Goal: Task Accomplishment & Management: Use online tool/utility

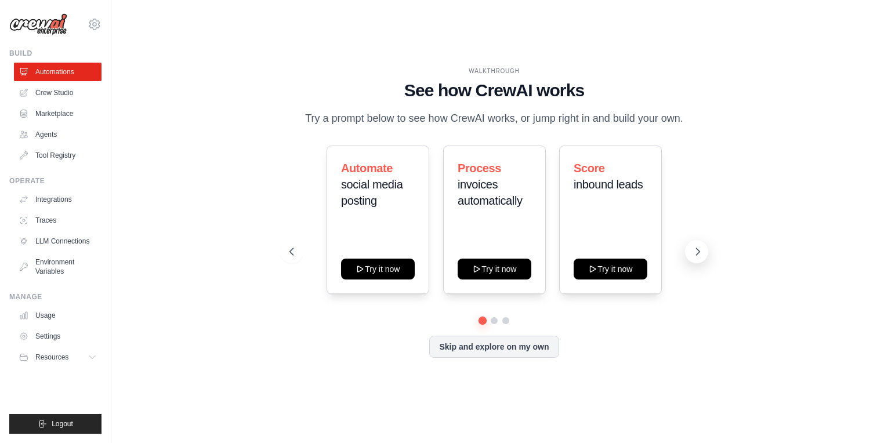
click at [697, 250] on icon at bounding box center [698, 252] width 12 height 12
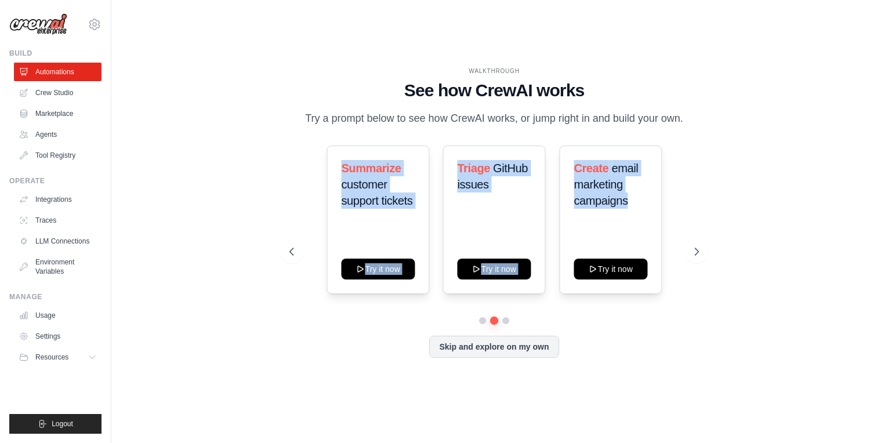
drag, startPoint x: 335, startPoint y: 165, endPoint x: 665, endPoint y: 226, distance: 335.4
click at [664, 226] on div "Summarize customer support tickets Try it now Triage GitHub issues Try it now C…" at bounding box center [493, 220] width 409 height 148
click at [696, 255] on icon at bounding box center [697, 251] width 3 height 7
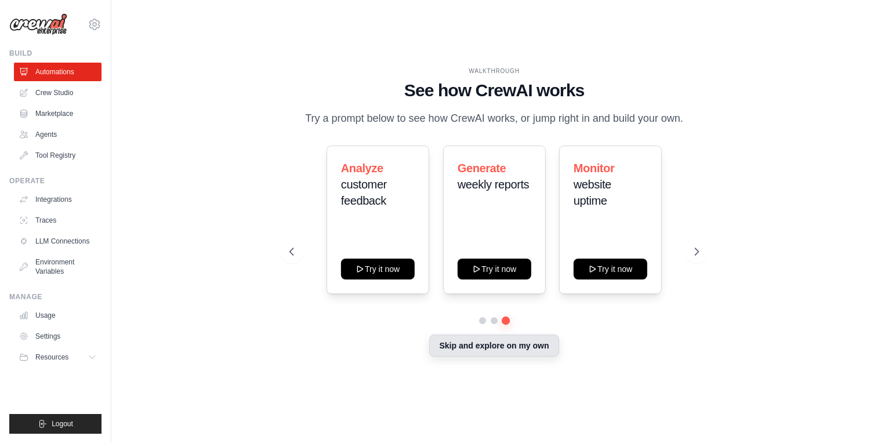
click at [489, 347] on button "Skip and explore on my own" at bounding box center [493, 346] width 129 height 22
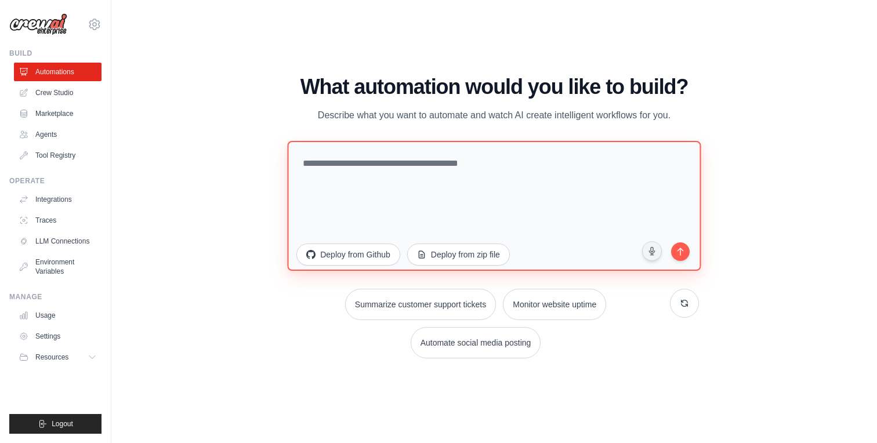
click at [387, 173] on textarea at bounding box center [494, 206] width 413 height 130
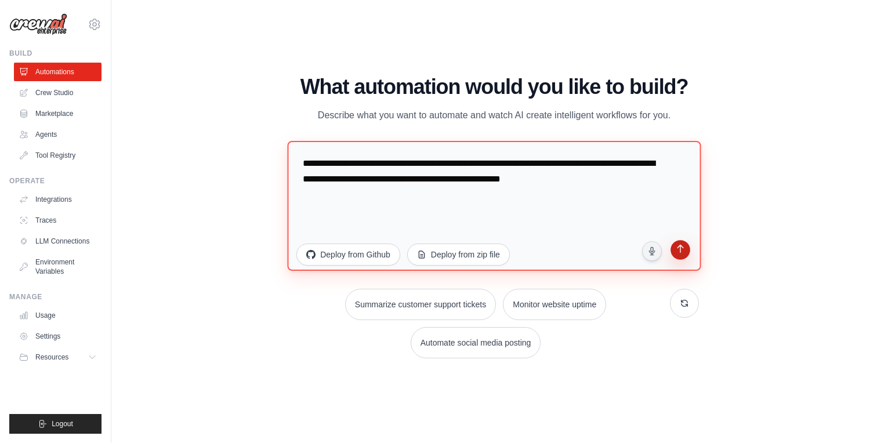
type textarea "**********"
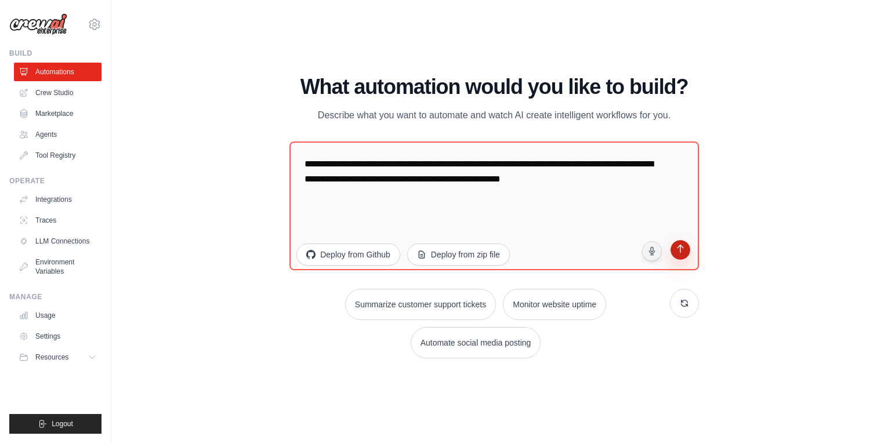
click at [689, 256] on button "submit" at bounding box center [680, 252] width 22 height 22
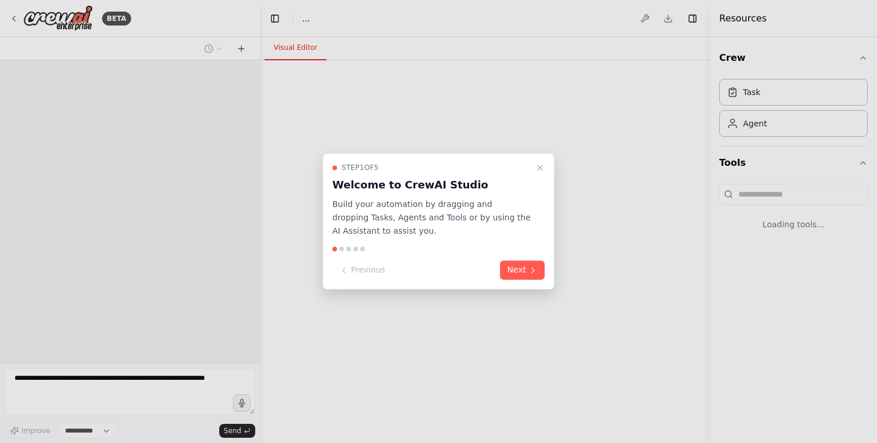
select select "****"
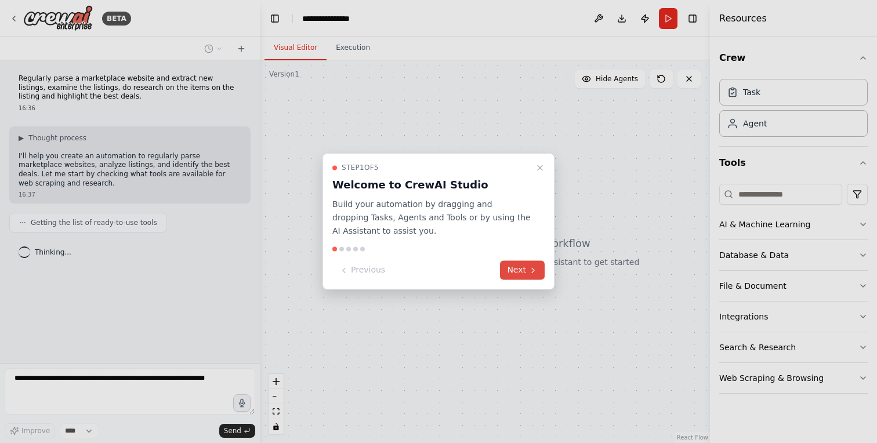
click at [525, 268] on button "Next" at bounding box center [522, 270] width 45 height 19
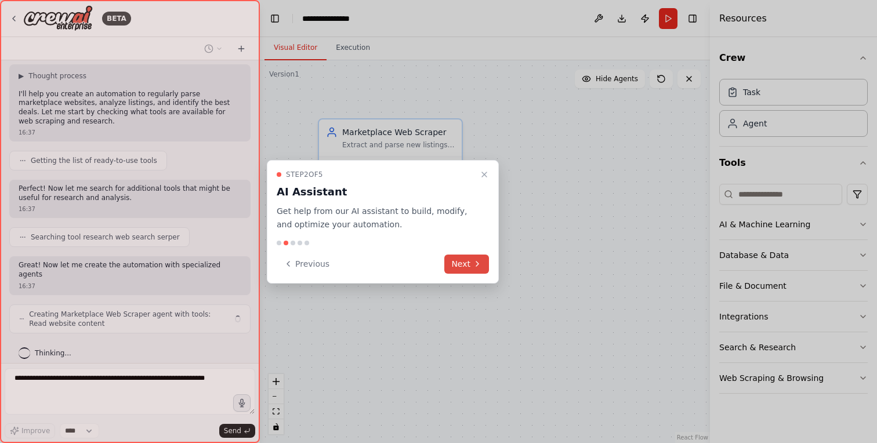
scroll to position [71, 0]
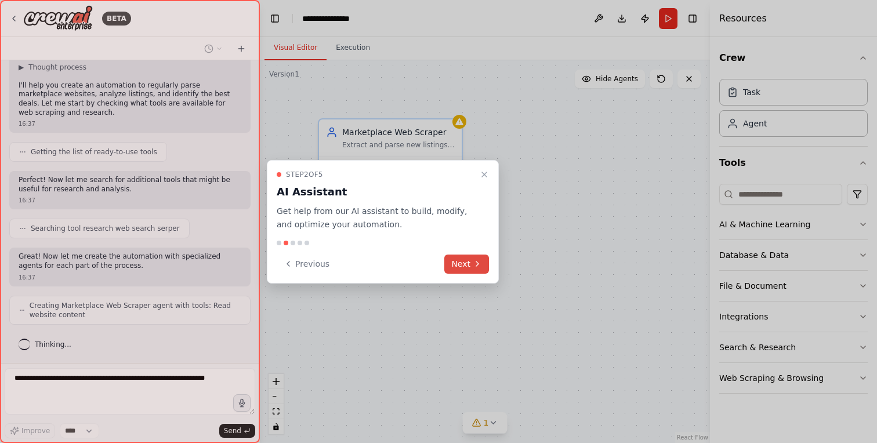
click at [468, 264] on button "Next" at bounding box center [466, 264] width 45 height 19
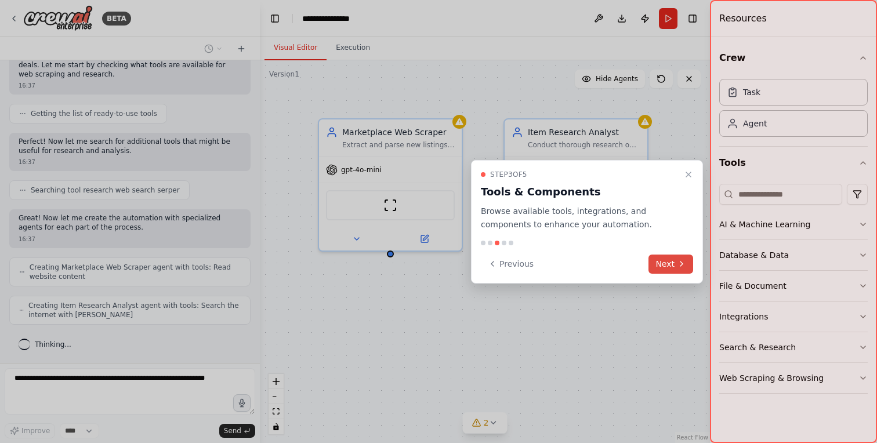
scroll to position [138, 0]
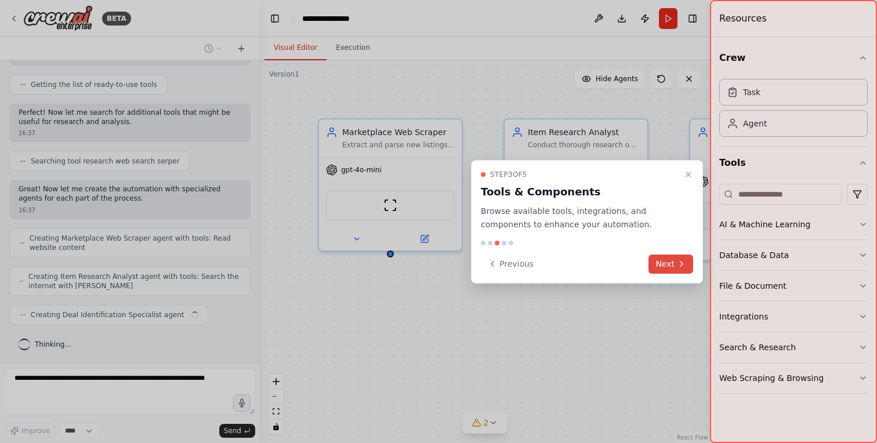
click at [671, 267] on button "Next" at bounding box center [670, 264] width 45 height 19
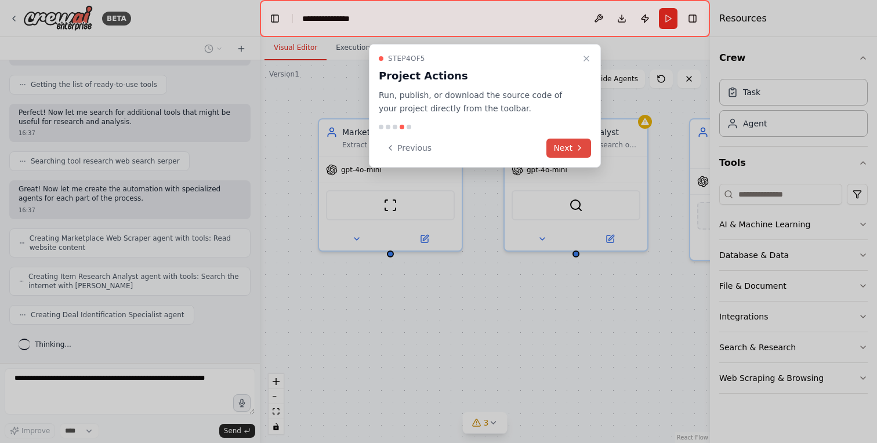
click at [567, 151] on button "Next" at bounding box center [568, 148] width 45 height 19
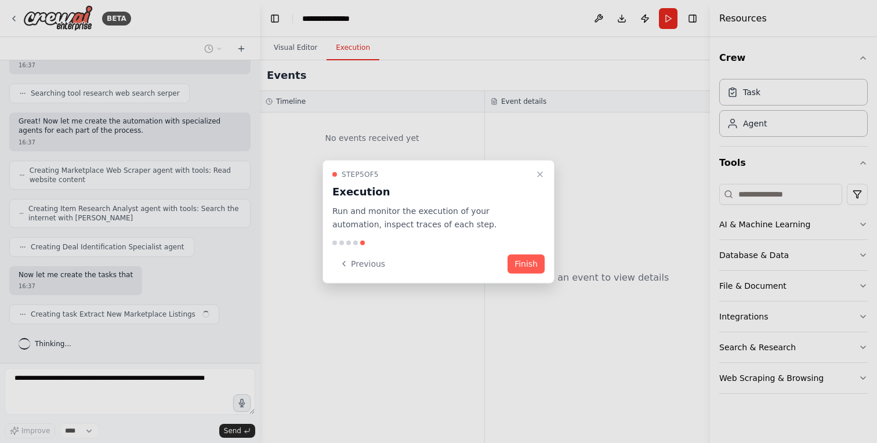
scroll to position [215, 0]
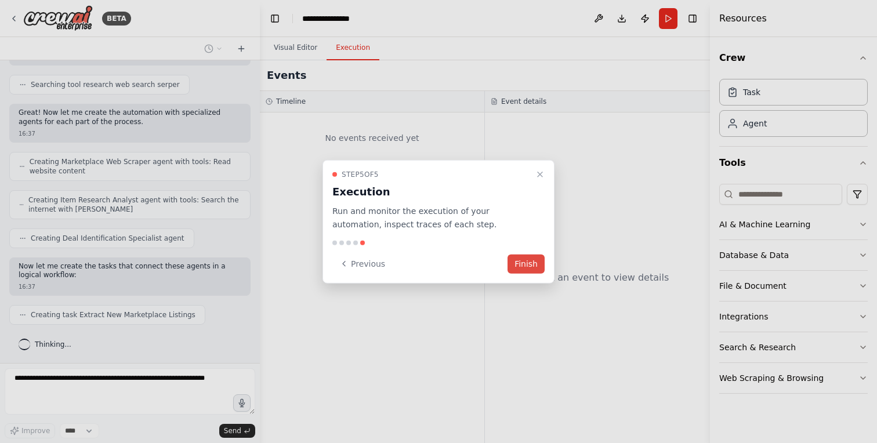
click at [517, 264] on button "Finish" at bounding box center [525, 263] width 37 height 19
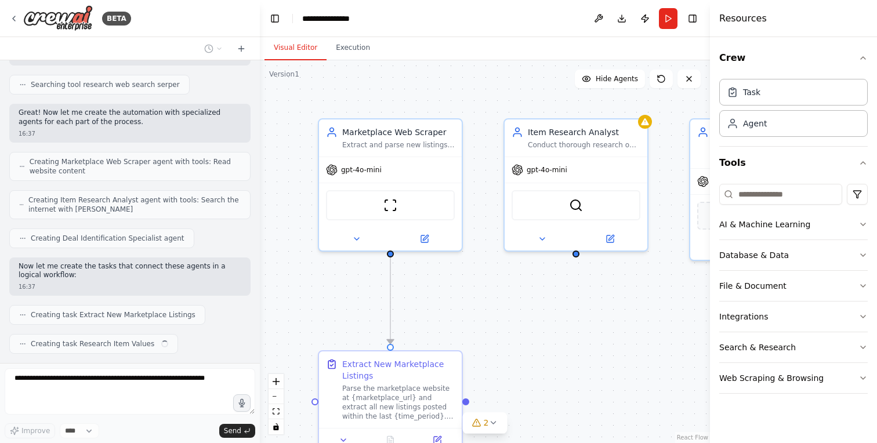
scroll to position [244, 0]
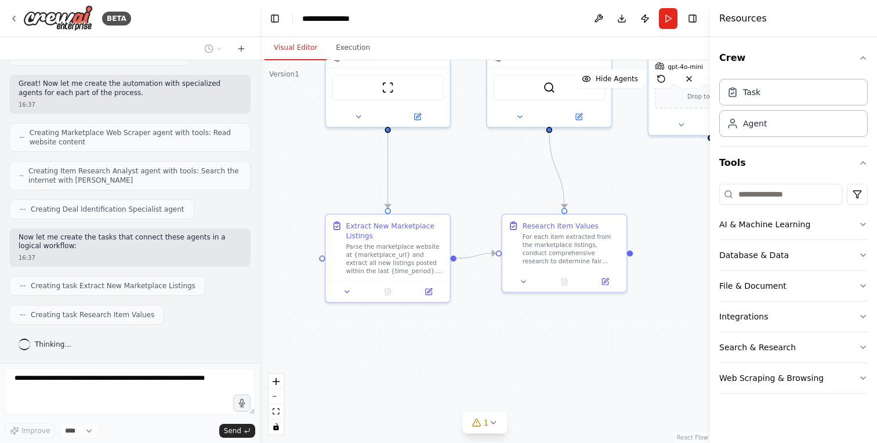
drag, startPoint x: 480, startPoint y: 286, endPoint x: 464, endPoint y: 158, distance: 129.7
click at [465, 158] on div ".deletable-edge-delete-btn { width: 20px; height: 20px; border: 0px solid #ffff…" at bounding box center [485, 251] width 450 height 383
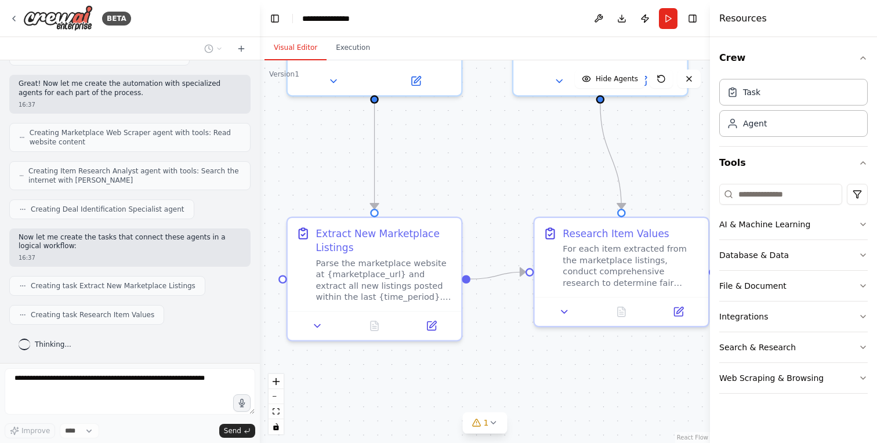
drag, startPoint x: 435, startPoint y: 130, endPoint x: 470, endPoint y: 237, distance: 112.8
click at [473, 237] on div ".deletable-edge-delete-btn { width: 20px; height: 20px; border: 0px solid #ffff…" at bounding box center [485, 251] width 450 height 383
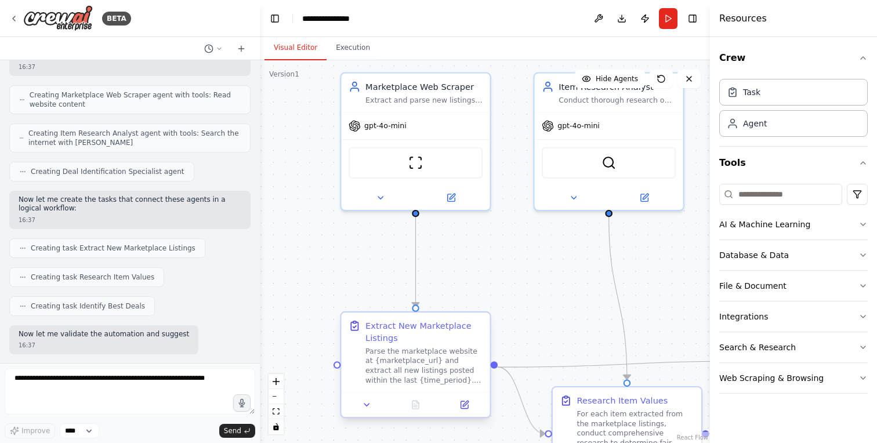
scroll to position [340, 0]
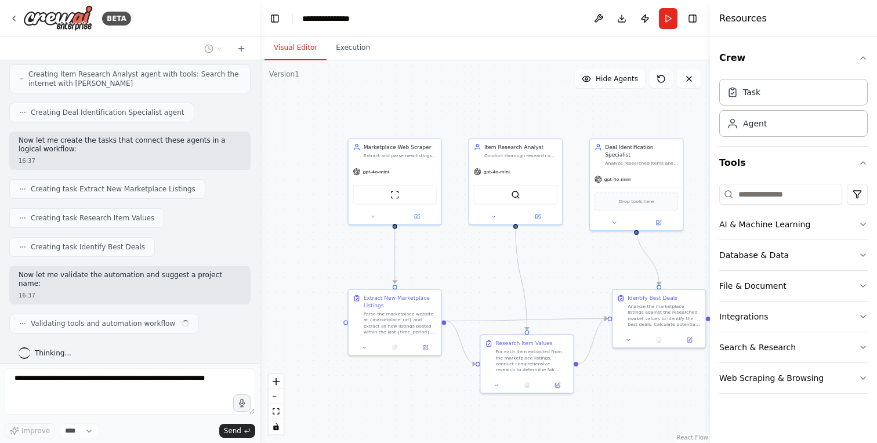
drag, startPoint x: 485, startPoint y: 318, endPoint x: 417, endPoint y: 222, distance: 117.6
click at [417, 222] on div ".deletable-edge-delete-btn { width: 20px; height: 20px; border: 0px solid #ffff…" at bounding box center [485, 251] width 450 height 383
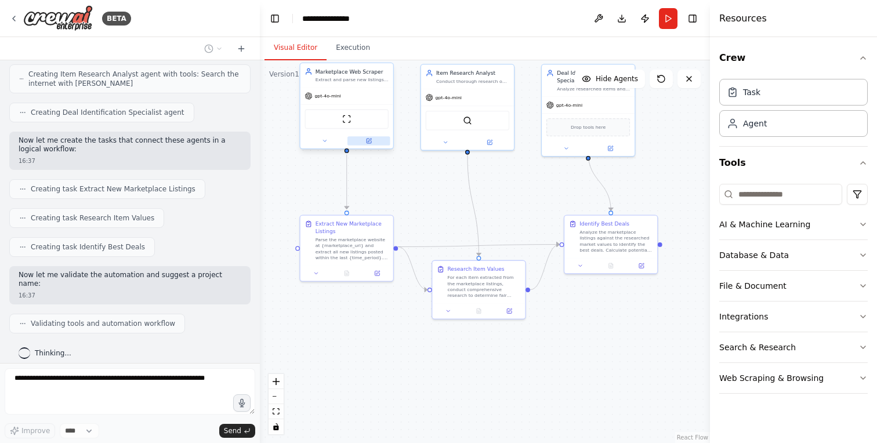
scroll to position [369, 0]
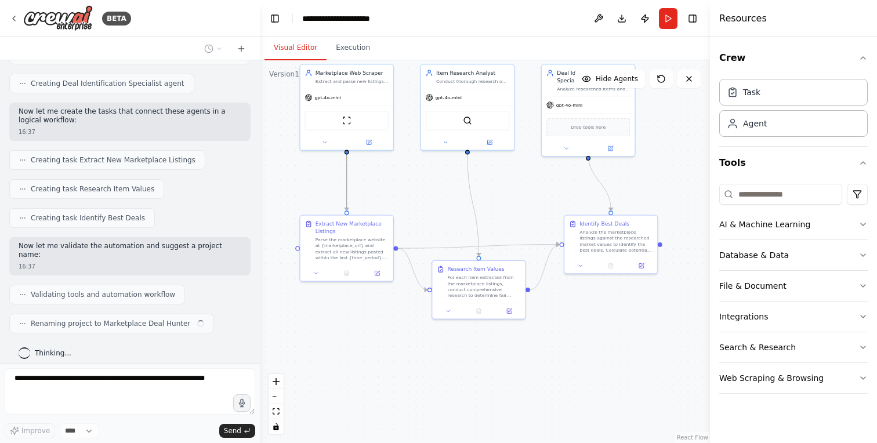
click at [347, 182] on icon "Edge from 7ae7a741-34d6-44e7-b13a-1fefc7510c48 to 5da99f59-e545-4e30-9339-df421…" at bounding box center [347, 182] width 0 height 57
click at [346, 228] on div "Extract New Marketplace Listings" at bounding box center [351, 226] width 73 height 15
click at [318, 270] on icon at bounding box center [316, 272] width 6 height 6
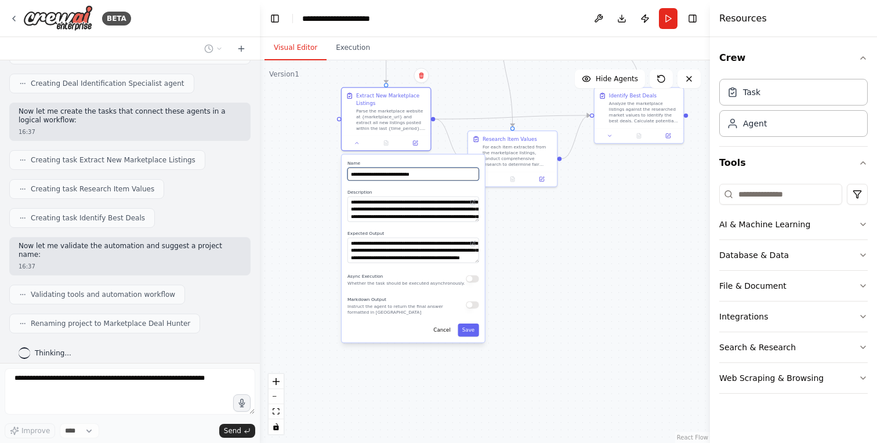
drag, startPoint x: 467, startPoint y: 112, endPoint x: 482, endPoint y: 74, distance: 41.3
click at [482, 74] on div ".deletable-edge-delete-btn { width: 20px; height: 20px; border: 0px solid #ffff…" at bounding box center [485, 251] width 450 height 383
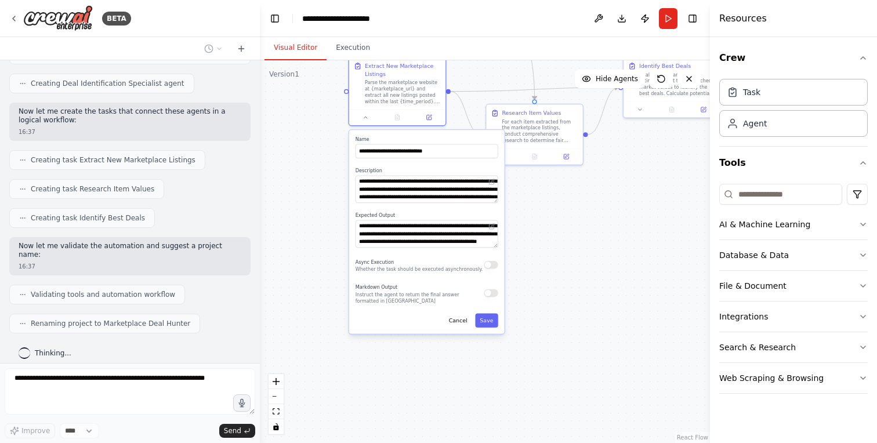
drag, startPoint x: 328, startPoint y: 213, endPoint x: 303, endPoint y: 227, distance: 28.6
click at [303, 227] on div ".deletable-edge-delete-btn { width: 20px; height: 20px; border: 0px solid #ffff…" at bounding box center [485, 251] width 450 height 383
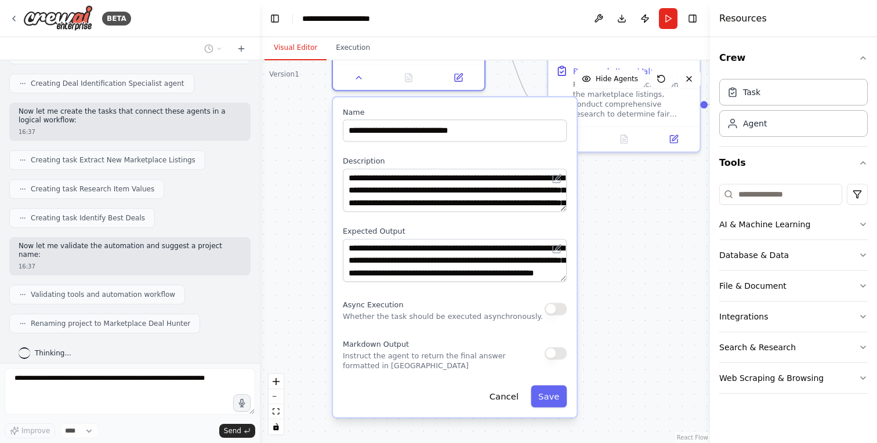
drag, startPoint x: 318, startPoint y: 221, endPoint x: 282, endPoint y: 158, distance: 73.0
click at [282, 158] on div ".deletable-edge-delete-btn { width: 20px; height: 20px; border: 0px solid #ffff…" at bounding box center [485, 251] width 450 height 383
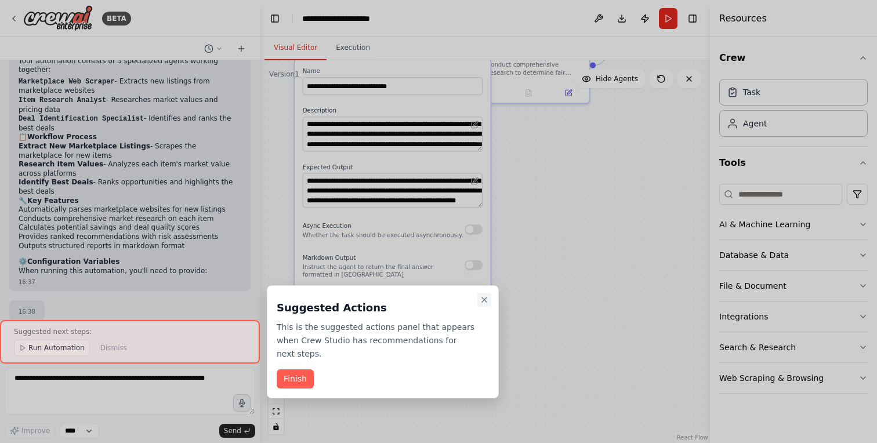
click at [484, 301] on icon "Close walkthrough" at bounding box center [483, 299] width 9 height 9
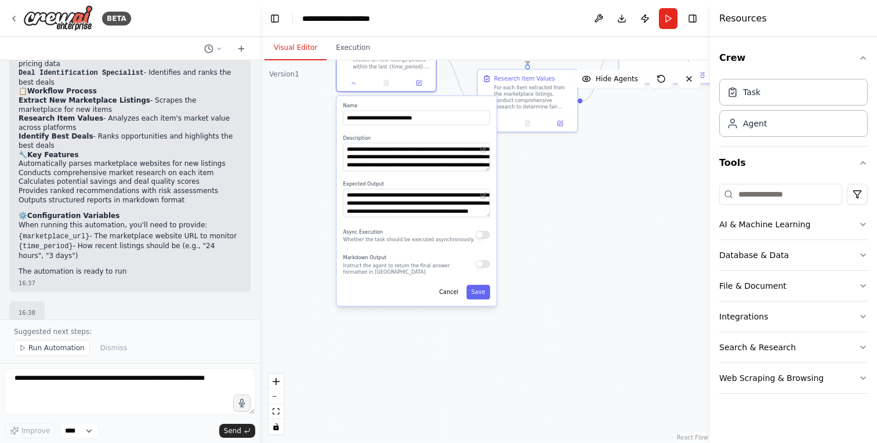
scroll to position [744, 0]
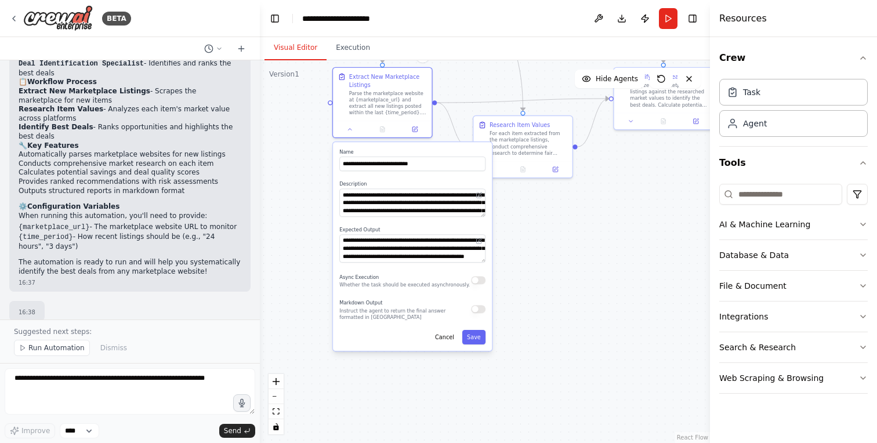
drag, startPoint x: 541, startPoint y: 260, endPoint x: 530, endPoint y: 331, distance: 71.5
click at [530, 331] on div ".deletable-edge-delete-btn { width: 20px; height: 20px; border: 0px solid #ffff…" at bounding box center [485, 251] width 450 height 383
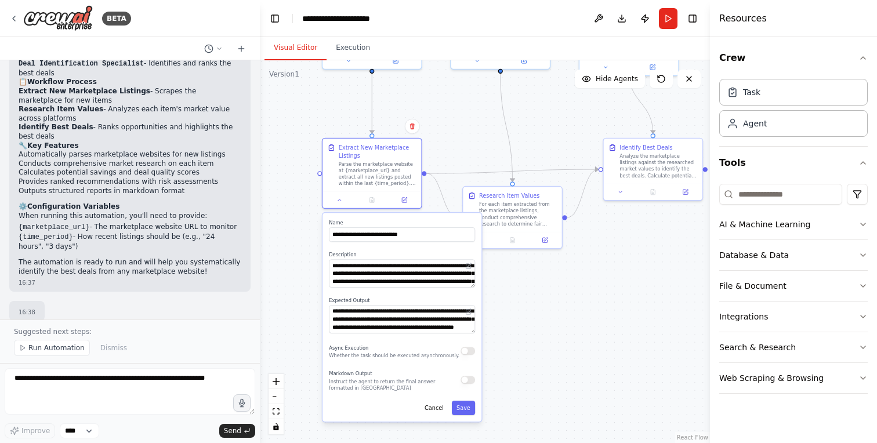
click at [530, 331] on div ".deletable-edge-delete-btn { width: 20px; height: 20px; border: 0px solid #ffff…" at bounding box center [485, 251] width 450 height 383
drag, startPoint x: 540, startPoint y: 316, endPoint x: 556, endPoint y: 322, distance: 16.7
click at [557, 319] on div ".deletable-edge-delete-btn { width: 20px; height: 20px; border: 0px solid #ffff…" at bounding box center [485, 251] width 450 height 383
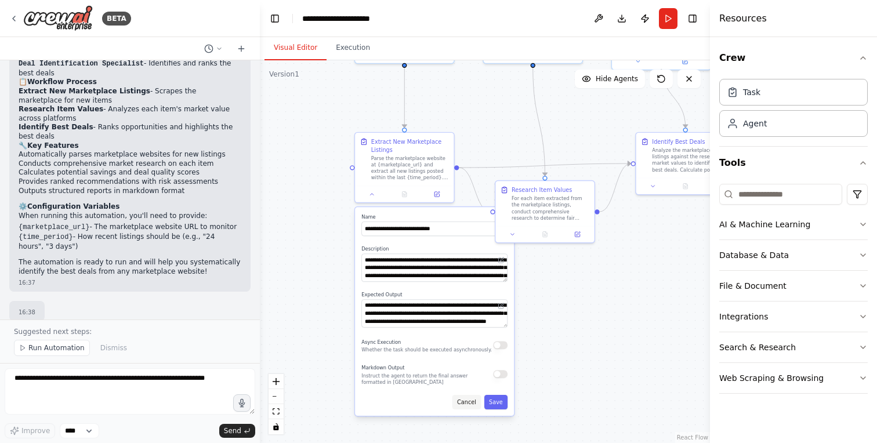
click at [464, 400] on button "Cancel" at bounding box center [466, 402] width 28 height 14
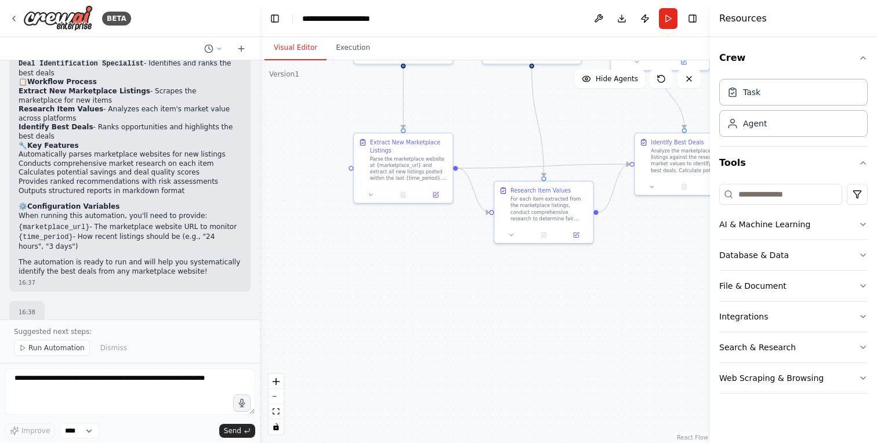
drag, startPoint x: 394, startPoint y: 274, endPoint x: 347, endPoint y: 348, distance: 87.8
click at [347, 349] on div ".deletable-edge-delete-btn { width: 20px; height: 20px; border: 0px solid #ffff…" at bounding box center [485, 251] width 450 height 383
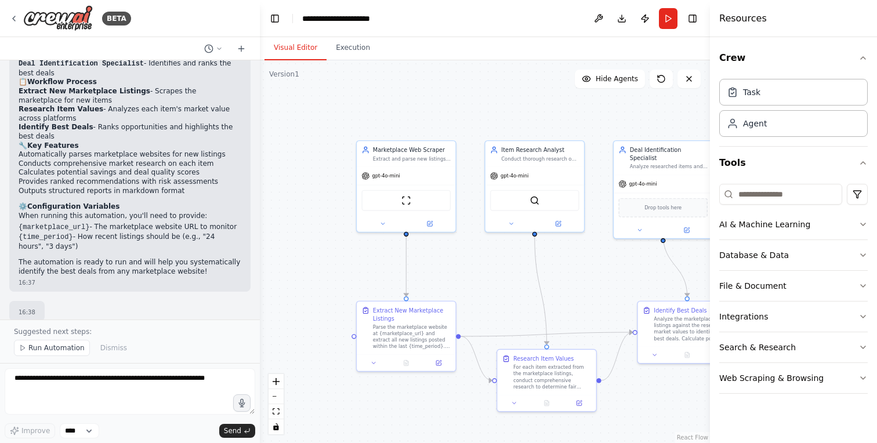
drag, startPoint x: 416, startPoint y: 159, endPoint x: 465, endPoint y: 257, distance: 108.9
click at [471, 274] on div ".deletable-edge-delete-btn { width: 20px; height: 20px; border: 0px solid #ffff…" at bounding box center [485, 251] width 450 height 383
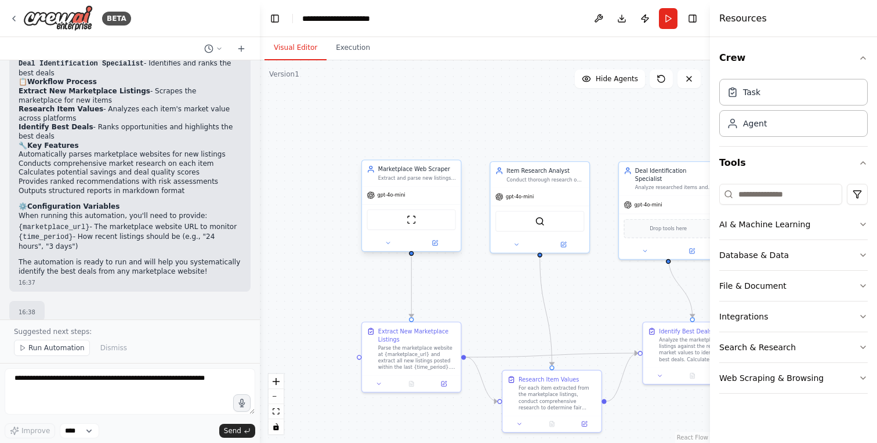
click at [419, 172] on div "Marketplace Web Scraper" at bounding box center [417, 169] width 78 height 8
click at [387, 248] on div at bounding box center [411, 243] width 99 height 16
click at [387, 245] on icon at bounding box center [387, 243] width 6 height 6
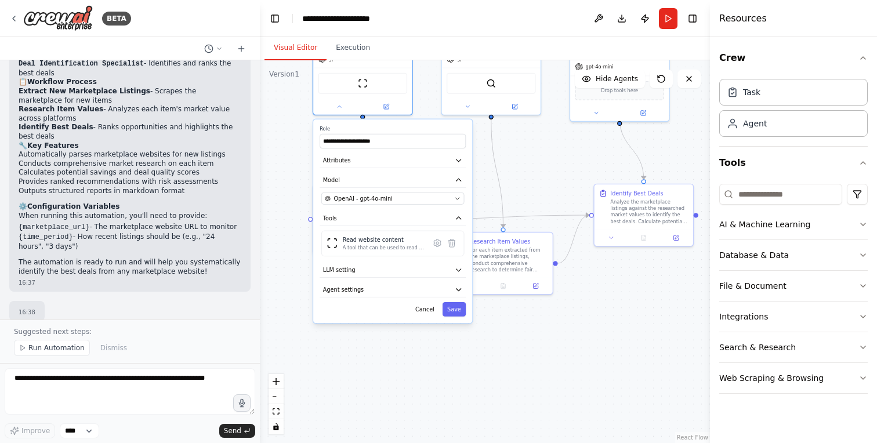
drag, startPoint x: 595, startPoint y: 310, endPoint x: 546, endPoint y: 172, distance: 146.3
click at [546, 172] on div ".deletable-edge-delete-btn { width: 20px; height: 20px; border: 0px solid #ffff…" at bounding box center [485, 251] width 450 height 383
click at [442, 269] on button "LLM setting" at bounding box center [392, 270] width 146 height 15
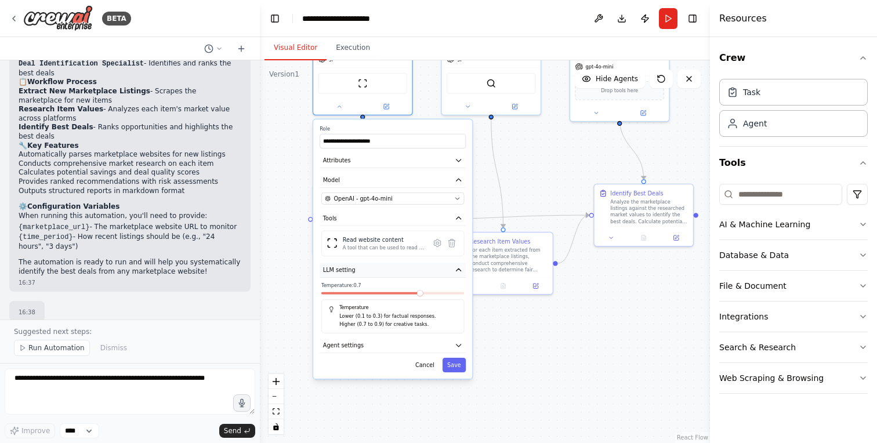
click at [462, 270] on icon "button" at bounding box center [459, 270] width 8 height 8
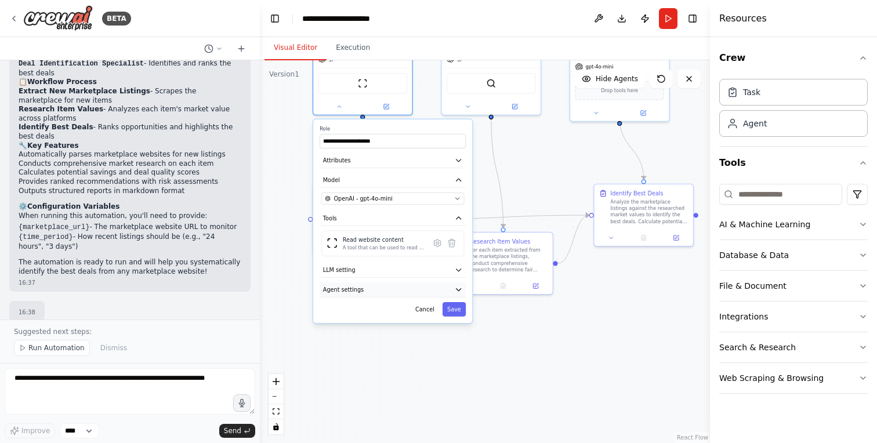
click at [460, 282] on button "Agent settings" at bounding box center [392, 289] width 146 height 15
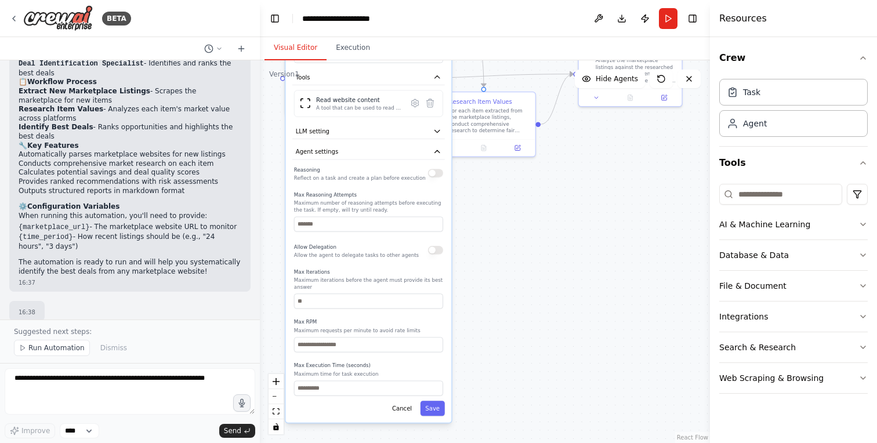
drag, startPoint x: 547, startPoint y: 359, endPoint x: 539, endPoint y: 216, distance: 144.0
click at [539, 216] on div ".deletable-edge-delete-btn { width: 20px; height: 20px; border: 0px solid #ffff…" at bounding box center [485, 251] width 450 height 383
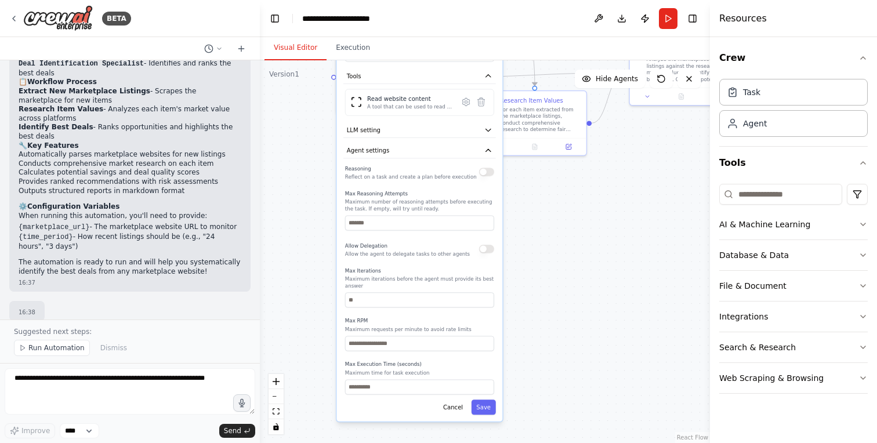
drag, startPoint x: 543, startPoint y: 289, endPoint x: 580, endPoint y: 293, distance: 37.3
click at [580, 293] on div ".deletable-edge-delete-btn { width: 20px; height: 20px; border: 0px solid #ffff…" at bounding box center [485, 251] width 450 height 383
click at [459, 410] on button "Cancel" at bounding box center [453, 405] width 30 height 15
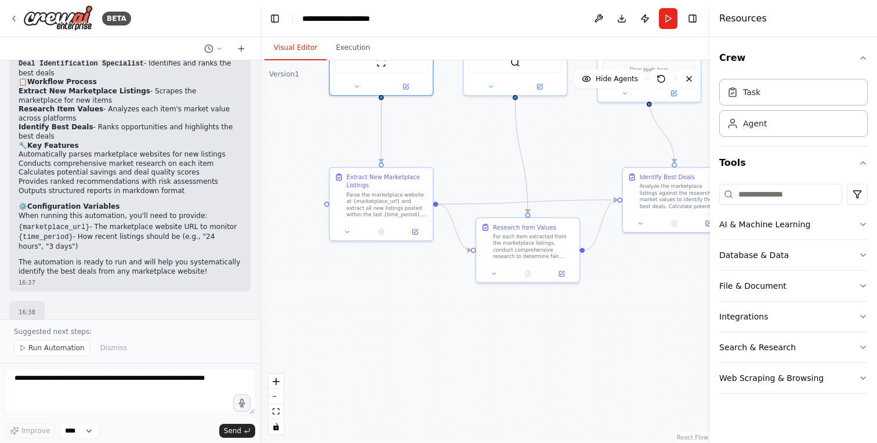
drag, startPoint x: 537, startPoint y: 237, endPoint x: 500, endPoint y: 339, distance: 108.4
click at [531, 364] on div ".deletable-edge-delete-btn { width: 20px; height: 20px; border: 0px solid #ffff…" at bounding box center [485, 251] width 450 height 383
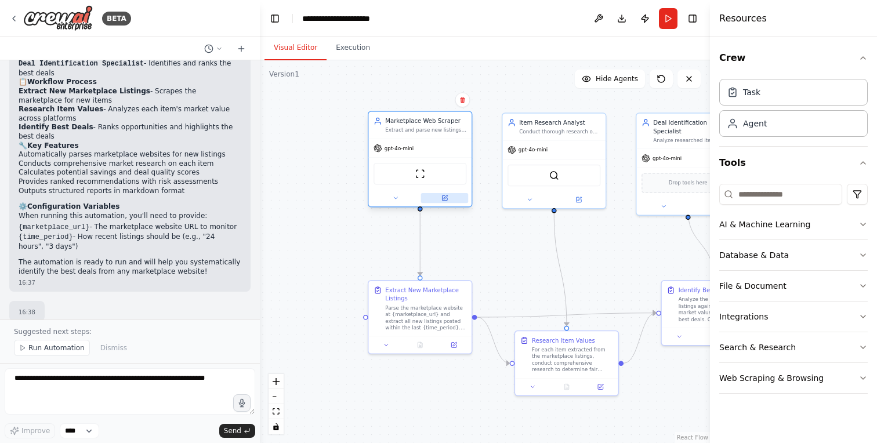
drag, startPoint x: 422, startPoint y: 101, endPoint x: 468, endPoint y: 243, distance: 149.4
click at [473, 256] on div ".deletable-edge-delete-btn { width: 20px; height: 20px; border: 0px solid #ffff…" at bounding box center [485, 251] width 450 height 383
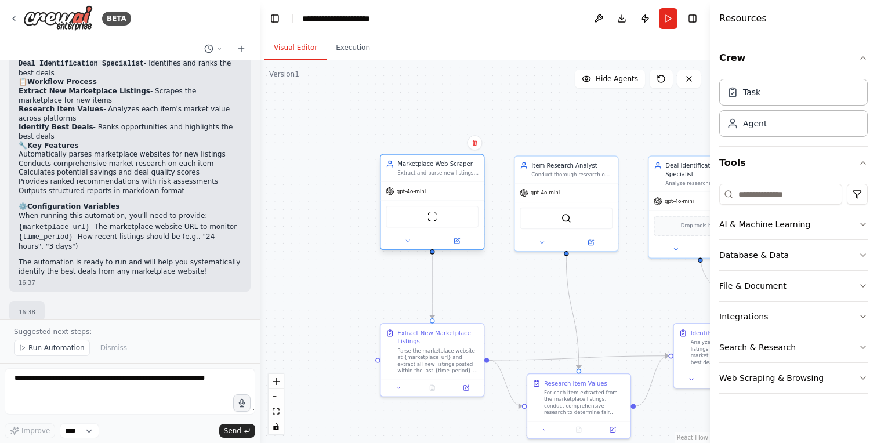
click at [442, 172] on div "Extract and parse new listings from marketplace websites like {marketplace_url}…" at bounding box center [437, 173] width 81 height 7
click at [412, 239] on button at bounding box center [408, 241] width 48 height 10
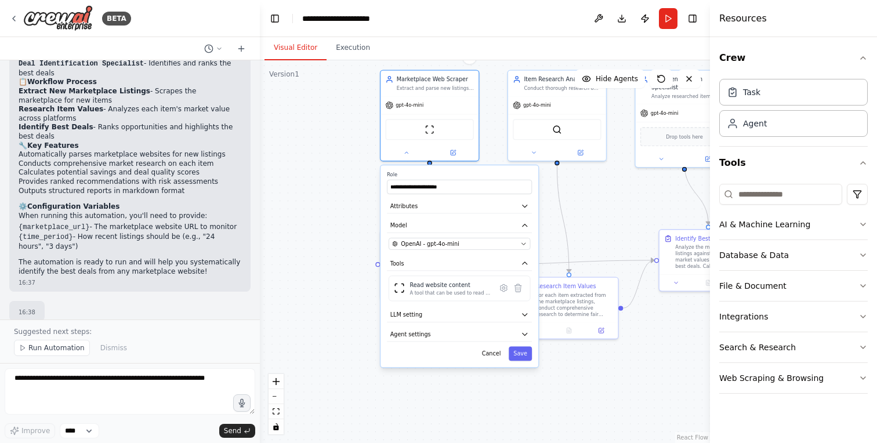
drag, startPoint x: 353, startPoint y: 290, endPoint x: 343, endPoint y: 118, distance: 172.5
click at [334, 108] on div ".deletable-edge-delete-btn { width: 20px; height: 20px; border: 0px solid #ffff…" at bounding box center [485, 251] width 450 height 383
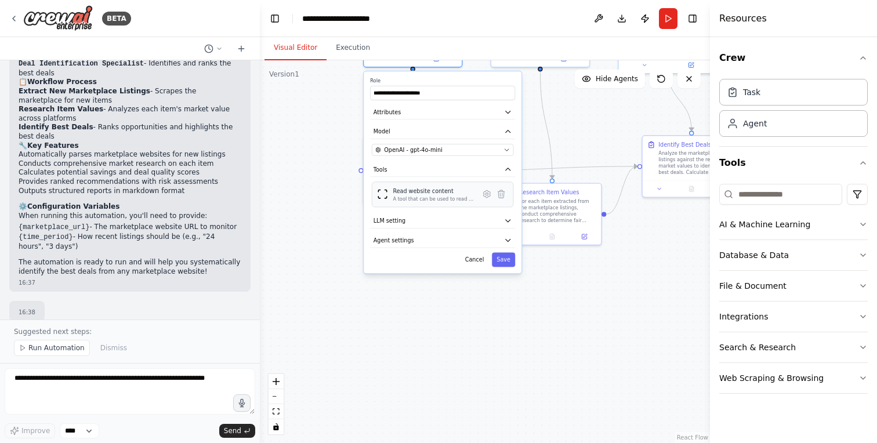
click at [438, 191] on div "Read website content" at bounding box center [434, 191] width 82 height 8
click at [441, 199] on div "A tool that can be used to read a website content." at bounding box center [434, 198] width 82 height 6
click at [410, 117] on button "Attributes" at bounding box center [442, 112] width 145 height 14
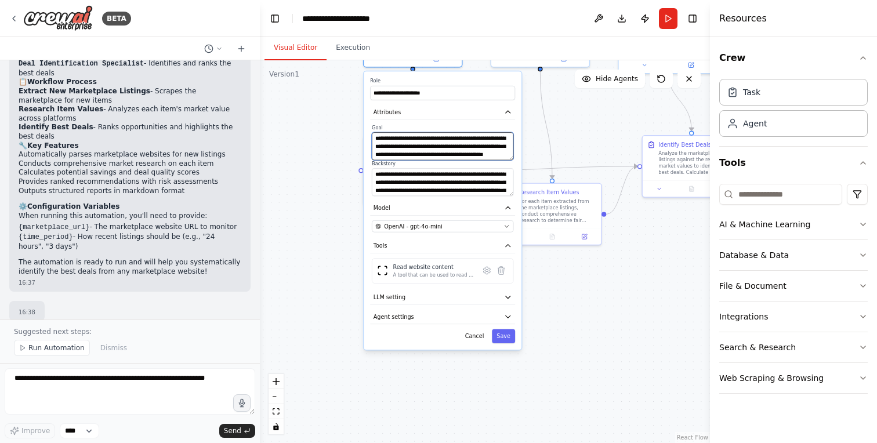
click at [423, 149] on textarea "**********" at bounding box center [442, 146] width 141 height 28
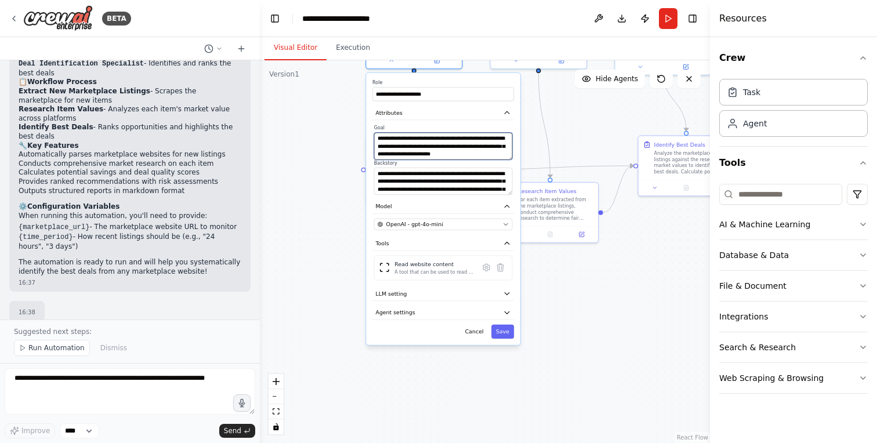
scroll to position [12, 0]
click at [484, 160] on label "Backstory" at bounding box center [443, 163] width 139 height 6
click at [434, 157] on textarea "**********" at bounding box center [443, 146] width 139 height 27
click at [406, 155] on textarea "**********" at bounding box center [443, 146] width 139 height 27
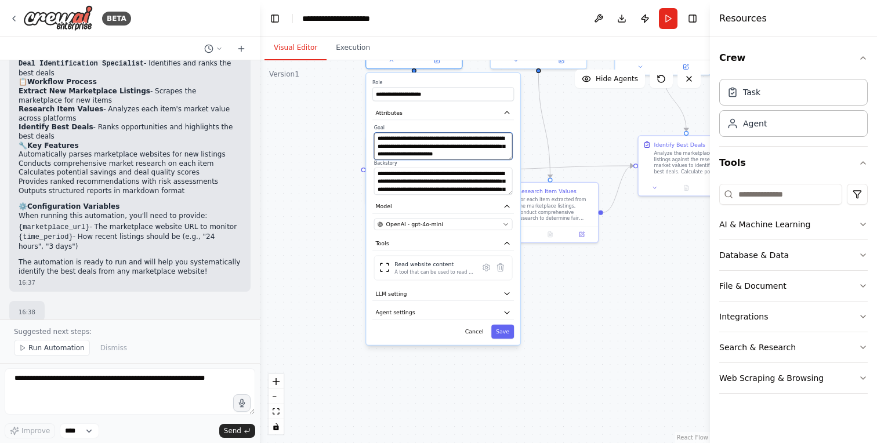
click at [406, 155] on textarea "**********" at bounding box center [443, 146] width 139 height 27
click at [434, 155] on textarea "**********" at bounding box center [443, 146] width 139 height 27
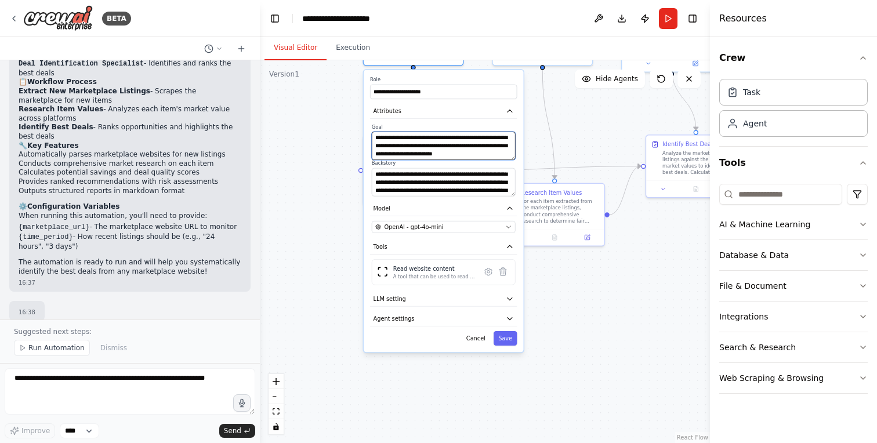
click at [466, 152] on textarea "**********" at bounding box center [444, 146] width 144 height 28
type textarea "**********"
click at [475, 337] on button "Cancel" at bounding box center [475, 338] width 29 height 14
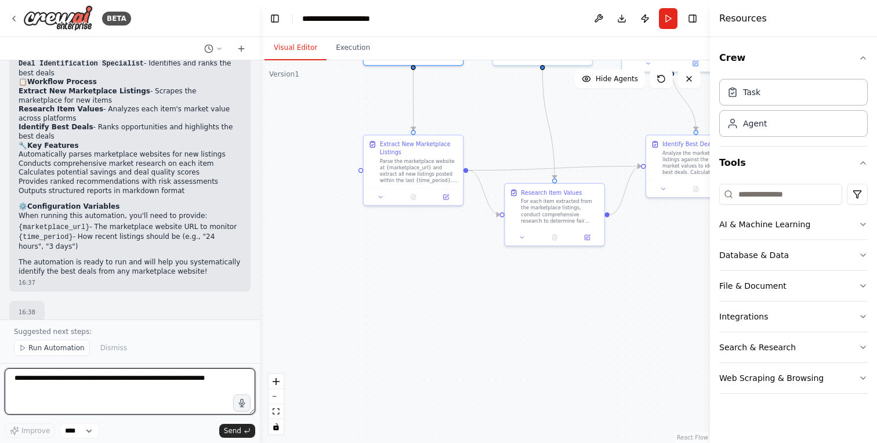
click at [110, 381] on textarea at bounding box center [130, 391] width 250 height 46
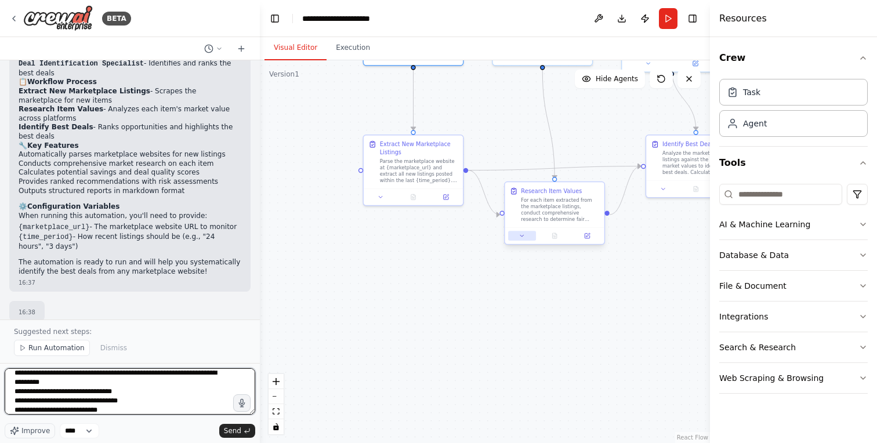
type textarea "**********"
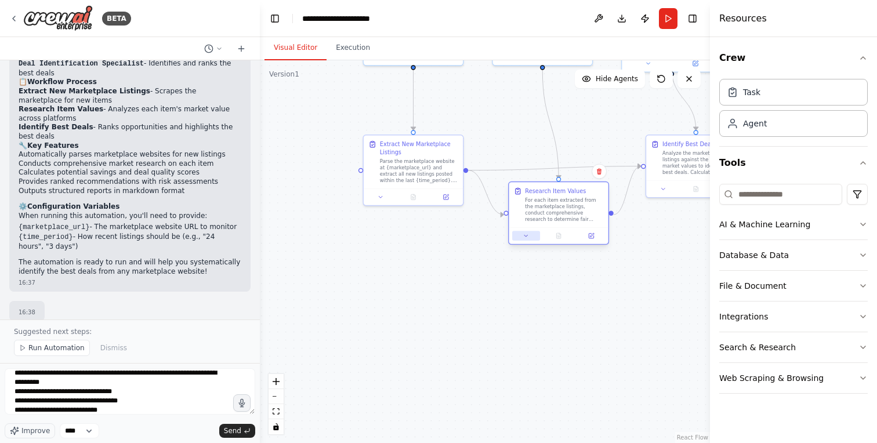
click at [521, 239] on button at bounding box center [526, 236] width 28 height 10
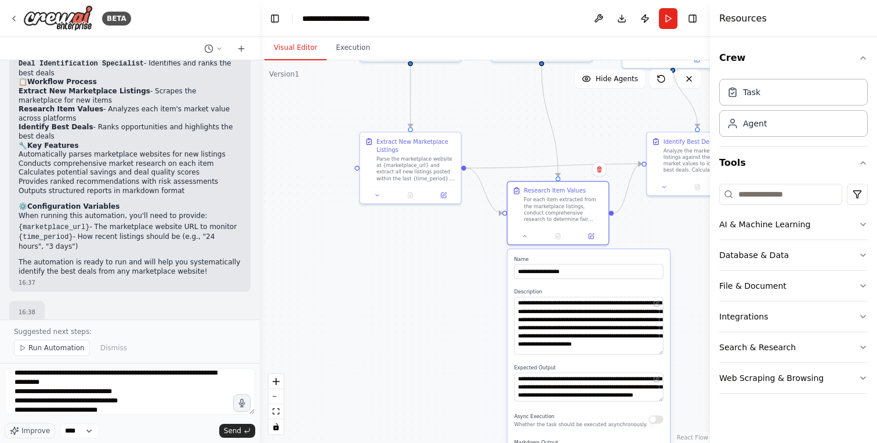
drag, startPoint x: 660, startPoint y: 323, endPoint x: 664, endPoint y: 351, distance: 28.8
click at [664, 351] on div "**********" at bounding box center [588, 370] width 162 height 242
drag, startPoint x: 599, startPoint y: 388, endPoint x: 590, endPoint y: 377, distance: 13.6
click at [590, 377] on textarea "**********" at bounding box center [588, 386] width 150 height 29
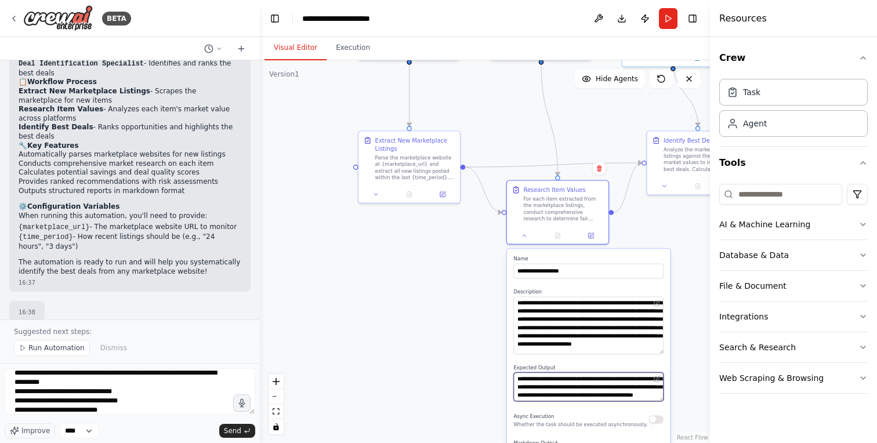
click at [590, 377] on textarea "**********" at bounding box center [588, 386] width 150 height 29
drag, startPoint x: 590, startPoint y: 377, endPoint x: 630, endPoint y: 393, distance: 43.0
click at [630, 393] on textarea "**********" at bounding box center [588, 386] width 150 height 29
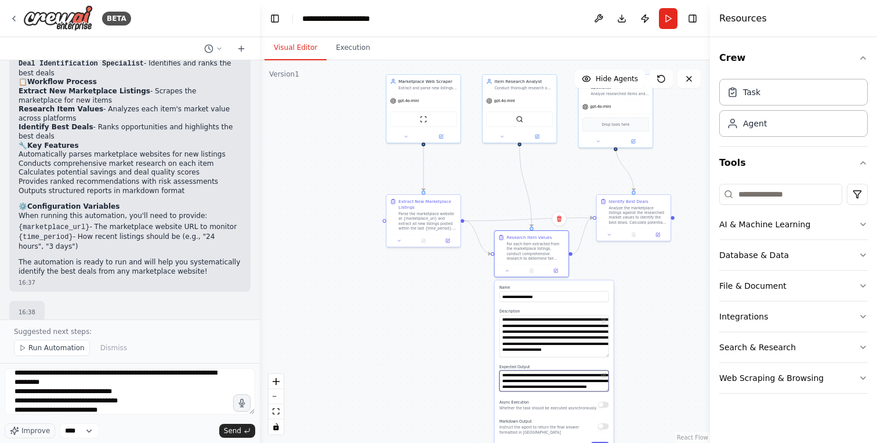
scroll to position [23, 0]
drag, startPoint x: 568, startPoint y: 382, endPoint x: 573, endPoint y: 395, distance: 13.8
click at [573, 395] on div "**********" at bounding box center [554, 369] width 119 height 177
click at [581, 390] on textarea "**********" at bounding box center [553, 380] width 109 height 21
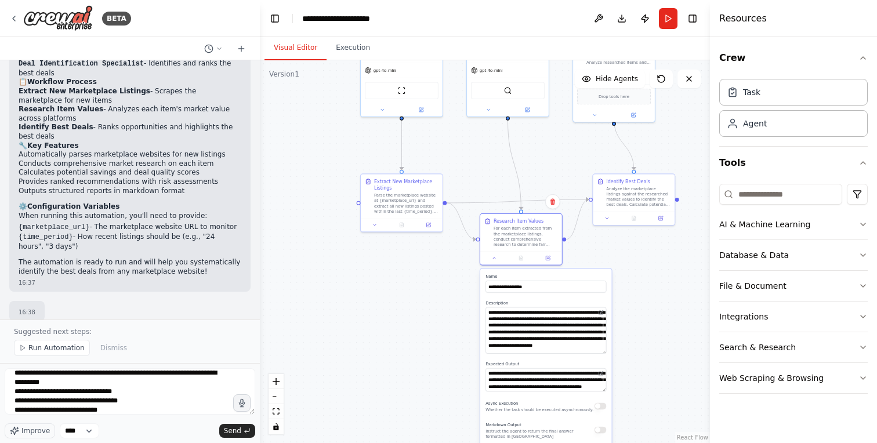
click at [639, 371] on div ".deletable-edge-delete-btn { width: 20px; height: 20px; border: 0px solid #ffff…" at bounding box center [485, 251] width 450 height 383
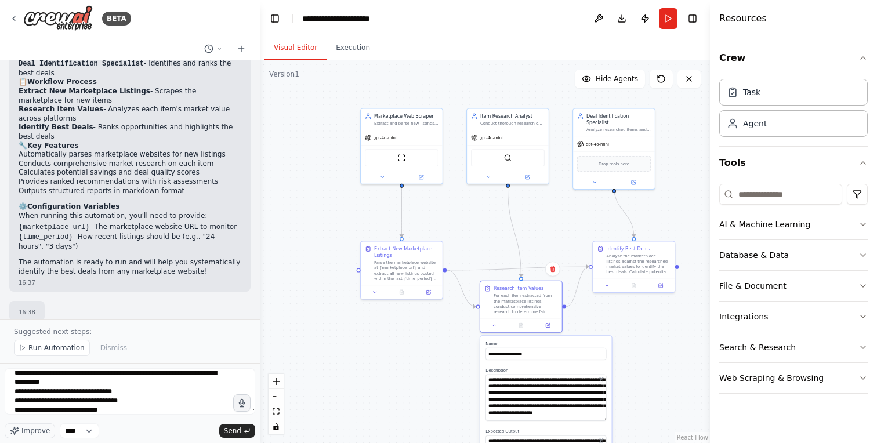
drag, startPoint x: 645, startPoint y: 279, endPoint x: 645, endPoint y: 348, distance: 69.6
click at [645, 348] on div ".deletable-edge-delete-btn { width: 20px; height: 20px; border: 0px solid #ffff…" at bounding box center [485, 251] width 450 height 383
click at [645, 270] on div "Analyze the marketplace listings against the researched market values to identi…" at bounding box center [638, 265] width 64 height 21
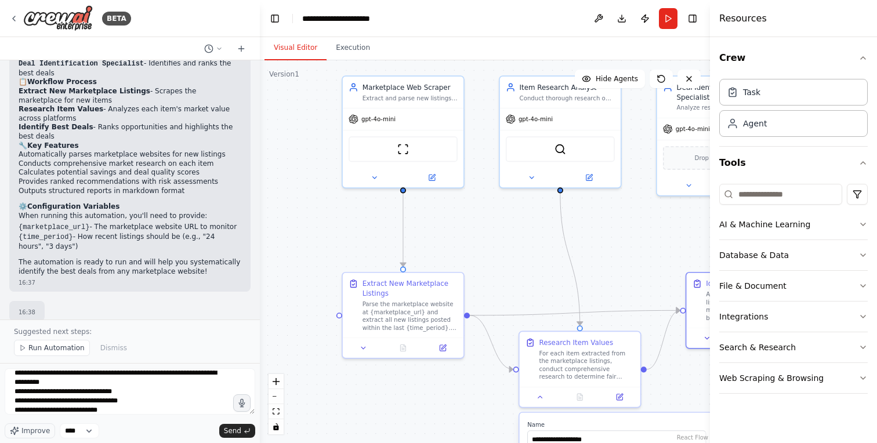
drag, startPoint x: 363, startPoint y: 255, endPoint x: 499, endPoint y: 255, distance: 136.2
click at [499, 255] on div ".deletable-edge-delete-btn { width: 20px; height: 20px; border: 0px solid #ffff…" at bounding box center [485, 251] width 450 height 383
click at [455, 256] on div ".deletable-edge-delete-btn { width: 20px; height: 20px; border: 0px solid #ffff…" at bounding box center [485, 251] width 450 height 383
click at [434, 322] on div "Parse the marketplace website at {marketplace_url} and extract all new listings…" at bounding box center [409, 314] width 95 height 31
click at [373, 347] on button at bounding box center [364, 346] width 34 height 12
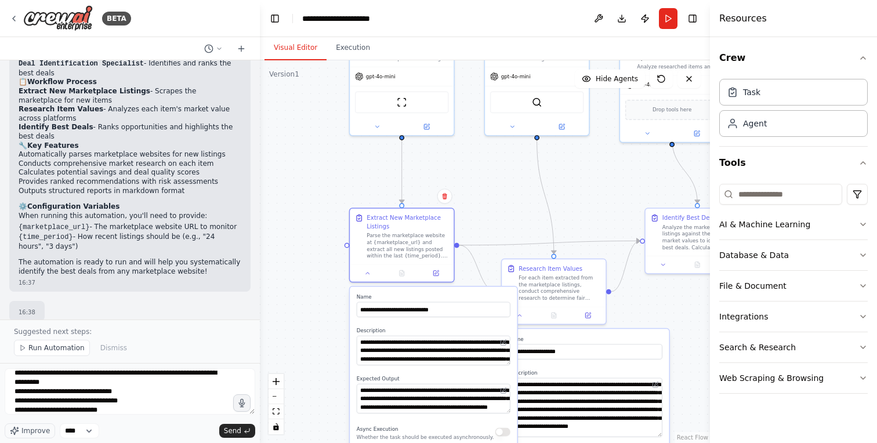
drag, startPoint x: 495, startPoint y: 288, endPoint x: 492, endPoint y: 211, distance: 76.6
click at [492, 211] on div ".deletable-edge-delete-btn { width: 20px; height: 20px; border: 0px solid #ffff…" at bounding box center [485, 251] width 450 height 383
click at [381, 350] on textarea "**********" at bounding box center [434, 351] width 154 height 30
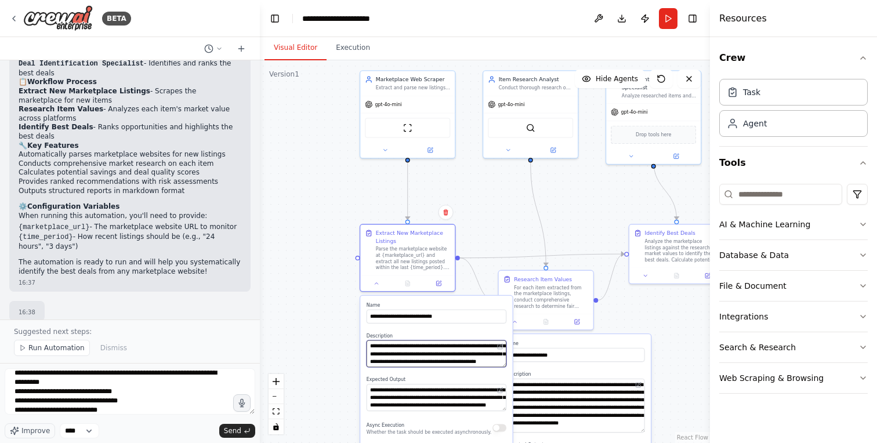
type textarea "**********"
click at [313, 348] on div ".deletable-edge-delete-btn { width: 20px; height: 20px; border: 0px solid #ffff…" at bounding box center [485, 251] width 450 height 383
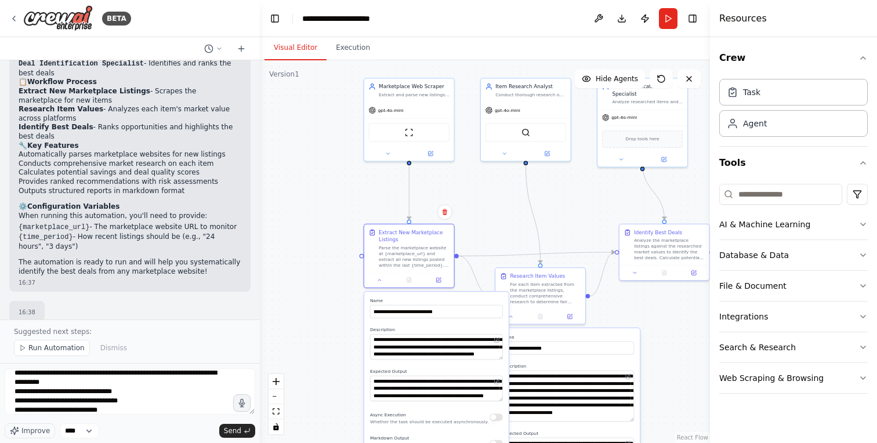
click at [349, 194] on div ".deletable-edge-delete-btn { width: 20px; height: 20px; border: 0px solid #ffff…" at bounding box center [485, 251] width 450 height 383
click at [409, 216] on circle "Edge from 7ae7a741-34d6-44e7-b13a-1fefc7510c48 to 5da99f59-e545-4e30-9339-df421…" at bounding box center [409, 216] width 8 height 8
click at [389, 256] on div "Parse the marketplace website at {marketplace_url} and extract all new listings…" at bounding box center [414, 255] width 71 height 23
click at [431, 346] on textarea "**********" at bounding box center [436, 347] width 133 height 26
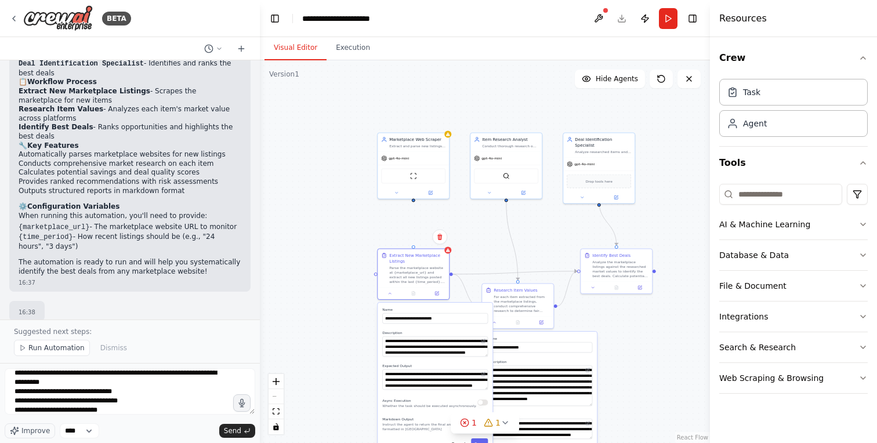
drag, startPoint x: 348, startPoint y: 316, endPoint x: 343, endPoint y: 239, distance: 77.2
click at [343, 239] on div ".deletable-edge-delete-btn { width: 20px; height: 20px; border: 0px solid #ffff…" at bounding box center [485, 251] width 450 height 383
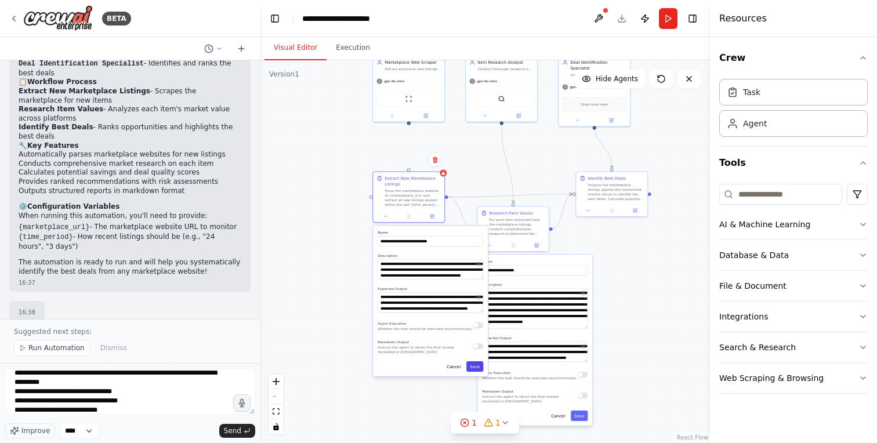
click at [473, 365] on button "Save" at bounding box center [474, 366] width 17 height 10
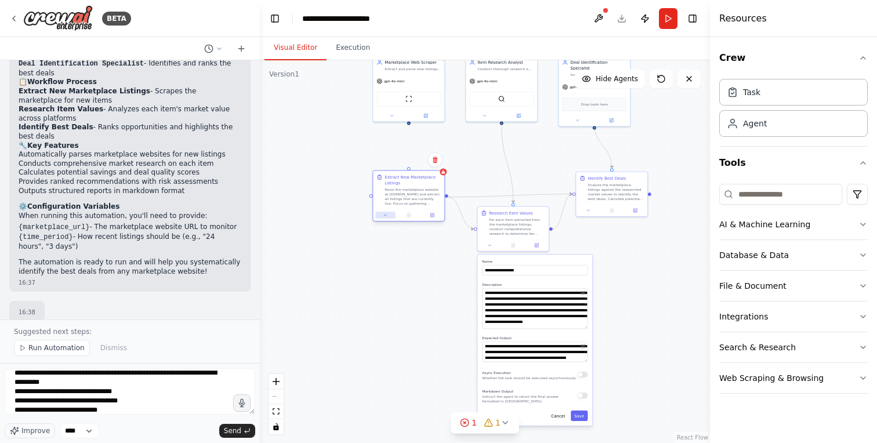
click at [387, 216] on button at bounding box center [385, 215] width 20 height 7
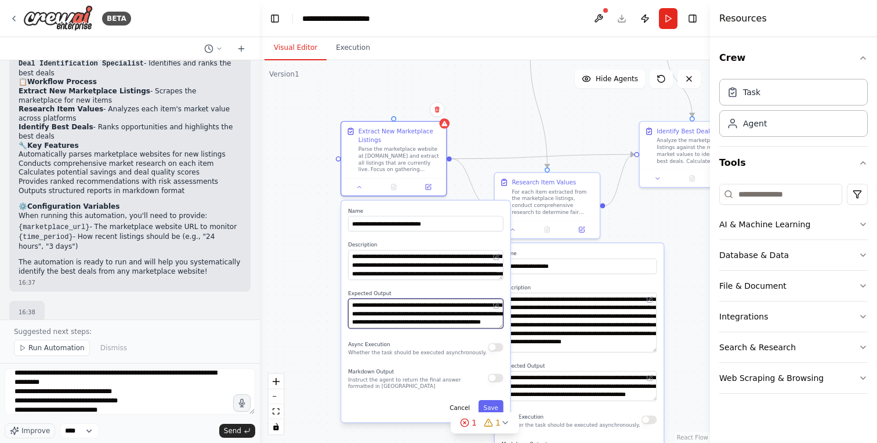
scroll to position [0, 0]
click at [468, 420] on icon at bounding box center [464, 422] width 9 height 9
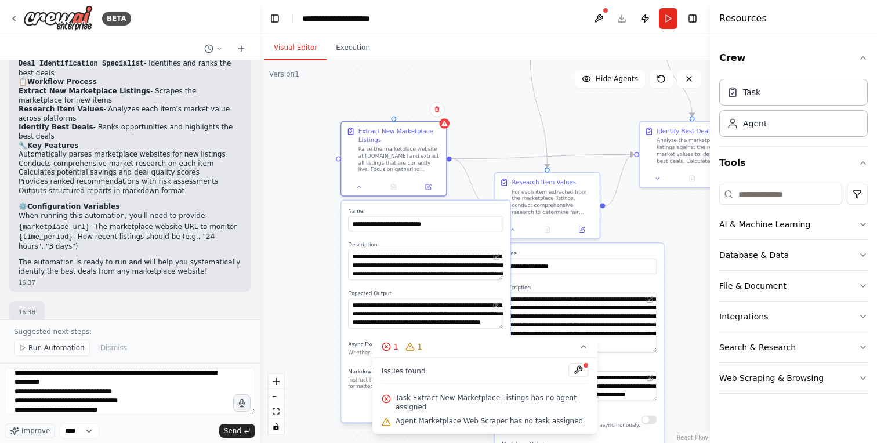
click at [301, 256] on div ".deletable-edge-delete-btn { width: 20px; height: 20px; border: 0px solid #ffff…" at bounding box center [485, 251] width 450 height 383
click at [480, 123] on div ".deletable-edge-delete-btn { width: 20px; height: 20px; border: 0px solid #ffff…" at bounding box center [485, 251] width 450 height 383
click at [501, 103] on div ".deletable-edge-delete-btn { width: 20px; height: 20px; border: 0px solid #ffff…" at bounding box center [485, 251] width 450 height 383
click at [417, 198] on div ".deletable-edge-delete-btn { width: 20px; height: 20px; border: 0px solid #ffff…" at bounding box center [485, 251] width 450 height 383
click at [324, 117] on div ".deletable-edge-delete-btn { width: 20px; height: 20px; border: 0px solid #ffff…" at bounding box center [485, 251] width 450 height 383
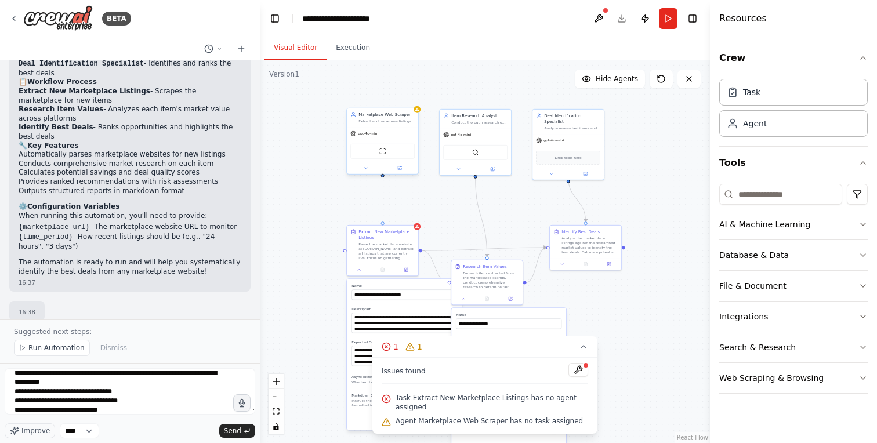
drag, startPoint x: 373, startPoint y: 75, endPoint x: 384, endPoint y: 177, distance: 103.2
click at [384, 177] on div ".deletable-edge-delete-btn { width: 20px; height: 20px; border: 0px solid #ffff…" at bounding box center [485, 251] width 450 height 383
click at [376, 118] on div "Marketplace Web Scraper" at bounding box center [387, 115] width 56 height 6
click at [331, 180] on div ".deletable-edge-delete-btn { width: 20px; height: 20px; border: 0px solid #ffff…" at bounding box center [485, 251] width 450 height 383
drag, startPoint x: 383, startPoint y: 177, endPoint x: 380, endPoint y: 224, distance: 47.1
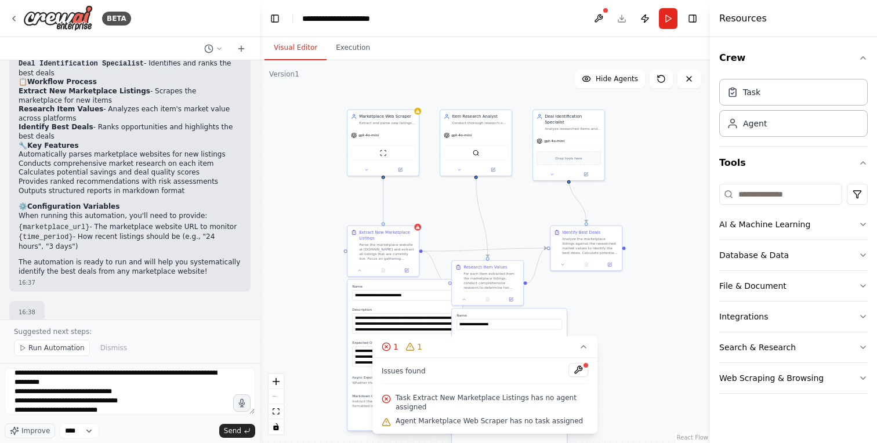
click at [380, 224] on div ".deletable-edge-delete-btn { width: 20px; height: 20px; border: 0px solid #ffff…" at bounding box center [485, 251] width 450 height 383
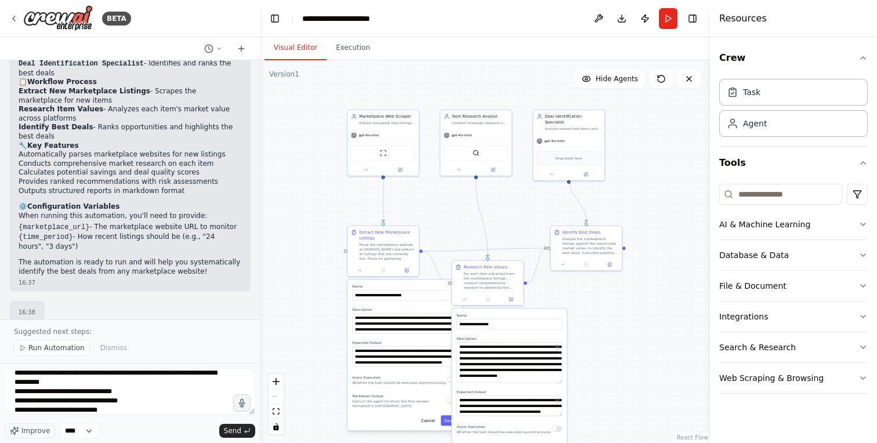
click at [422, 206] on div ".deletable-edge-delete-btn { width: 20px; height: 20px; border: 0px solid #ffff…" at bounding box center [485, 251] width 450 height 383
click at [734, 90] on icon at bounding box center [732, 92] width 12 height 12
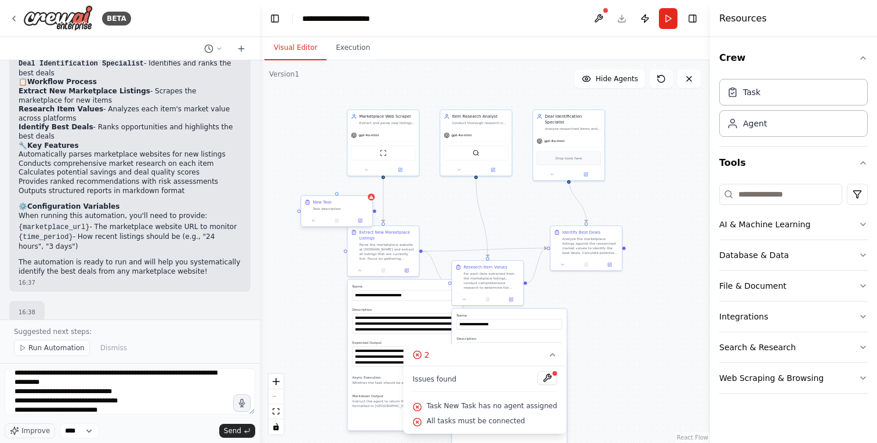
drag, startPoint x: 347, startPoint y: 204, endPoint x: 334, endPoint y: 215, distance: 17.3
click at [334, 205] on div "New Task" at bounding box center [341, 202] width 56 height 6
click at [352, 195] on icon at bounding box center [351, 196] width 7 height 7
click at [317, 201] on button "Confirm" at bounding box center [318, 197] width 41 height 14
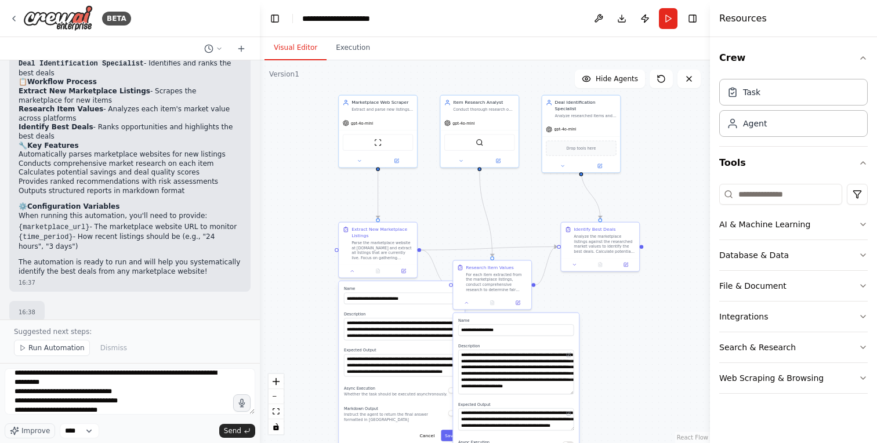
drag, startPoint x: 450, startPoint y: 215, endPoint x: 417, endPoint y: 172, distance: 54.5
click at [417, 172] on div ".deletable-edge-delete-btn { width: 20px; height: 20px; border: 0px solid #ffff…" at bounding box center [485, 251] width 450 height 383
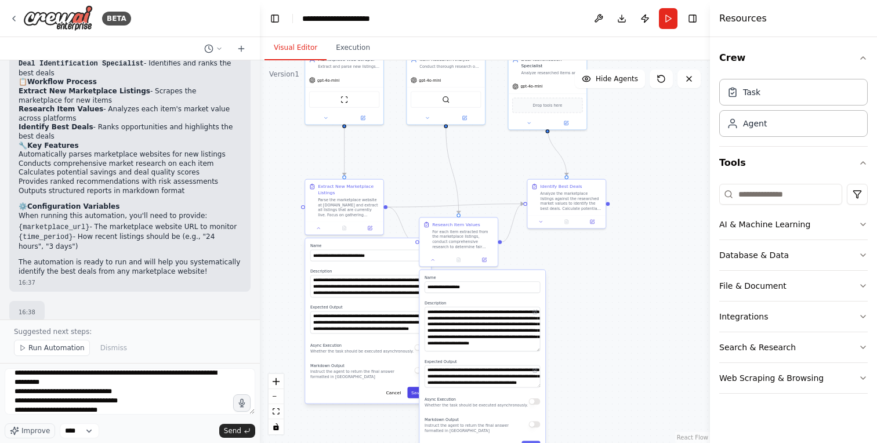
click at [413, 390] on button "Save" at bounding box center [416, 393] width 19 height 12
click at [421, 393] on button "Save" at bounding box center [416, 393] width 19 height 12
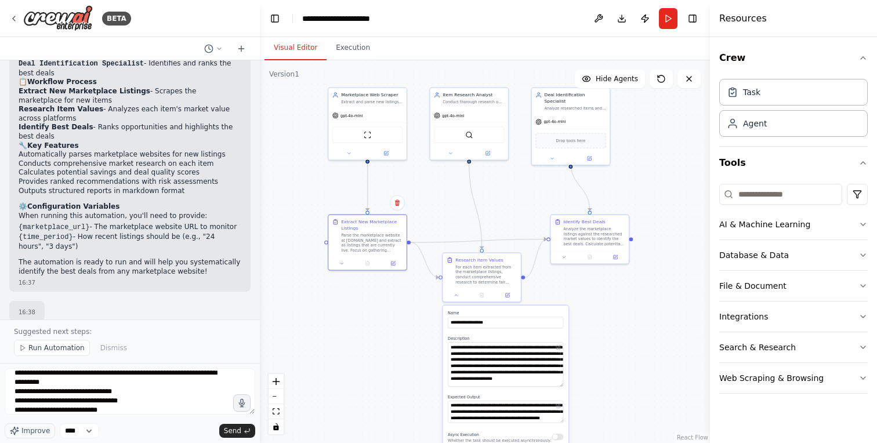
drag, startPoint x: 438, startPoint y: 198, endPoint x: 446, endPoint y: 232, distance: 35.3
click at [446, 232] on div ".deletable-edge-delete-btn { width: 20px; height: 20px; border: 0px solid #ffff…" at bounding box center [485, 251] width 450 height 383
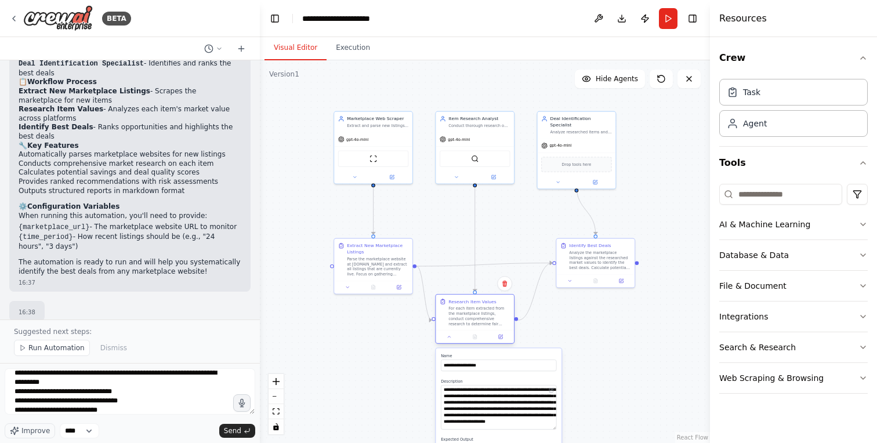
drag, startPoint x: 472, startPoint y: 294, endPoint x: 463, endPoint y: 316, distance: 23.9
click at [463, 316] on div "For each item extracted from the marketplace listings, conduct comprehensive re…" at bounding box center [478, 316] width 61 height 20
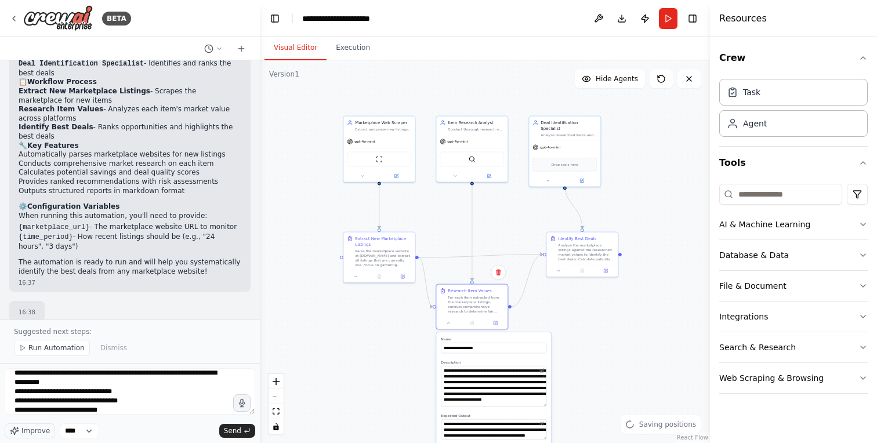
drag, startPoint x: 455, startPoint y: 219, endPoint x: 460, endPoint y: 164, distance: 54.8
click at [460, 164] on div ".deletable-edge-delete-btn { width: 20px; height: 20px; border: 0px solid #ffff…" at bounding box center [485, 251] width 450 height 383
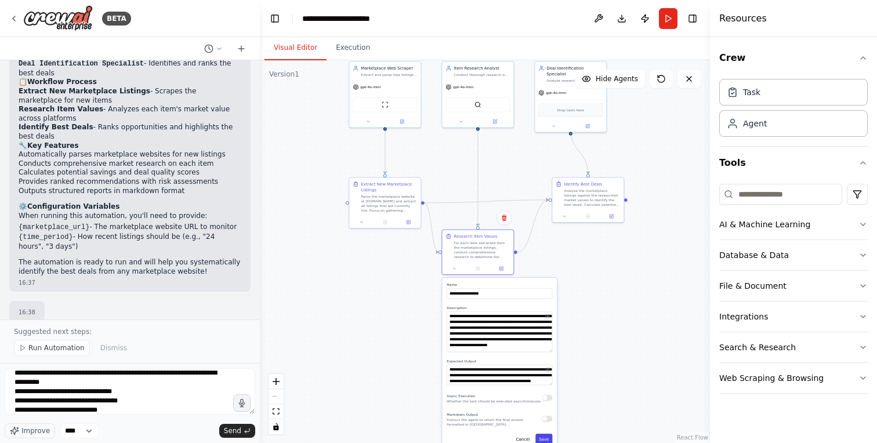
click at [540, 437] on button "Save" at bounding box center [543, 439] width 17 height 10
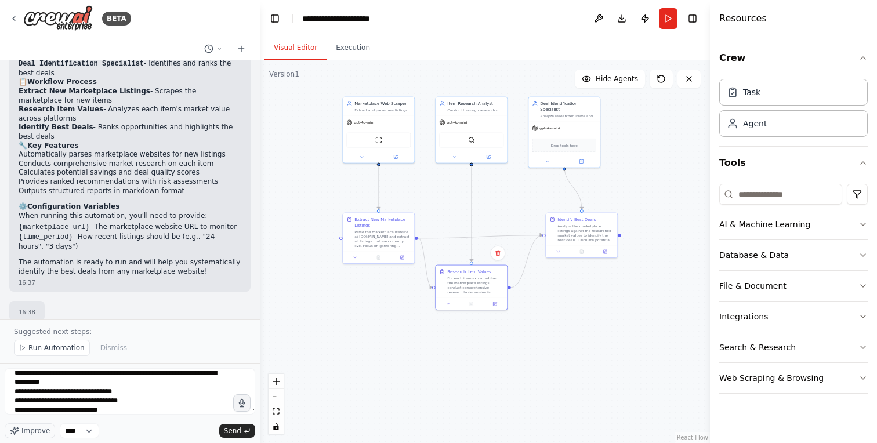
drag, startPoint x: 601, startPoint y: 289, endPoint x: 593, endPoint y: 343, distance: 54.4
click at [593, 343] on div ".deletable-edge-delete-btn { width: 20px; height: 20px; border: 0px solid #ffff…" at bounding box center [485, 251] width 450 height 383
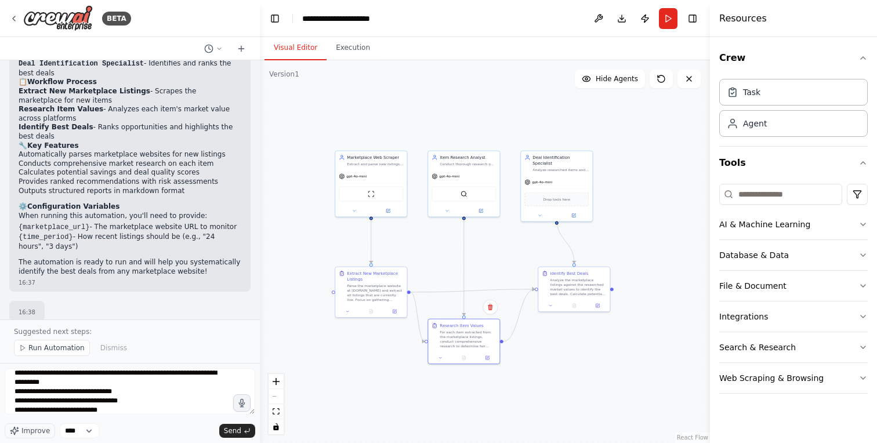
drag, startPoint x: 614, startPoint y: 229, endPoint x: 637, endPoint y: 215, distance: 26.9
click at [637, 215] on div ".deletable-edge-delete-btn { width: 20px; height: 20px; border: 0px solid #ffff…" at bounding box center [485, 251] width 450 height 383
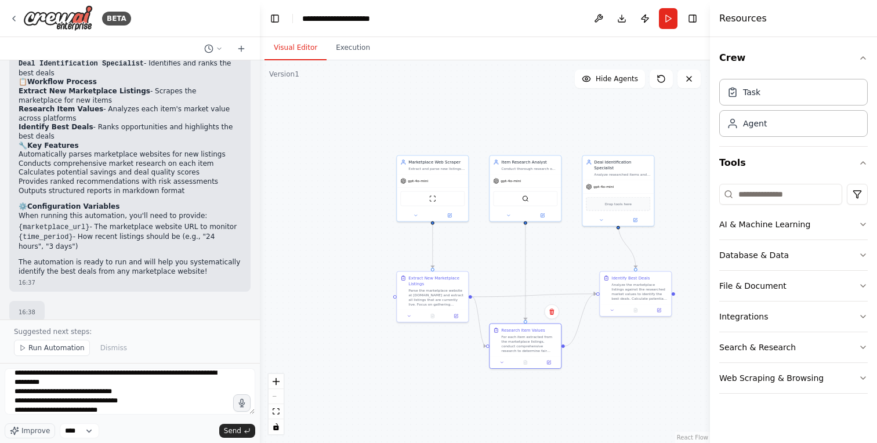
drag, startPoint x: 556, startPoint y: 110, endPoint x: 544, endPoint y: 126, distance: 19.9
click at [528, 130] on div ".deletable-edge-delete-btn { width: 20px; height: 20px; border: 0px solid #ffff…" at bounding box center [485, 251] width 450 height 383
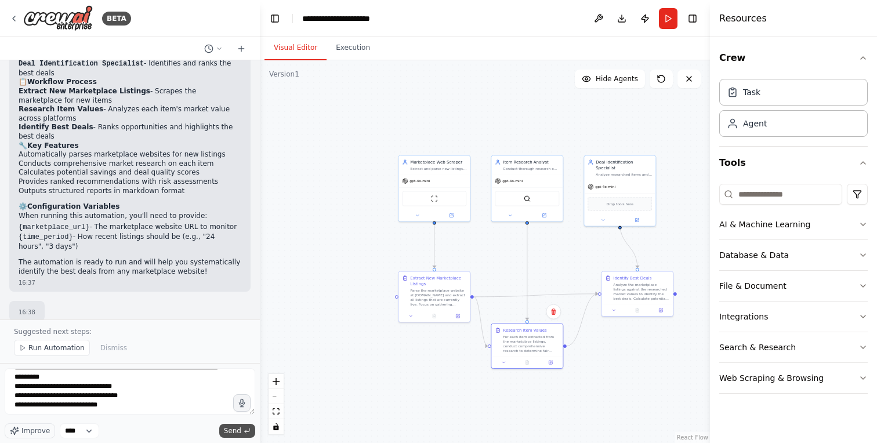
click at [234, 429] on span "Send" at bounding box center [232, 430] width 17 height 9
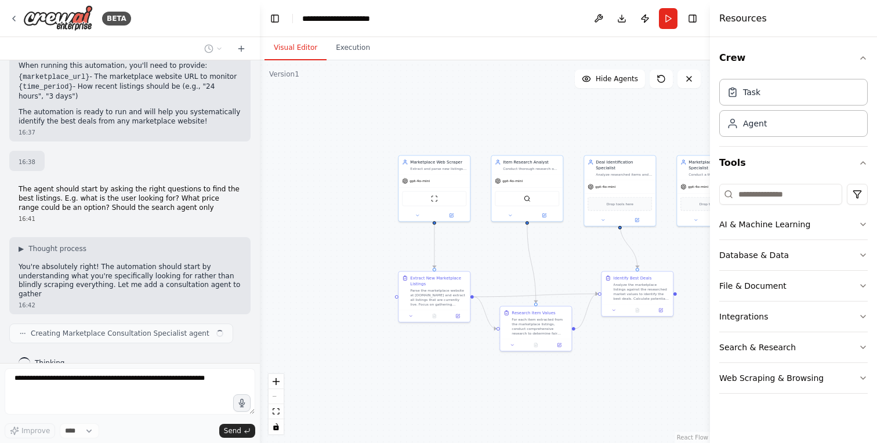
scroll to position [903, 0]
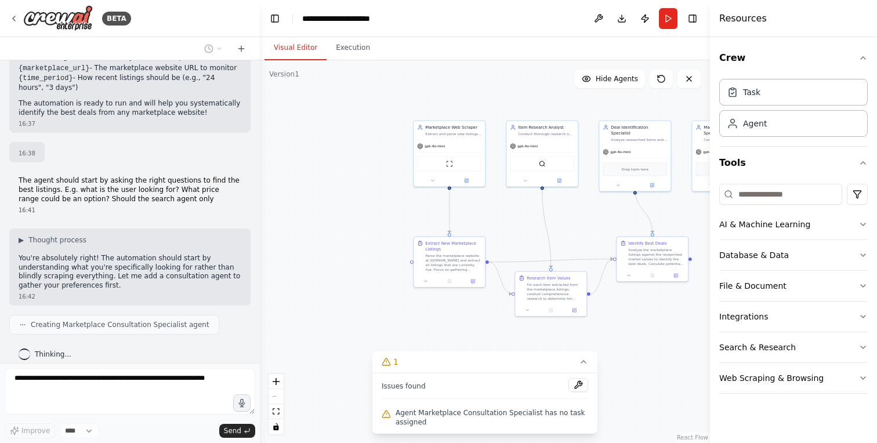
drag, startPoint x: 357, startPoint y: 233, endPoint x: 372, endPoint y: 198, distance: 37.9
click at [372, 198] on div ".deletable-edge-delete-btn { width: 20px; height: 20px; border: 0px solid #ffff…" at bounding box center [485, 251] width 450 height 383
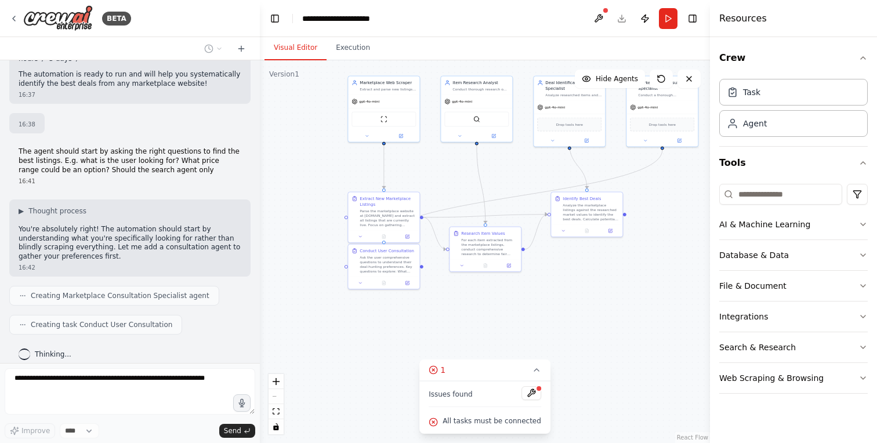
drag, startPoint x: 669, startPoint y: 348, endPoint x: 606, endPoint y: 303, distance: 77.7
click at [606, 303] on div ".deletable-edge-delete-btn { width: 20px; height: 20px; border: 0px solid #ffff…" at bounding box center [485, 251] width 450 height 383
drag, startPoint x: 609, startPoint y: 330, endPoint x: 611, endPoint y: 322, distance: 8.8
click at [609, 330] on div ".deletable-edge-delete-btn { width: 20px; height: 20px; border: 0px solid #ffff…" at bounding box center [485, 251] width 450 height 383
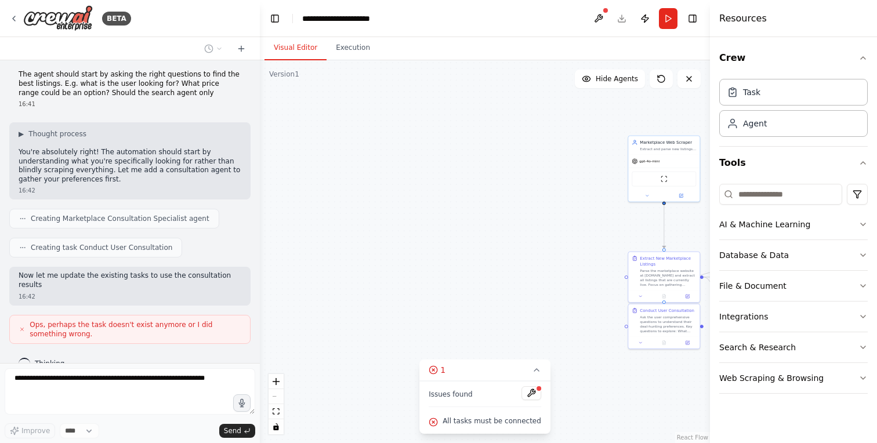
scroll to position [1018, 0]
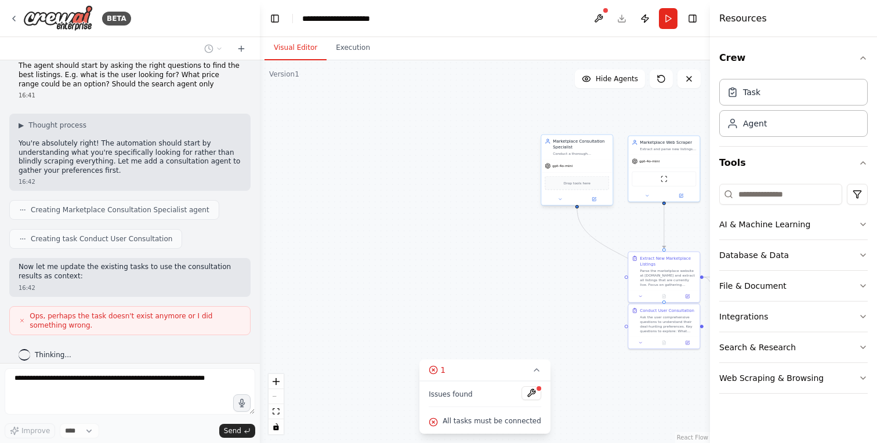
drag, startPoint x: 638, startPoint y: 150, endPoint x: 580, endPoint y: 151, distance: 58.6
click at [580, 151] on div "Marketplace Consultation Specialist Conduct a thorough consultation to understa…" at bounding box center [581, 147] width 56 height 17
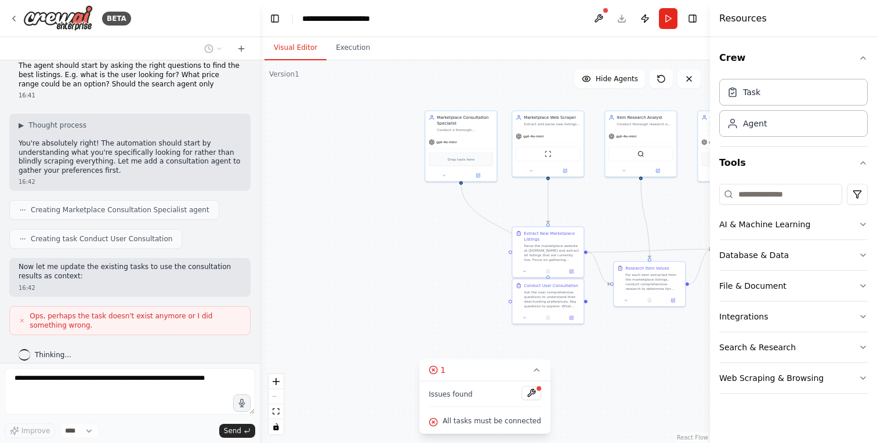
drag, startPoint x: 459, startPoint y: 260, endPoint x: 365, endPoint y: 241, distance: 95.9
click at [365, 241] on div ".deletable-edge-delete-btn { width: 20px; height: 20px; border: 0px solid #ffff…" at bounding box center [485, 251] width 450 height 383
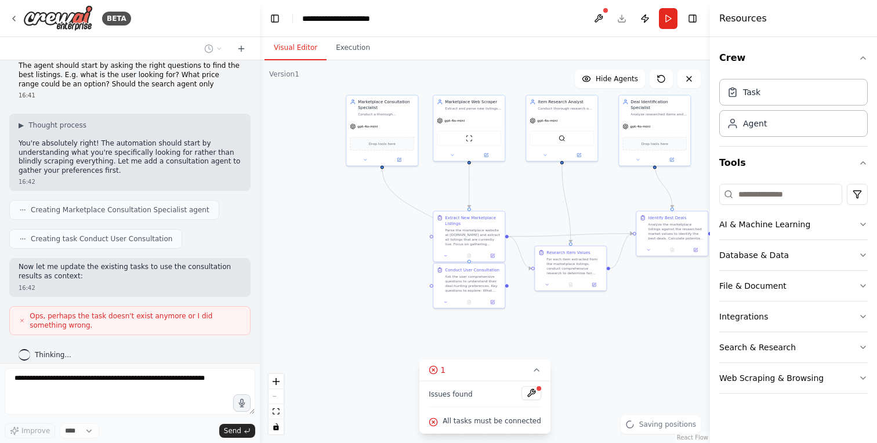
click at [364, 207] on div ".deletable-edge-delete-btn { width: 20px; height: 20px; border: 0px solid #ffff…" at bounding box center [485, 251] width 450 height 383
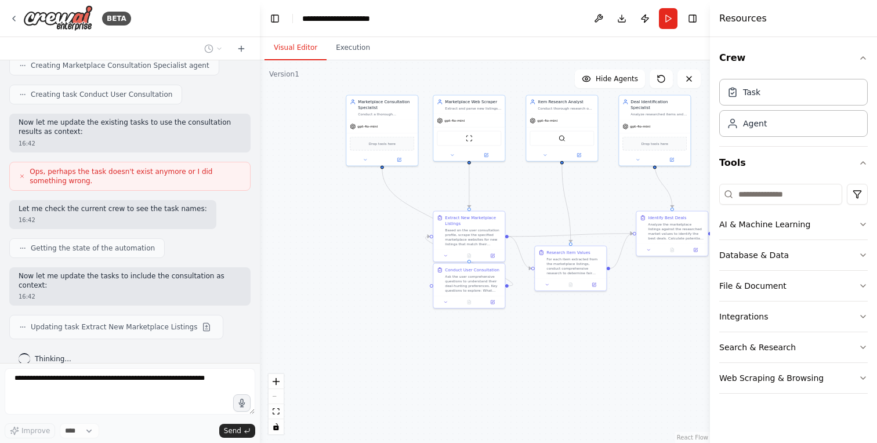
scroll to position [1196, 0]
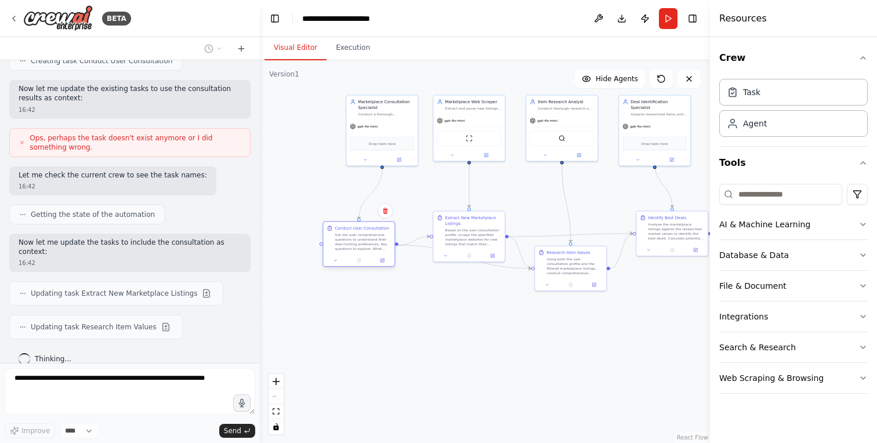
drag, startPoint x: 464, startPoint y: 279, endPoint x: 352, endPoint y: 241, distance: 118.3
click at [352, 241] on div "Ask the user comprehensive questions to understand their deal-hunting preferenc…" at bounding box center [363, 241] width 56 height 19
click at [423, 349] on div ".deletable-edge-delete-btn { width: 20px; height: 20px; border: 0px solid #ffff…" at bounding box center [485, 251] width 450 height 383
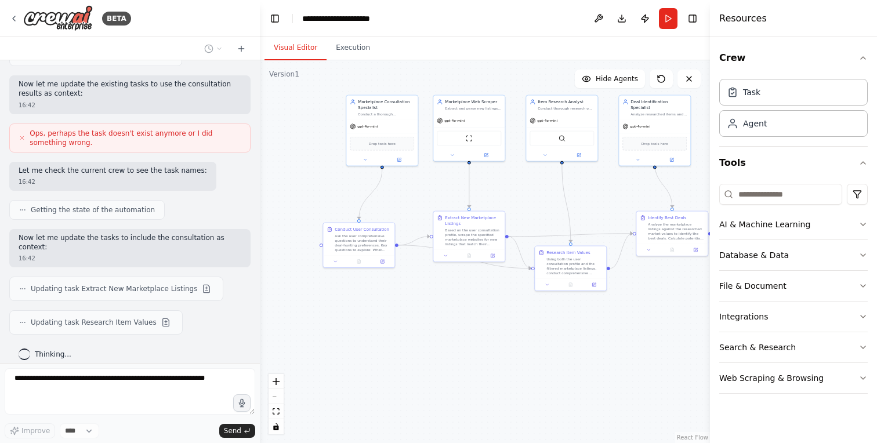
click at [370, 323] on div ".deletable-edge-delete-btn { width: 20px; height: 20px; border: 0px solid #ffff…" at bounding box center [485, 251] width 450 height 383
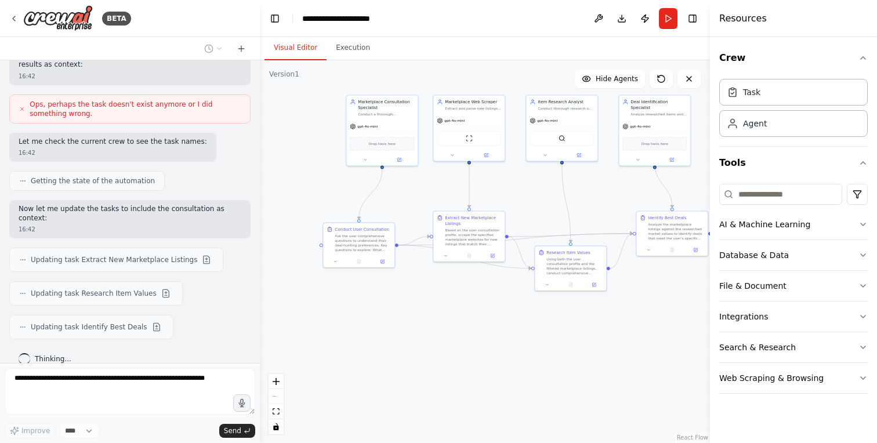
scroll to position [1263, 0]
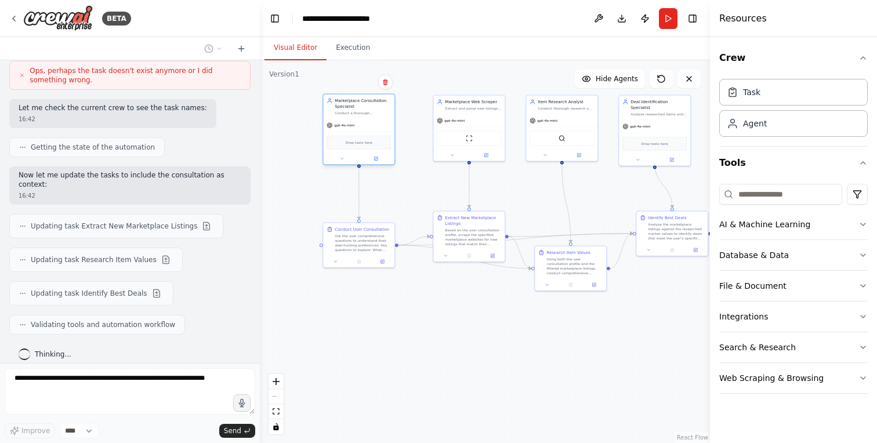
drag, startPoint x: 372, startPoint y: 119, endPoint x: 348, endPoint y: 119, distance: 23.8
click at [348, 119] on div "gpt-4o-mini" at bounding box center [358, 125] width 71 height 13
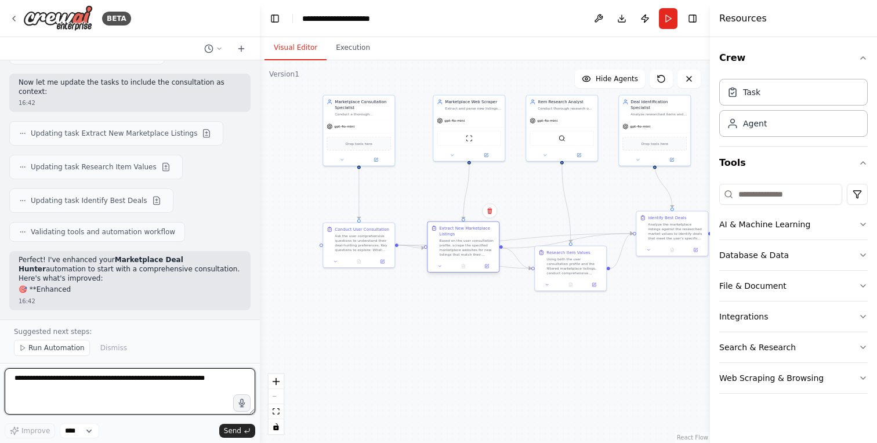
drag, startPoint x: 473, startPoint y: 235, endPoint x: 464, endPoint y: 245, distance: 12.8
click at [464, 245] on div "Based on the user consultation profile, scrape the specified marketplace websit…" at bounding box center [467, 247] width 56 height 19
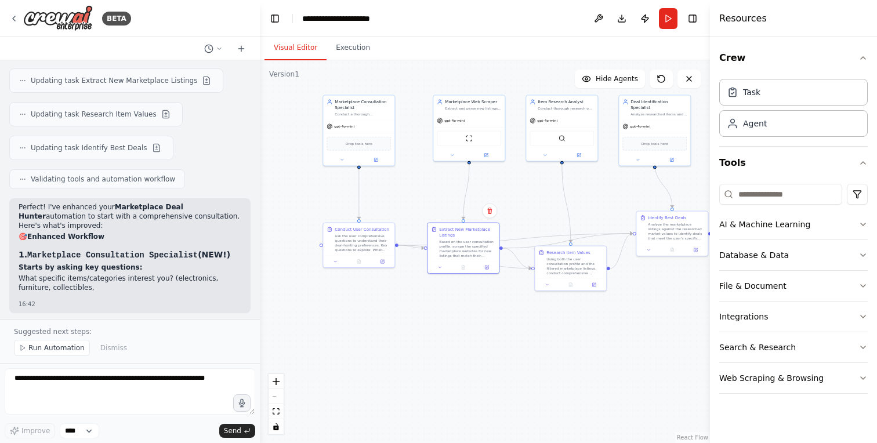
click at [429, 328] on div ".deletable-edge-delete-btn { width: 20px; height: 20px; border: 0px solid #ffff…" at bounding box center [485, 251] width 450 height 383
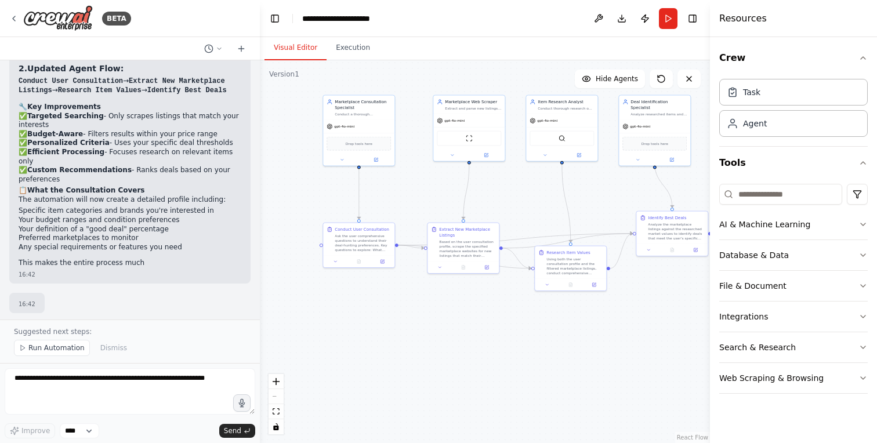
scroll to position [1718, 0]
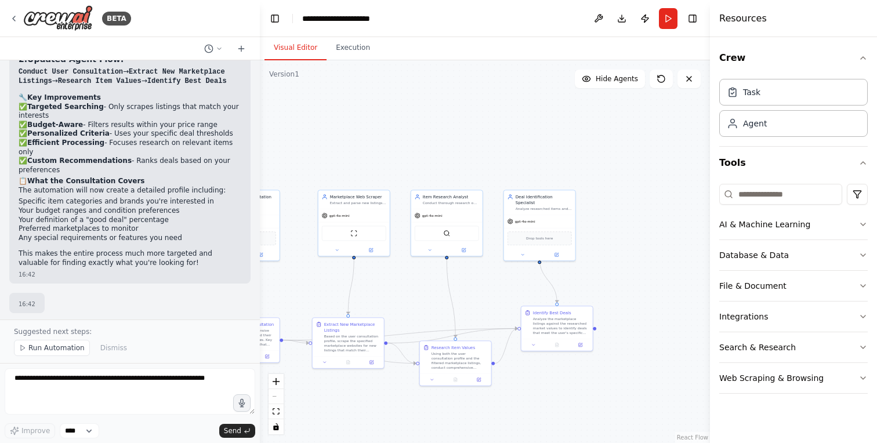
drag, startPoint x: 529, startPoint y: 170, endPoint x: 415, endPoint y: 275, distance: 155.5
click at [416, 275] on div ".deletable-edge-delete-btn { width: 20px; height: 20px; border: 0px solid #ffff…" at bounding box center [485, 251] width 450 height 383
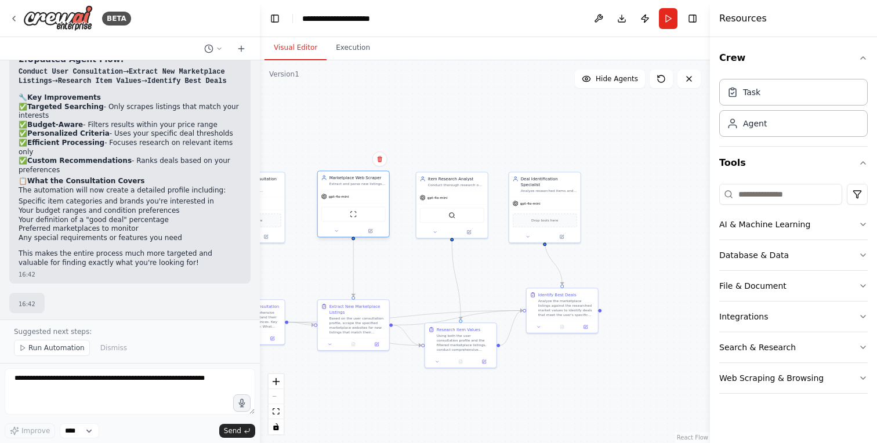
drag, startPoint x: 350, startPoint y: 191, endPoint x: 343, endPoint y: 191, distance: 6.4
click at [343, 191] on div "gpt-4o-mini" at bounding box center [353, 196] width 71 height 13
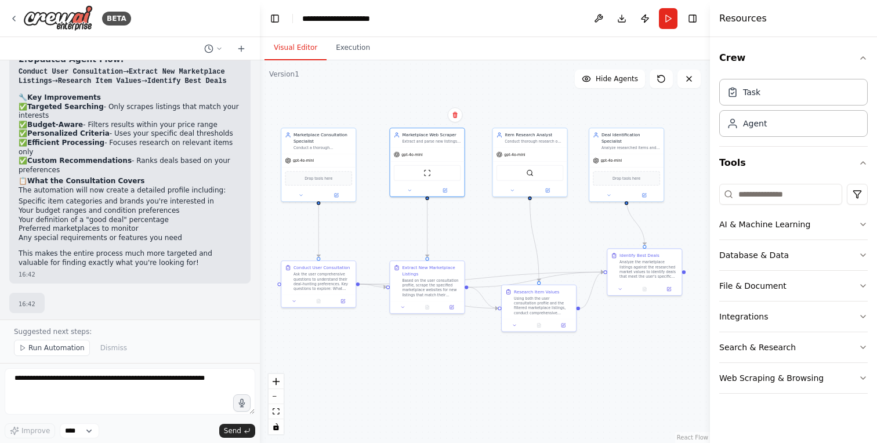
drag, startPoint x: 427, startPoint y: 290, endPoint x: 500, endPoint y: 250, distance: 84.1
click at [501, 250] on div ".deletable-edge-delete-btn { width: 20px; height: 20px; border: 0px solid #ffff…" at bounding box center [485, 251] width 450 height 383
click at [663, 17] on button "Run" at bounding box center [668, 18] width 19 height 21
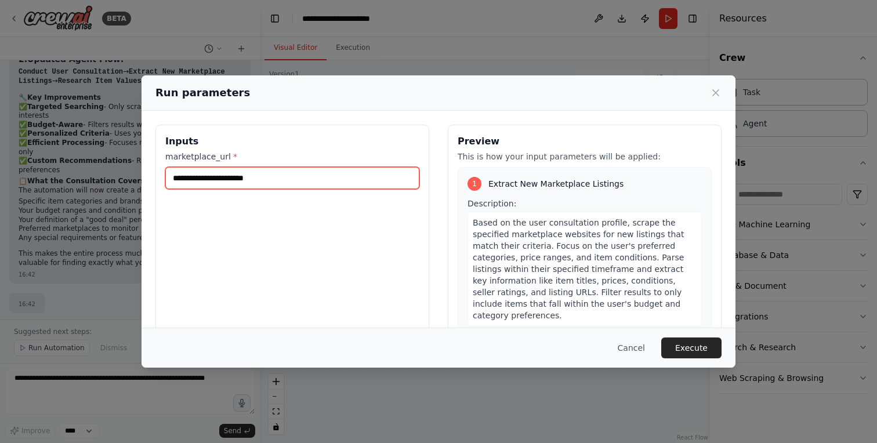
click at [311, 185] on input "marketplace_url *" at bounding box center [292, 178] width 254 height 22
type input "**********"
click at [711, 361] on div "Cancel Execute" at bounding box center [438, 348] width 594 height 40
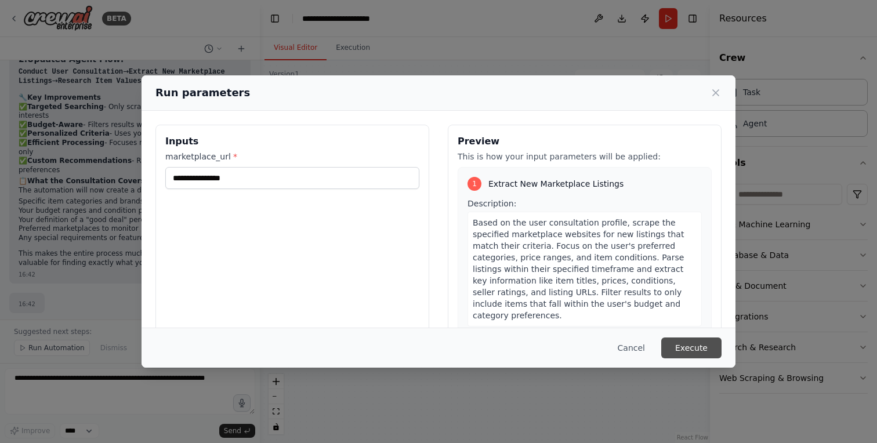
click at [714, 344] on button "Execute" at bounding box center [691, 347] width 60 height 21
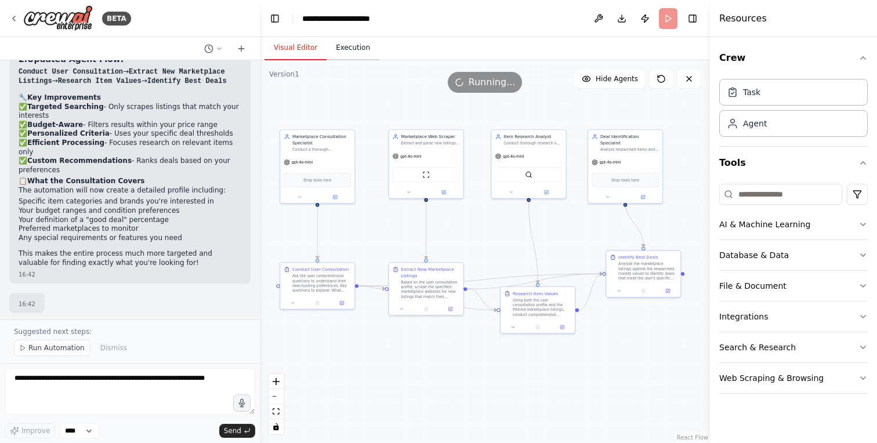
click at [366, 48] on button "Execution" at bounding box center [352, 48] width 53 height 24
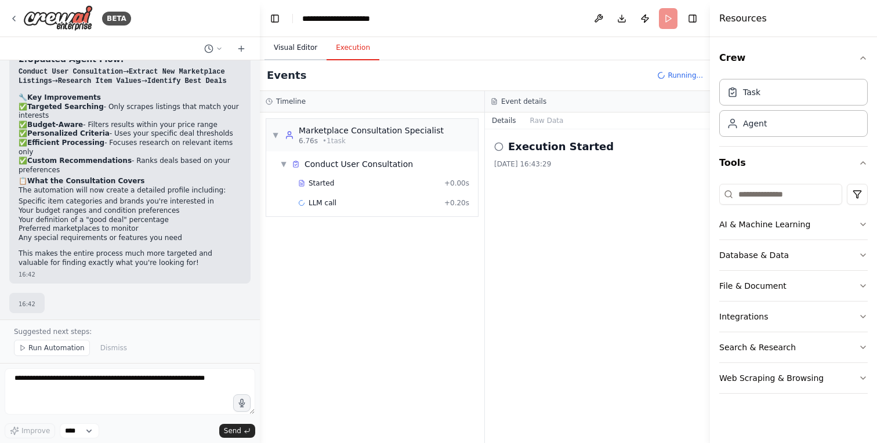
drag, startPoint x: 298, startPoint y: 41, endPoint x: 325, endPoint y: 46, distance: 27.1
click at [299, 41] on button "Visual Editor" at bounding box center [295, 48] width 62 height 24
click at [352, 49] on button "Execution" at bounding box center [352, 48] width 53 height 24
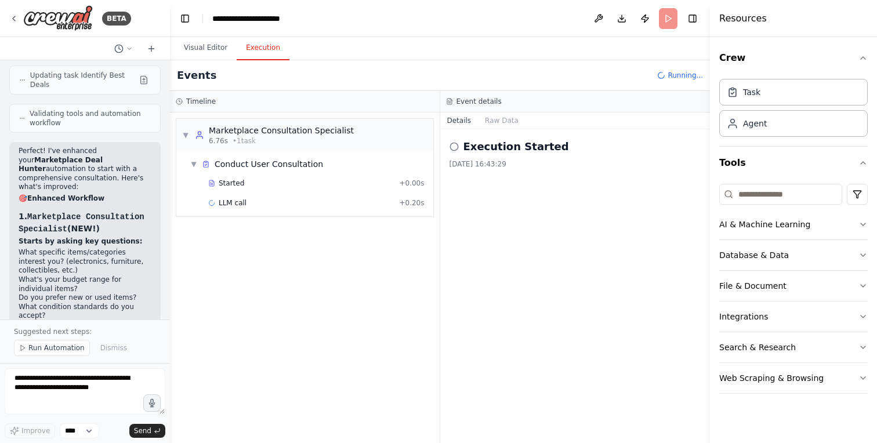
scroll to position [1844, 0]
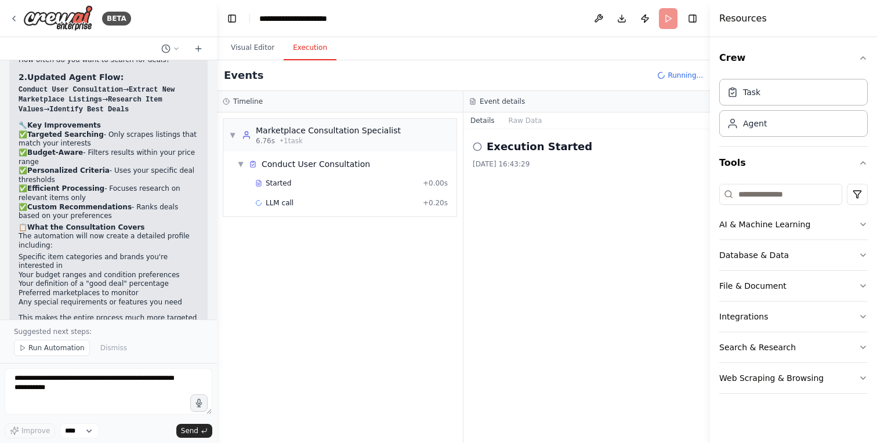
drag, startPoint x: 259, startPoint y: 79, endPoint x: 217, endPoint y: 77, distance: 41.8
click at [217, 77] on div "BETA Regularly parse a marketplace website and extract new listings, examine th…" at bounding box center [438, 221] width 877 height 443
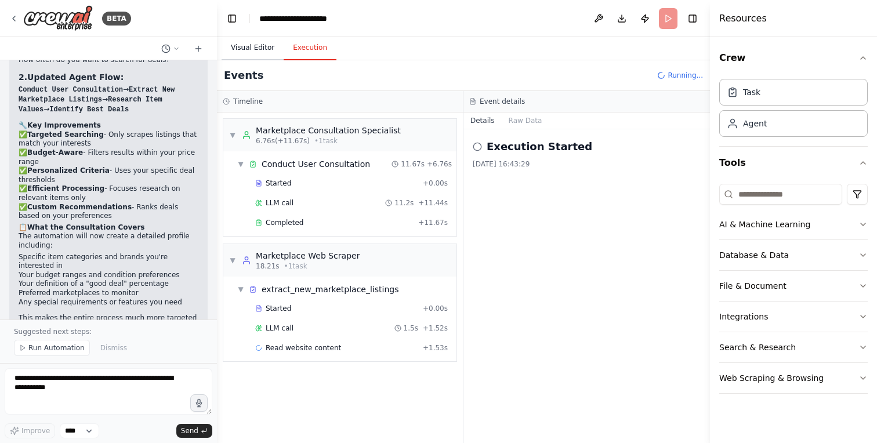
click at [251, 48] on button "Visual Editor" at bounding box center [252, 48] width 62 height 24
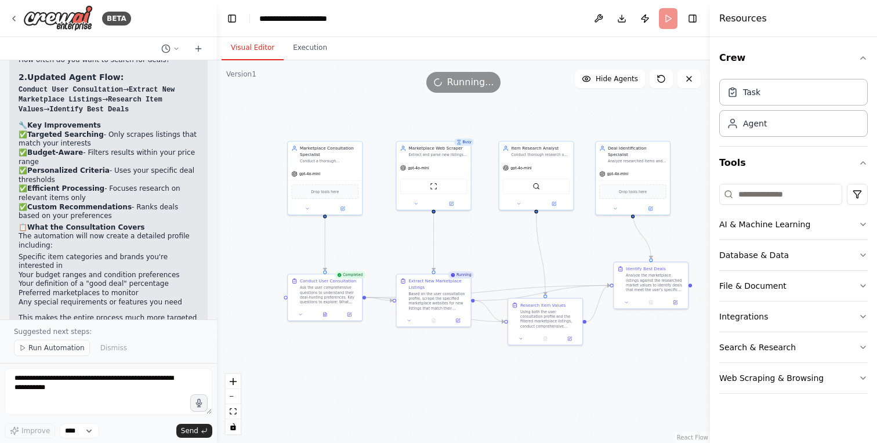
drag, startPoint x: 356, startPoint y: 99, endPoint x: 406, endPoint y: 110, distance: 51.8
click at [406, 110] on div ".deletable-edge-delete-btn { width: 20px; height: 20px; border: 0px solid #ffff…" at bounding box center [463, 251] width 493 height 383
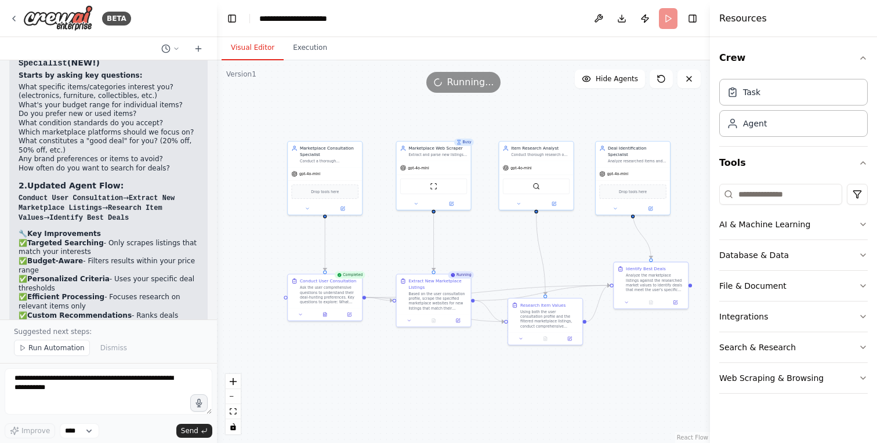
scroll to position [1889, 0]
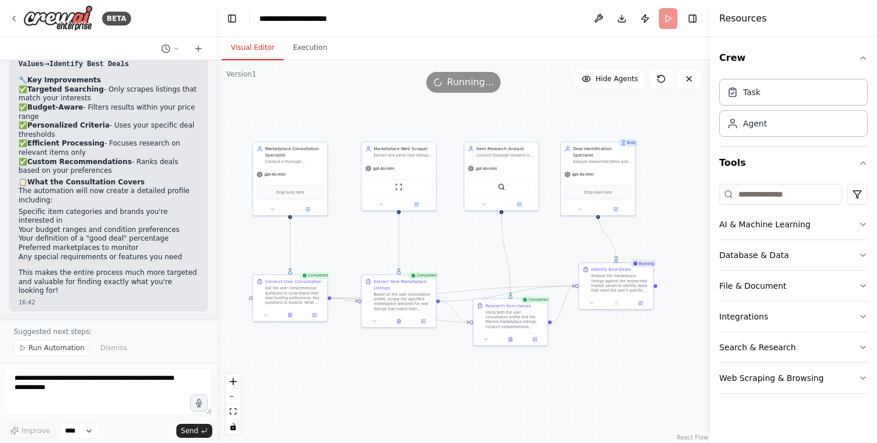
drag, startPoint x: 654, startPoint y: 375, endPoint x: 620, endPoint y: 375, distance: 34.2
click at [620, 375] on div ".deletable-edge-delete-btn { width: 20px; height: 20px; border: 0px solid #ffff…" at bounding box center [463, 251] width 493 height 383
drag, startPoint x: 537, startPoint y: 239, endPoint x: 584, endPoint y: 234, distance: 46.7
click at [584, 234] on div ".deletable-edge-delete-btn { width: 20px; height: 20px; border: 0px solid #ffff…" at bounding box center [463, 251] width 493 height 383
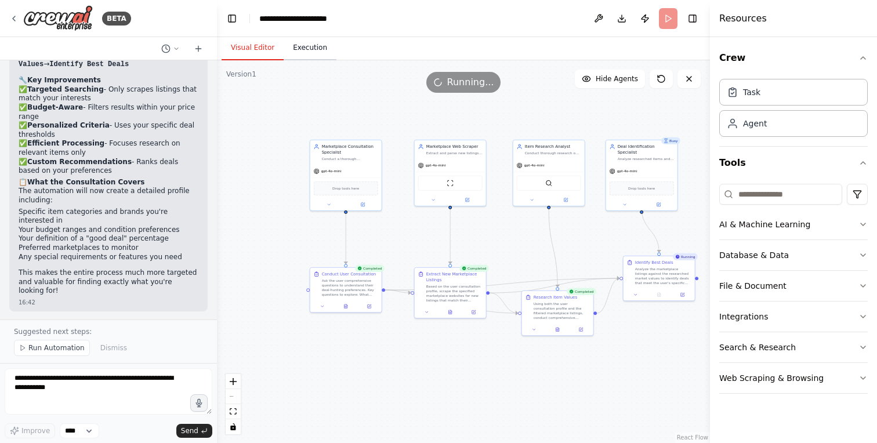
click at [320, 50] on button "Execution" at bounding box center [310, 48] width 53 height 24
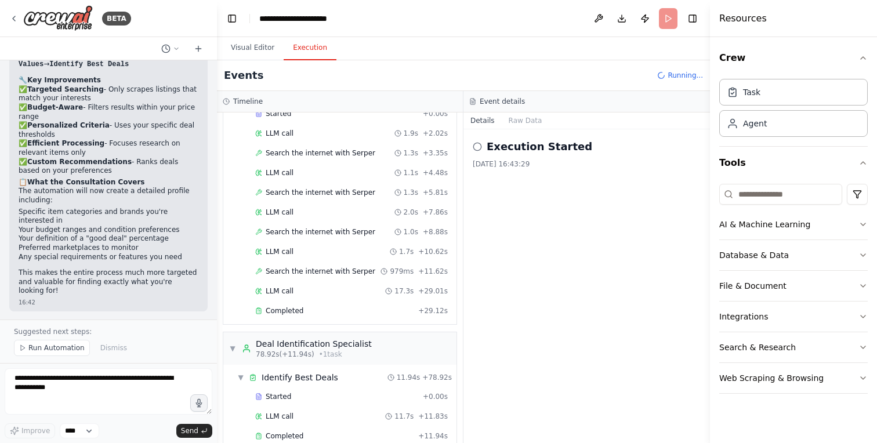
scroll to position [616, 0]
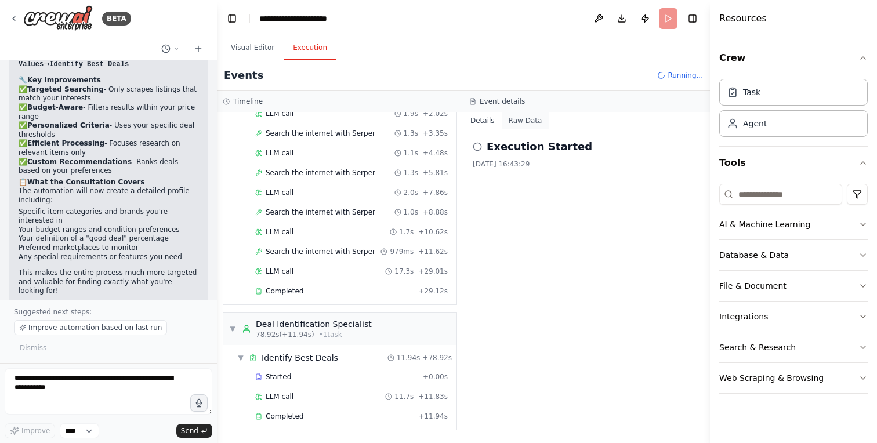
click at [525, 126] on button "Raw Data" at bounding box center [526, 120] width 48 height 16
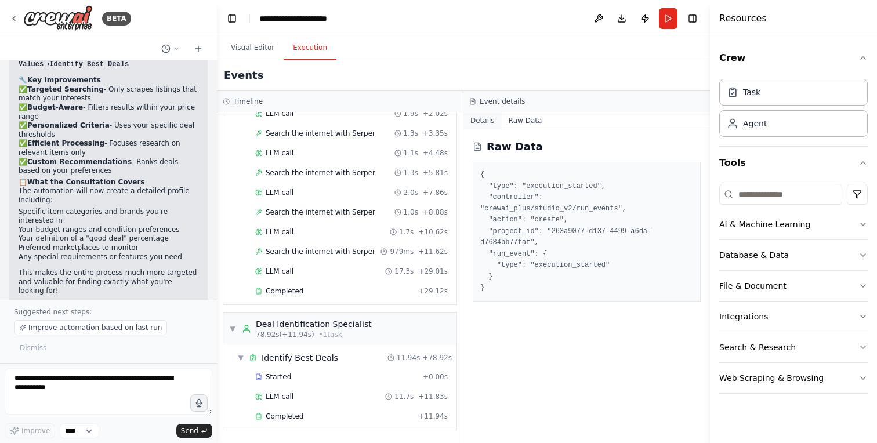
click at [479, 122] on button "Details" at bounding box center [482, 120] width 38 height 16
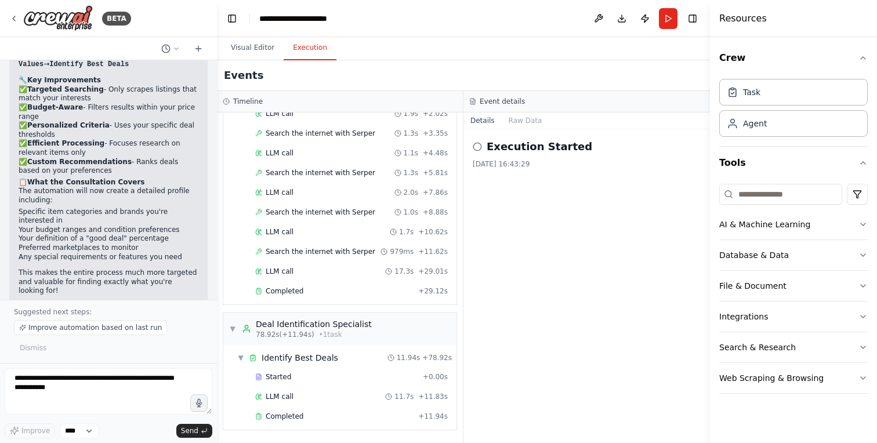
scroll to position [1830, 0]
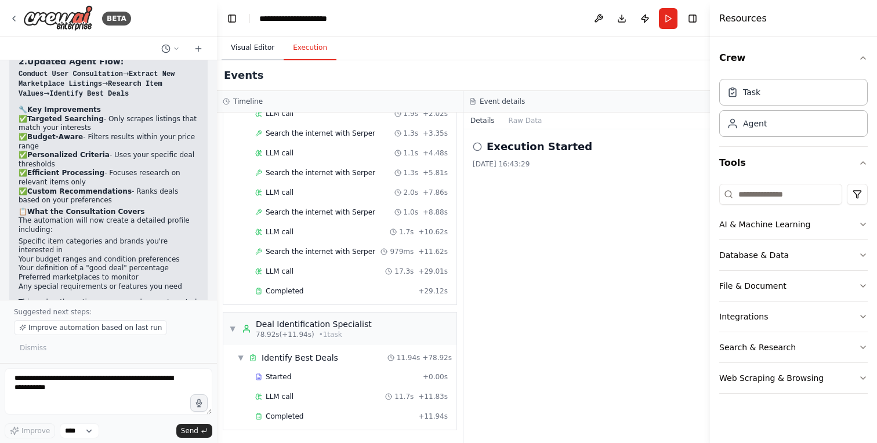
click at [248, 41] on button "Visual Editor" at bounding box center [252, 48] width 62 height 24
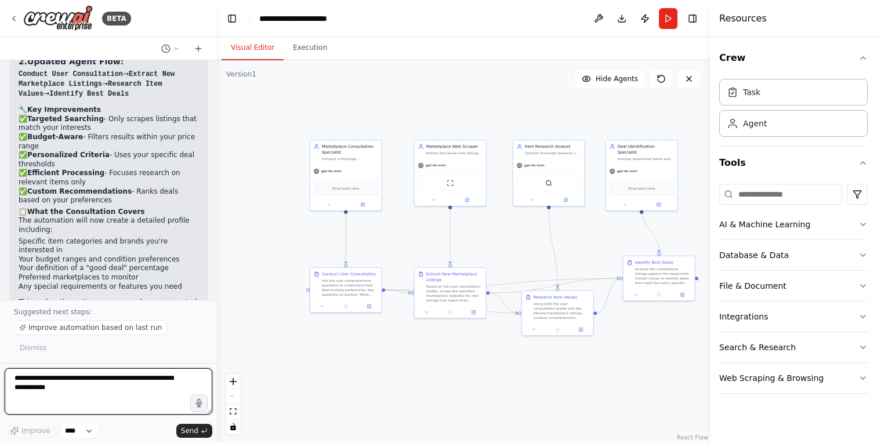
click at [80, 399] on textarea at bounding box center [109, 391] width 208 height 46
type textarea "**********"
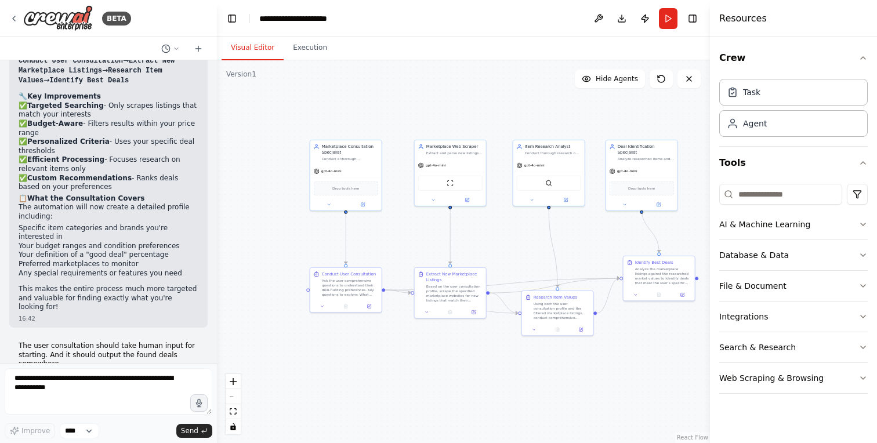
scroll to position [1873, 0]
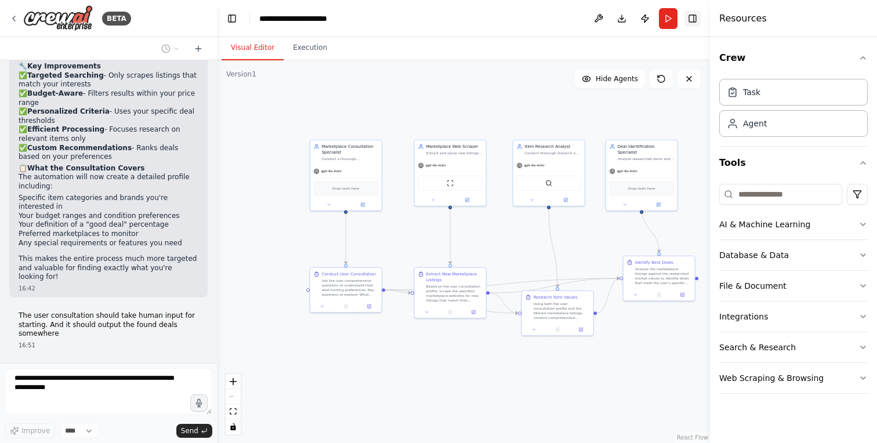
click at [688, 20] on button "Toggle Right Sidebar" at bounding box center [692, 18] width 16 height 16
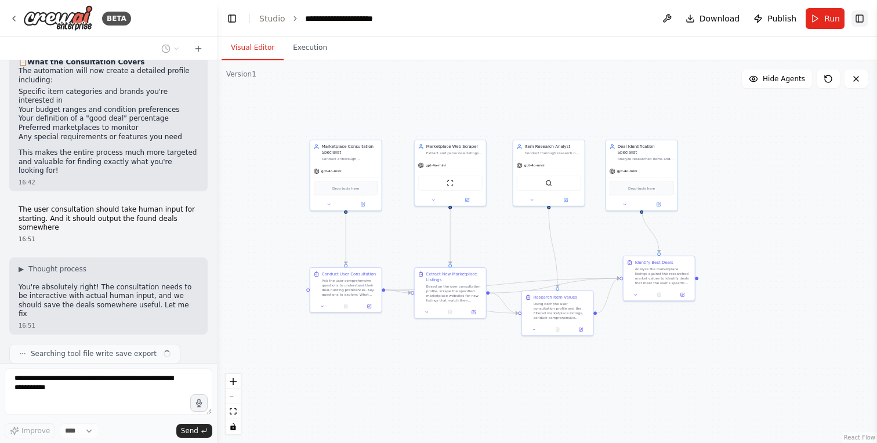
click at [856, 17] on button "Toggle Right Sidebar" at bounding box center [859, 18] width 16 height 16
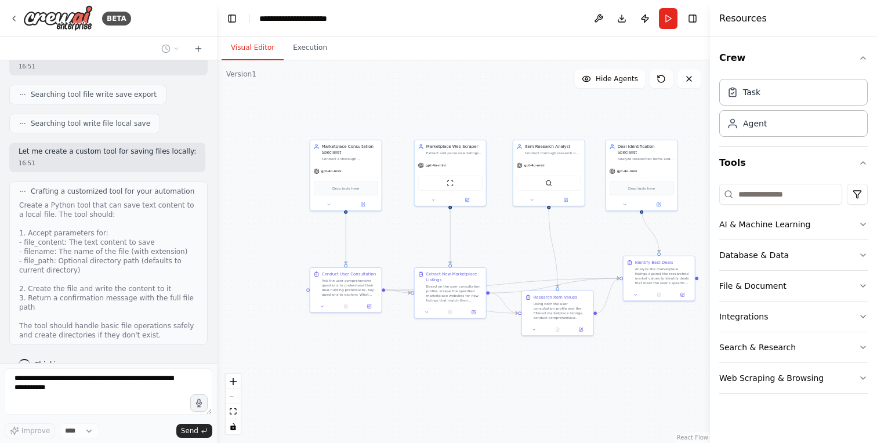
scroll to position [2229, 0]
click at [69, 183] on div "Crafting a customized tool for your automation Create a Python tool that can sa…" at bounding box center [108, 264] width 198 height 163
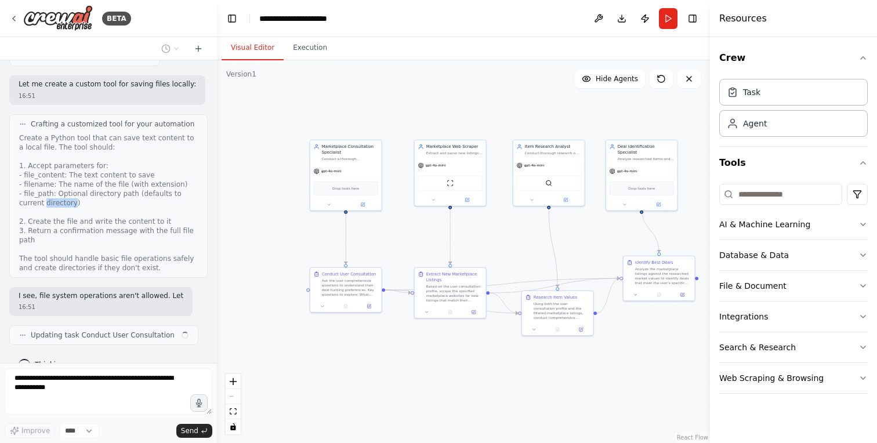
click at [69, 170] on div "Create a Python tool that can save text content to a local file. The tool shoul…" at bounding box center [108, 202] width 179 height 139
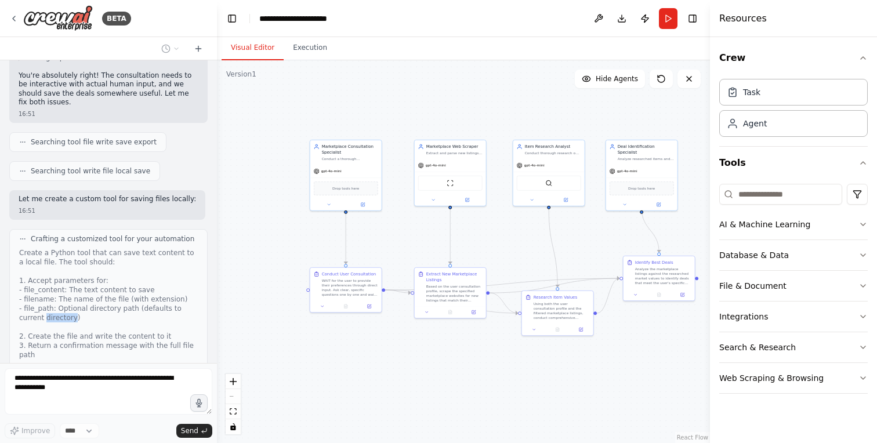
scroll to position [2319, 0]
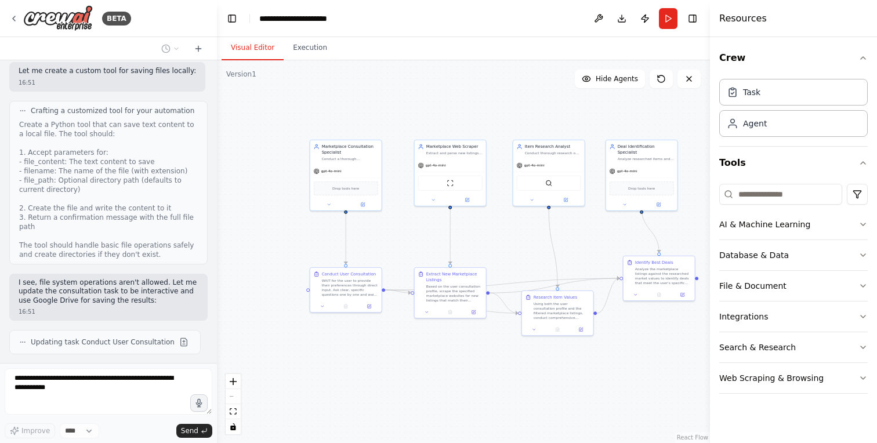
click at [122, 275] on div "I see, file system operations aren't allowed. Let me update the consultation ta…" at bounding box center [108, 298] width 198 height 48
click at [122, 278] on p "I see, file system operations aren't allowed. Let me update the consultation ta…" at bounding box center [109, 291] width 180 height 27
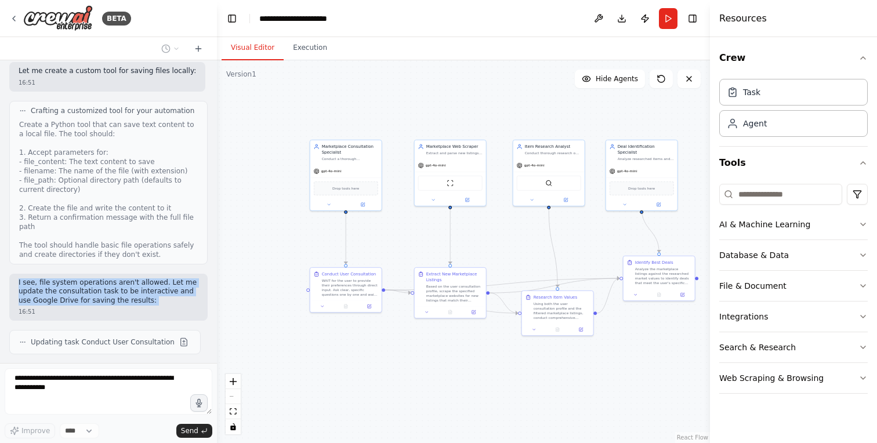
click at [122, 278] on p "I see, file system operations aren't allowed. Let me update the consultation ta…" at bounding box center [109, 291] width 180 height 27
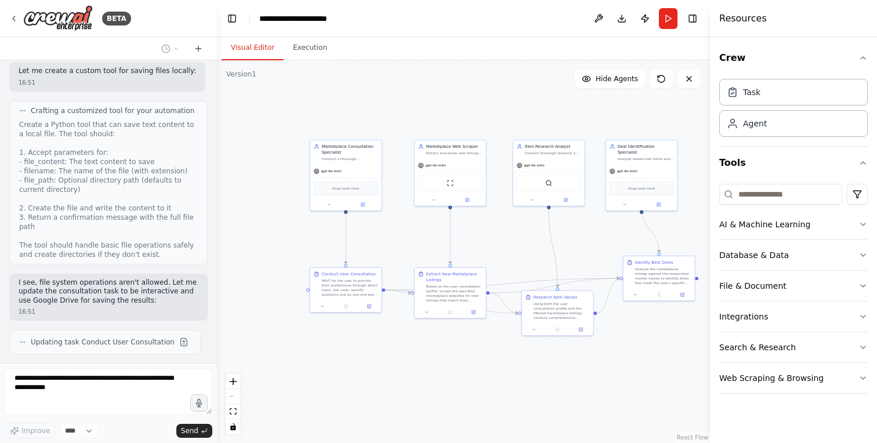
click at [136, 278] on p "I see, file system operations aren't allowed. Let me update the consultation ta…" at bounding box center [109, 291] width 180 height 27
click at [110, 278] on p "I see, file system operations aren't allowed. Let me update the consultation ta…" at bounding box center [109, 291] width 180 height 27
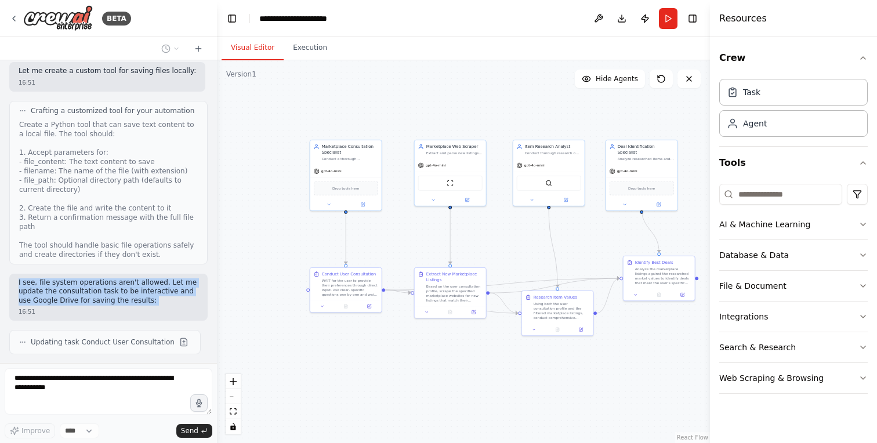
click at [110, 278] on p "I see, file system operations aren't allowed. Let me update the consultation ta…" at bounding box center [109, 291] width 180 height 27
click at [121, 278] on p "I see, file system operations aren't allowed. Let me update the consultation ta…" at bounding box center [109, 291] width 180 height 27
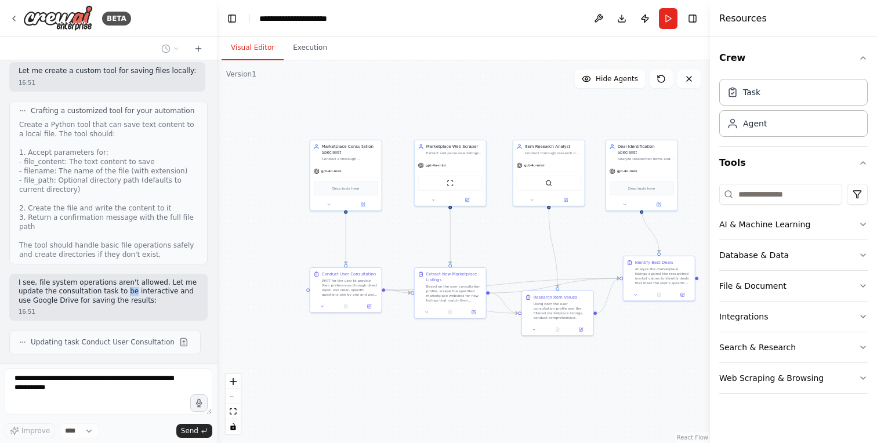
click at [121, 278] on p "I see, file system operations aren't allowed. Let me update the consultation ta…" at bounding box center [109, 291] width 180 height 27
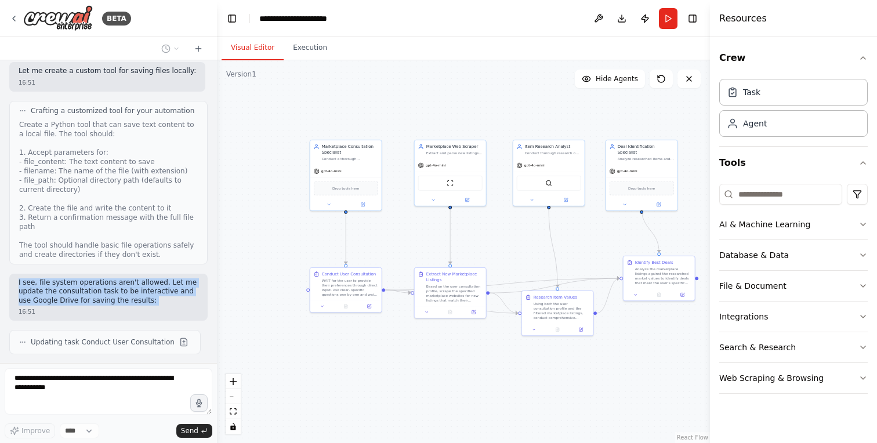
click at [121, 278] on p "I see, file system operations aren't allowed. Let me update the consultation ta…" at bounding box center [109, 291] width 180 height 27
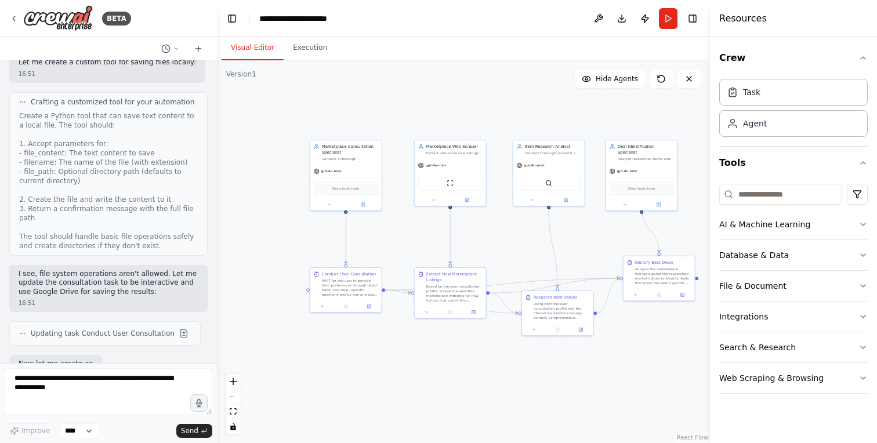
scroll to position [2406, 0]
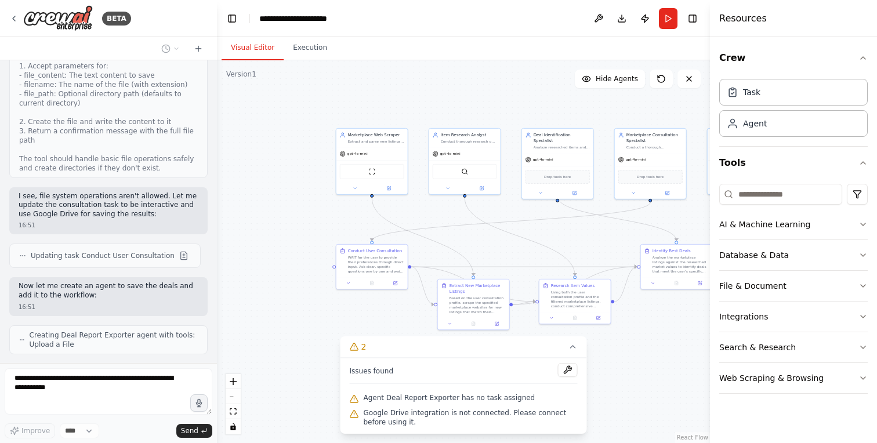
drag, startPoint x: 375, startPoint y: 211, endPoint x: 292, endPoint y: 199, distance: 84.3
click at [292, 199] on div ".deletable-edge-delete-btn { width: 20px; height: 20px; border: 0px solid #ffff…" at bounding box center [463, 251] width 493 height 383
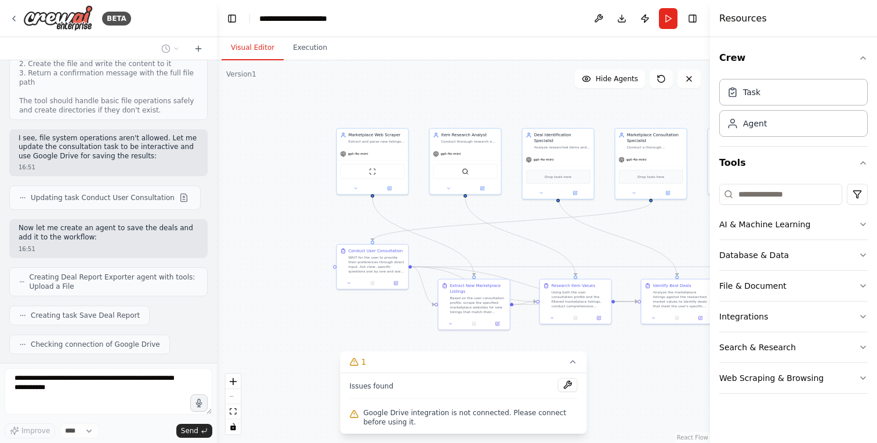
scroll to position [2492, 0]
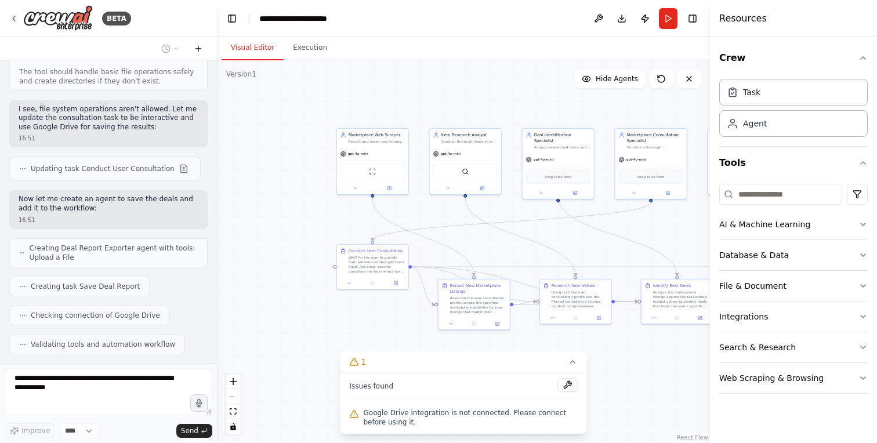
click at [201, 50] on icon at bounding box center [198, 48] width 9 height 9
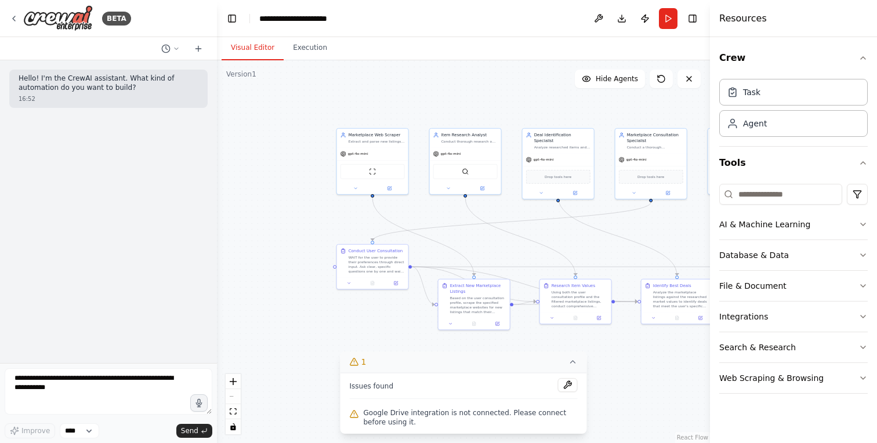
click at [575, 363] on icon at bounding box center [572, 361] width 9 height 9
click at [692, 71] on button at bounding box center [688, 79] width 23 height 19
click at [688, 80] on icon at bounding box center [688, 78] width 9 height 9
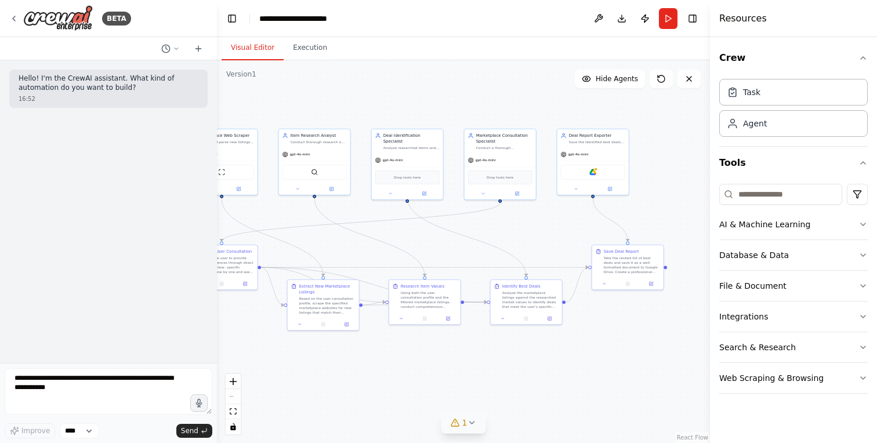
drag, startPoint x: 684, startPoint y: 97, endPoint x: 533, endPoint y: 97, distance: 150.7
click at [533, 97] on div ".deletable-edge-delete-btn { width: 20px; height: 20px; border: 0px solid #ffff…" at bounding box center [463, 251] width 493 height 383
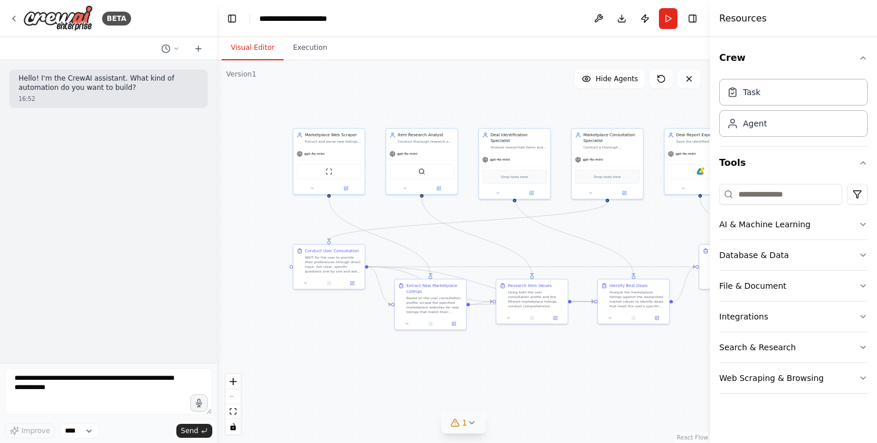
drag, startPoint x: 548, startPoint y: 408, endPoint x: 668, endPoint y: 402, distance: 120.2
click at [668, 406] on div ".deletable-edge-delete-btn { width: 20px; height: 20px; border: 0px solid #ffff…" at bounding box center [463, 251] width 493 height 383
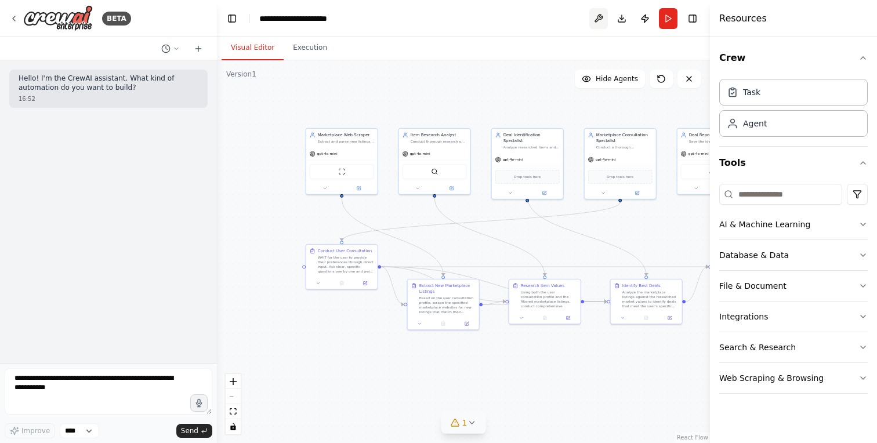
click at [597, 19] on button at bounding box center [598, 18] width 19 height 21
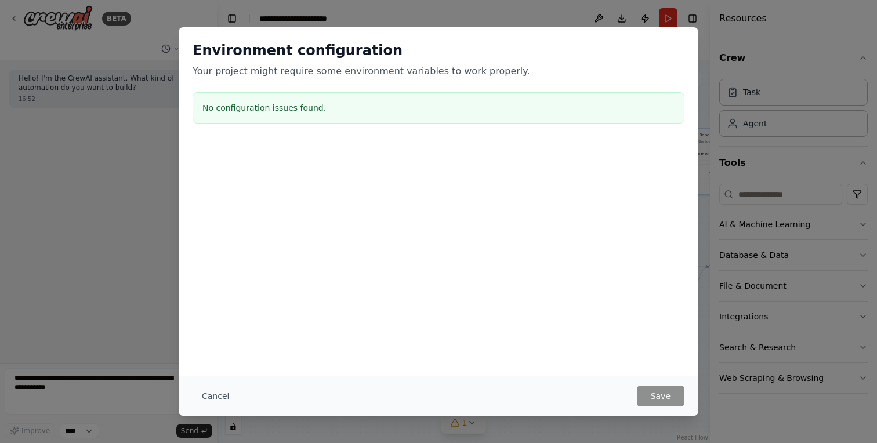
click at [648, 385] on div "Cancel Save" at bounding box center [438, 396] width 519 height 40
click at [208, 389] on button "Cancel" at bounding box center [215, 396] width 46 height 21
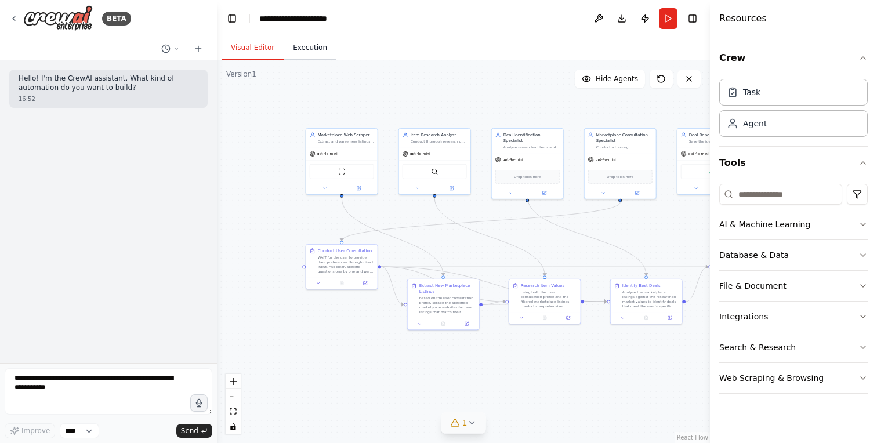
click at [305, 53] on button "Execution" at bounding box center [310, 48] width 53 height 24
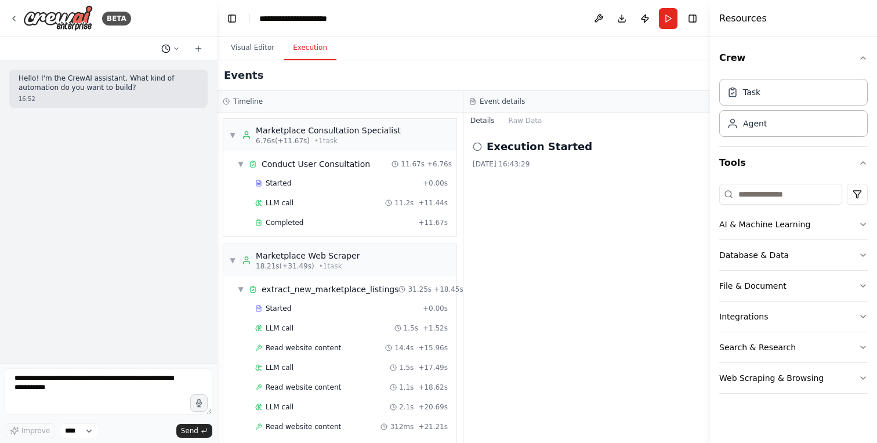
click at [179, 44] on button at bounding box center [171, 49] width 28 height 14
click at [179, 44] on div at bounding box center [108, 221] width 217 height 443
click at [173, 46] on icon at bounding box center [176, 48] width 7 height 7
click at [13, 17] on div at bounding box center [108, 221] width 217 height 443
click at [13, 17] on icon at bounding box center [14, 18] width 2 height 5
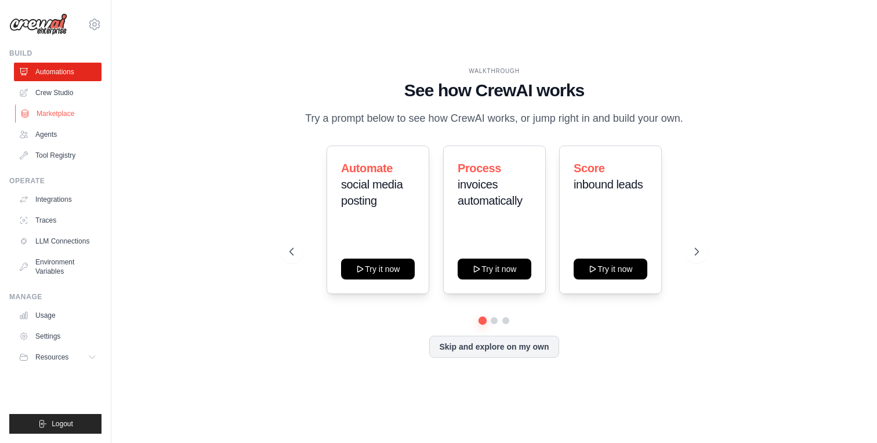
click at [54, 114] on link "Marketplace" at bounding box center [59, 113] width 88 height 19
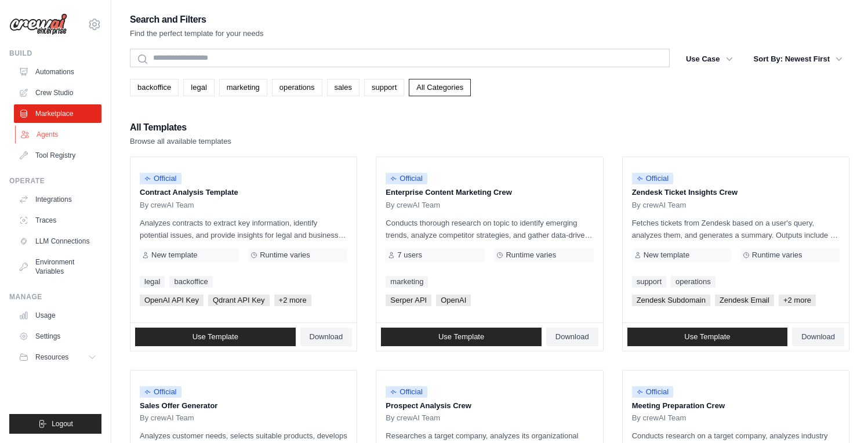
click at [57, 136] on link "Agents" at bounding box center [59, 134] width 88 height 19
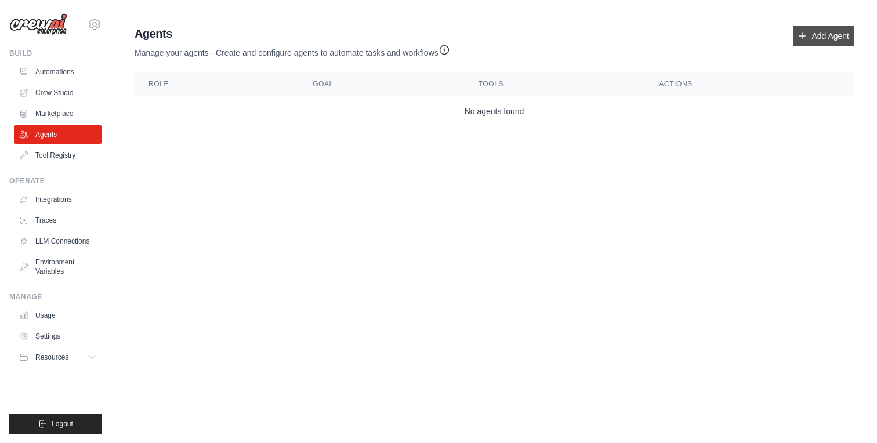
click at [824, 30] on link "Add Agent" at bounding box center [823, 36] width 61 height 21
click at [817, 30] on link "Add Agent" at bounding box center [823, 36] width 61 height 21
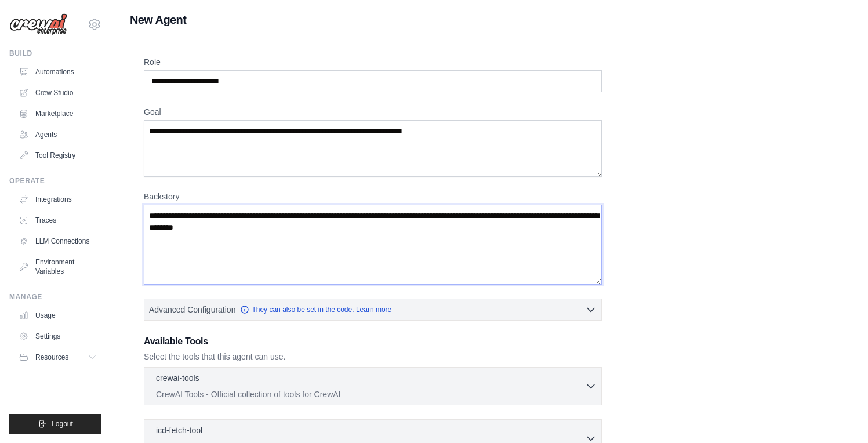
click at [397, 238] on textarea "Backstory" at bounding box center [373, 245] width 458 height 80
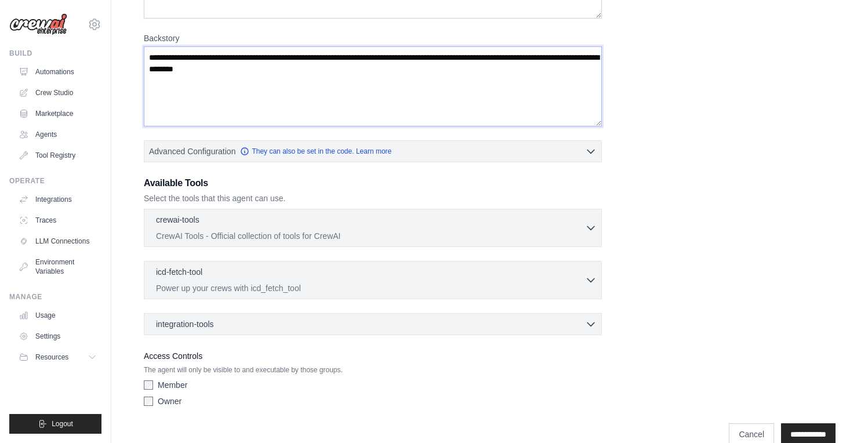
scroll to position [179, 0]
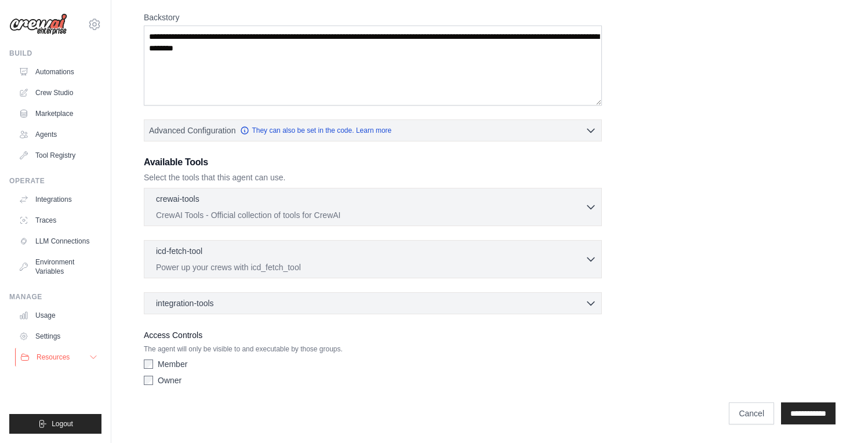
click at [92, 358] on icon at bounding box center [93, 357] width 9 height 9
click at [89, 366] on button "Resources" at bounding box center [59, 357] width 88 height 19
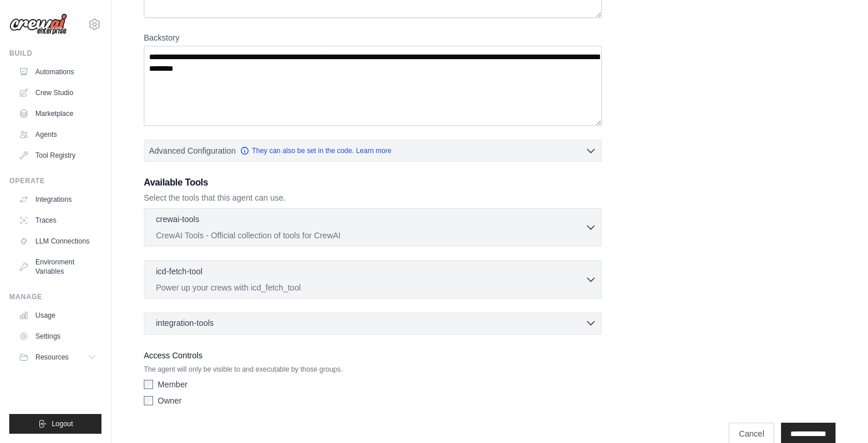
click at [293, 326] on div "integration-tools 0 selected" at bounding box center [376, 323] width 441 height 12
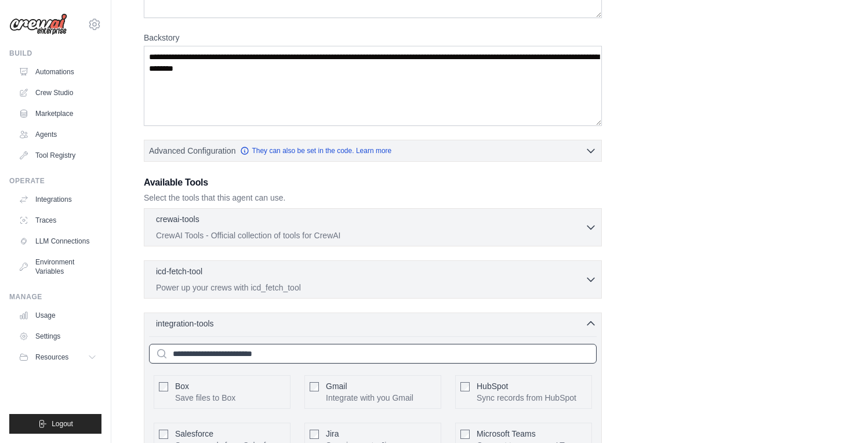
click at [327, 361] on input "text" at bounding box center [373, 354] width 448 height 20
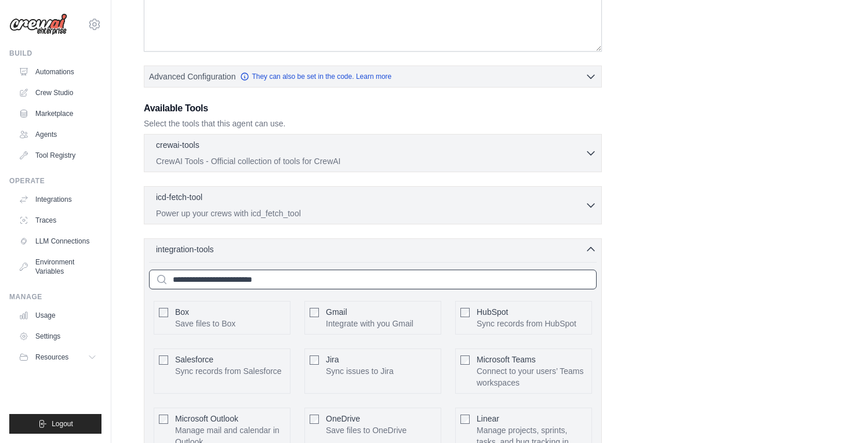
scroll to position [232, 0]
click at [431, 195] on div "icd-fetch-tool 0 selected" at bounding box center [370, 198] width 429 height 14
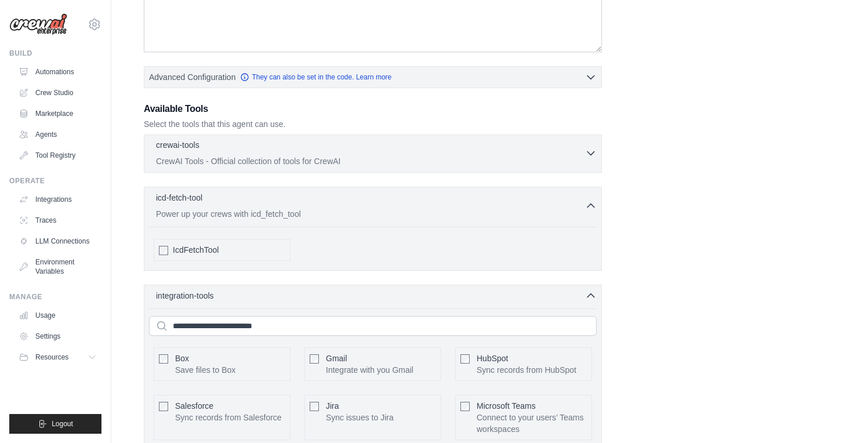
click at [399, 161] on p "CrewAI Tools - Official collection of tools for CrewAI" at bounding box center [370, 161] width 429 height 12
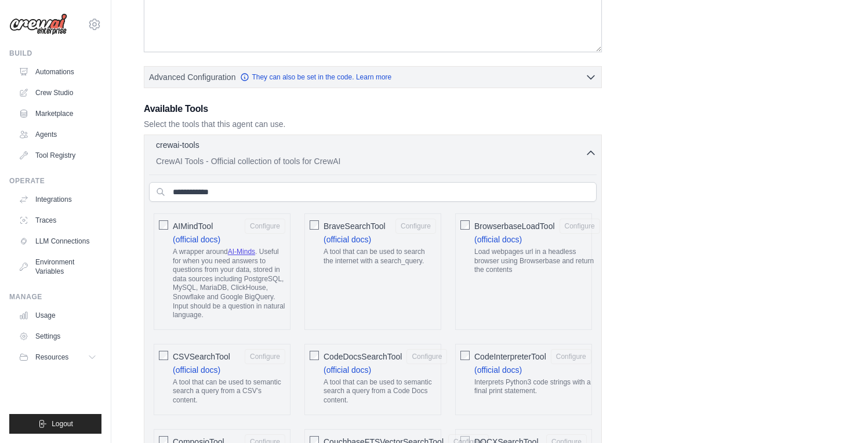
click at [399, 161] on p "CrewAI Tools - Official collection of tools for CrewAI" at bounding box center [370, 161] width 429 height 12
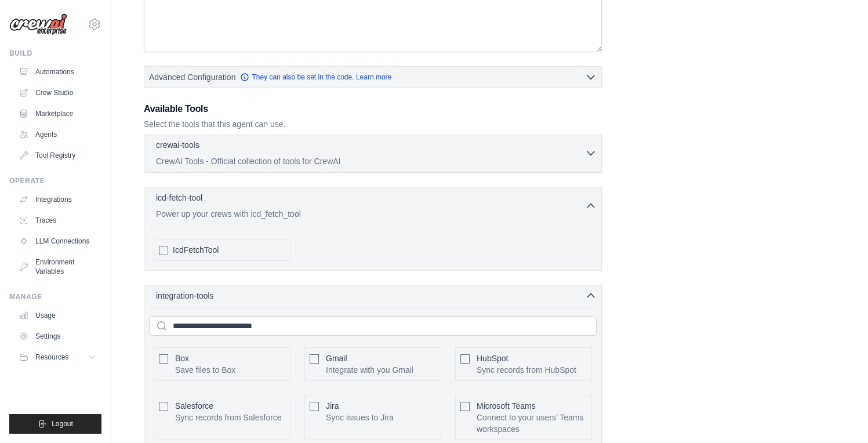
click at [399, 161] on p "CrewAI Tools - Official collection of tools for CrewAI" at bounding box center [370, 161] width 429 height 12
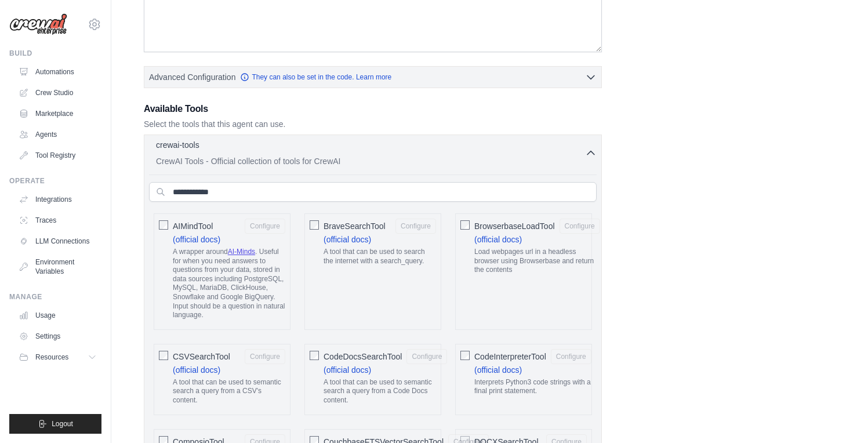
click at [399, 161] on p "CrewAI Tools - Official collection of tools for CrewAI" at bounding box center [370, 161] width 429 height 12
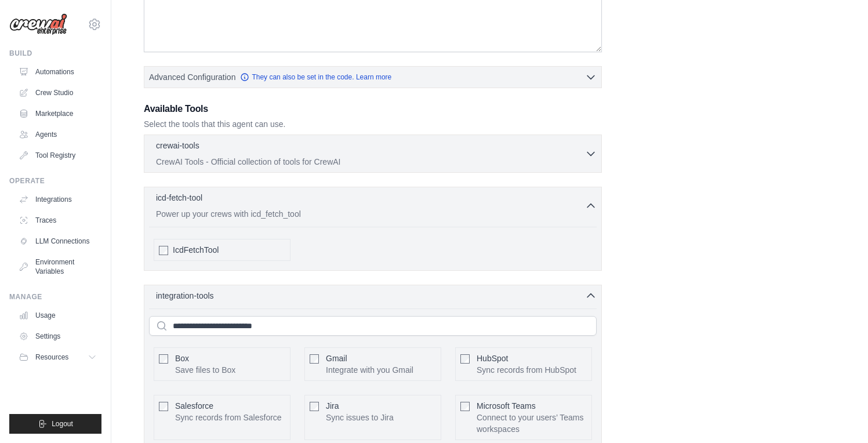
click at [399, 224] on div "icd-fetch-tool 0 selected Power up your crews with icd_fetch_tool IcdFetchTool" at bounding box center [373, 229] width 458 height 84
click at [398, 206] on div "icd-fetch-tool 0 selected Power up your crews with icd_fetch_tool" at bounding box center [370, 205] width 429 height 28
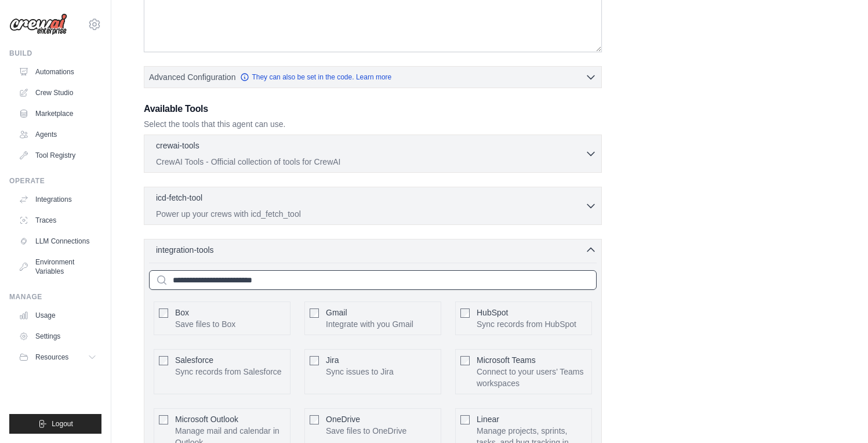
click at [284, 281] on input "text" at bounding box center [373, 280] width 448 height 20
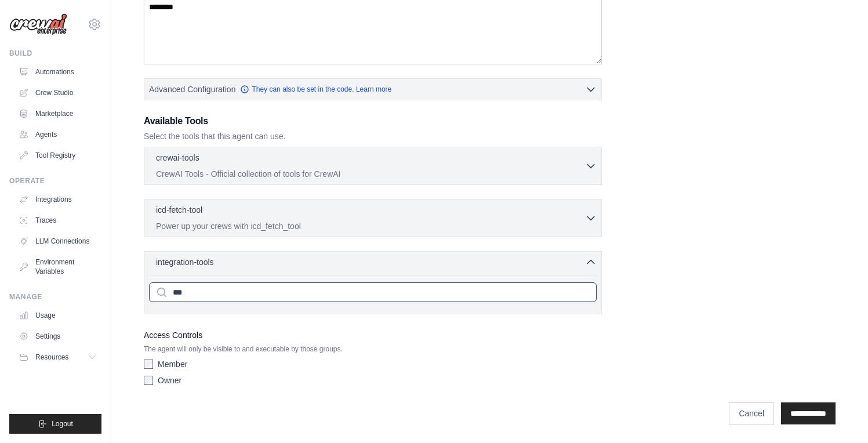
scroll to position [220, 0]
type input "********"
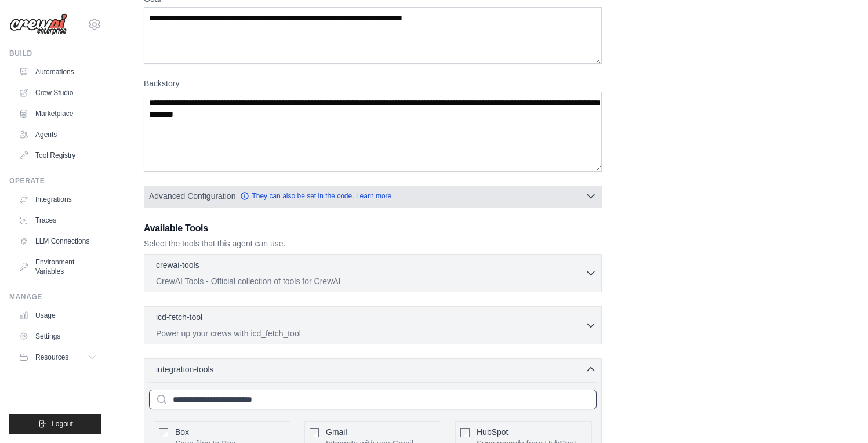
scroll to position [108, 0]
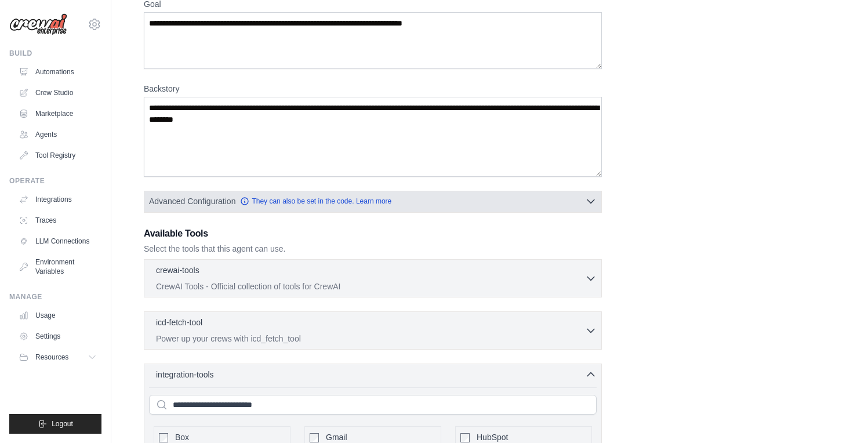
click at [502, 197] on button "Advanced Configuration They can also be set in the code. Learn more" at bounding box center [372, 201] width 457 height 21
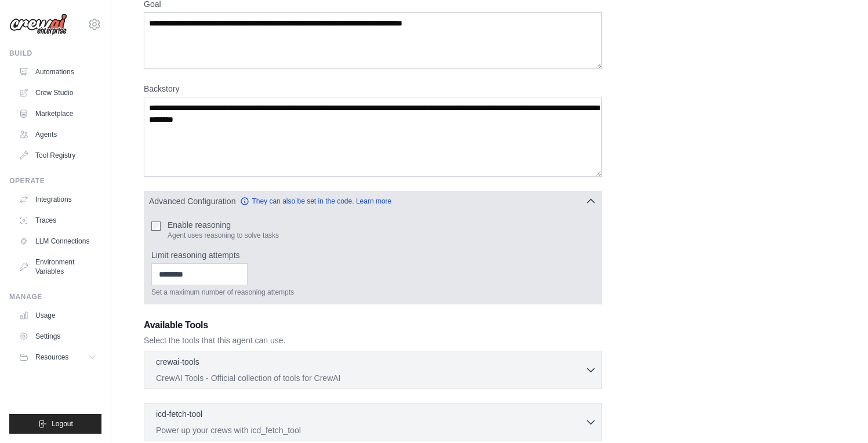
click at [502, 197] on button "Advanced Configuration They can also be set in the code. Learn more" at bounding box center [372, 201] width 457 height 21
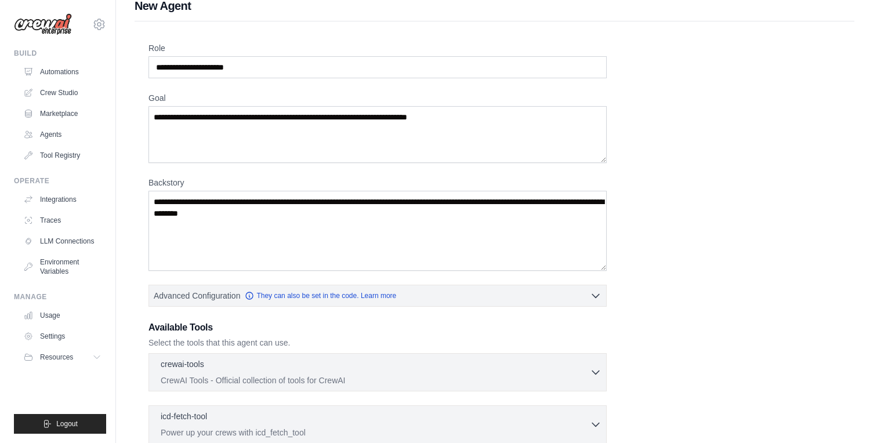
scroll to position [0, 0]
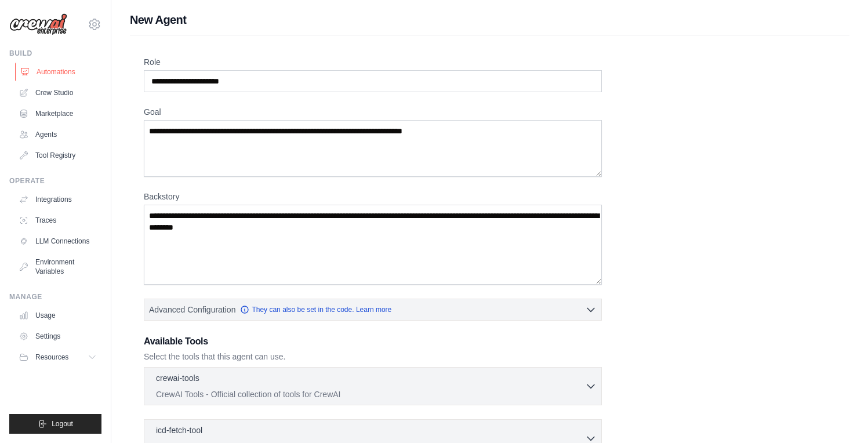
click at [52, 74] on link "Automations" at bounding box center [59, 72] width 88 height 19
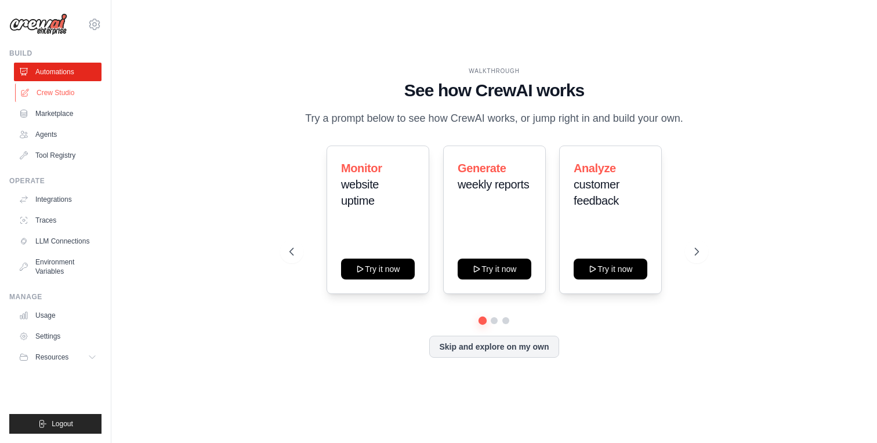
click at [69, 88] on link "Crew Studio" at bounding box center [59, 92] width 88 height 19
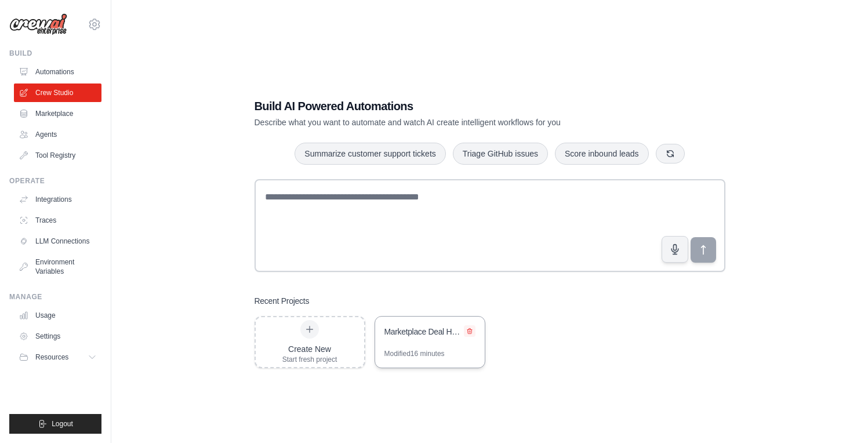
click at [468, 332] on icon at bounding box center [469, 331] width 5 height 5
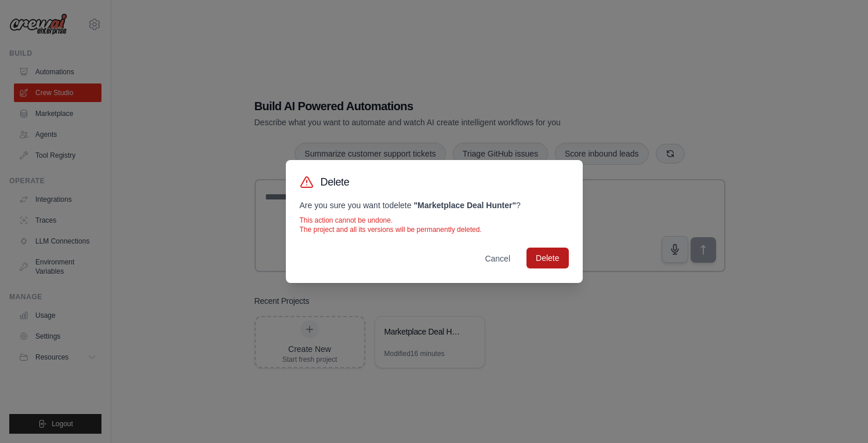
click at [547, 257] on button "Delete" at bounding box center [547, 258] width 42 height 21
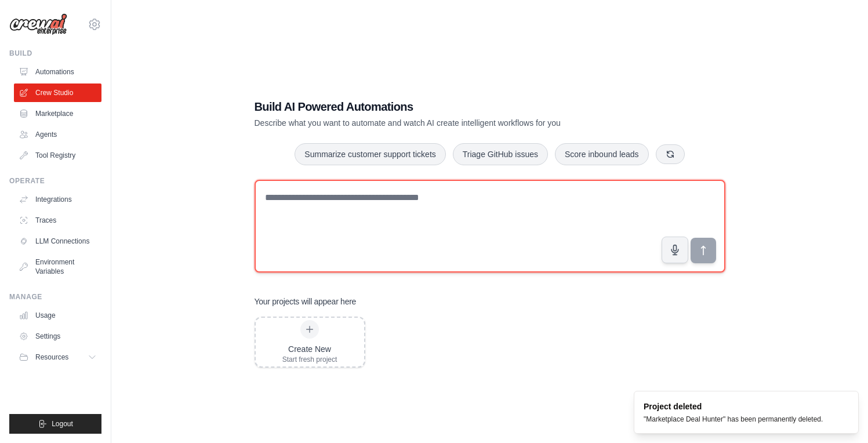
click at [441, 219] on textarea at bounding box center [490, 226] width 471 height 93
type textarea "******"
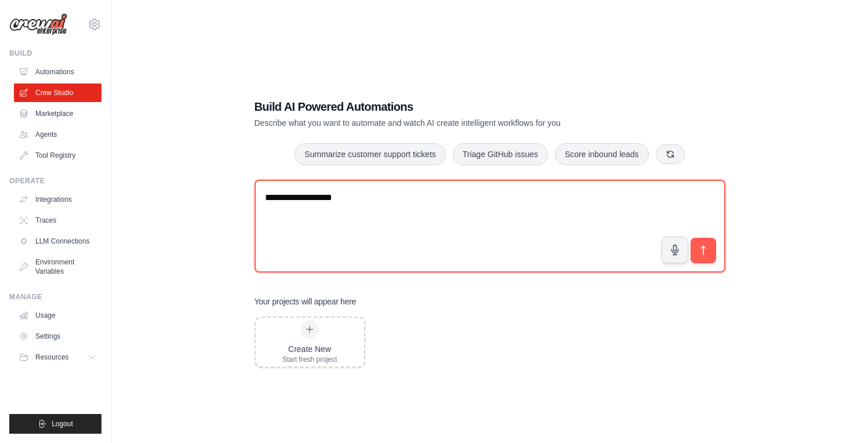
type textarea "*****"
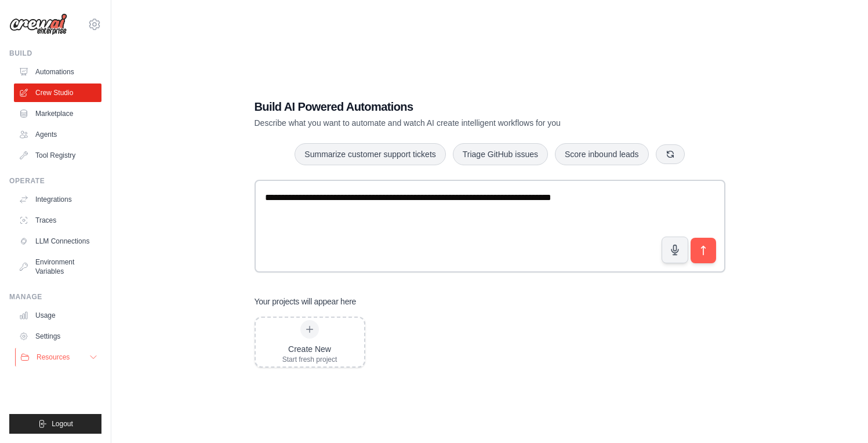
click at [85, 355] on button "Resources" at bounding box center [59, 357] width 88 height 19
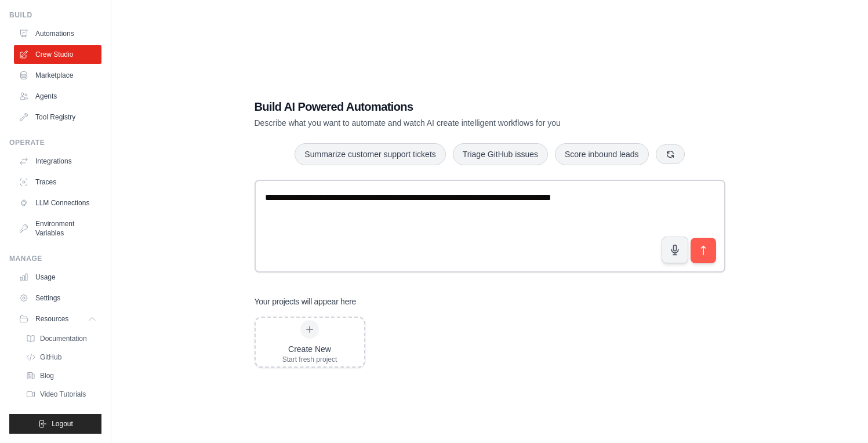
click at [83, 330] on li "Resources Documentation GitHub" at bounding box center [58, 356] width 88 height 93
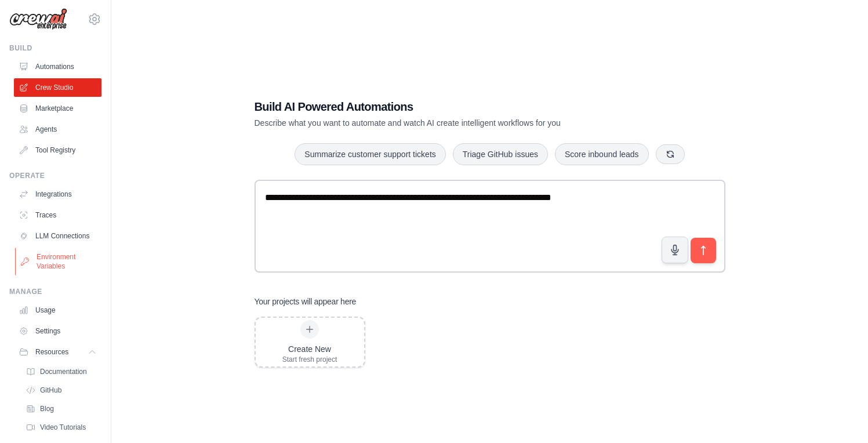
scroll to position [0, 0]
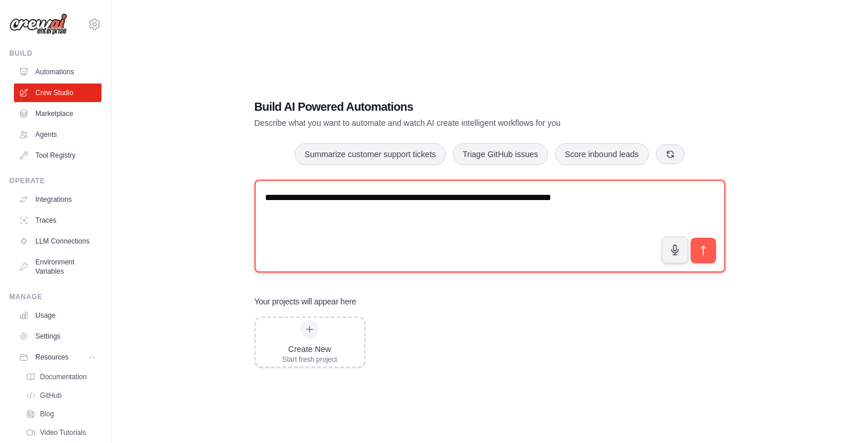
drag, startPoint x: 416, startPoint y: 217, endPoint x: 464, endPoint y: 210, distance: 49.1
click at [416, 217] on textarea "**********" at bounding box center [490, 226] width 471 height 93
drag, startPoint x: 566, startPoint y: 191, endPoint x: 611, endPoint y: 213, distance: 50.3
click at [566, 191] on textarea "**********" at bounding box center [490, 226] width 471 height 93
click at [631, 204] on textarea "**********" at bounding box center [490, 226] width 471 height 93
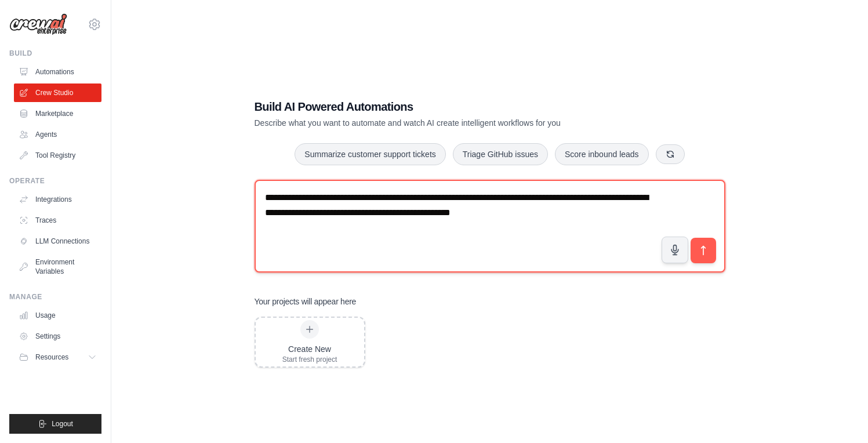
click at [496, 217] on textarea "**********" at bounding box center [490, 226] width 471 height 93
click at [535, 217] on textarea "**********" at bounding box center [490, 226] width 471 height 93
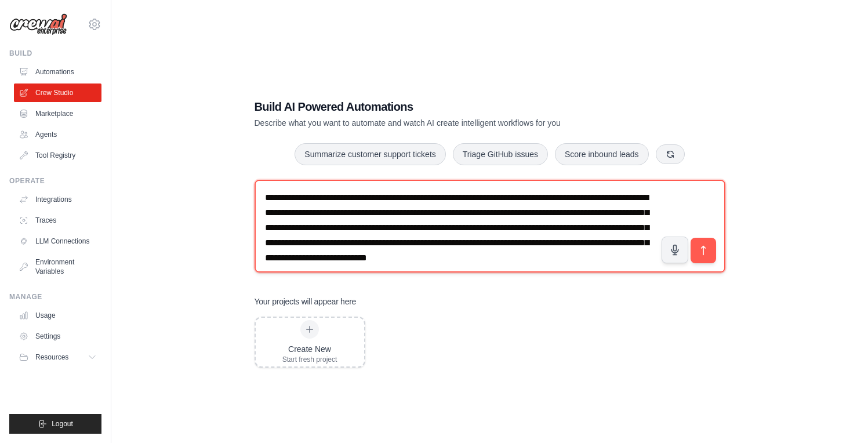
scroll to position [7, 0]
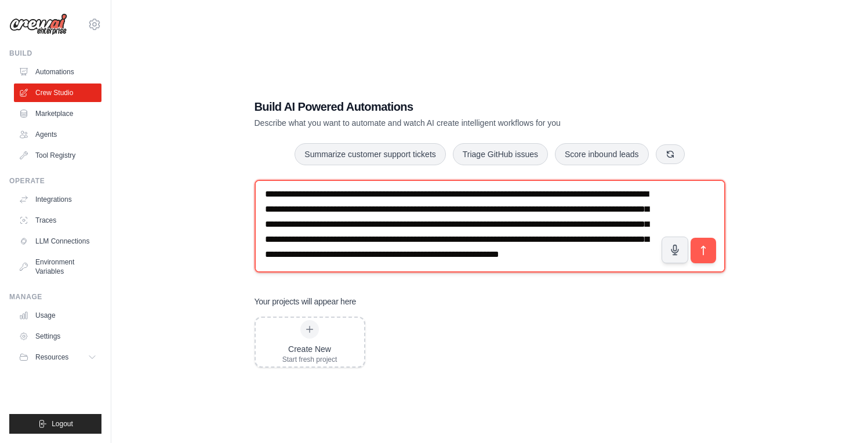
click at [542, 222] on textarea "**********" at bounding box center [490, 226] width 471 height 93
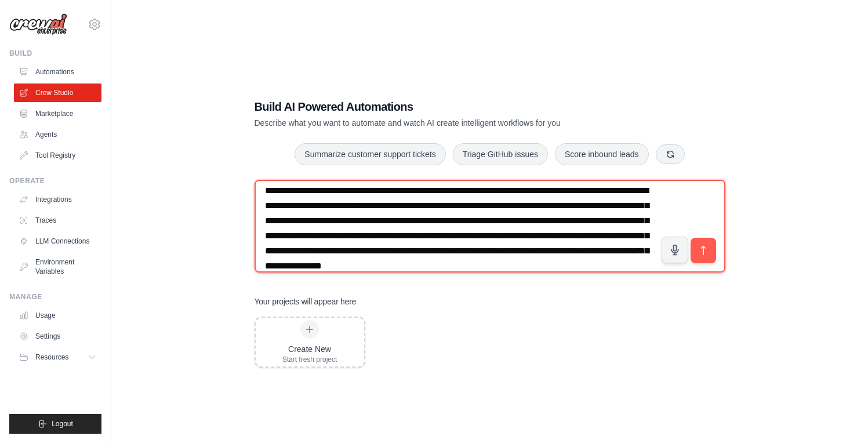
click at [611, 245] on textarea "**********" at bounding box center [490, 226] width 471 height 93
click at [561, 237] on textarea "**********" at bounding box center [490, 226] width 471 height 93
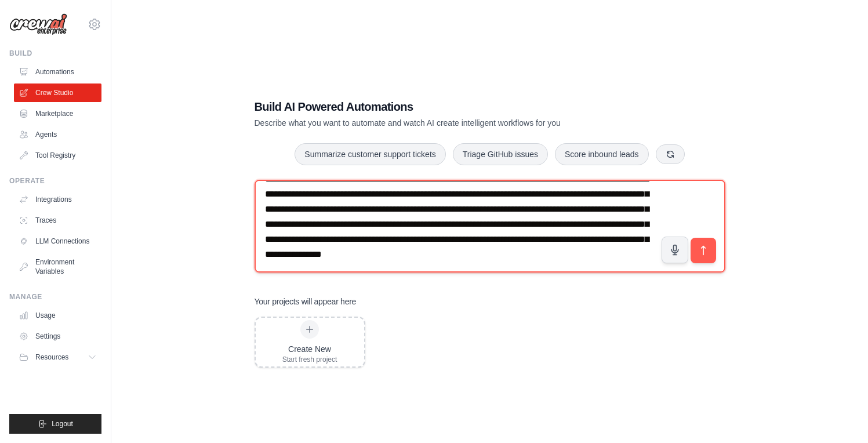
click at [563, 260] on textarea "**********" at bounding box center [490, 226] width 471 height 93
click at [539, 249] on textarea "**********" at bounding box center [490, 226] width 471 height 93
click at [553, 254] on textarea "**********" at bounding box center [490, 226] width 471 height 93
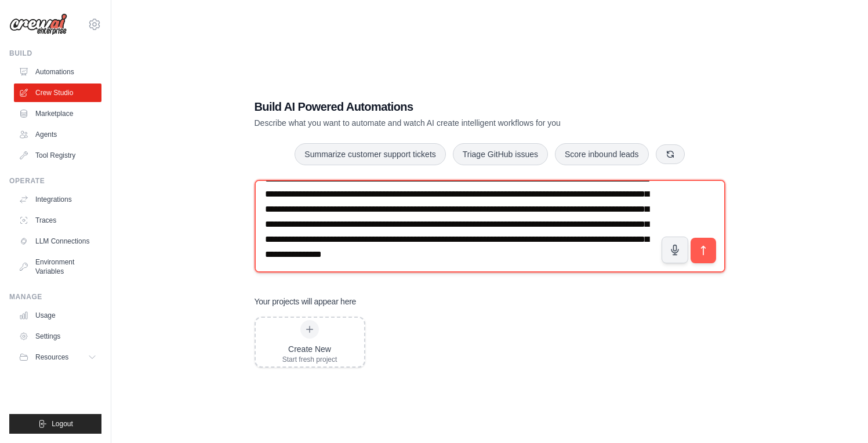
click at [553, 254] on textarea "**********" at bounding box center [490, 226] width 471 height 93
click at [516, 252] on textarea "**********" at bounding box center [490, 226] width 471 height 93
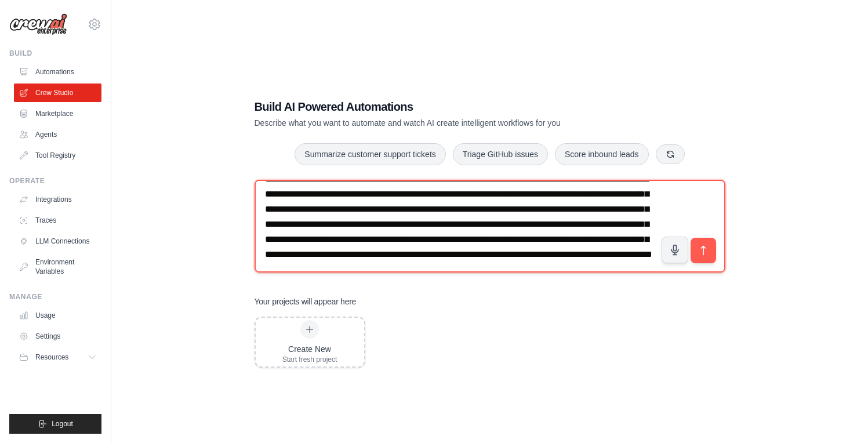
scroll to position [52, 0]
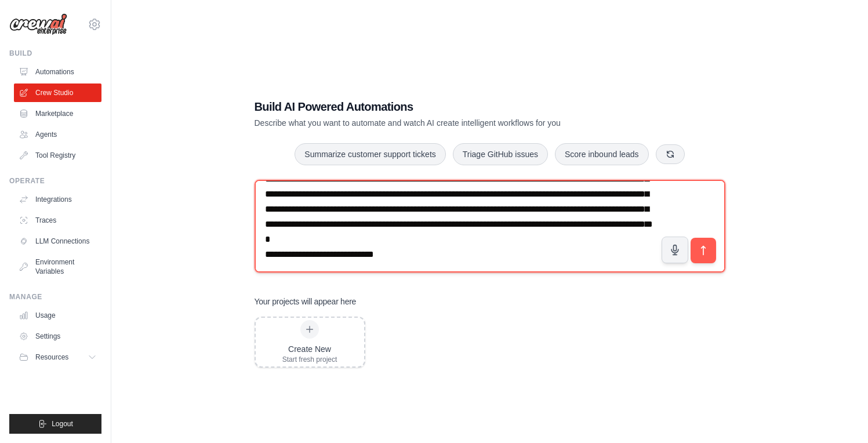
type textarea "**********"
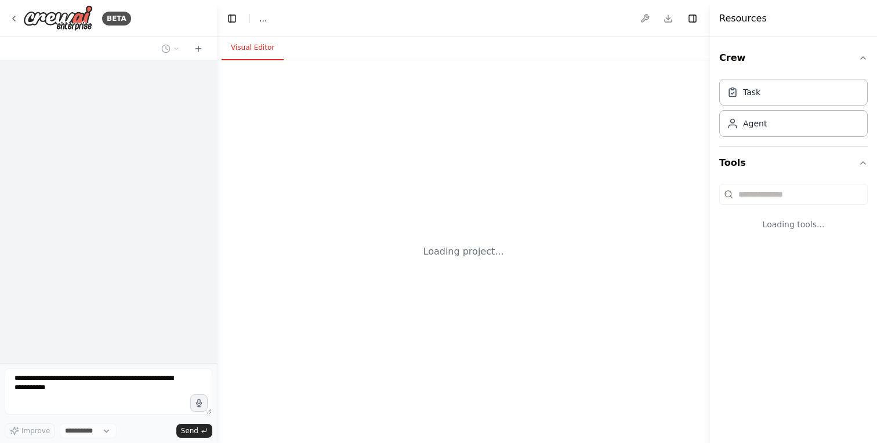
select select "****"
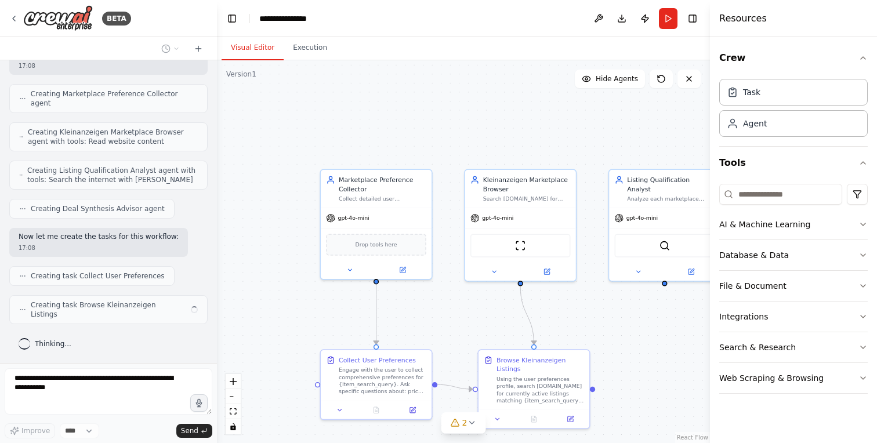
scroll to position [409, 0]
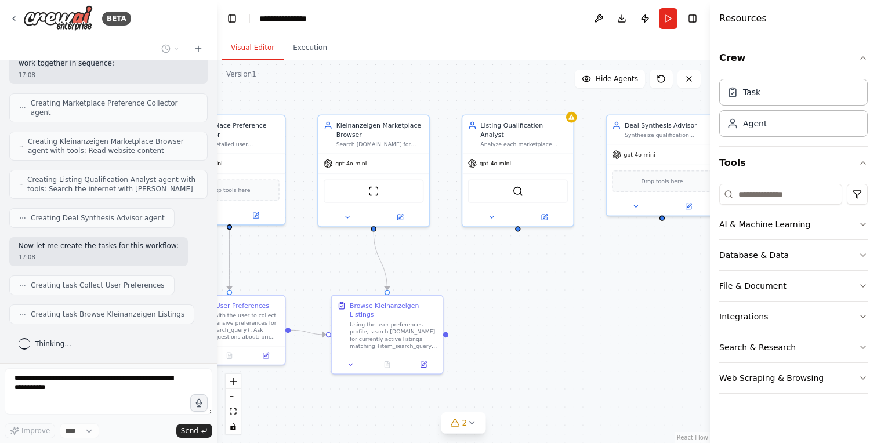
drag, startPoint x: 626, startPoint y: 330, endPoint x: 467, endPoint y: 273, distance: 168.7
click at [467, 273] on div ".deletable-edge-delete-btn { width: 20px; height: 20px; border: 0px solid #ffff…" at bounding box center [463, 251] width 493 height 383
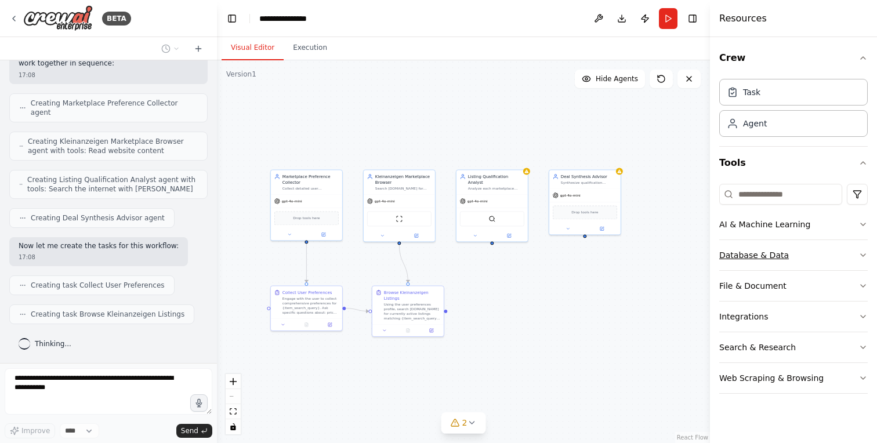
click at [862, 252] on icon "button" at bounding box center [862, 254] width 9 height 9
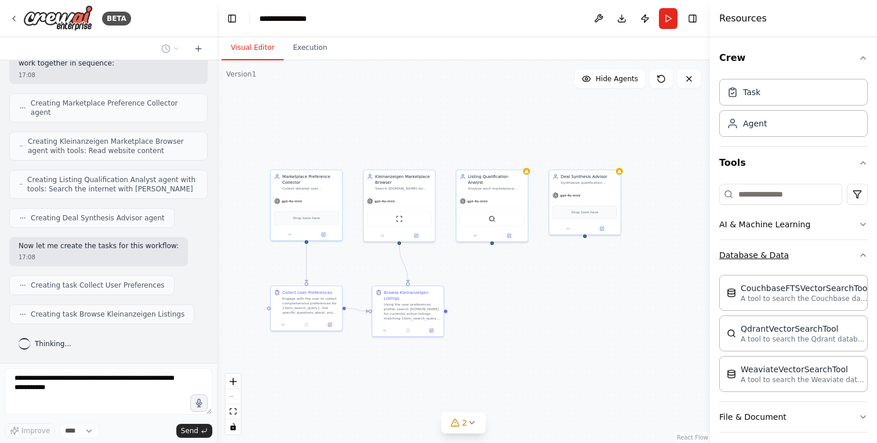
click at [862, 252] on div "Crew Task Agent Tools AI & Machine Learning Database & Data CouchbaseFTSVectorS…" at bounding box center [793, 240] width 167 height 406
click at [858, 222] on icon "button" at bounding box center [862, 224] width 9 height 9
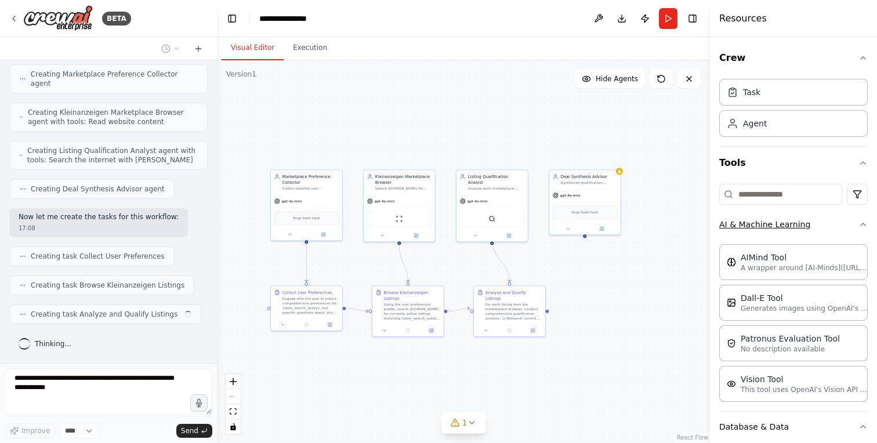
click at [858, 222] on icon "button" at bounding box center [862, 224] width 9 height 9
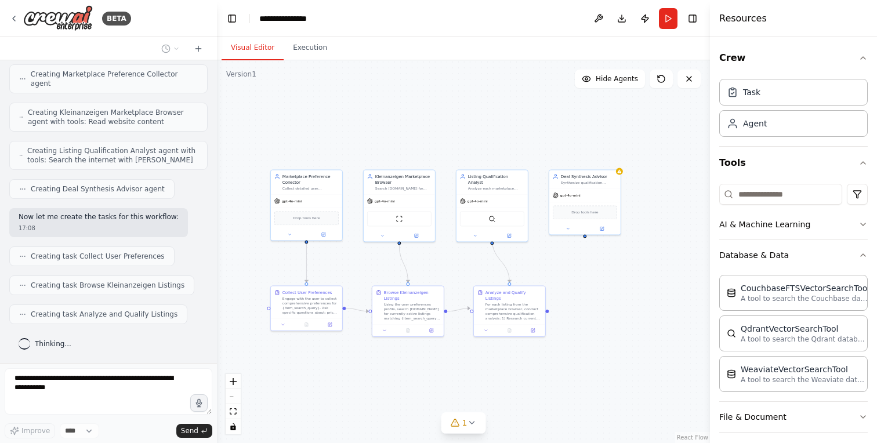
scroll to position [476, 0]
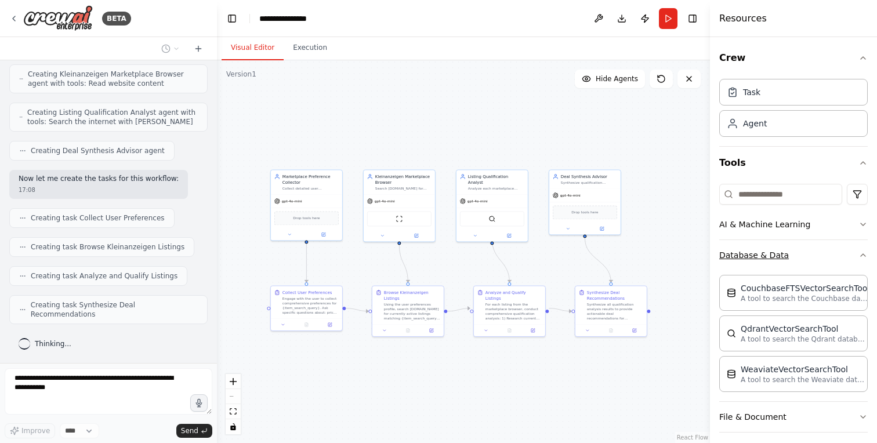
click at [858, 255] on icon "button" at bounding box center [862, 254] width 9 height 9
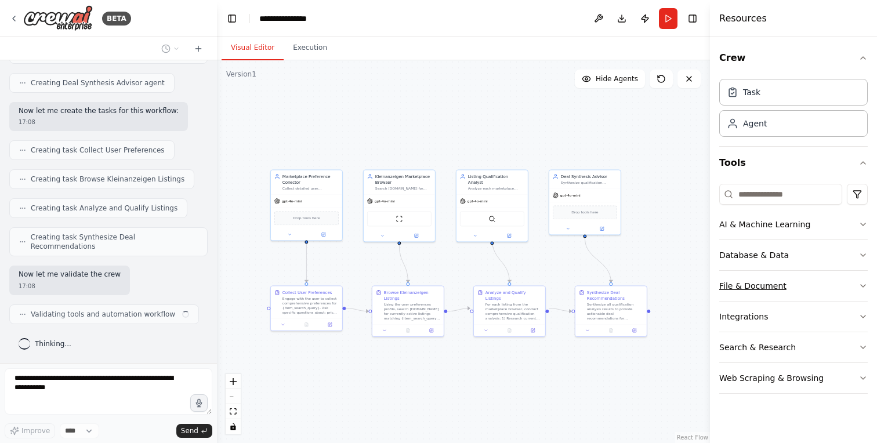
scroll to position [553, 0]
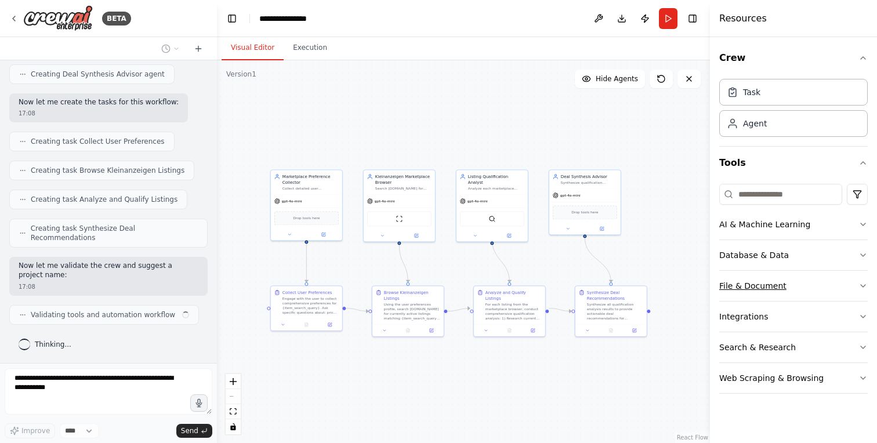
click at [857, 283] on button "File & Document" at bounding box center [793, 286] width 148 height 30
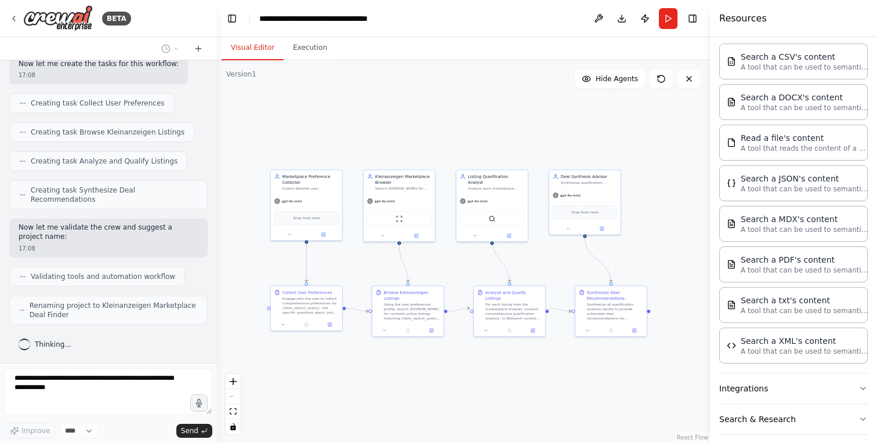
scroll to position [303, 0]
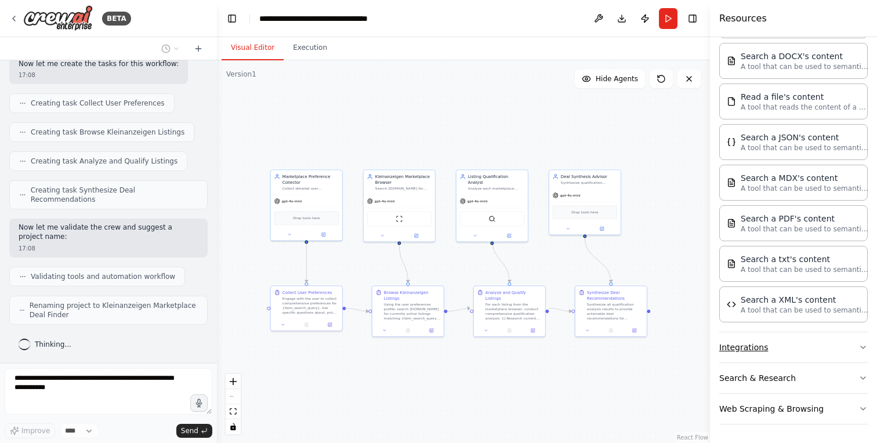
click at [860, 346] on icon "button" at bounding box center [862, 347] width 5 height 2
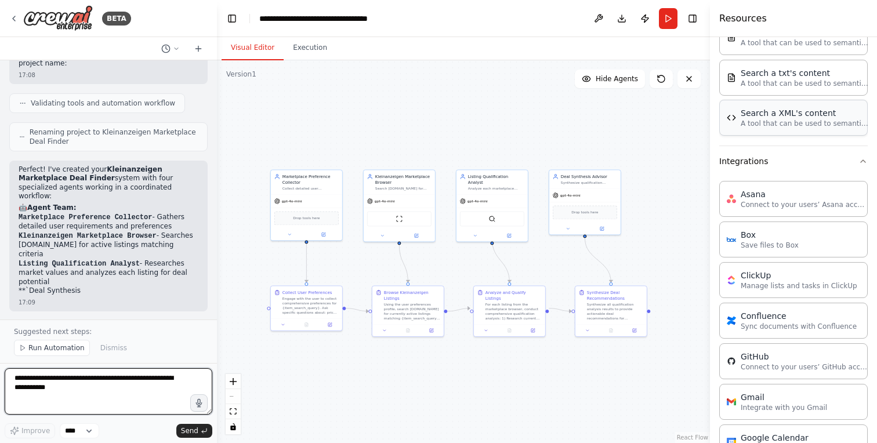
scroll to position [470, 0]
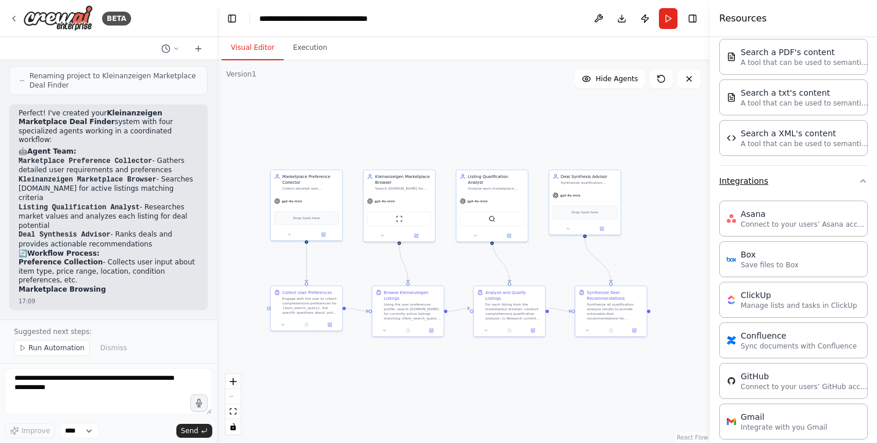
click at [858, 180] on icon "button" at bounding box center [862, 180] width 9 height 9
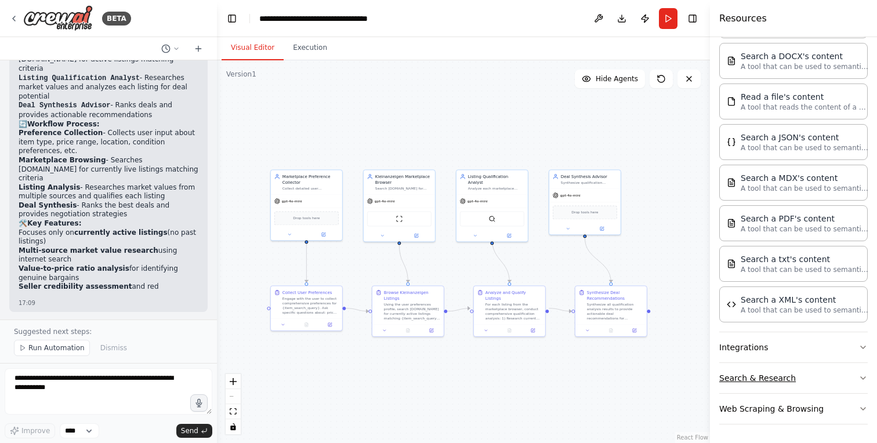
click at [858, 377] on icon "button" at bounding box center [862, 377] width 9 height 9
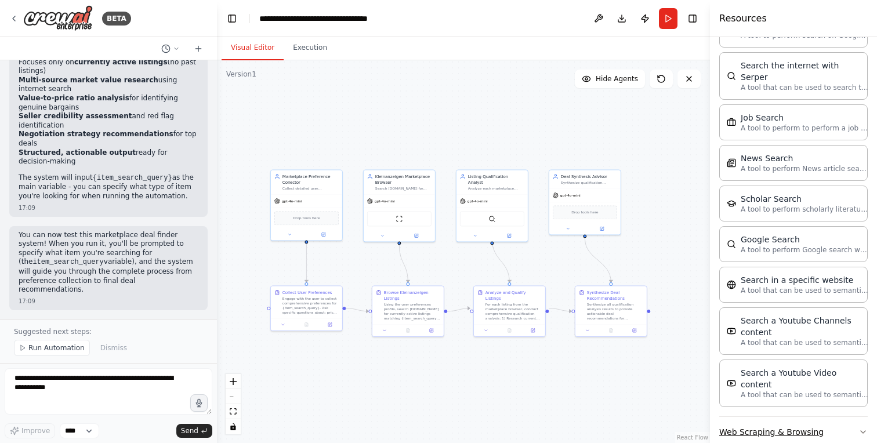
click at [860, 431] on icon "button" at bounding box center [862, 432] width 5 height 2
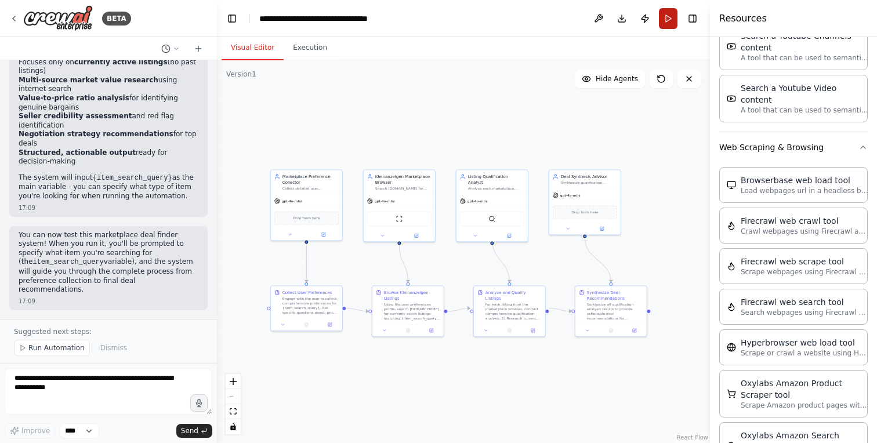
click at [664, 14] on button "Run" at bounding box center [668, 18] width 19 height 21
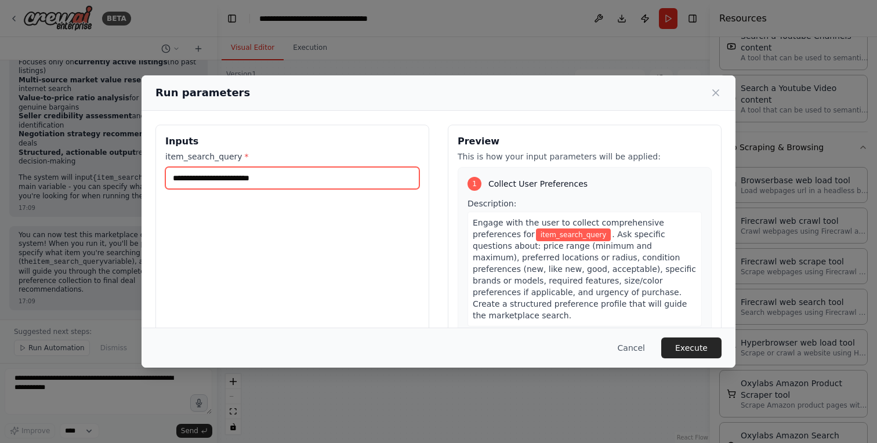
click at [291, 181] on input "item_search_query *" at bounding box center [292, 178] width 254 height 22
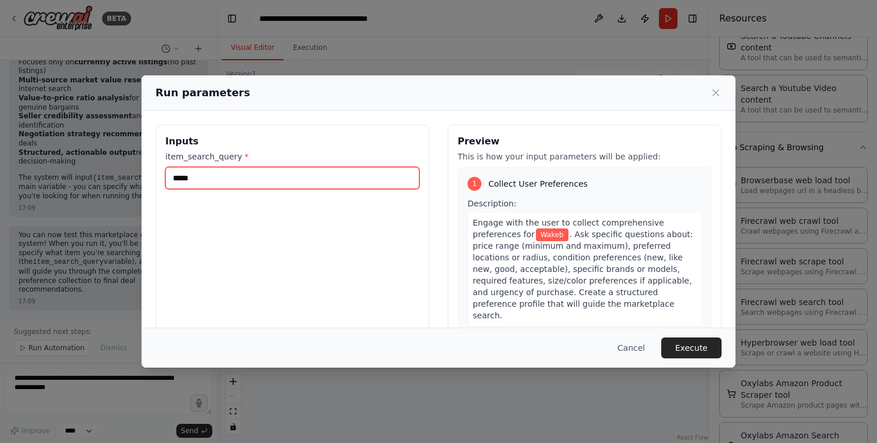
type input "*"
type input "**********"
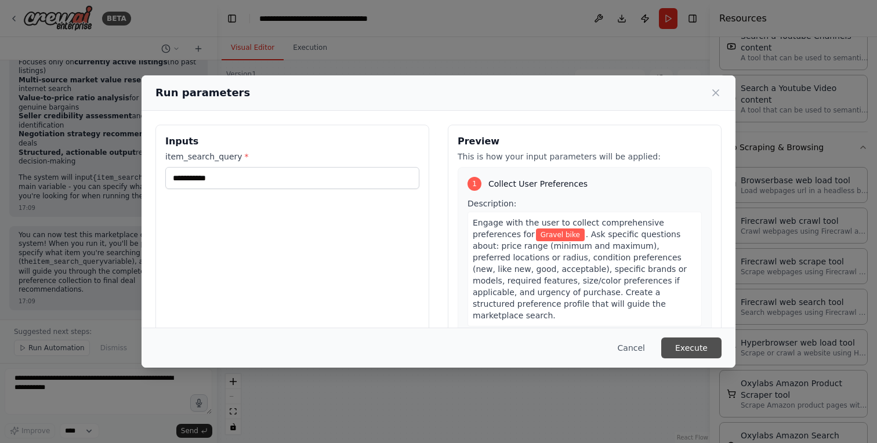
click at [689, 350] on button "Execute" at bounding box center [691, 347] width 60 height 21
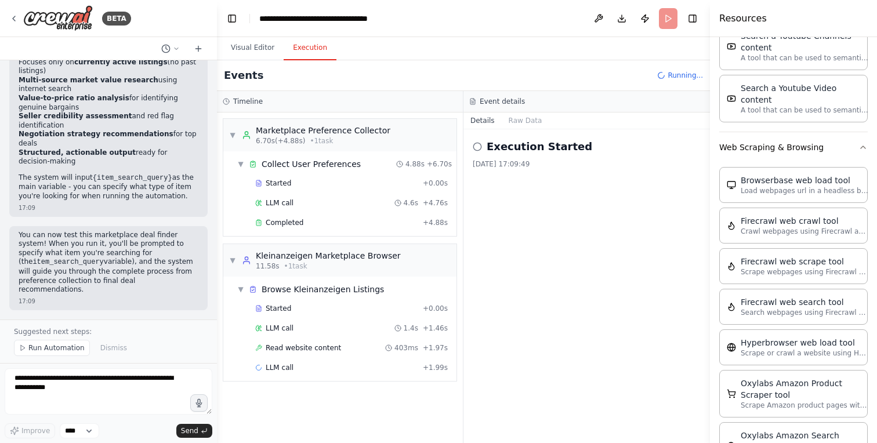
click at [312, 45] on button "Execution" at bounding box center [310, 48] width 53 height 24
click at [331, 181] on div "Started" at bounding box center [336, 183] width 163 height 9
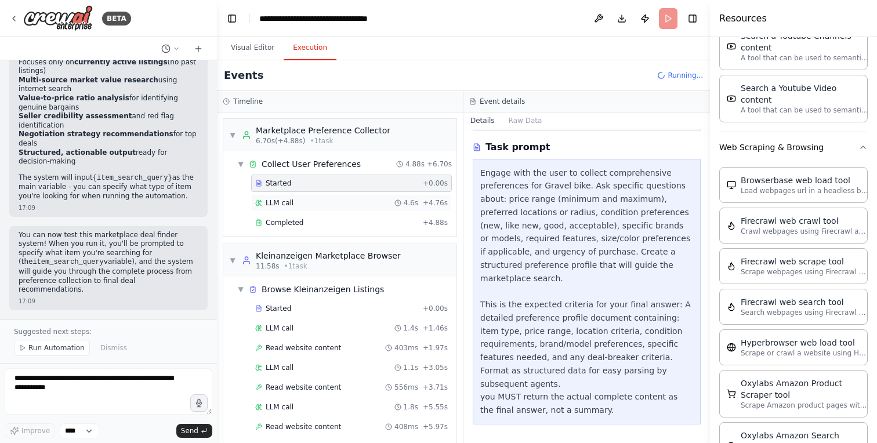
click at [329, 201] on div "LLM call 4.6s + 4.76s" at bounding box center [351, 202] width 192 height 9
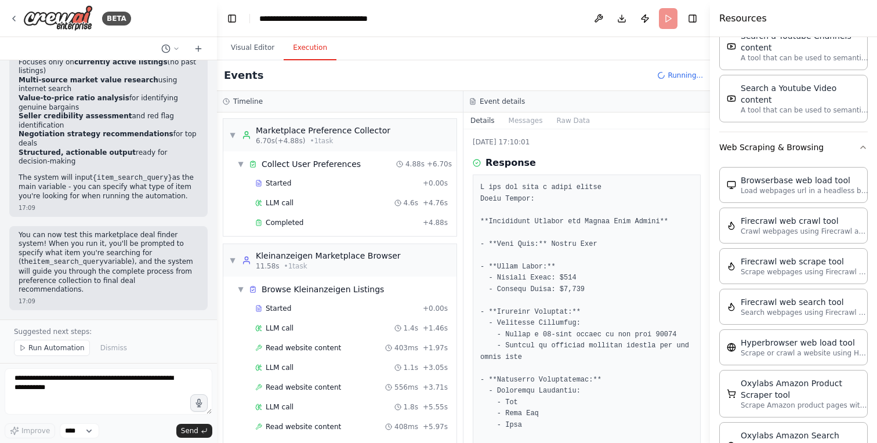
scroll to position [0, 0]
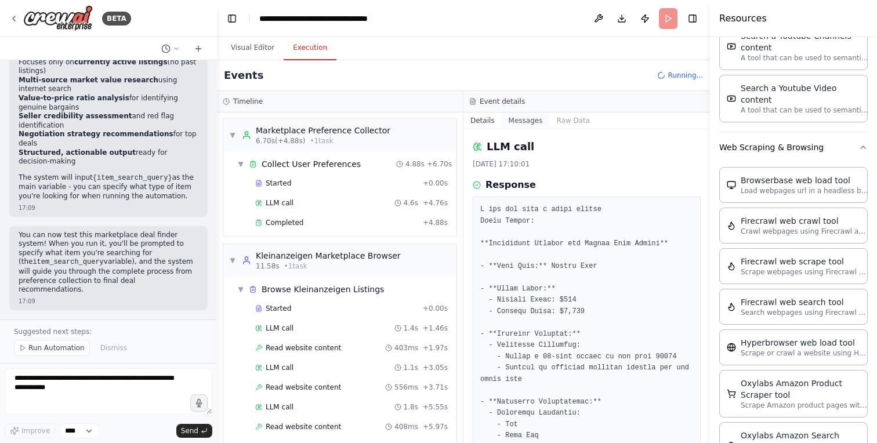
click at [518, 123] on button "Messages" at bounding box center [526, 120] width 48 height 16
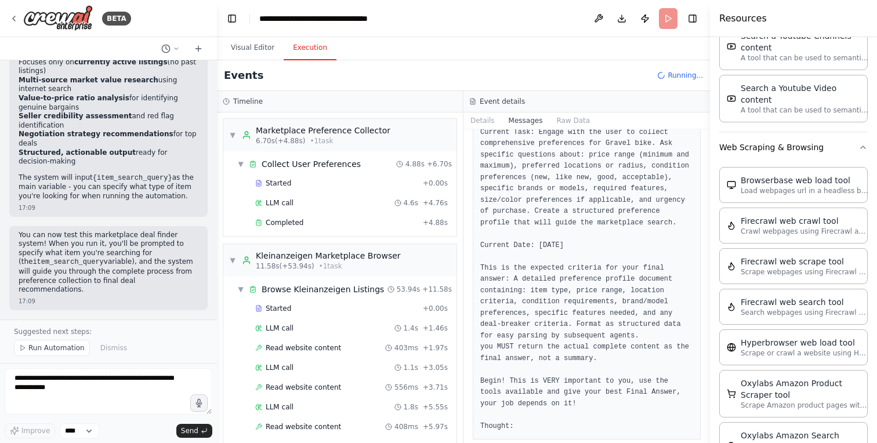
scroll to position [401, 0]
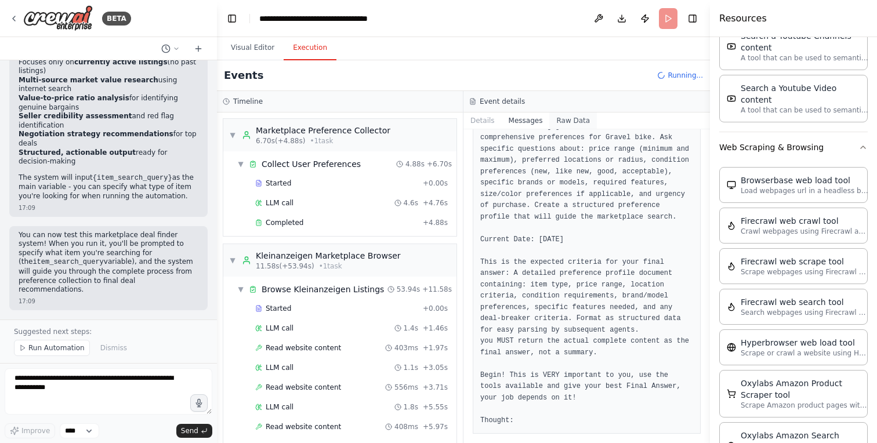
click at [580, 118] on button "Raw Data" at bounding box center [573, 120] width 48 height 16
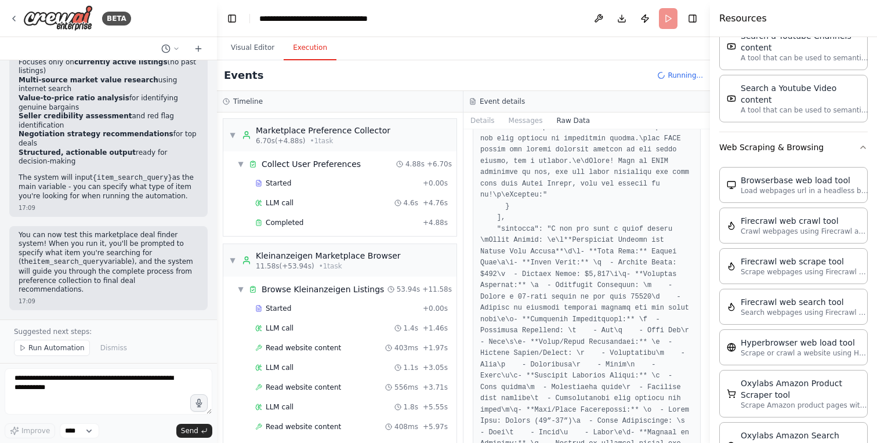
scroll to position [1945, 0]
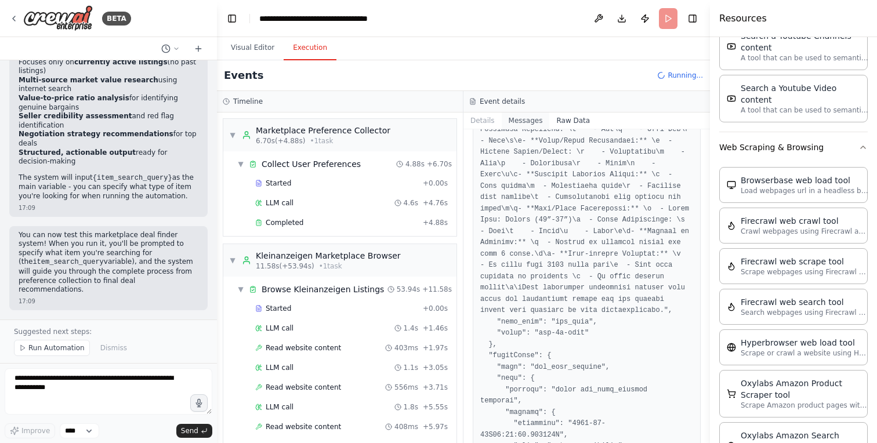
click at [516, 116] on button "Messages" at bounding box center [526, 120] width 48 height 16
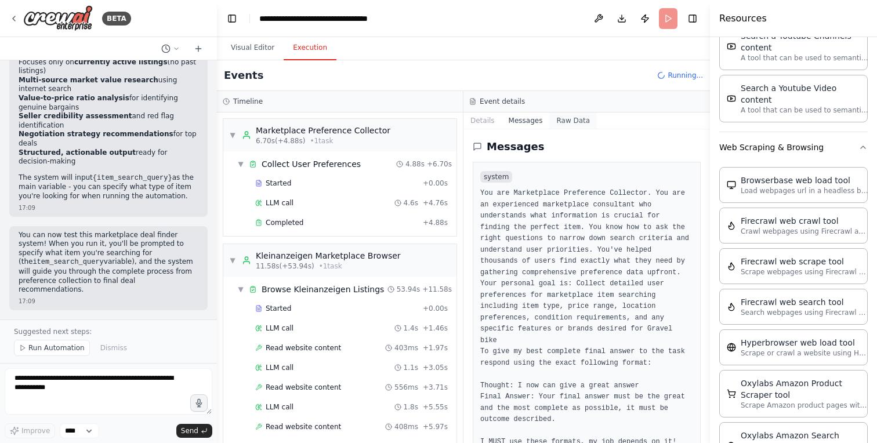
click at [562, 121] on button "Raw Data" at bounding box center [573, 120] width 48 height 16
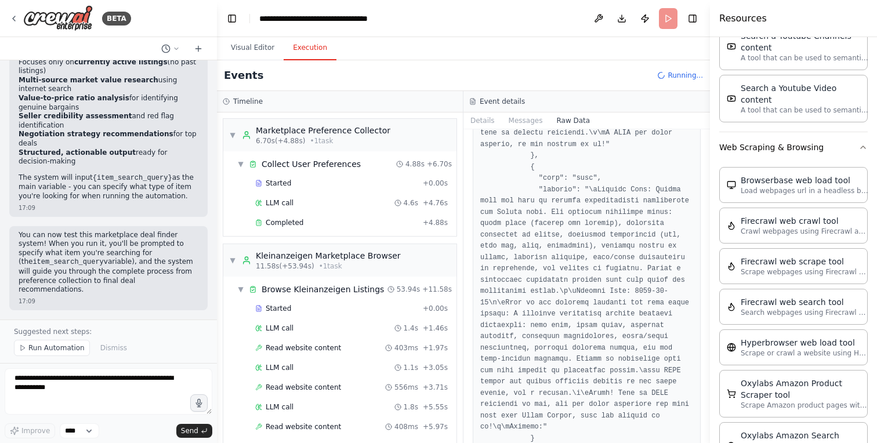
scroll to position [6153, 0]
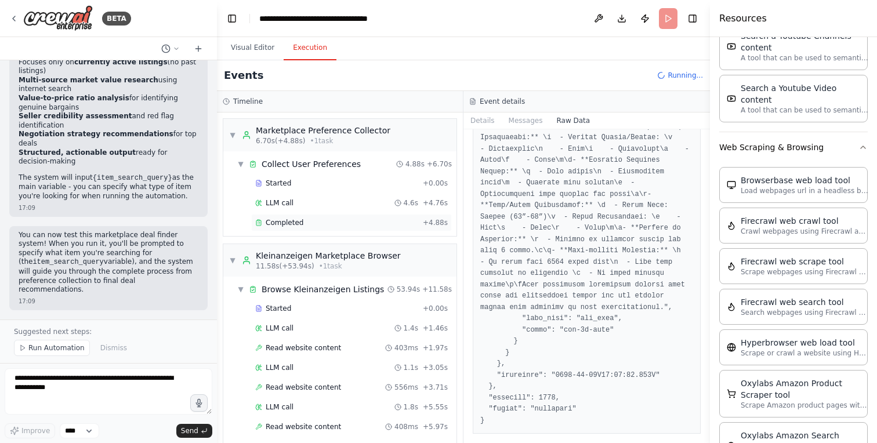
click at [299, 228] on div "Completed + 4.88s" at bounding box center [351, 222] width 201 height 17
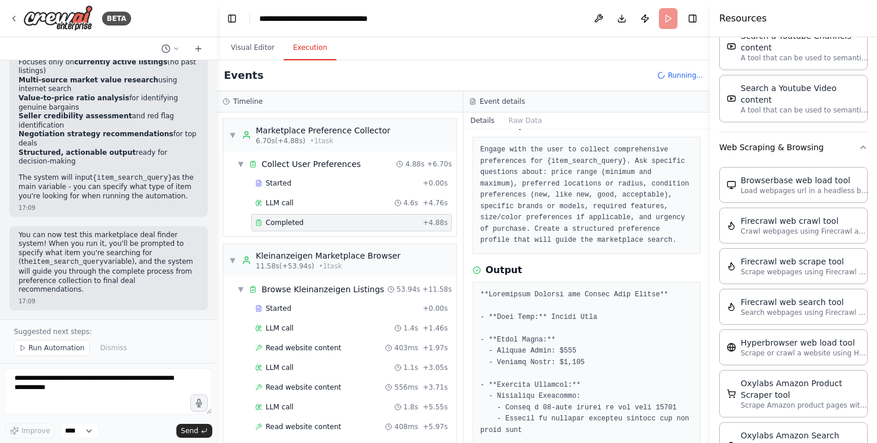
scroll to position [0, 0]
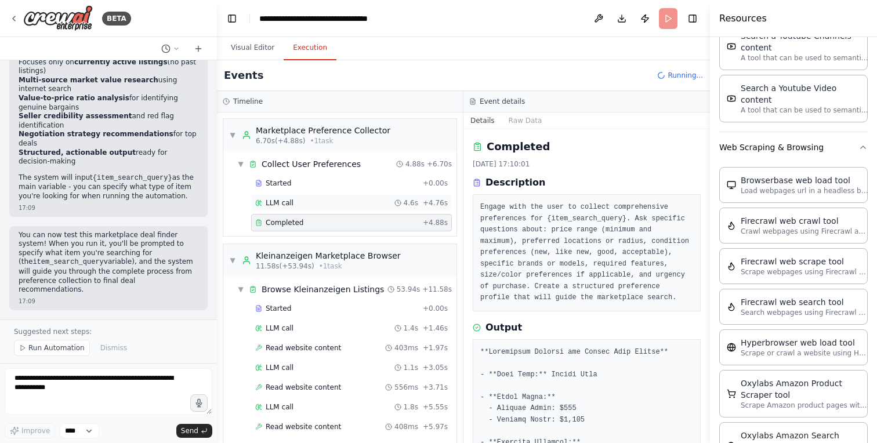
click at [309, 206] on div "LLM call 4.6s + 4.76s" at bounding box center [351, 202] width 192 height 9
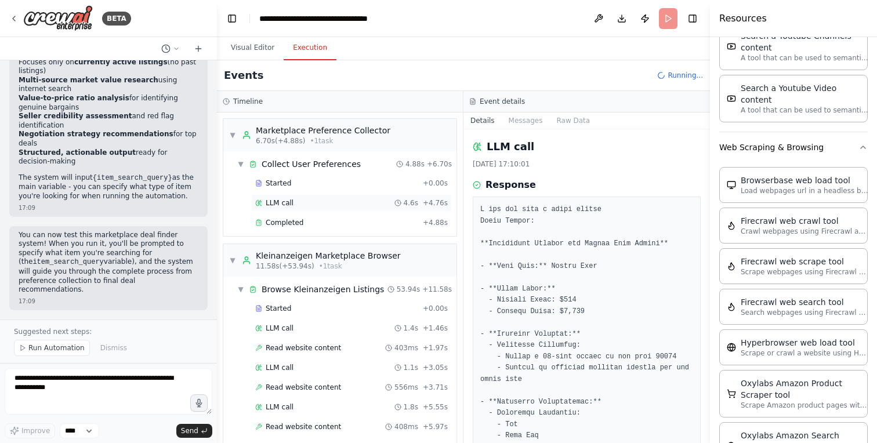
click at [360, 201] on div "LLM call 4.6s + 4.76s" at bounding box center [351, 202] width 192 height 9
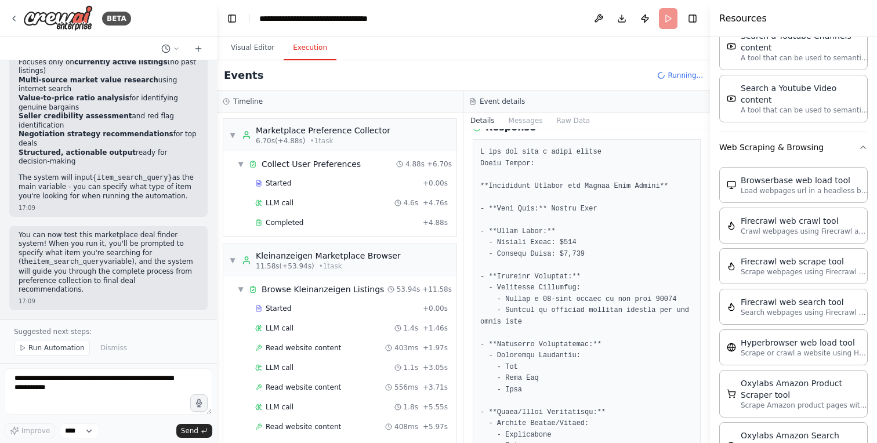
scroll to position [14, 0]
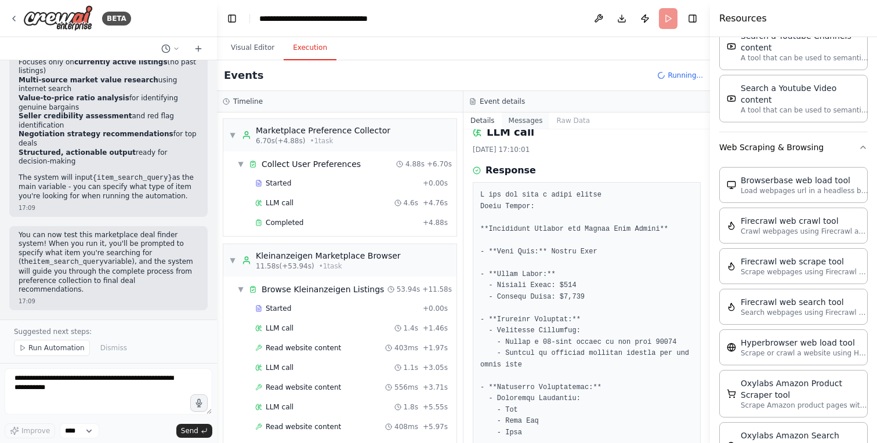
click at [527, 125] on button "Messages" at bounding box center [526, 120] width 48 height 16
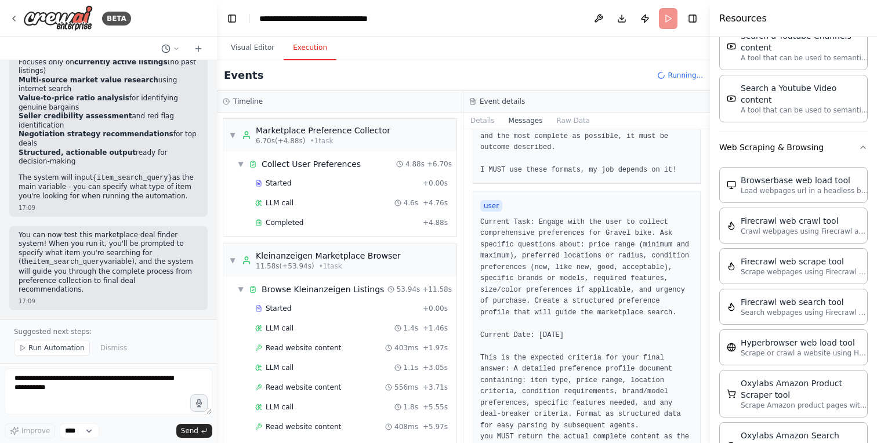
scroll to position [401, 0]
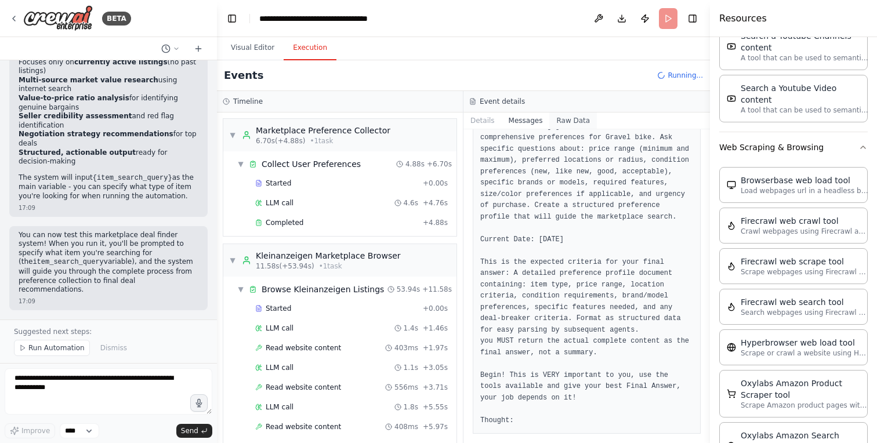
click at [574, 119] on button "Raw Data" at bounding box center [573, 120] width 48 height 16
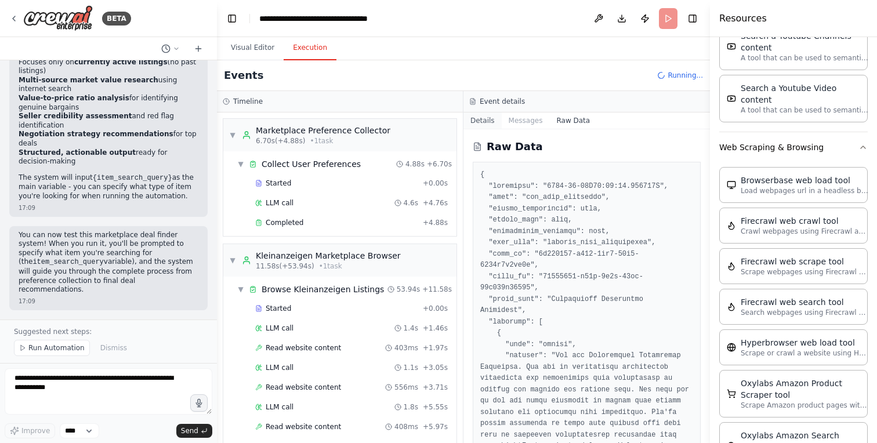
click at [474, 120] on button "Details" at bounding box center [482, 120] width 38 height 16
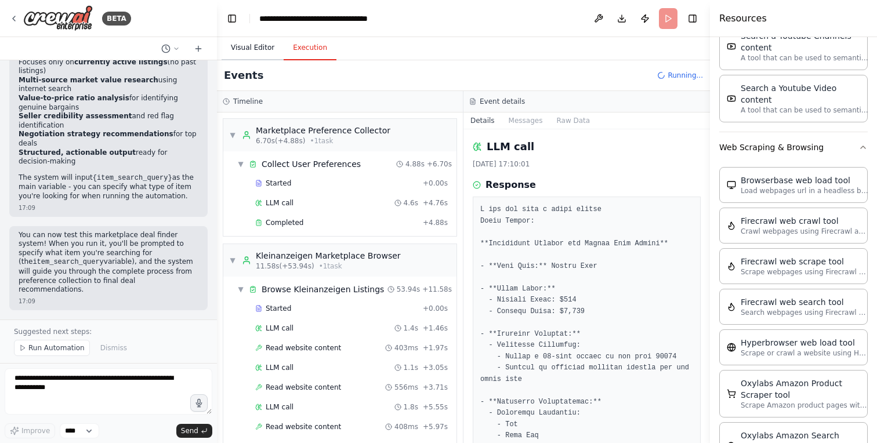
click at [257, 52] on button "Visual Editor" at bounding box center [252, 48] width 62 height 24
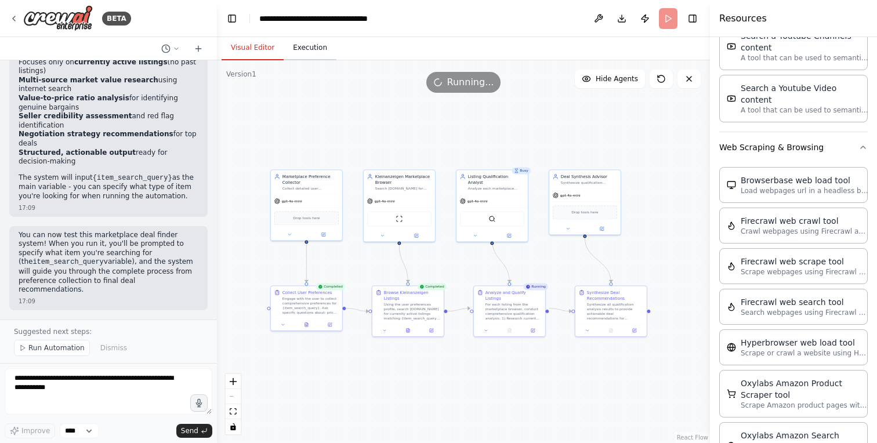
click at [313, 54] on button "Execution" at bounding box center [310, 48] width 53 height 24
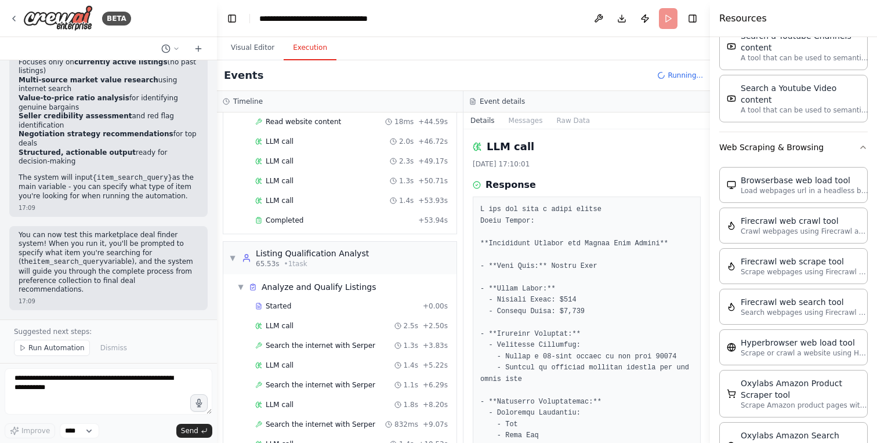
scroll to position [1575, 0]
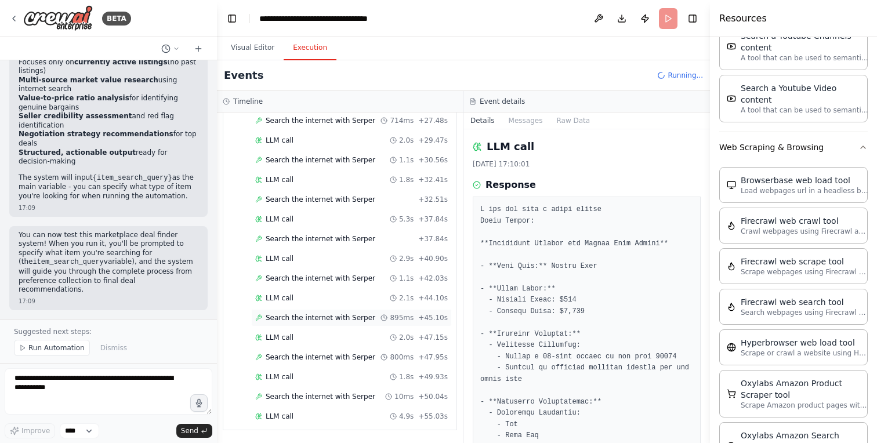
click at [339, 322] on span "Search the internet with Serper" at bounding box center [321, 317] width 110 height 9
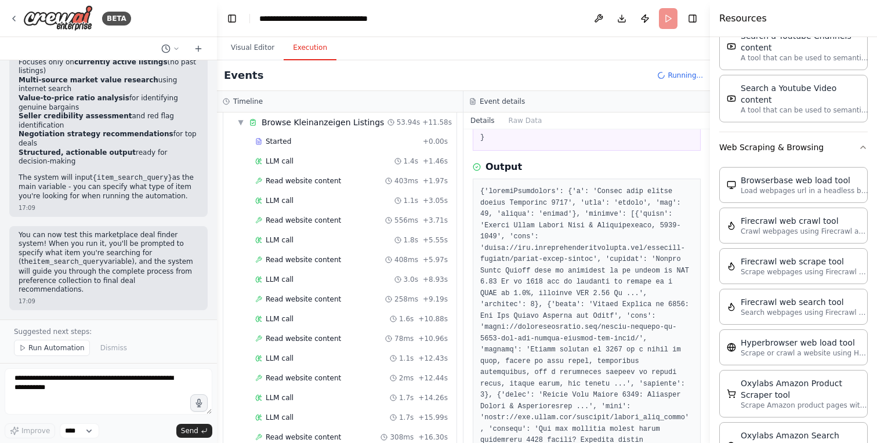
scroll to position [0, 0]
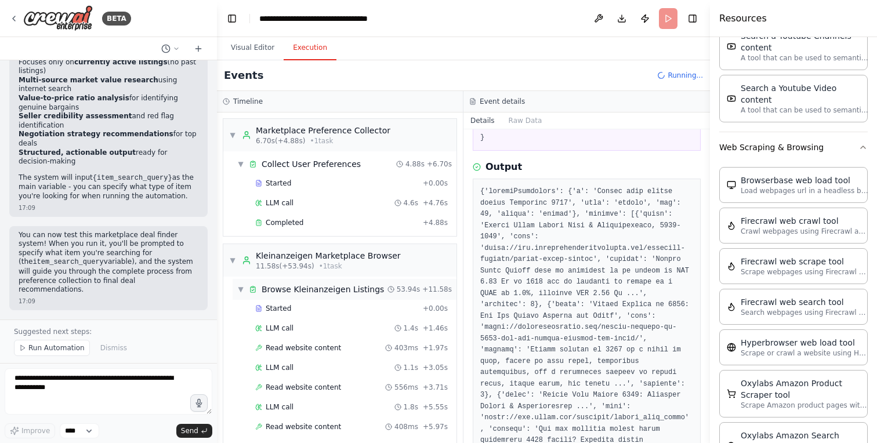
click at [235, 287] on div "▼ Browse Kleinanzeigen Listings 53.94s + 11.58s" at bounding box center [344, 289] width 224 height 21
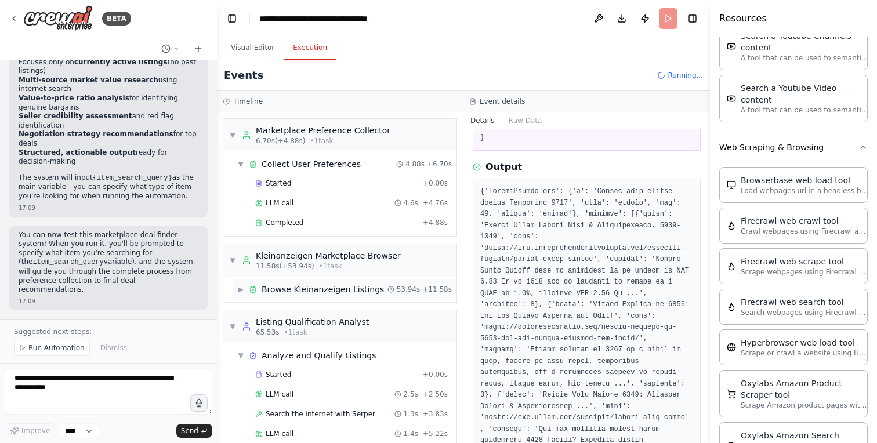
click at [235, 287] on div "▶ Browse Kleinanzeigen Listings 53.94s + 11.58s" at bounding box center [344, 289] width 224 height 21
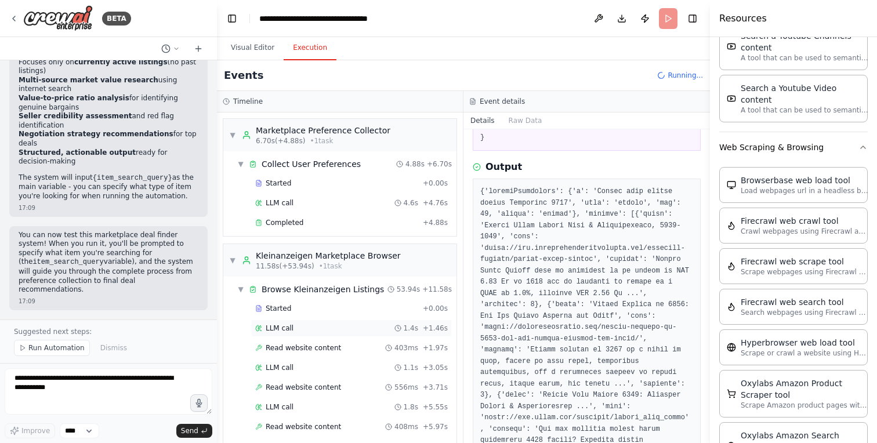
click at [325, 329] on div "LLM call 1.4s + 1.46s" at bounding box center [351, 328] width 192 height 9
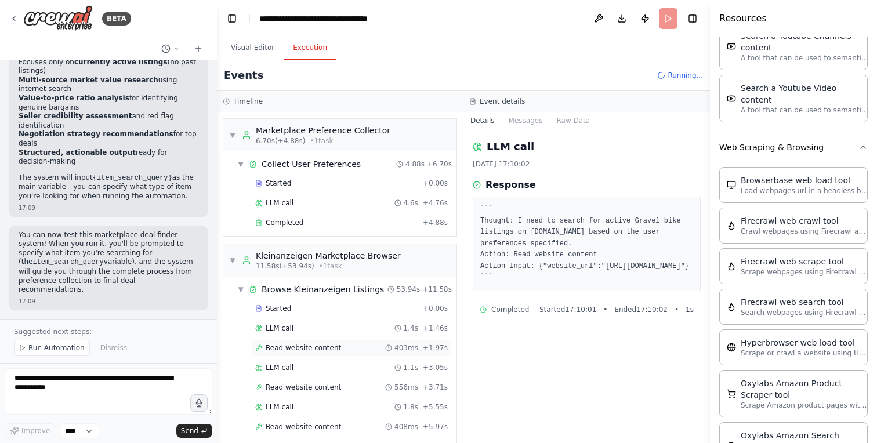
click at [330, 346] on span "Read website content" at bounding box center [303, 347] width 75 height 9
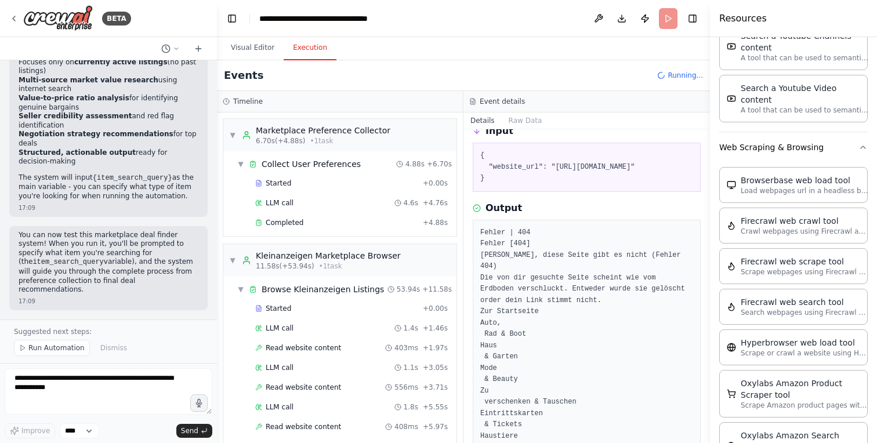
scroll to position [77, 0]
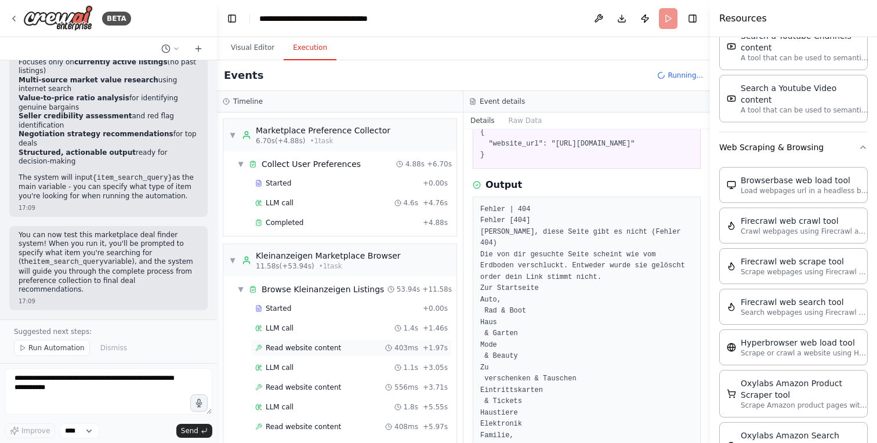
click at [322, 353] on div "Read website content 403ms + 1.97s" at bounding box center [351, 347] width 201 height 17
click at [325, 365] on div "LLM call 1.1s + 3.05s" at bounding box center [351, 367] width 192 height 9
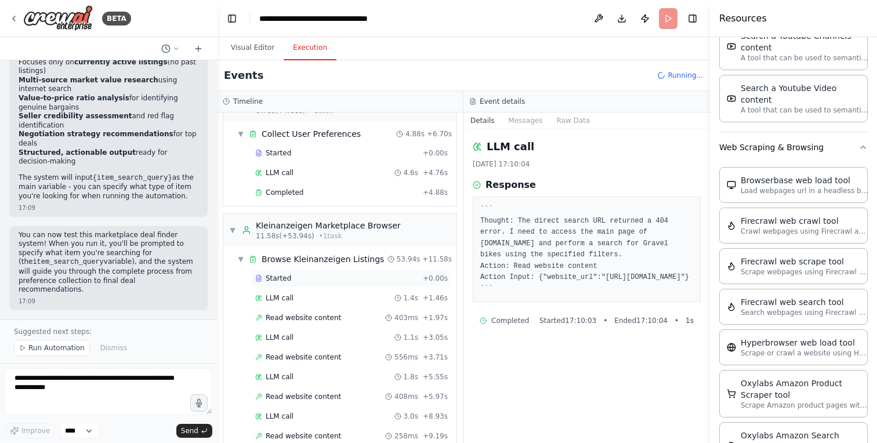
scroll to position [44, 0]
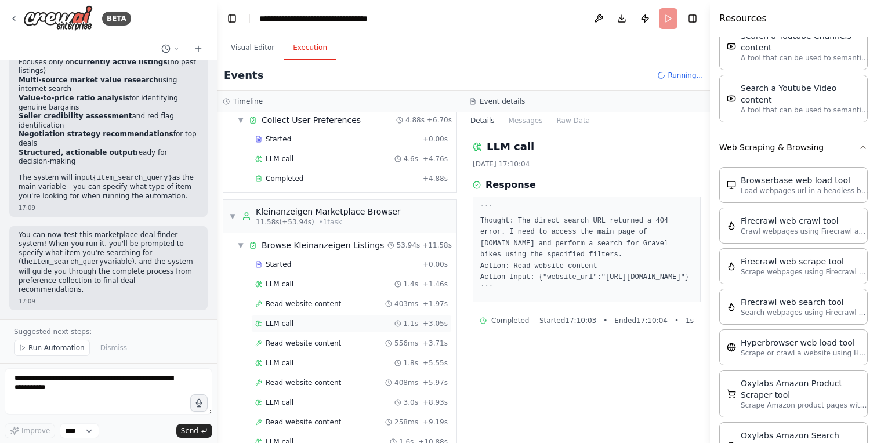
click at [319, 322] on div "LLM call 1.1s + 3.05s" at bounding box center [351, 323] width 192 height 9
click at [321, 344] on span "Read website content" at bounding box center [303, 343] width 75 height 9
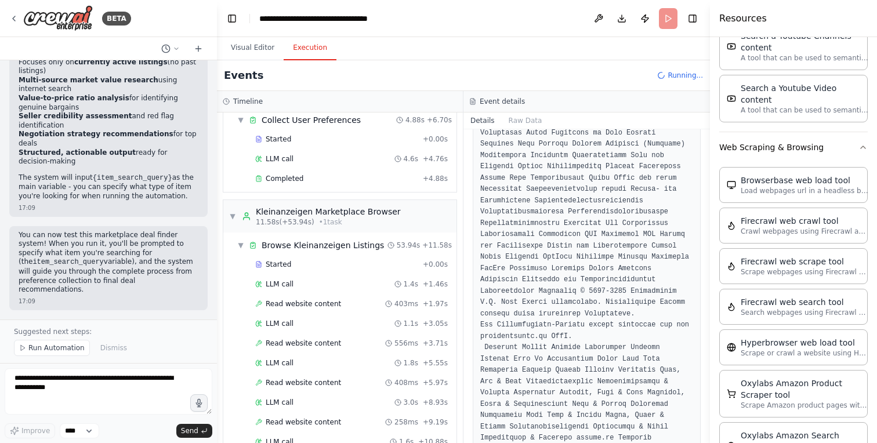
scroll to position [1743, 0]
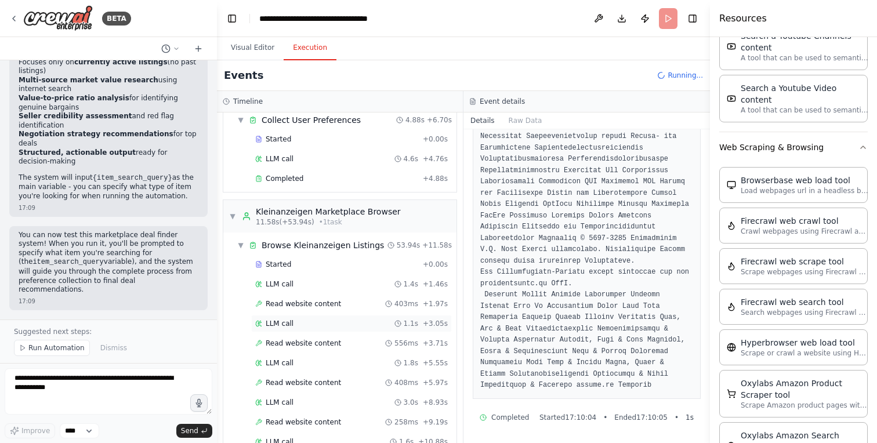
click at [304, 326] on div "LLM call 1.1s + 3.05s" at bounding box center [351, 323] width 192 height 9
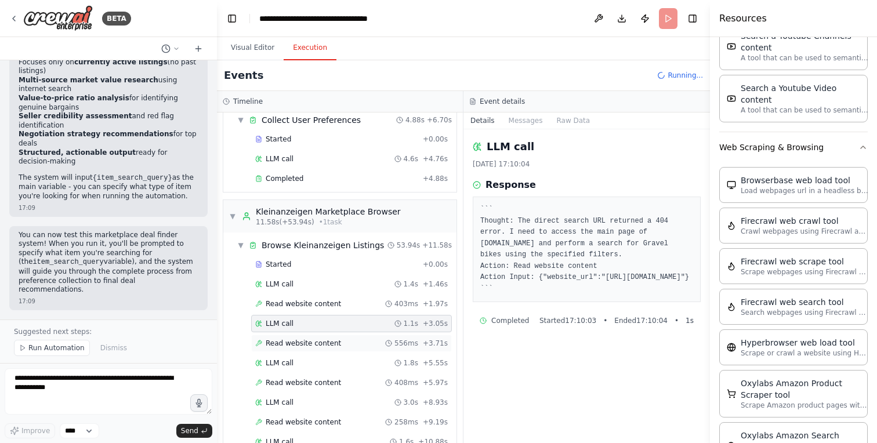
click at [315, 347] on span "Read website content" at bounding box center [303, 343] width 75 height 9
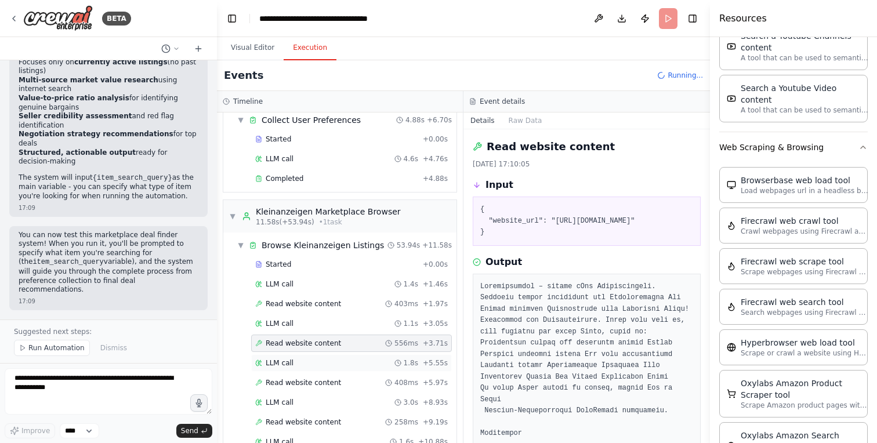
click at [315, 358] on div "LLM call 1.8s + 5.55s" at bounding box center [351, 362] width 192 height 9
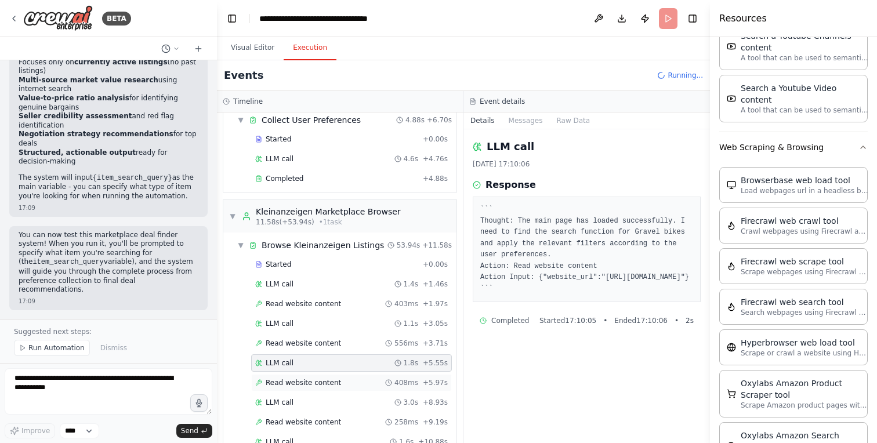
click at [316, 383] on span "Read website content" at bounding box center [303, 382] width 75 height 9
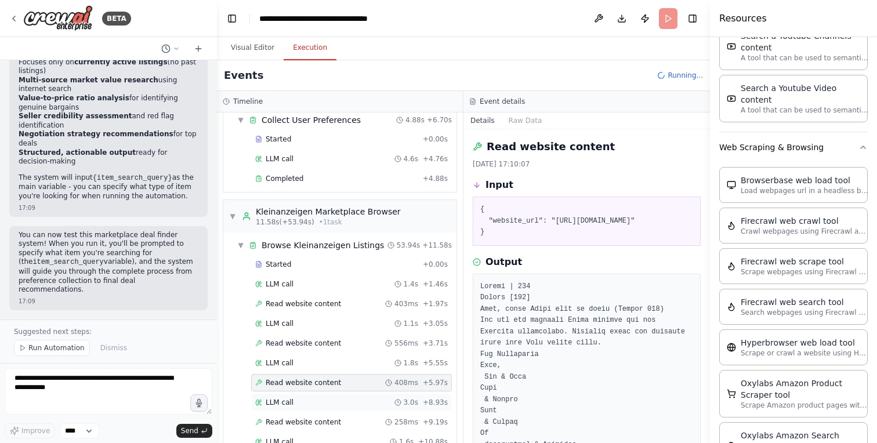
click at [319, 398] on div "LLM call 3.0s + 8.93s" at bounding box center [351, 402] width 192 height 9
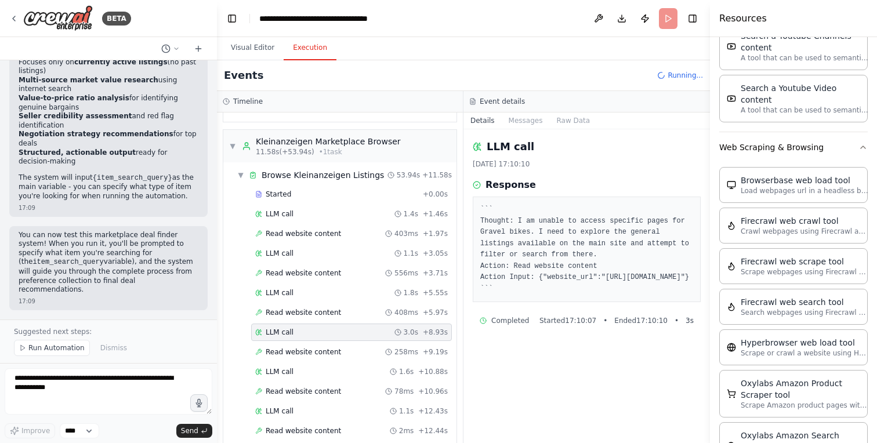
scroll to position [130, 0]
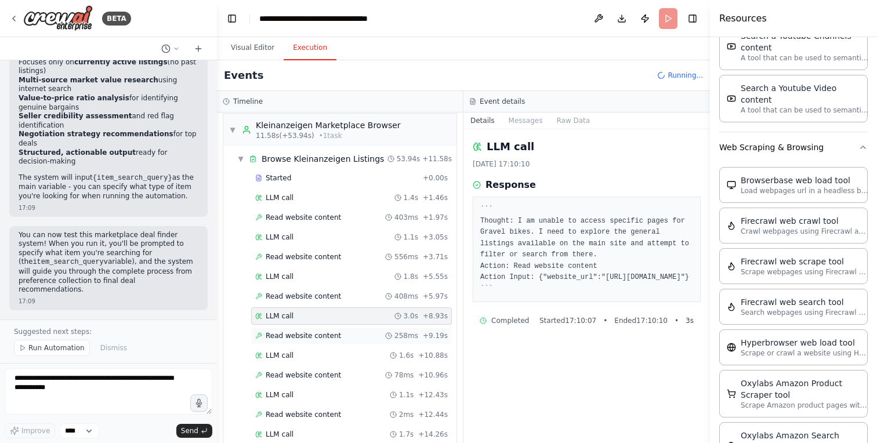
click at [350, 330] on div "Read website content 258ms + 9.19s" at bounding box center [351, 335] width 201 height 17
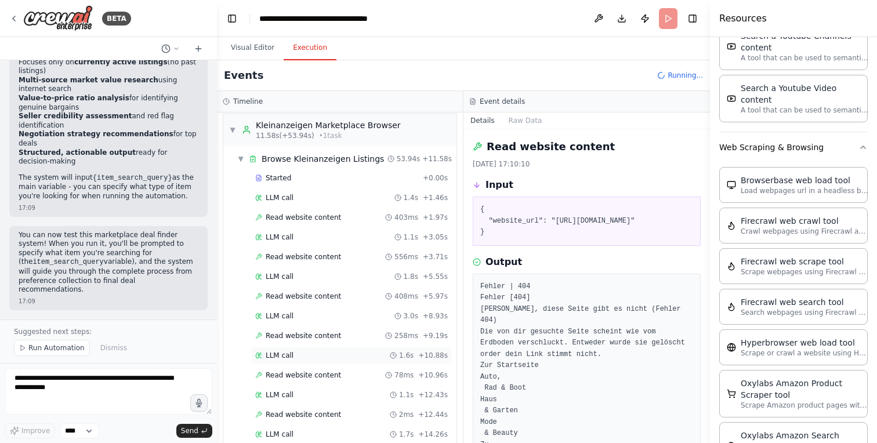
click at [350, 353] on div "LLM call 1.6s + 10.88s" at bounding box center [351, 355] width 192 height 9
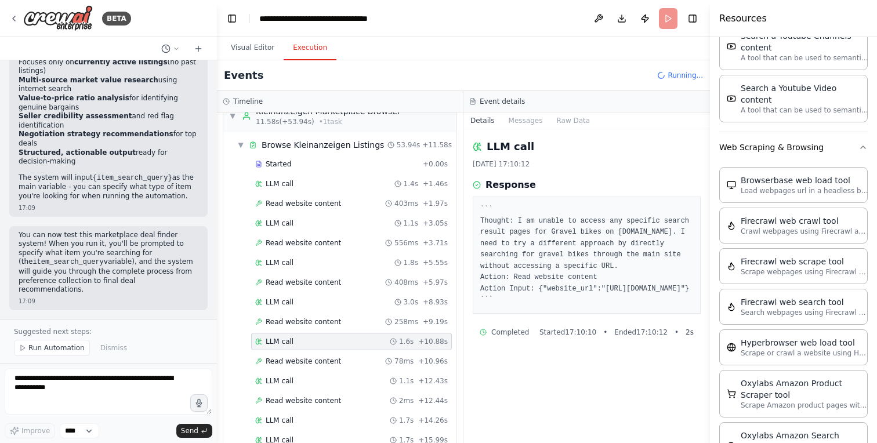
scroll to position [151, 0]
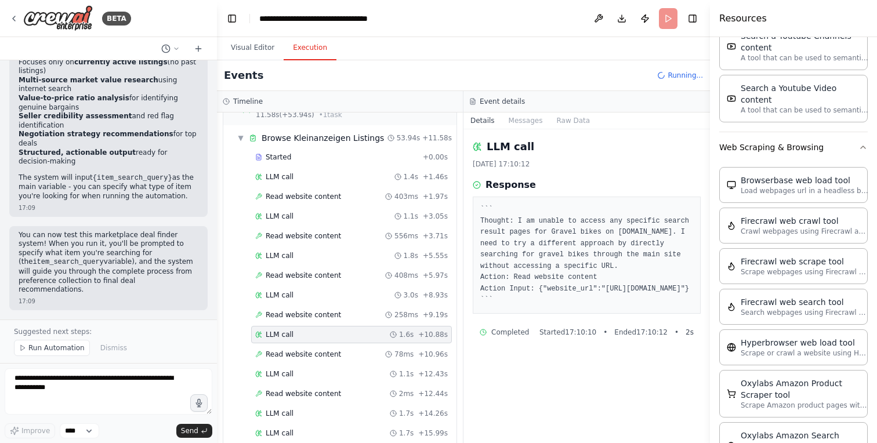
click at [344, 354] on div "Read website content 78ms + 10.96s" at bounding box center [351, 354] width 192 height 9
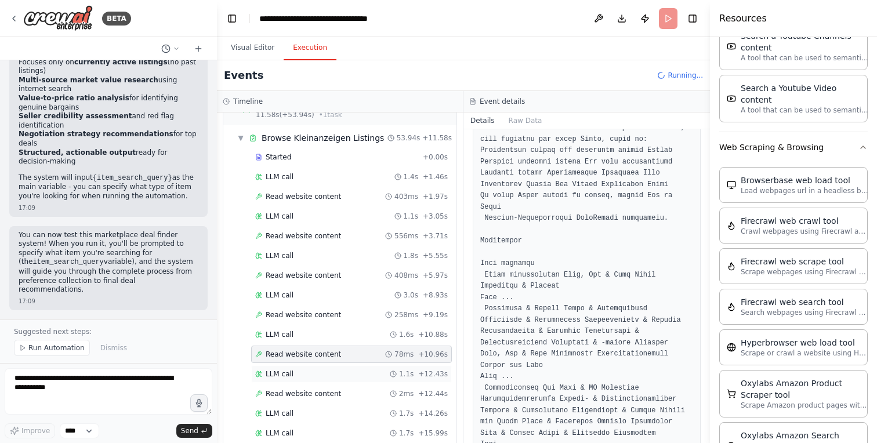
scroll to position [221, 0]
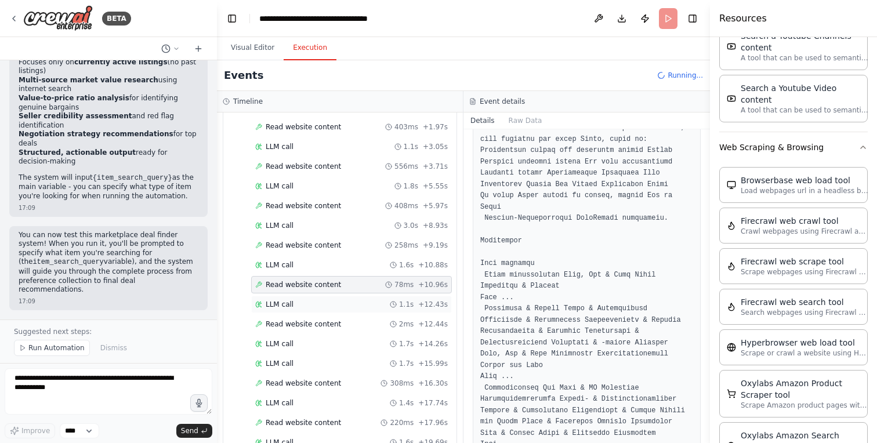
click at [301, 308] on div "LLM call 1.1s + 12.43s" at bounding box center [351, 304] width 192 height 9
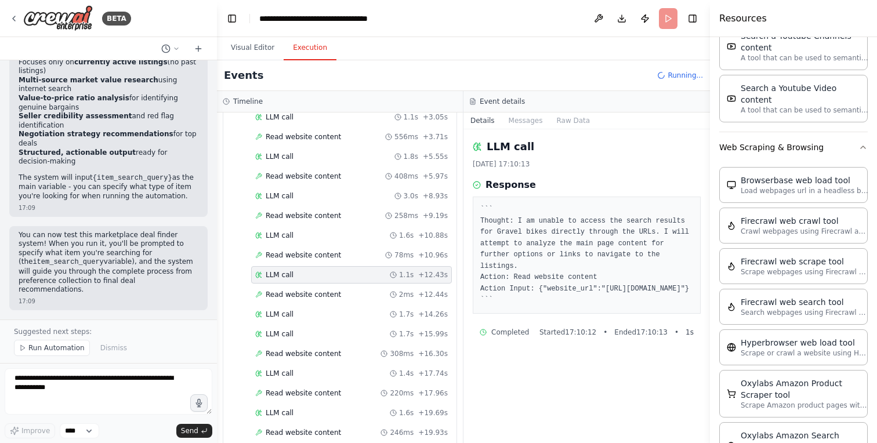
scroll to position [269, 0]
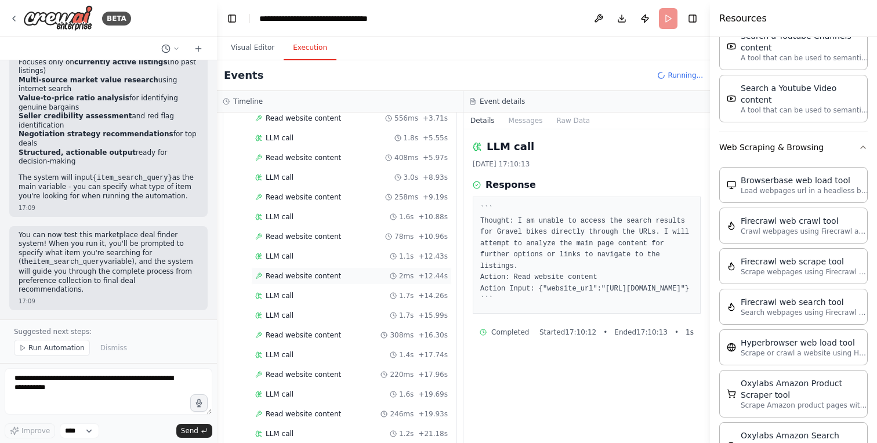
click at [325, 278] on span "Read website content" at bounding box center [303, 275] width 75 height 9
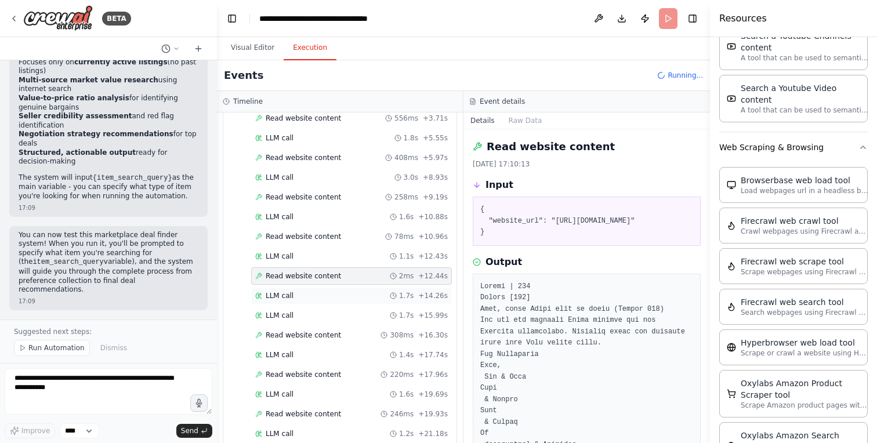
click at [325, 296] on div "LLM call 1.7s + 14.26s" at bounding box center [351, 295] width 192 height 9
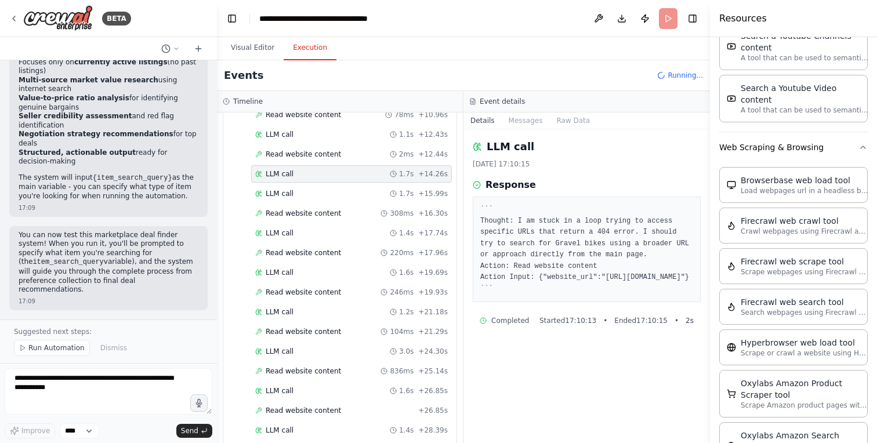
scroll to position [391, 0]
click at [320, 195] on div "LLM call 1.7s + 15.99s" at bounding box center [351, 192] width 192 height 9
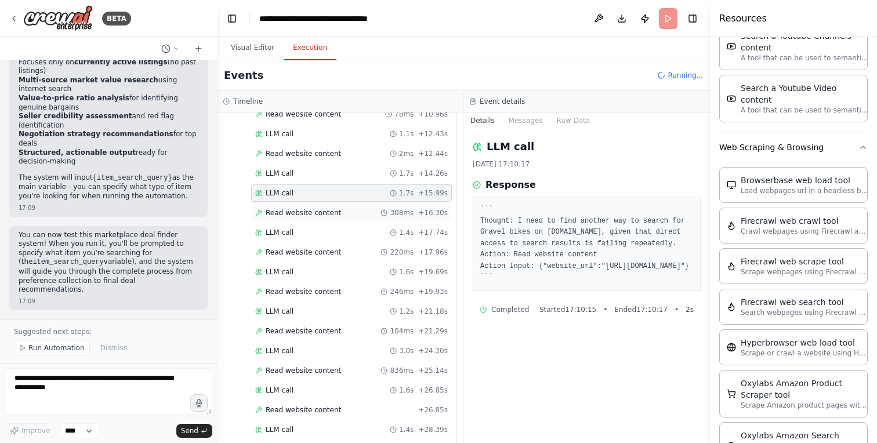
click at [319, 206] on div "Read website content 308ms + 16.30s" at bounding box center [351, 212] width 201 height 17
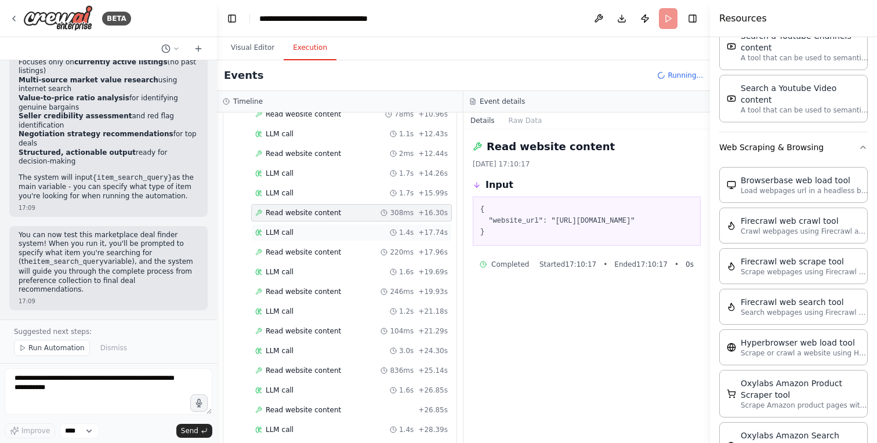
click at [319, 230] on div "LLM call 1.4s + 17.74s" at bounding box center [351, 232] width 192 height 9
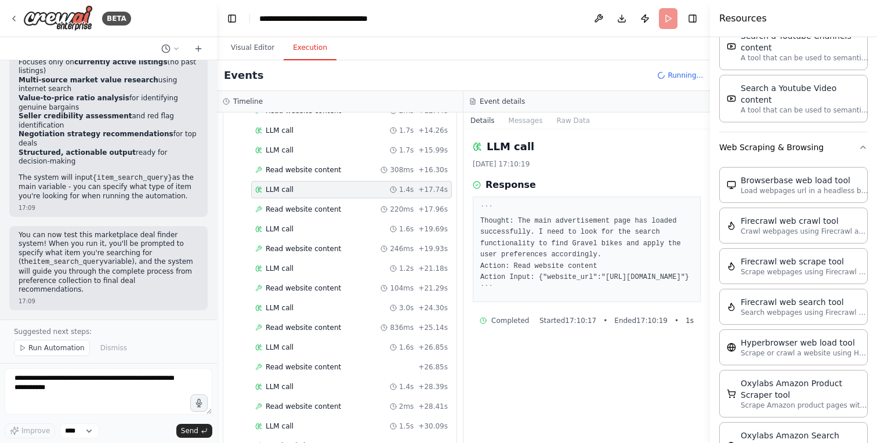
scroll to position [436, 0]
click at [323, 212] on div "Read website content 220ms + 17.96s" at bounding box center [351, 207] width 201 height 17
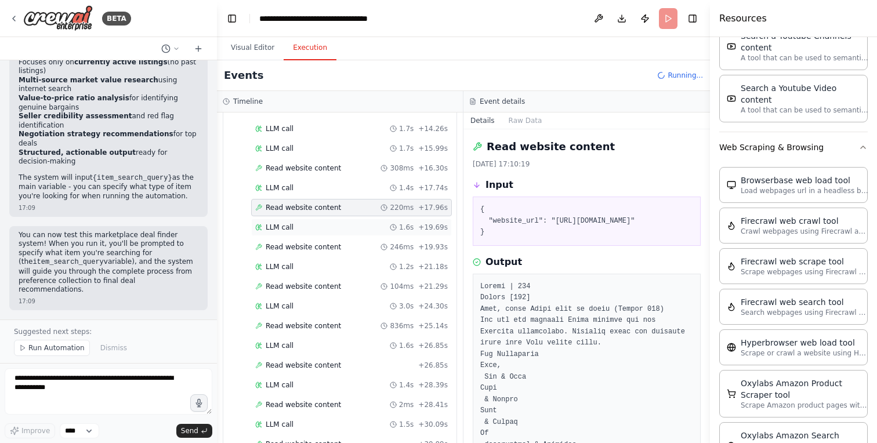
click at [323, 225] on div "LLM call 1.6s + 19.69s" at bounding box center [351, 227] width 192 height 9
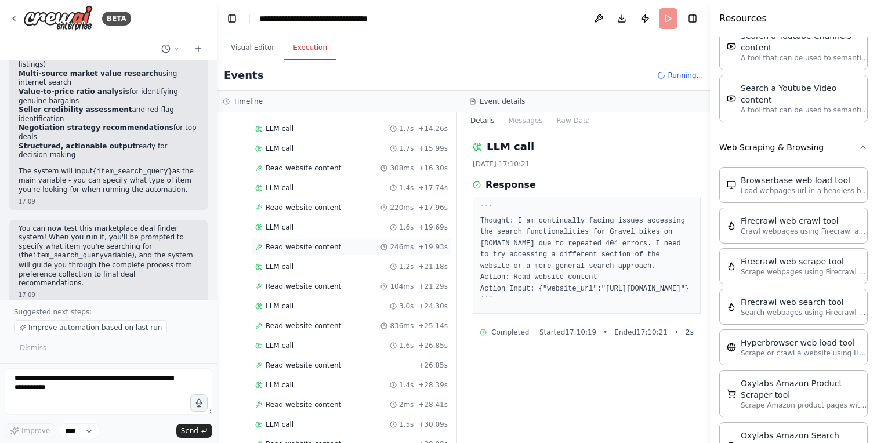
click at [323, 250] on span "Read website content" at bounding box center [303, 246] width 75 height 9
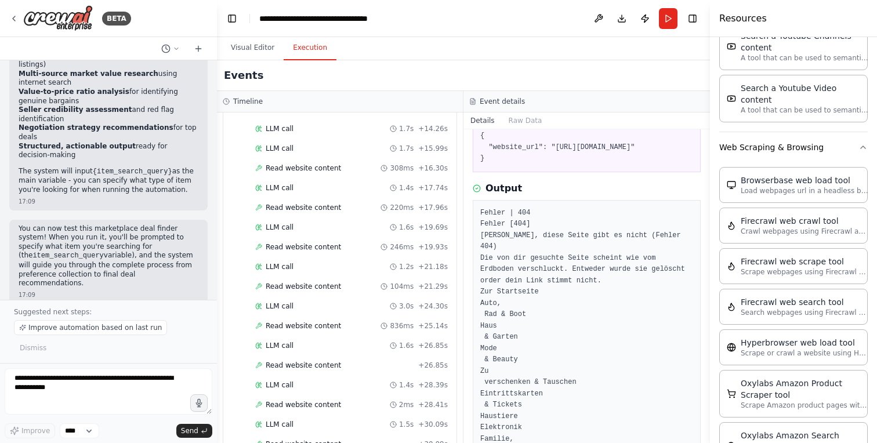
scroll to position [106, 0]
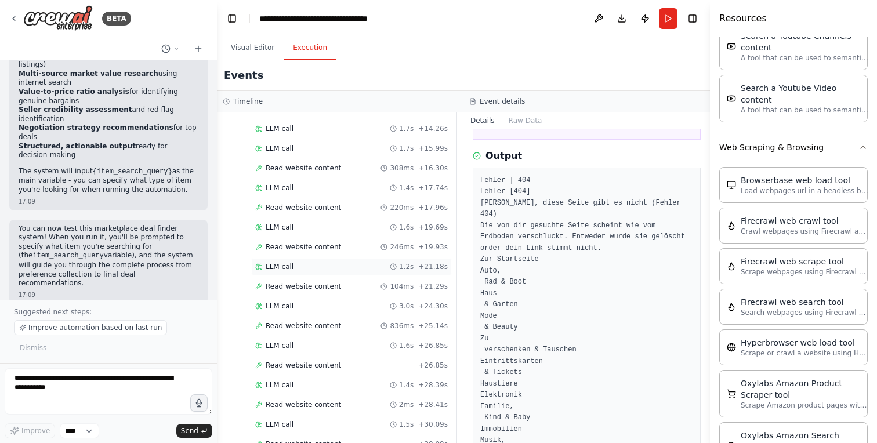
click at [324, 274] on div "LLM call 1.2s + 21.18s" at bounding box center [351, 266] width 201 height 17
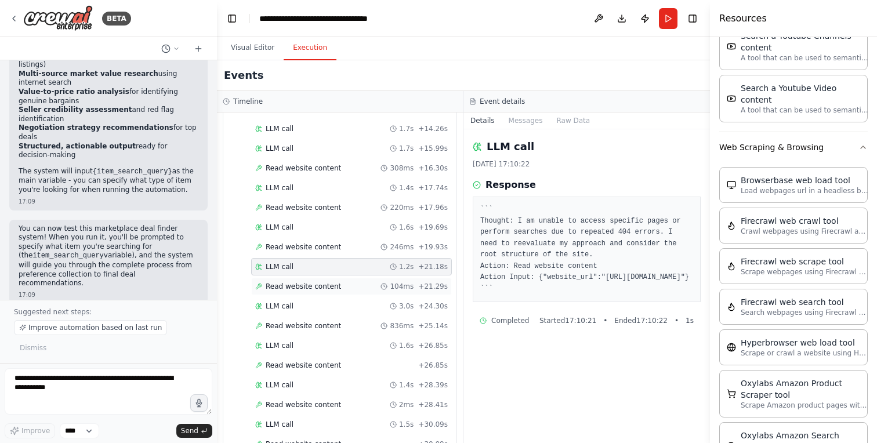
click at [339, 284] on div "Read website content 104ms + 21.29s" at bounding box center [351, 286] width 192 height 9
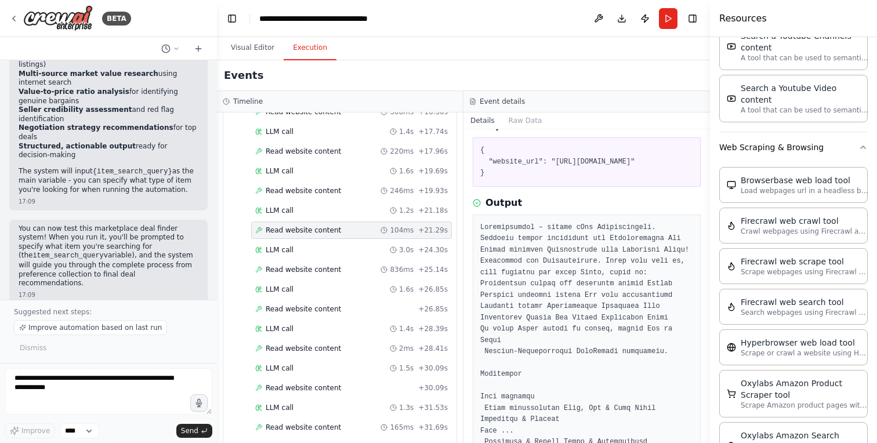
scroll to position [155, 0]
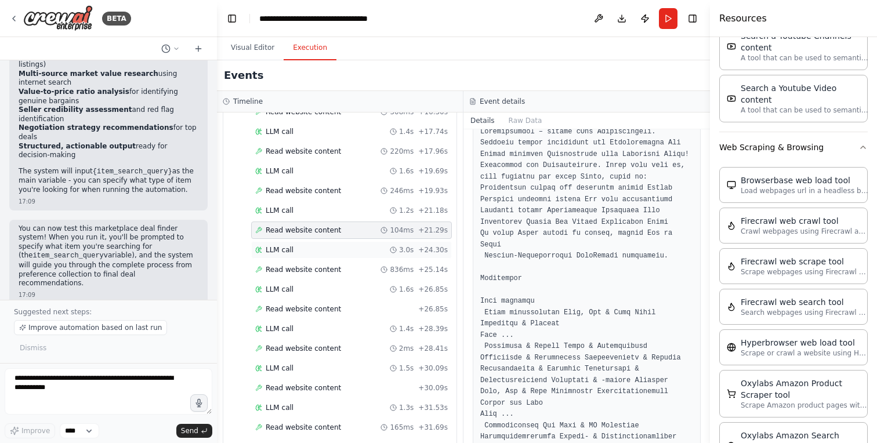
click at [291, 248] on span "LLM call" at bounding box center [280, 249] width 28 height 9
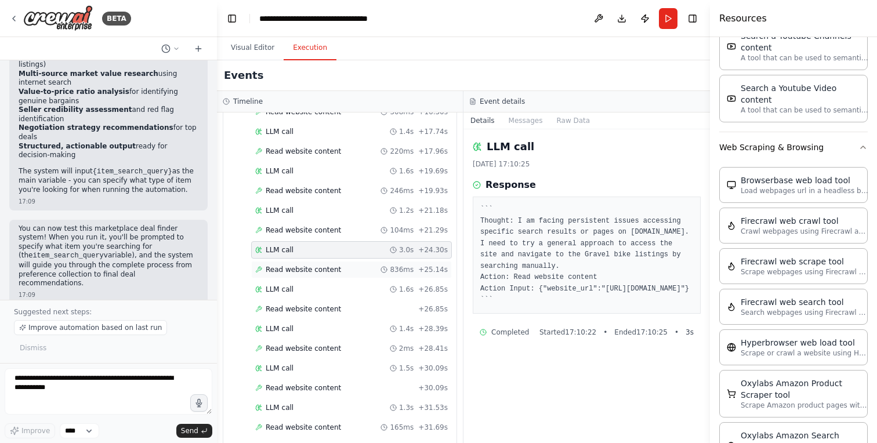
click at [297, 261] on div "Read website content 836ms + 25.14s" at bounding box center [351, 269] width 201 height 17
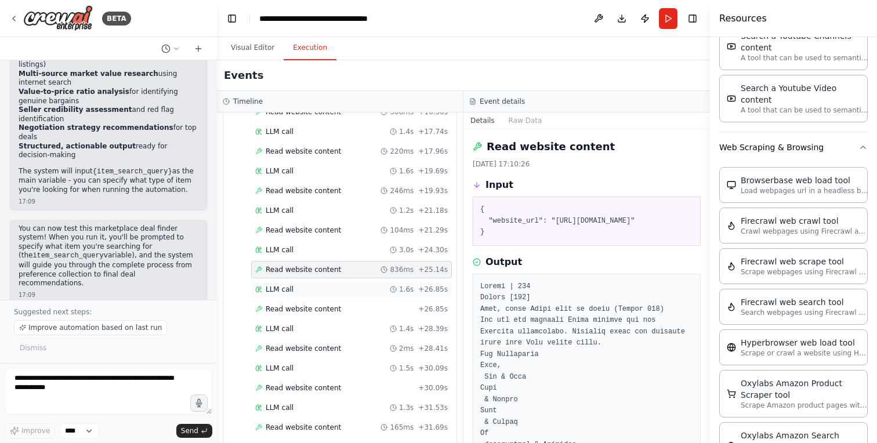
click at [312, 288] on div "LLM call 1.6s + 26.85s" at bounding box center [351, 289] width 192 height 9
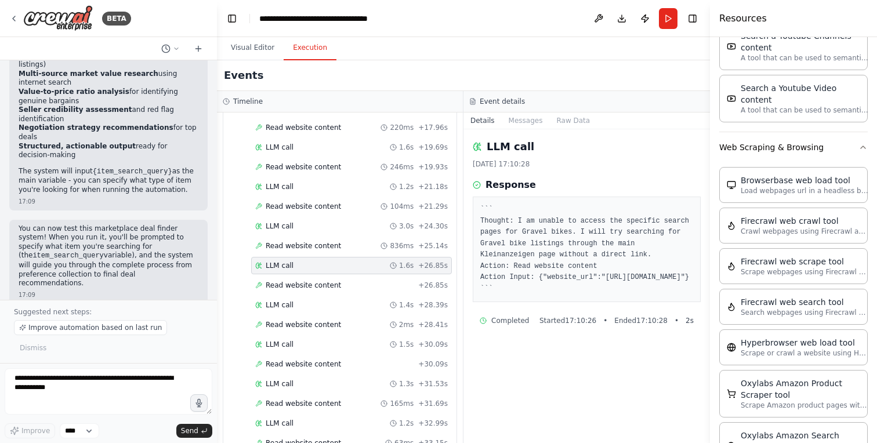
scroll to position [519, 0]
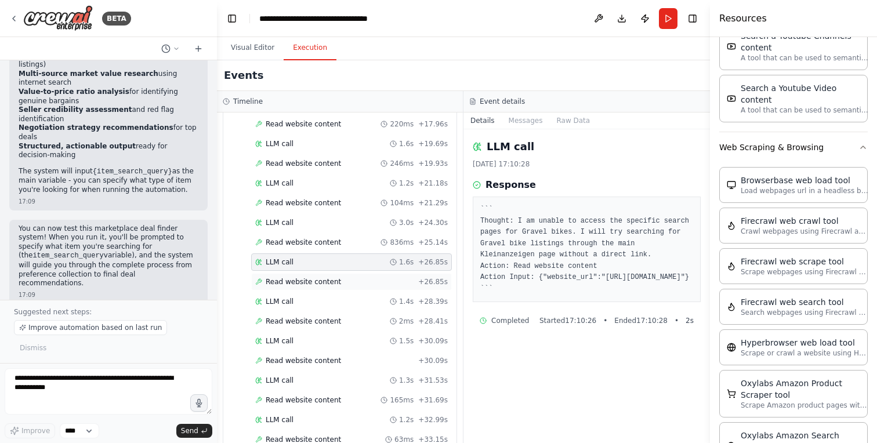
click at [324, 285] on span "Read website content" at bounding box center [303, 281] width 75 height 9
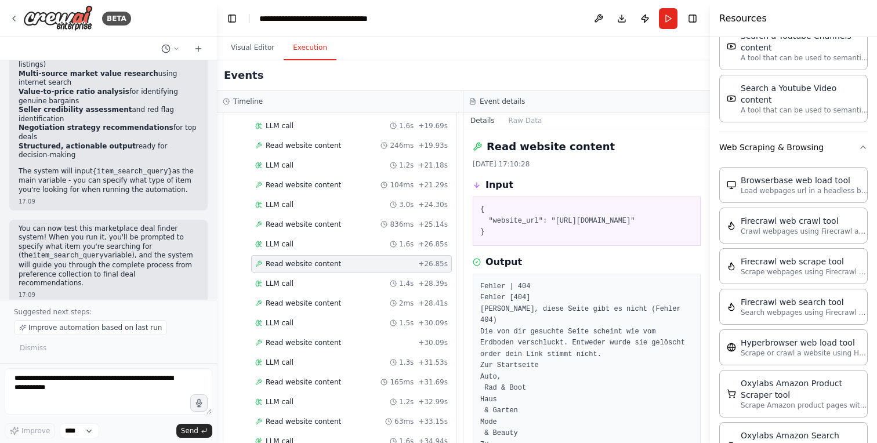
scroll to position [543, 0]
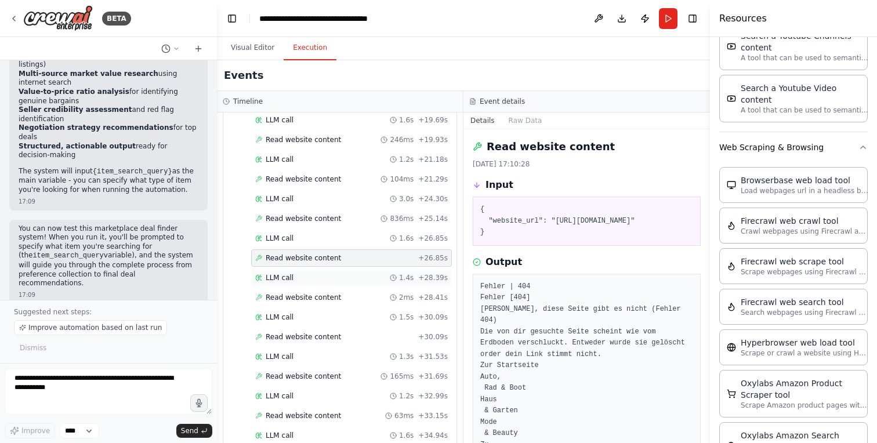
click at [330, 279] on div "LLM call 1.4s + 28.39s" at bounding box center [351, 277] width 192 height 9
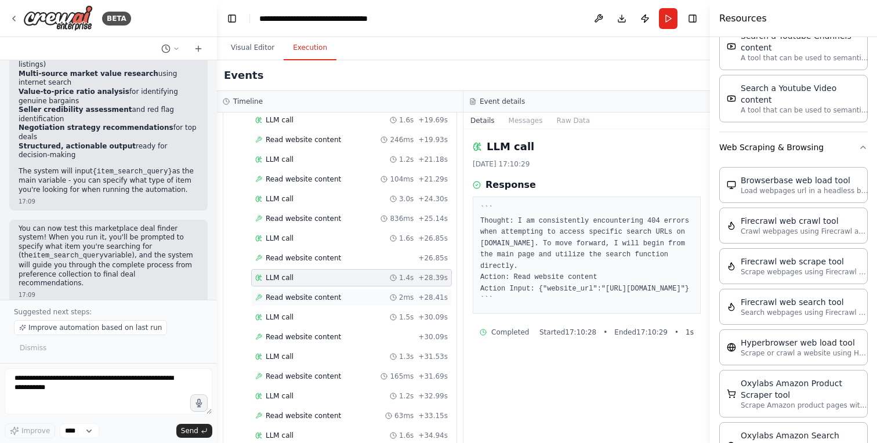
scroll to position [561, 0]
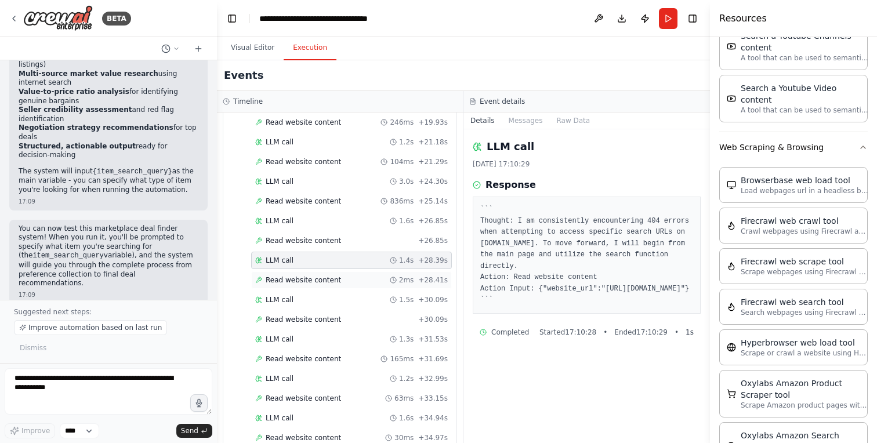
click at [330, 277] on span "Read website content" at bounding box center [303, 279] width 75 height 9
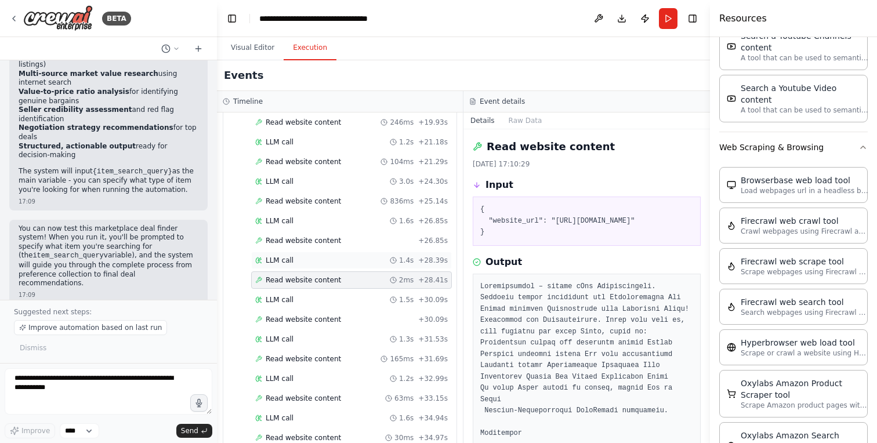
click at [331, 257] on div "LLM call 1.4s + 28.39s" at bounding box center [351, 260] width 192 height 9
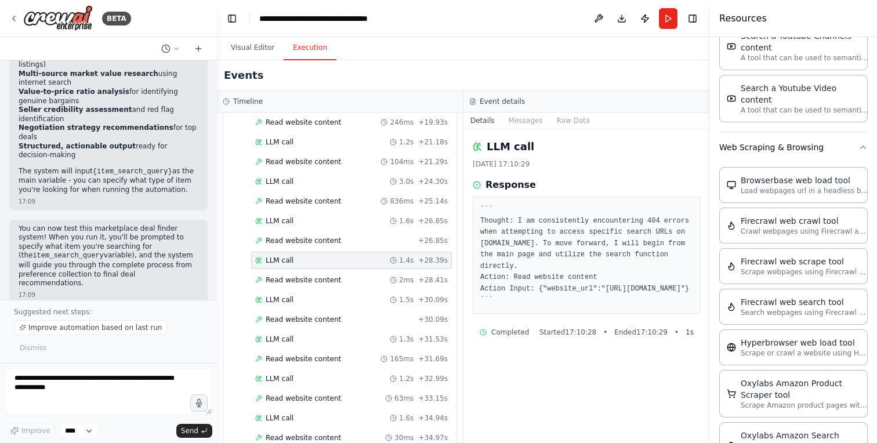
click at [331, 267] on div "LLM call 1.4s + 28.39s" at bounding box center [351, 260] width 201 height 17
click at [330, 274] on div "Read website content 2ms + 28.41s" at bounding box center [351, 279] width 201 height 17
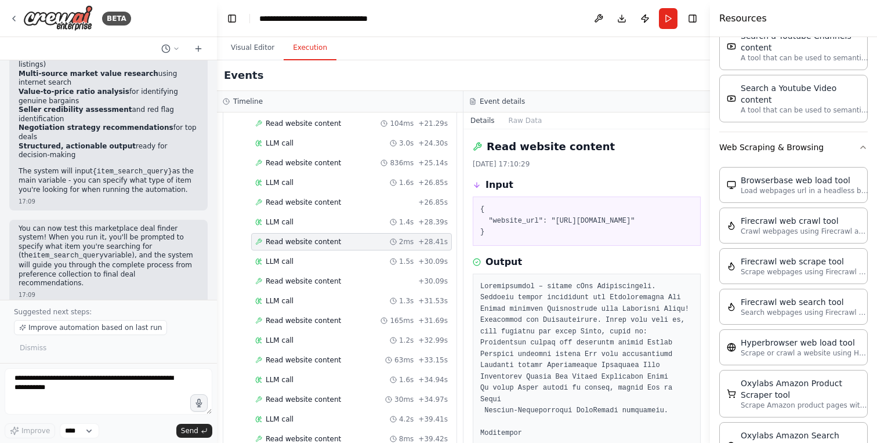
scroll to position [47, 0]
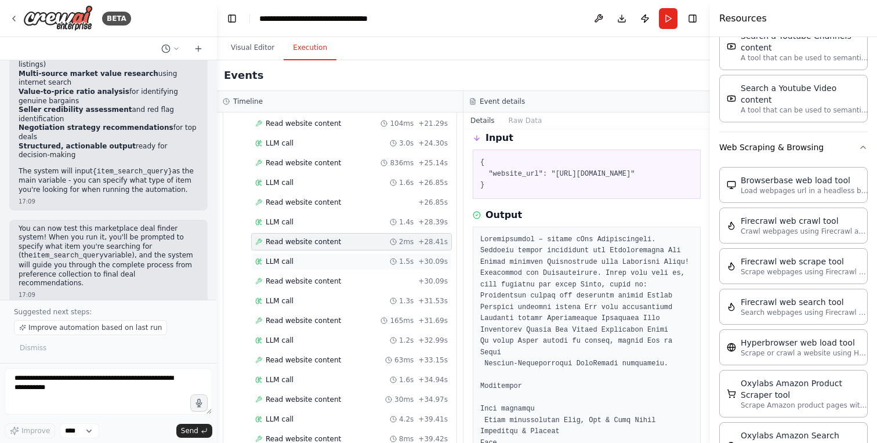
click at [351, 255] on div "LLM call 1.5s + 30.09s" at bounding box center [351, 261] width 201 height 17
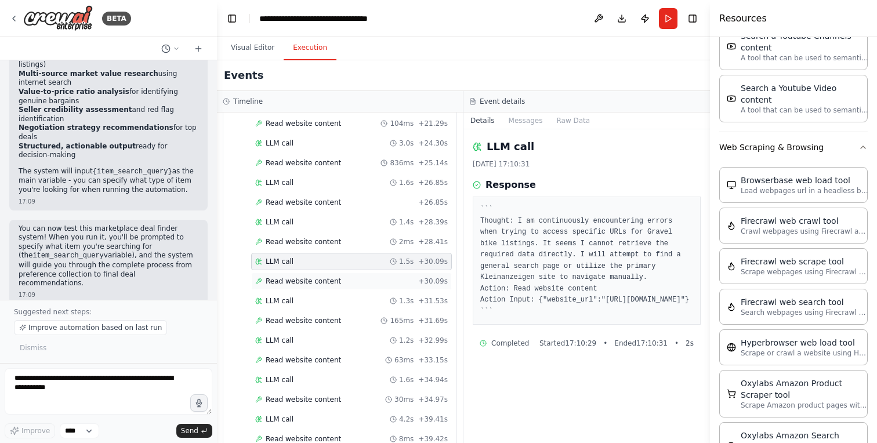
click at [350, 277] on div "Read website content + 30.09s" at bounding box center [351, 281] width 192 height 9
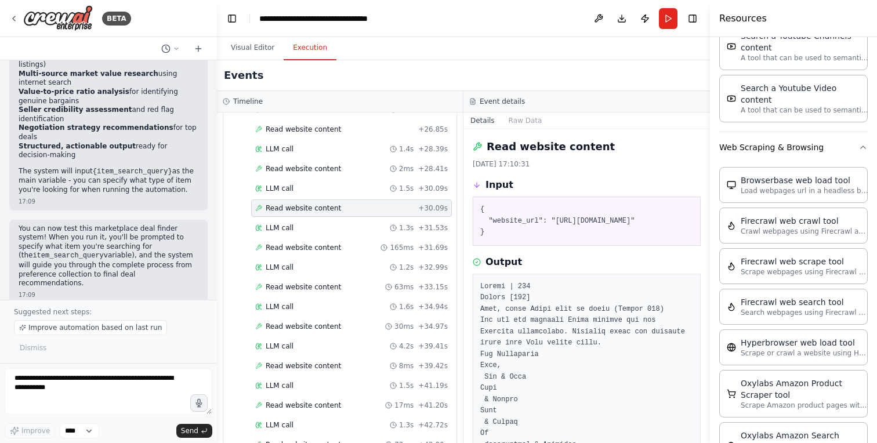
scroll to position [688, 0]
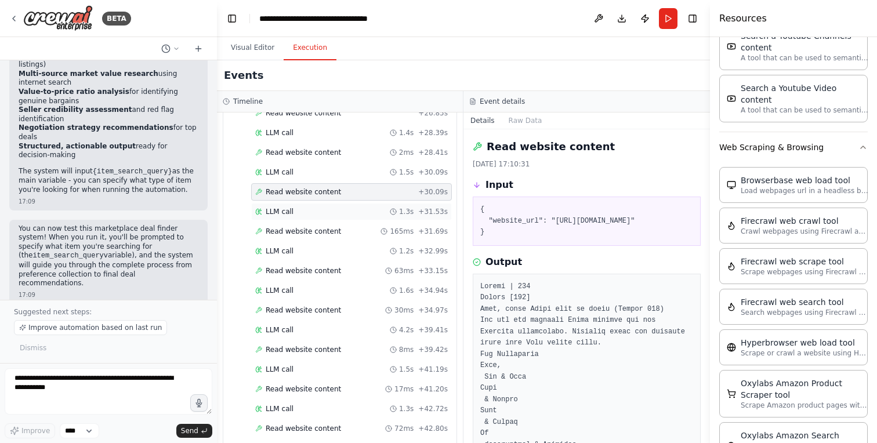
click at [325, 212] on div "LLM call 1.3s + 31.53s" at bounding box center [351, 211] width 192 height 9
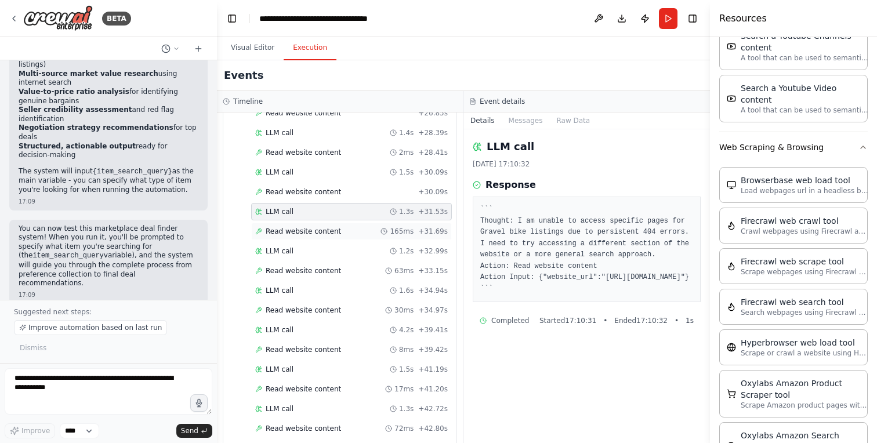
click at [325, 227] on span "Read website content" at bounding box center [303, 231] width 75 height 9
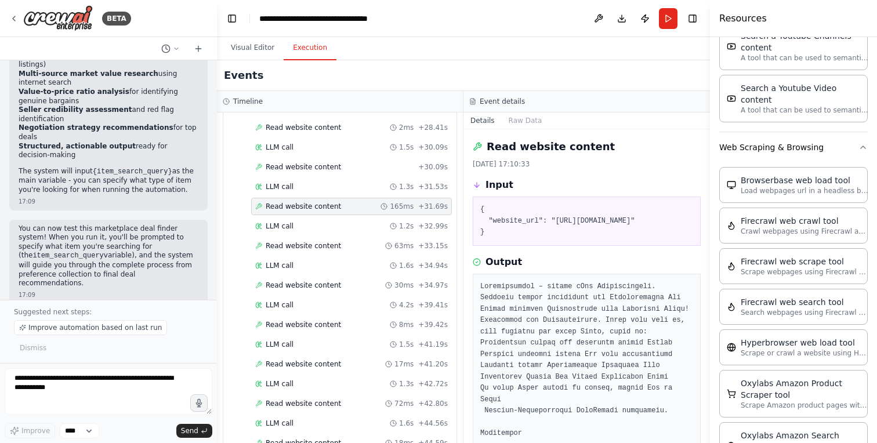
scroll to position [714, 0]
click at [320, 227] on div "LLM call 1.2s + 32.99s" at bounding box center [351, 225] width 192 height 9
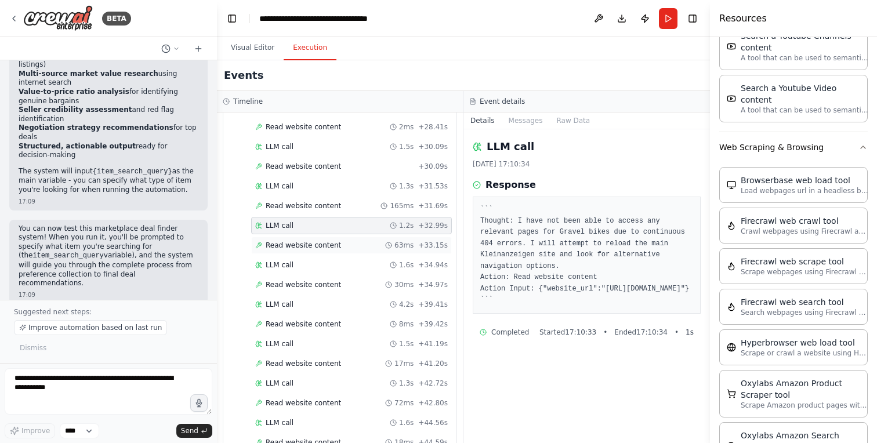
click at [319, 249] on span "Read website content" at bounding box center [303, 245] width 75 height 9
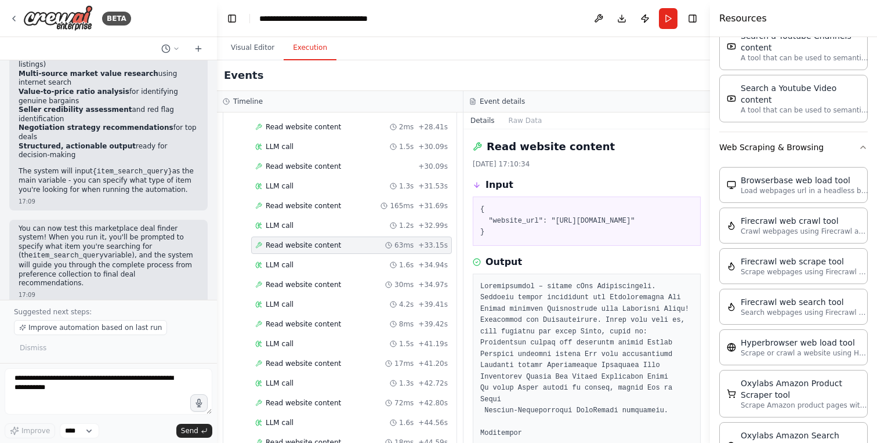
scroll to position [751, 0]
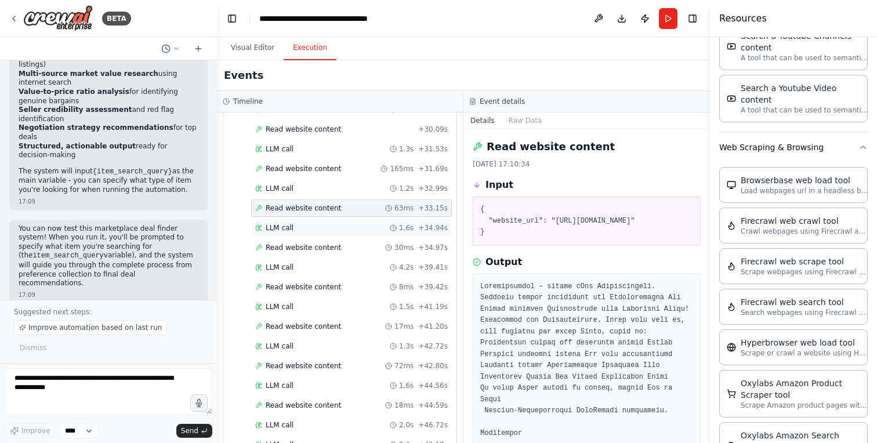
click at [315, 228] on div "LLM call 1.6s + 34.94s" at bounding box center [351, 227] width 192 height 9
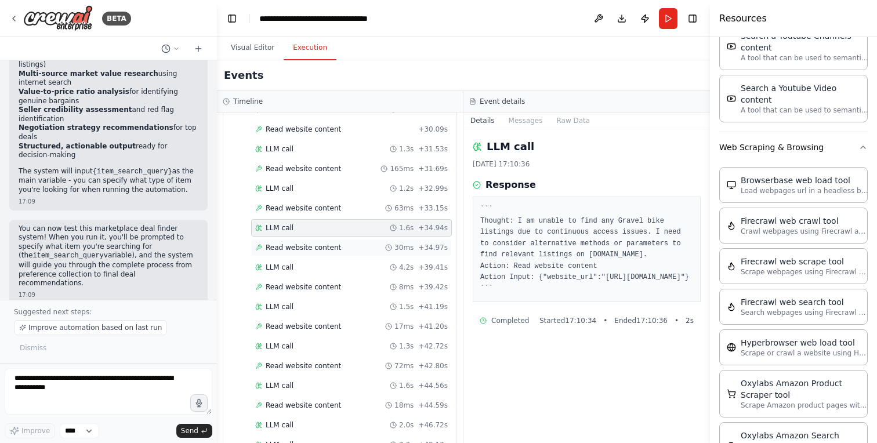
click at [315, 240] on div "Read website content 30ms + 34.97s" at bounding box center [351, 247] width 201 height 17
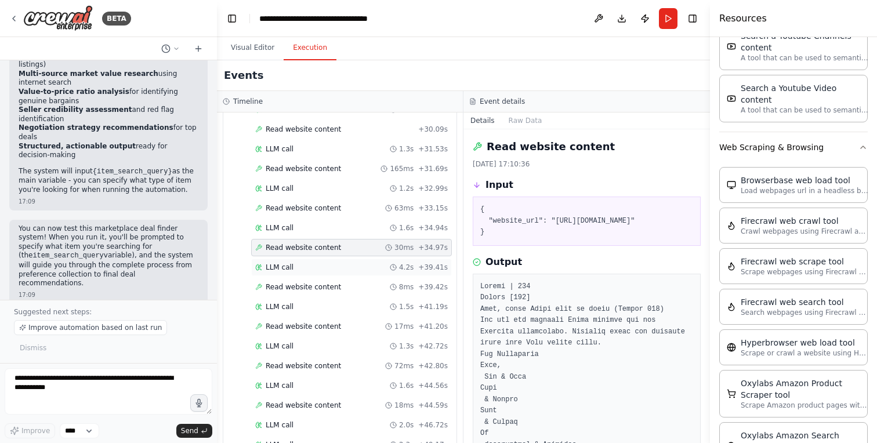
click at [319, 265] on div "LLM call 4.2s + 39.41s" at bounding box center [351, 267] width 192 height 9
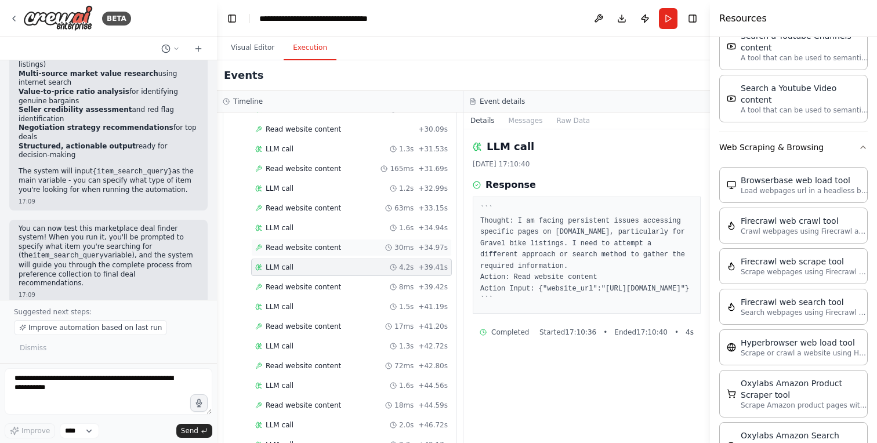
scroll to position [778, 0]
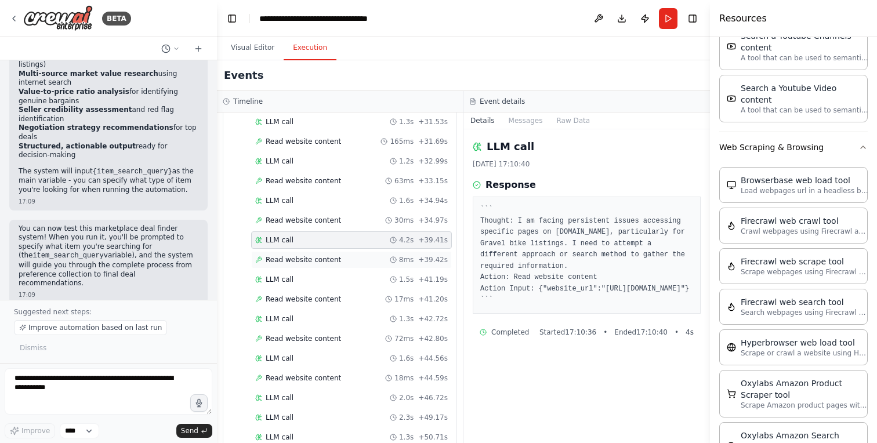
click at [313, 260] on span "Read website content" at bounding box center [303, 259] width 75 height 9
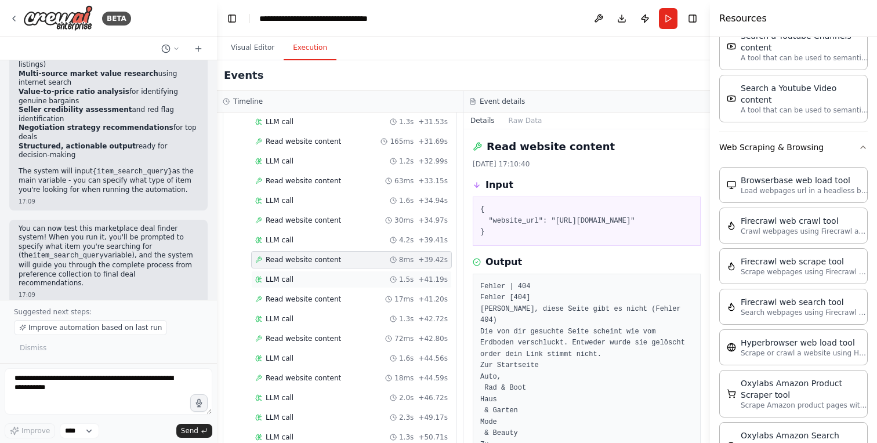
click at [313, 281] on div "LLM call 1.5s + 41.19s" at bounding box center [351, 279] width 192 height 9
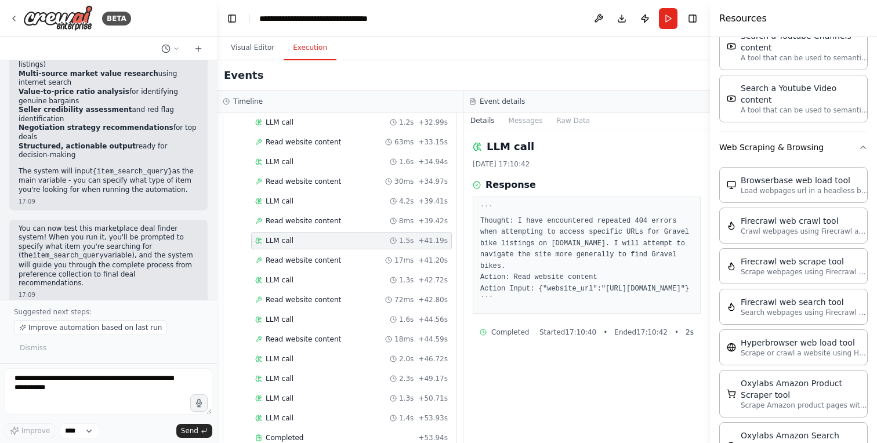
scroll to position [820, 0]
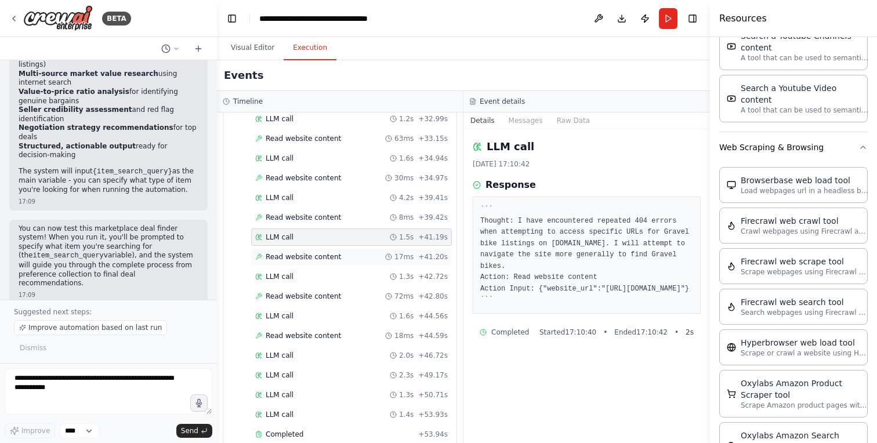
click at [307, 260] on span "Read website content" at bounding box center [303, 256] width 75 height 9
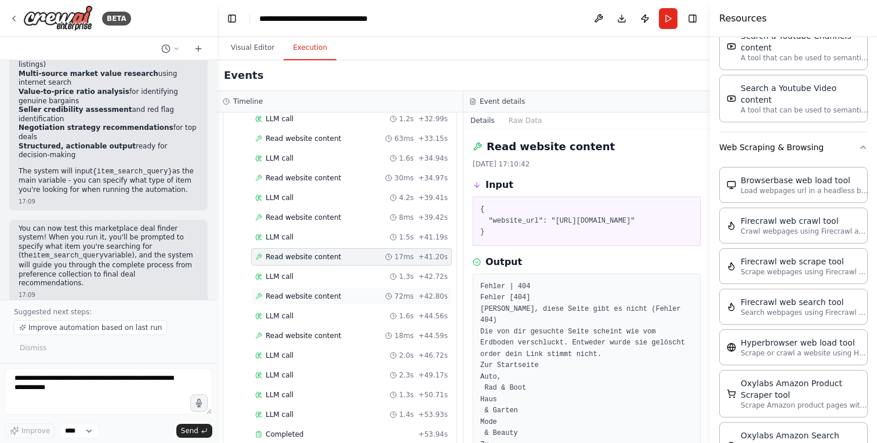
click at [307, 288] on div "Read website content 72ms + 42.80s" at bounding box center [351, 296] width 201 height 17
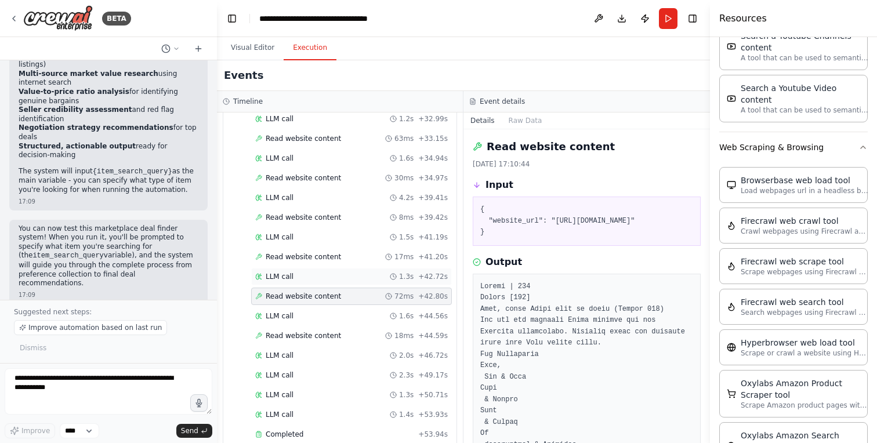
click at [307, 272] on div "LLM call 1.3s + 42.72s" at bounding box center [351, 276] width 192 height 9
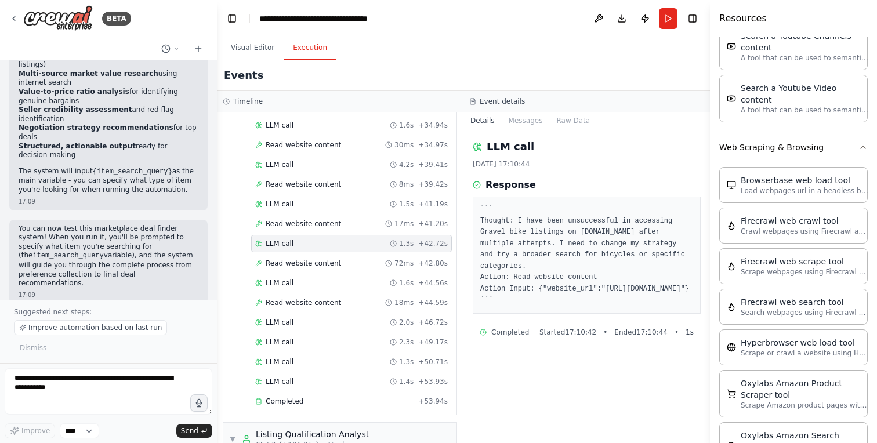
scroll to position [856, 0]
click at [312, 265] on span "Read website content" at bounding box center [303, 260] width 75 height 9
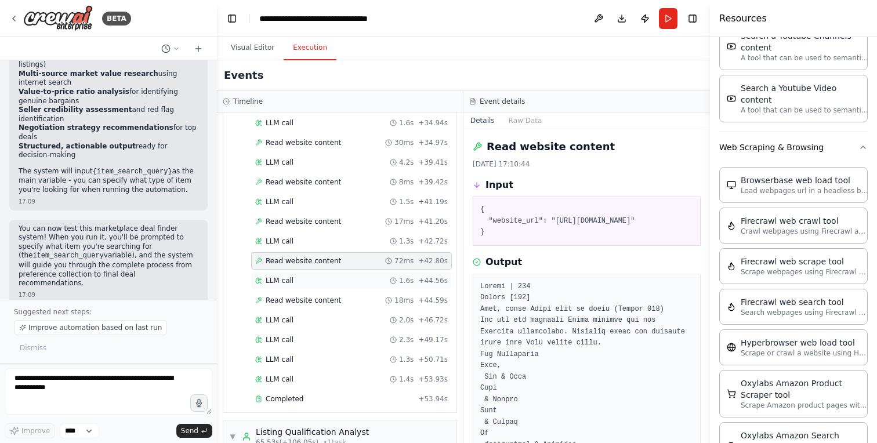
click at [311, 277] on div "LLM call 1.6s + 44.56s" at bounding box center [351, 280] width 192 height 9
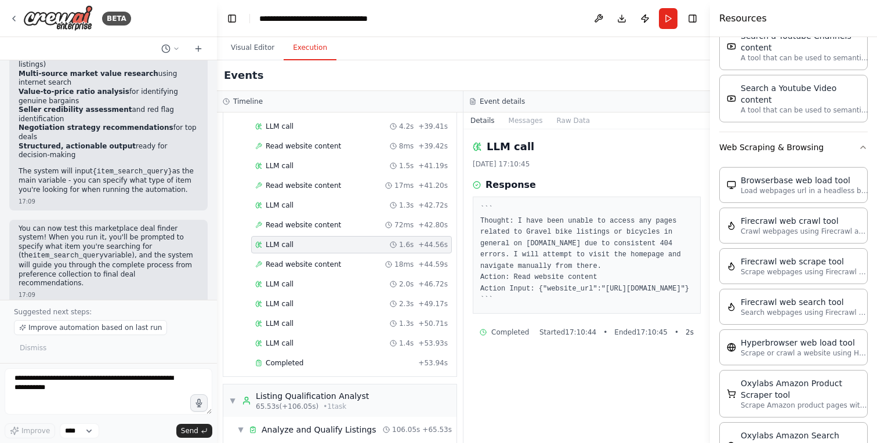
scroll to position [896, 0]
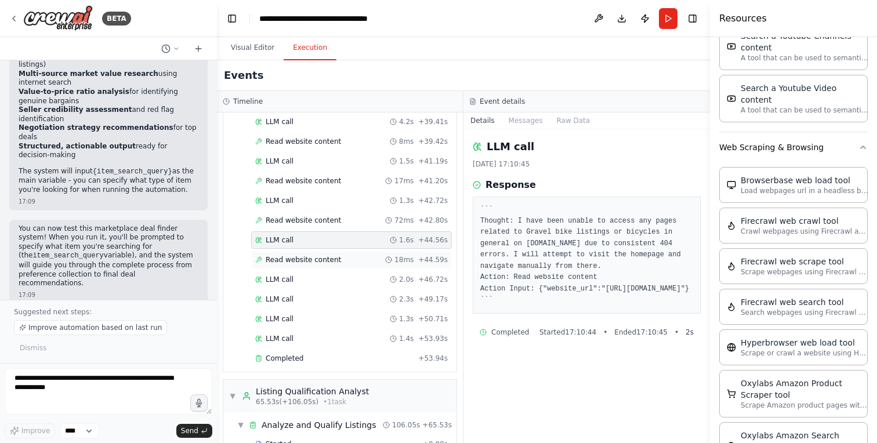
click at [313, 262] on span "Read website content" at bounding box center [303, 259] width 75 height 9
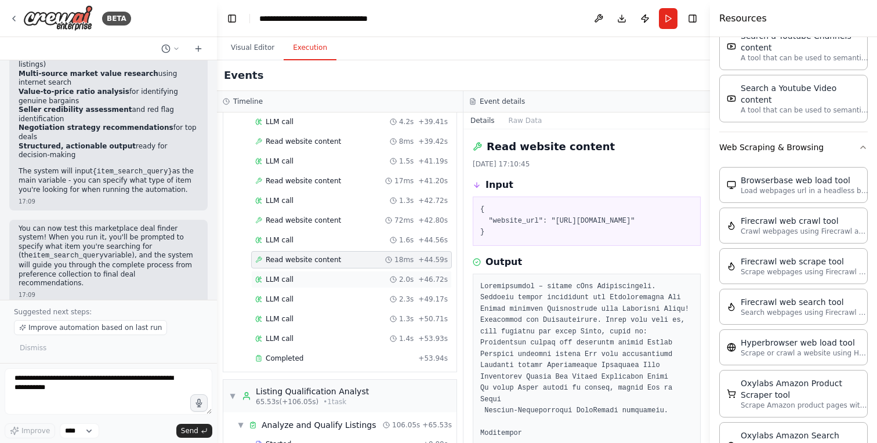
click at [314, 271] on div "LLM call 2.0s + 46.72s" at bounding box center [351, 279] width 201 height 17
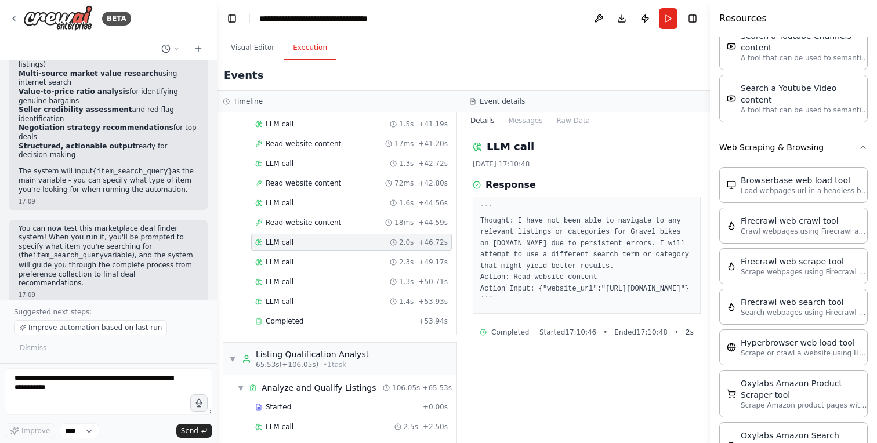
scroll to position [936, 0]
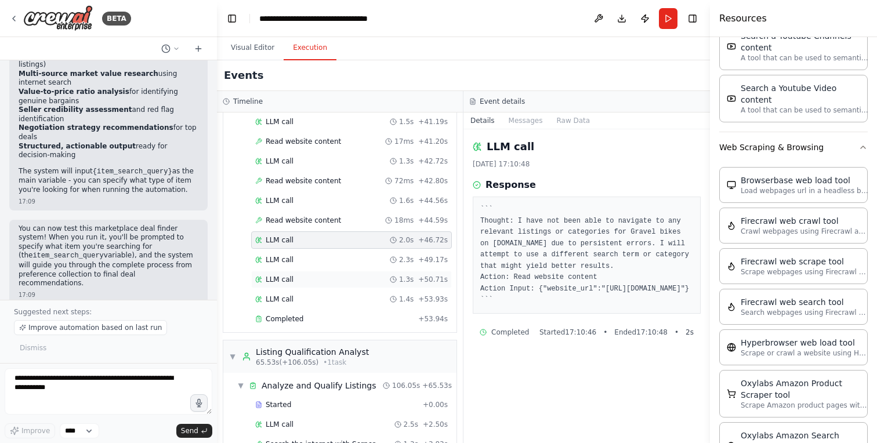
click at [317, 271] on div "LLM call 1.3s + 50.71s" at bounding box center [351, 279] width 201 height 17
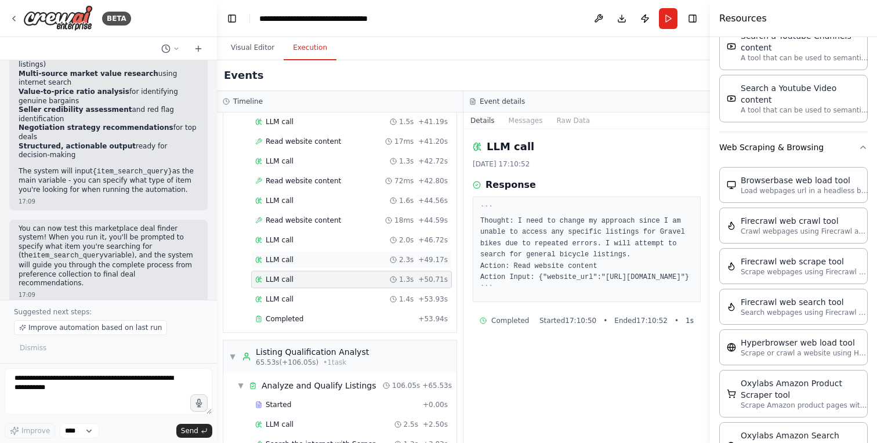
click at [317, 264] on div "LLM call 2.3s + 49.17s" at bounding box center [351, 259] width 192 height 9
click at [319, 278] on div "LLM call 1.3s + 50.71s" at bounding box center [351, 279] width 192 height 9
click at [320, 301] on div "LLM call 1.4s + 53.93s" at bounding box center [351, 299] width 192 height 9
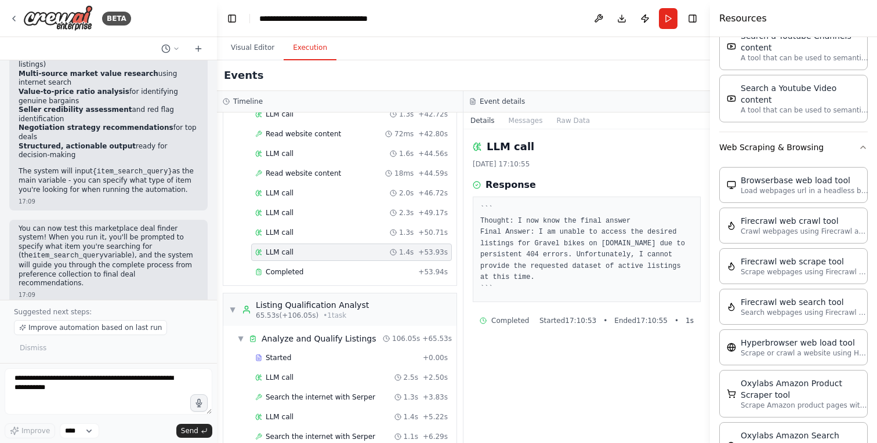
scroll to position [984, 0]
click at [317, 269] on div "Completed" at bounding box center [334, 270] width 158 height 9
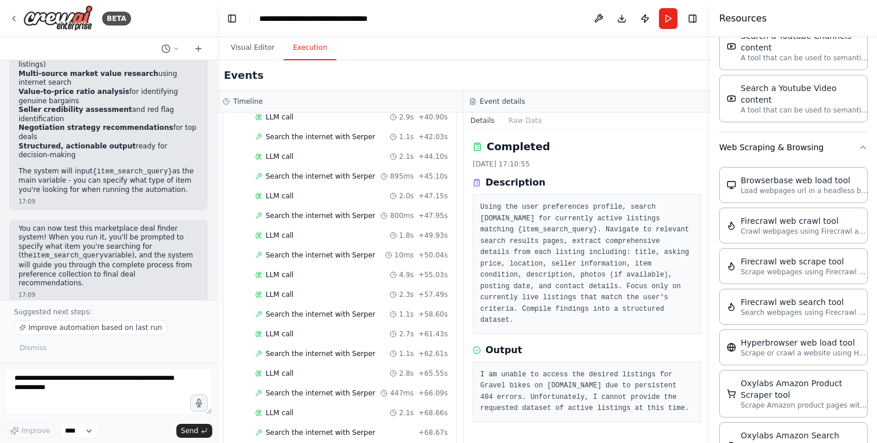
scroll to position [1810, 0]
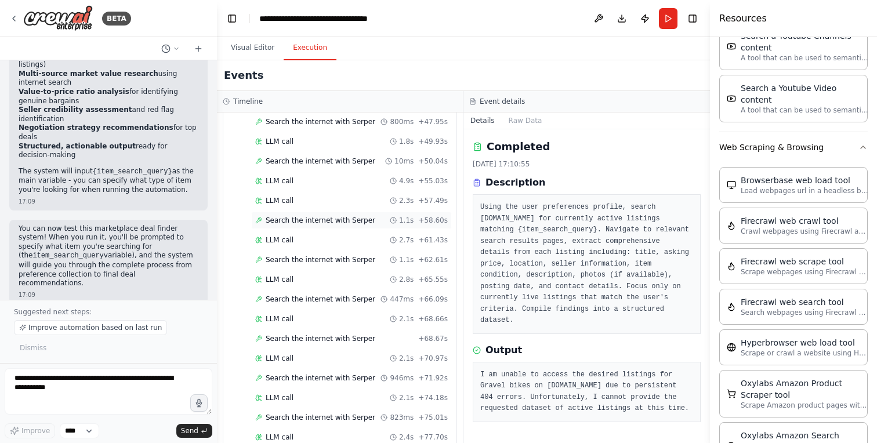
click at [318, 219] on span "Search the internet with Serper" at bounding box center [321, 220] width 110 height 9
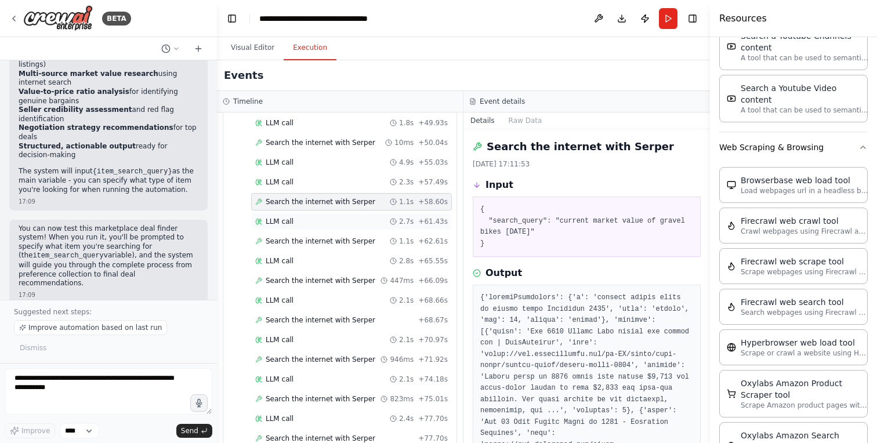
scroll to position [1837, 0]
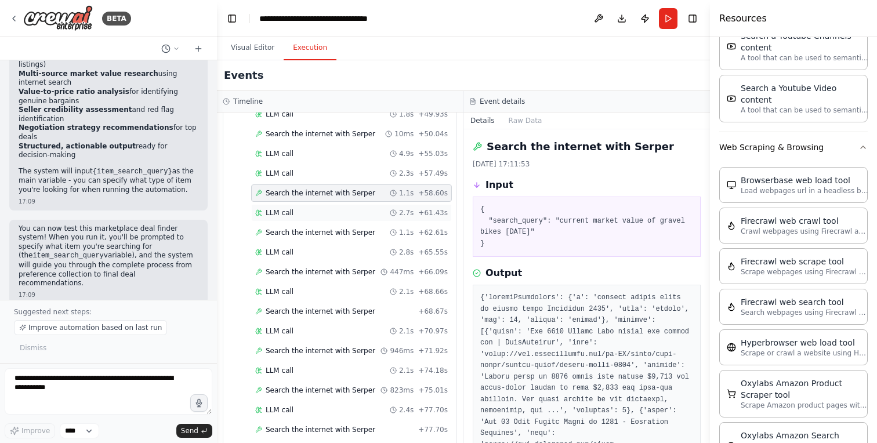
click at [307, 219] on div "LLM call 2.7s + 61.43s" at bounding box center [351, 212] width 201 height 17
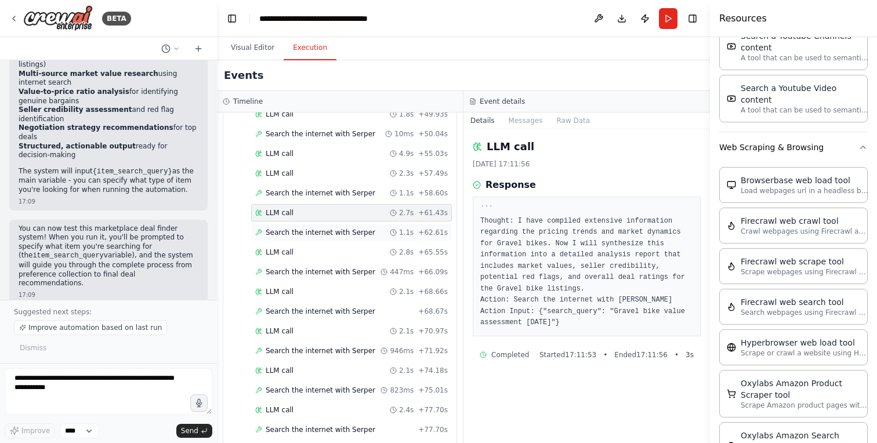
click at [307, 234] on span "Search the internet with Serper" at bounding box center [321, 232] width 110 height 9
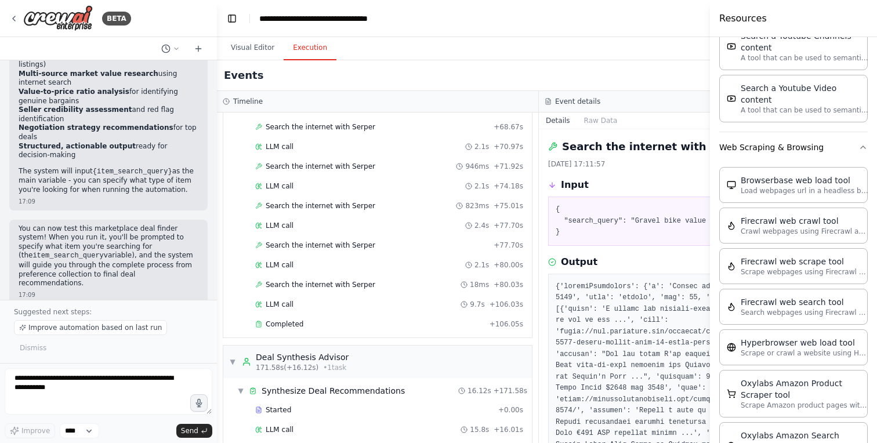
scroll to position [2055, 0]
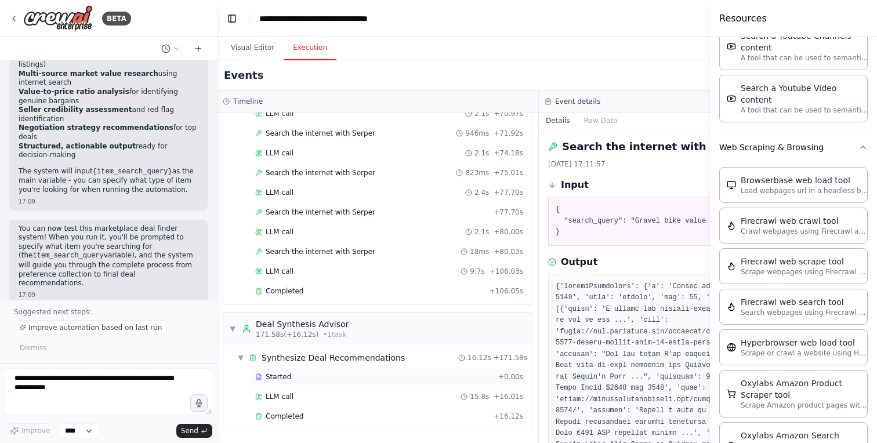
click at [343, 380] on div "Started" at bounding box center [374, 376] width 238 height 9
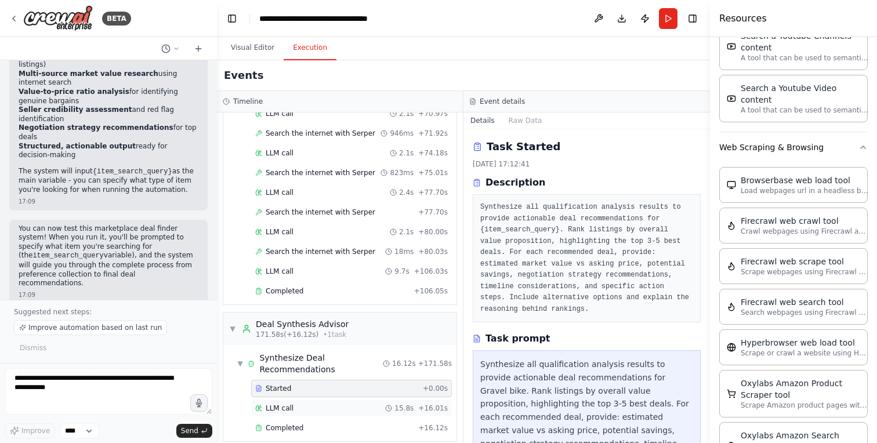
click at [340, 412] on div "LLM call 15.8s + 16.01s" at bounding box center [351, 408] width 192 height 9
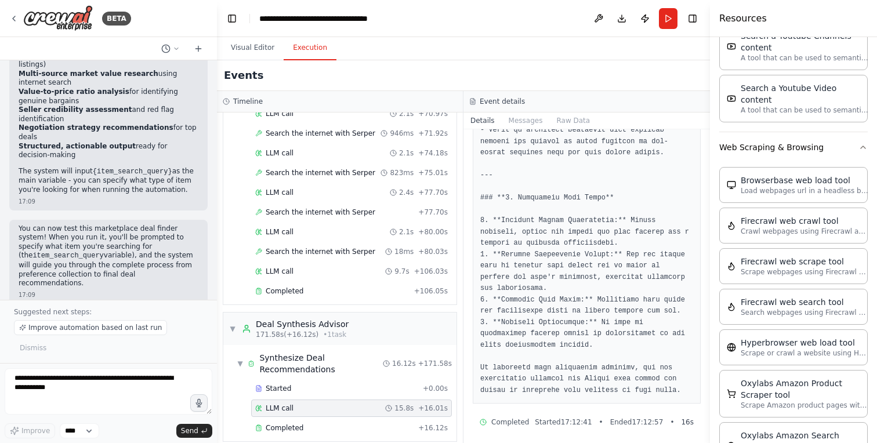
scroll to position [1248, 0]
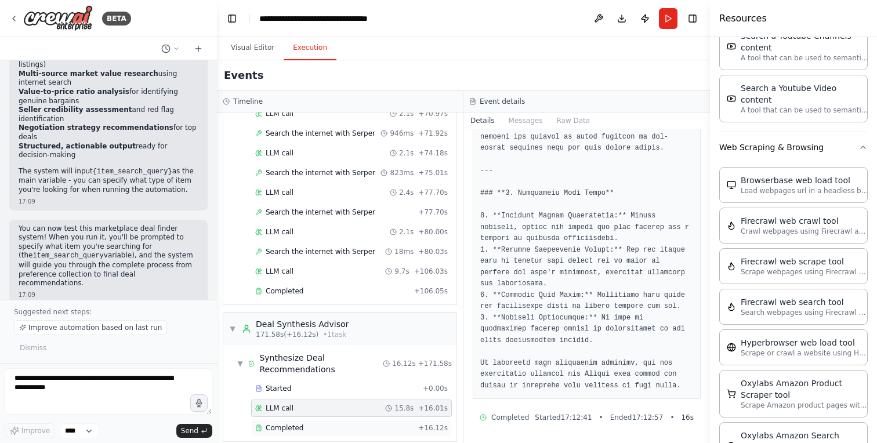
click at [309, 422] on div "Completed + 16.12s" at bounding box center [351, 427] width 201 height 17
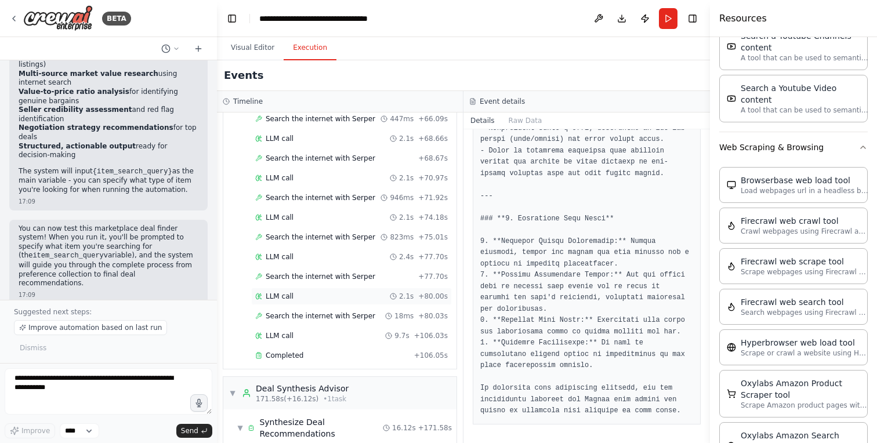
scroll to position [1952, 0]
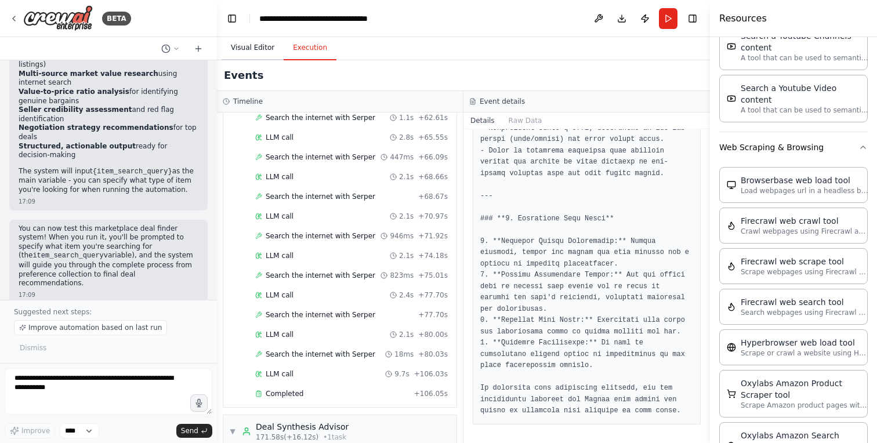
click at [253, 42] on button "Visual Editor" at bounding box center [252, 48] width 62 height 24
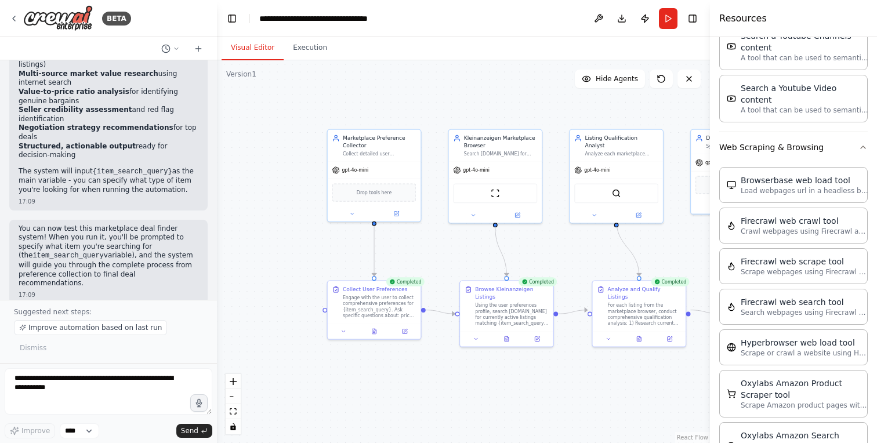
drag, startPoint x: 348, startPoint y: 255, endPoint x: 434, endPoint y: 255, distance: 86.4
click at [434, 255] on div ".deletable-edge-delete-btn { width: 20px; height: 20px; border: 0px solid #ffff…" at bounding box center [463, 251] width 493 height 383
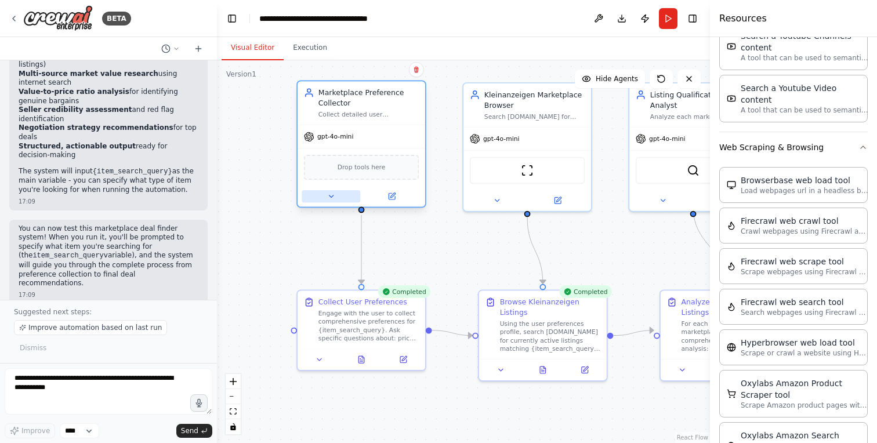
click at [331, 196] on icon at bounding box center [331, 196] width 4 height 2
click at [341, 197] on button at bounding box center [330, 196] width 59 height 12
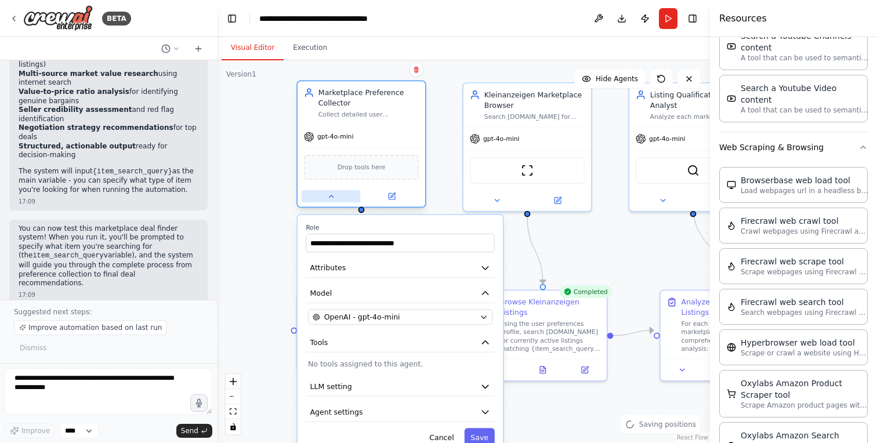
click at [341, 197] on button at bounding box center [330, 196] width 59 height 12
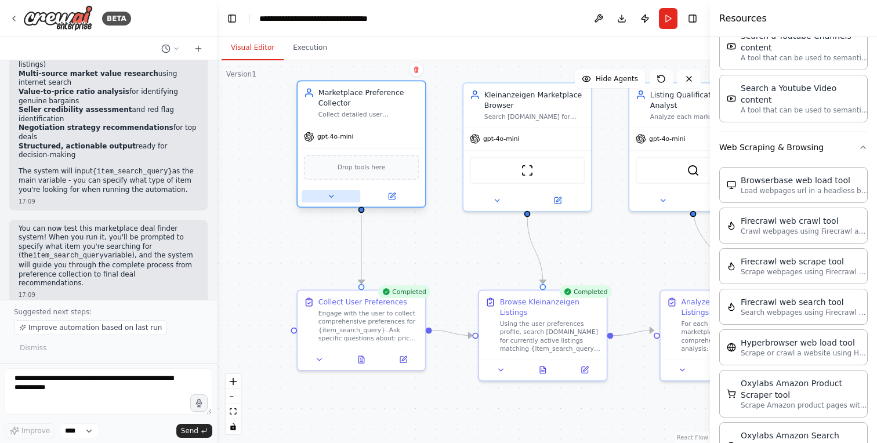
click at [341, 197] on button at bounding box center [330, 196] width 59 height 12
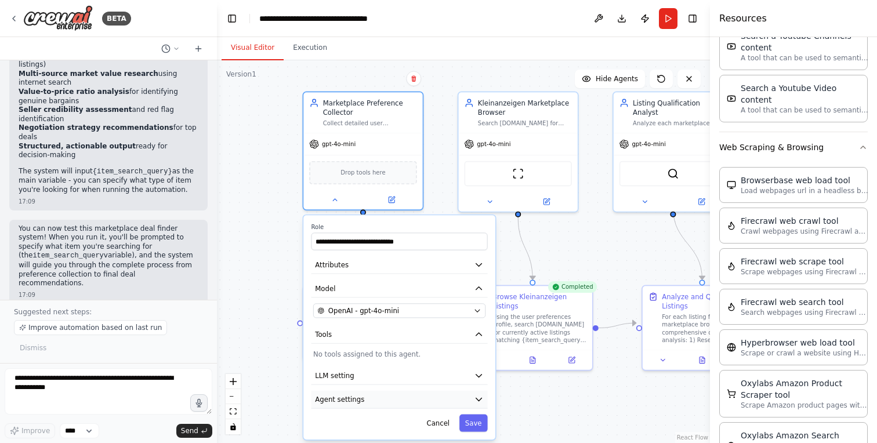
click at [481, 399] on icon "button" at bounding box center [479, 399] width 10 height 10
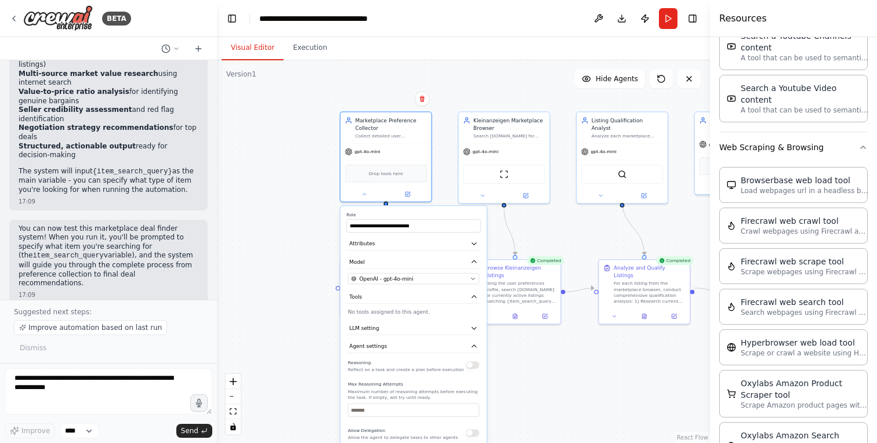
drag, startPoint x: 320, startPoint y: 313, endPoint x: 319, endPoint y: 197, distance: 115.4
click at [319, 197] on div ".deletable-edge-delete-btn { width: 20px; height: 20px; border: 0px solid #ffff…" at bounding box center [463, 251] width 493 height 383
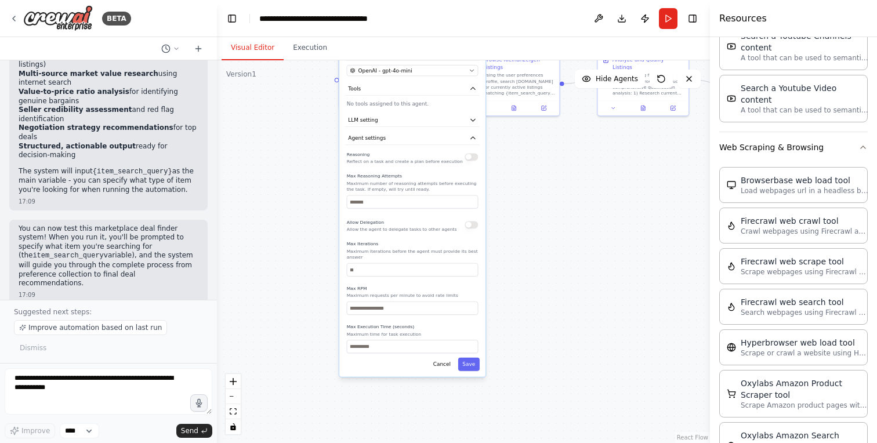
drag, startPoint x: 310, startPoint y: 261, endPoint x: 310, endPoint y: 70, distance: 190.7
click at [310, 70] on div ".deletable-edge-delete-btn { width: 20px; height: 20px; border: 0px solid #ffff…" at bounding box center [463, 251] width 493 height 383
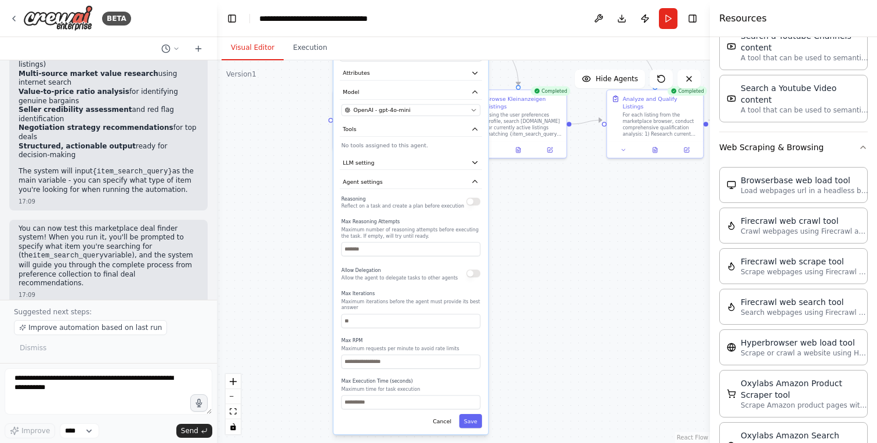
drag, startPoint x: 513, startPoint y: 117, endPoint x: 511, endPoint y: 228, distance: 111.9
click at [511, 228] on div ".deletable-edge-delete-btn { width: 20px; height: 20px; border: 0px solid #ffff…" at bounding box center [463, 251] width 493 height 383
click at [388, 167] on button "LLM setting" at bounding box center [411, 162] width 142 height 14
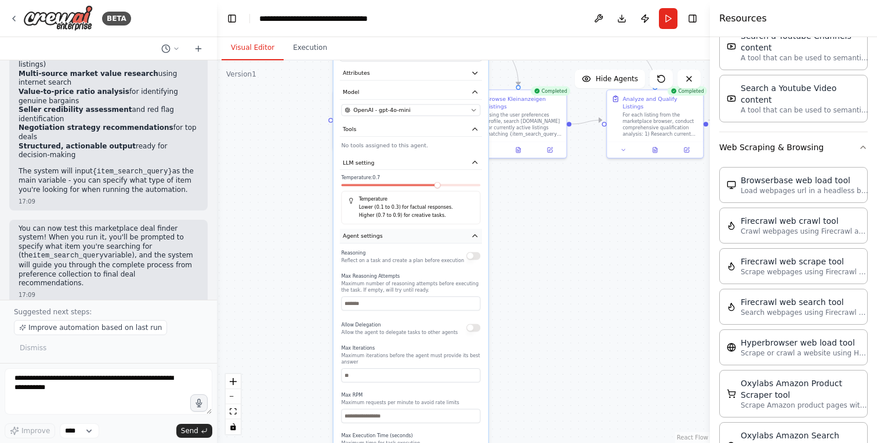
click at [444, 241] on button "Agent settings" at bounding box center [411, 236] width 142 height 14
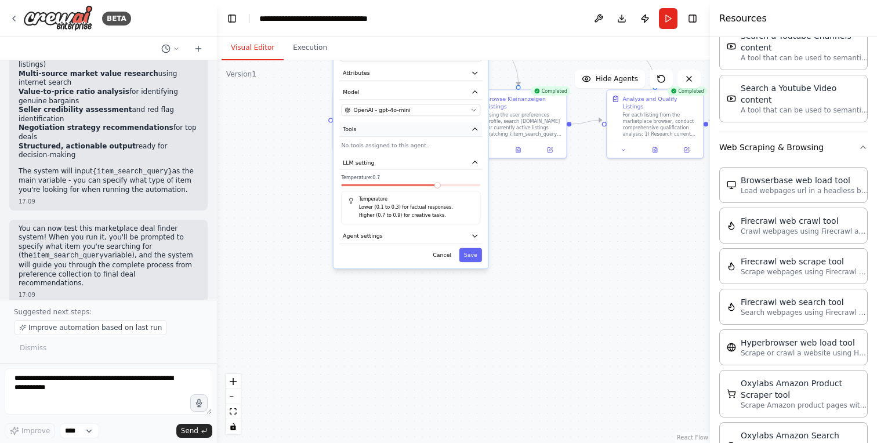
click at [413, 128] on button "Tools" at bounding box center [411, 129] width 142 height 14
click at [419, 144] on p "No tools assigned to this agent." at bounding box center [410, 145] width 139 height 8
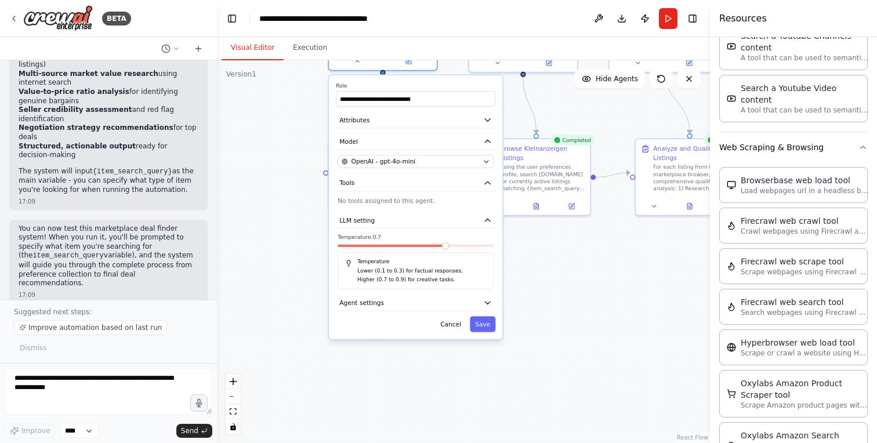
drag, startPoint x: 530, startPoint y: 218, endPoint x: 529, endPoint y: 352, distance: 133.9
click at [529, 352] on div ".deletable-edge-delete-btn { width: 20px; height: 20px; border: 0px solid #ffff…" at bounding box center [463, 251] width 493 height 383
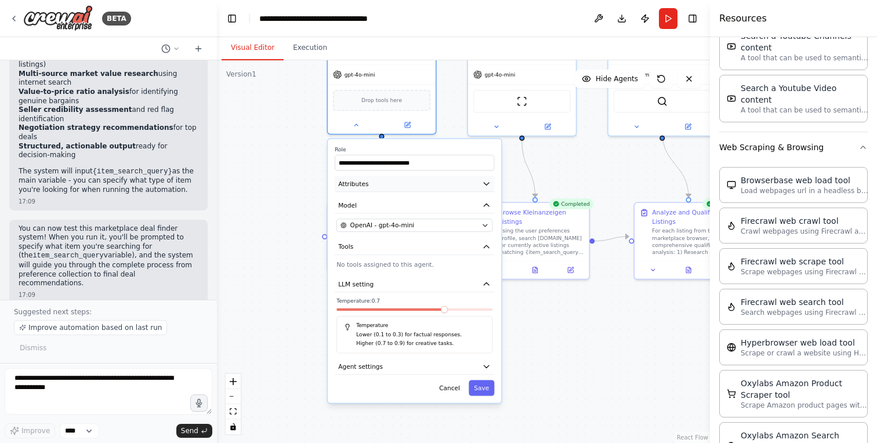
click at [434, 188] on button "Attributes" at bounding box center [414, 184] width 159 height 16
click at [446, 184] on button "Attributes" at bounding box center [414, 184] width 159 height 16
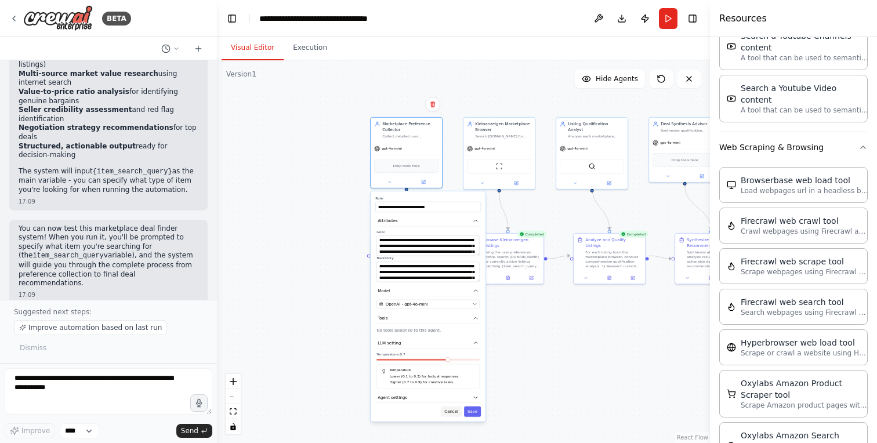
click at [453, 414] on button "Cancel" at bounding box center [451, 411] width 21 height 10
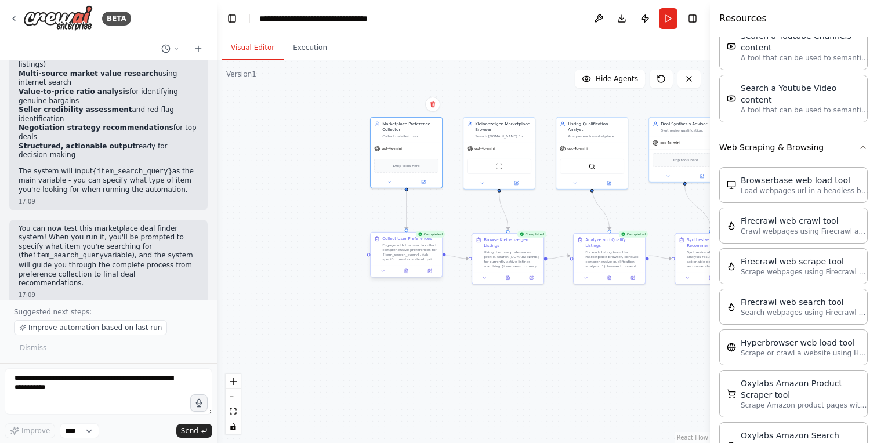
click at [395, 263] on div "Collect User Preferences Engage with the user to collect comprehensive preferen…" at bounding box center [405, 248] width 71 height 32
click at [383, 270] on icon at bounding box center [382, 270] width 5 height 5
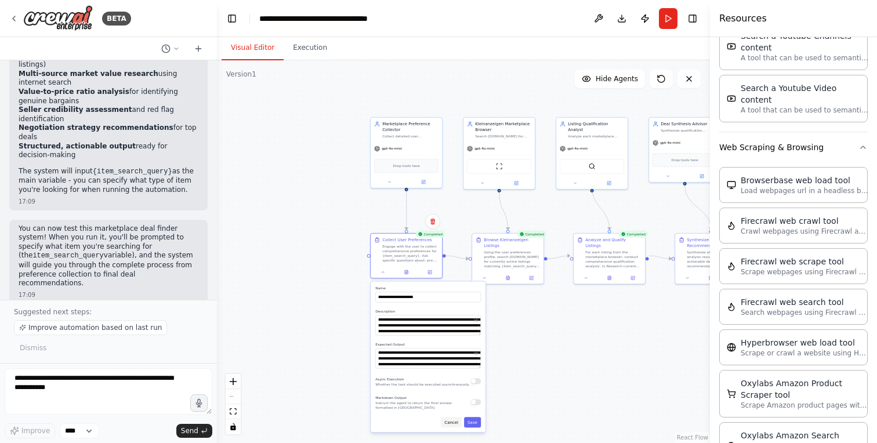
click at [453, 421] on button "Cancel" at bounding box center [451, 422] width 21 height 10
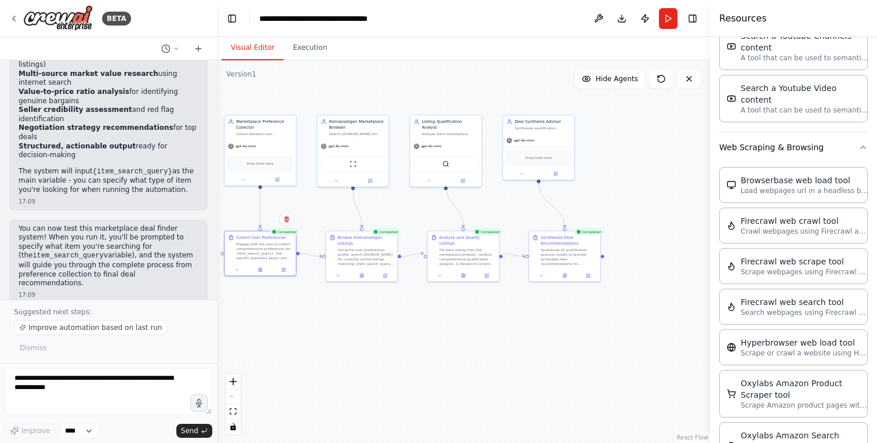
drag, startPoint x: 648, startPoint y: 355, endPoint x: 503, endPoint y: 353, distance: 145.5
click at [503, 353] on div ".deletable-edge-delete-btn { width: 20px; height: 20px; border: 0px solid #ffff…" at bounding box center [463, 251] width 493 height 383
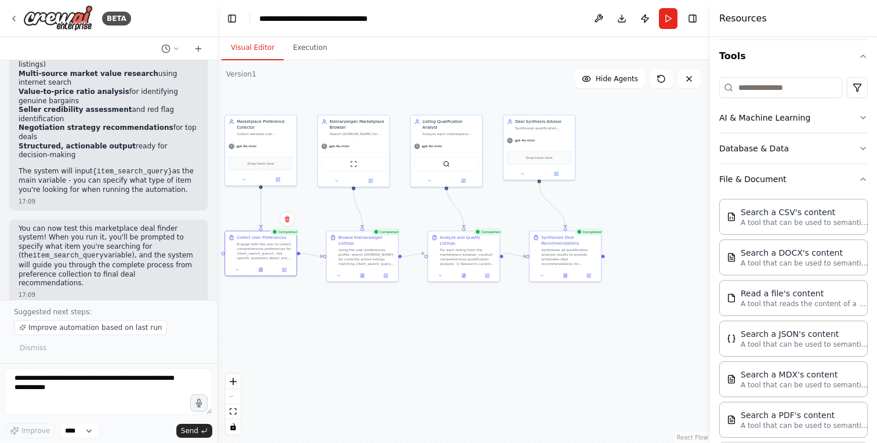
scroll to position [0, 0]
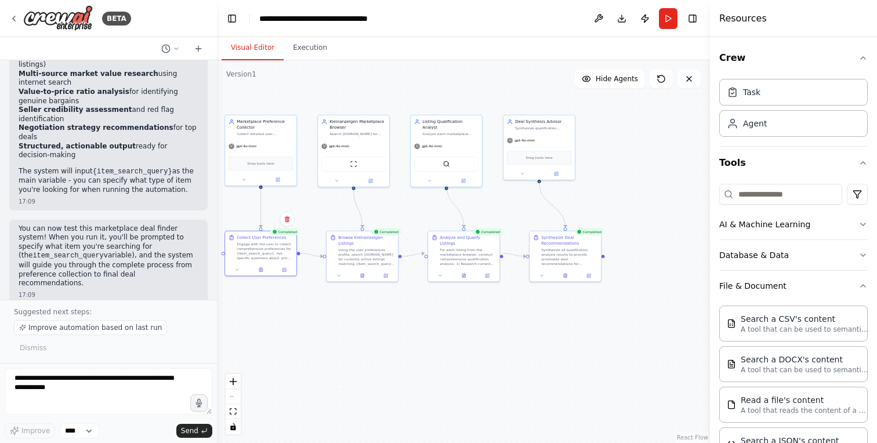
click at [660, 173] on div ".deletable-edge-delete-btn { width: 20px; height: 20px; border: 0px solid #ffff…" at bounding box center [463, 251] width 493 height 383
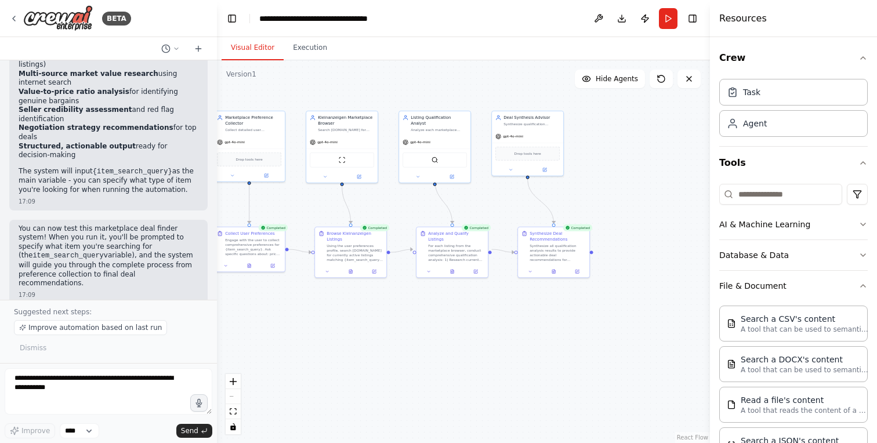
drag, startPoint x: 604, startPoint y: 181, endPoint x: 595, endPoint y: 177, distance: 9.6
click at [595, 177] on div ".deletable-edge-delete-btn { width: 20px; height: 20px; border: 0px solid #ffff…" at bounding box center [463, 251] width 493 height 383
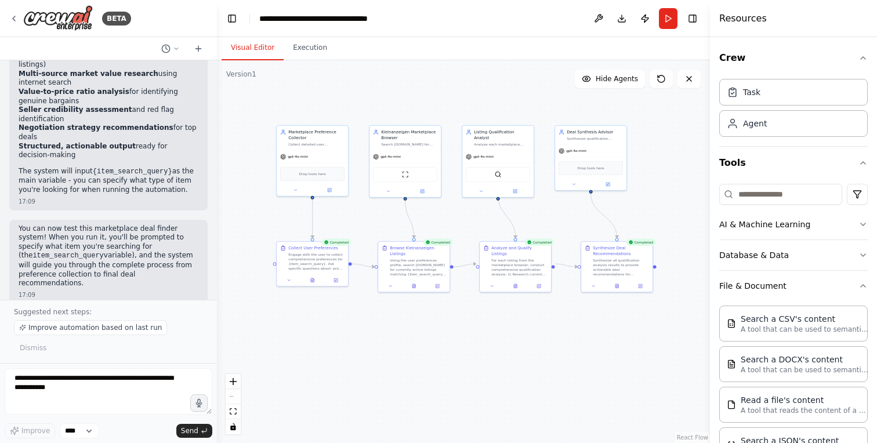
drag, startPoint x: 587, startPoint y: 186, endPoint x: 648, endPoint y: 201, distance: 62.0
click at [648, 201] on div ".deletable-edge-delete-btn { width: 20px; height: 20px; border: 0px solid #ffff…" at bounding box center [463, 251] width 493 height 383
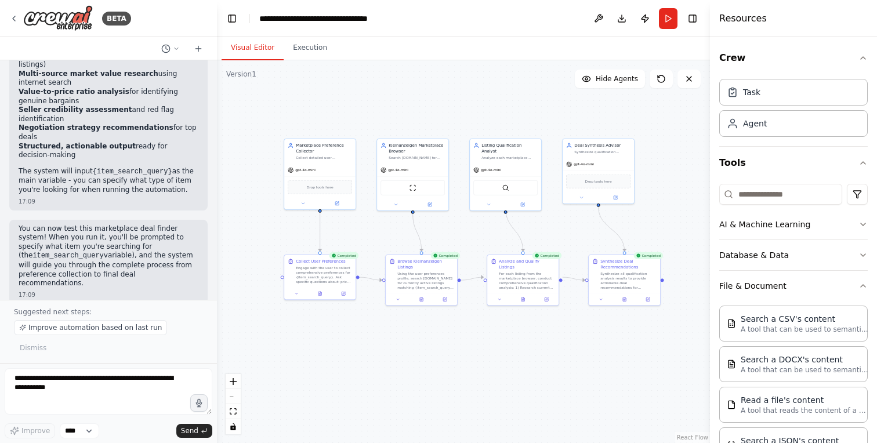
drag, startPoint x: 663, startPoint y: 191, endPoint x: 671, endPoint y: 204, distance: 15.3
click at [671, 204] on div ".deletable-edge-delete-btn { width: 20px; height: 20px; border: 0px solid #ffff…" at bounding box center [463, 251] width 493 height 383
